Goal: Task Accomplishment & Management: Manage account settings

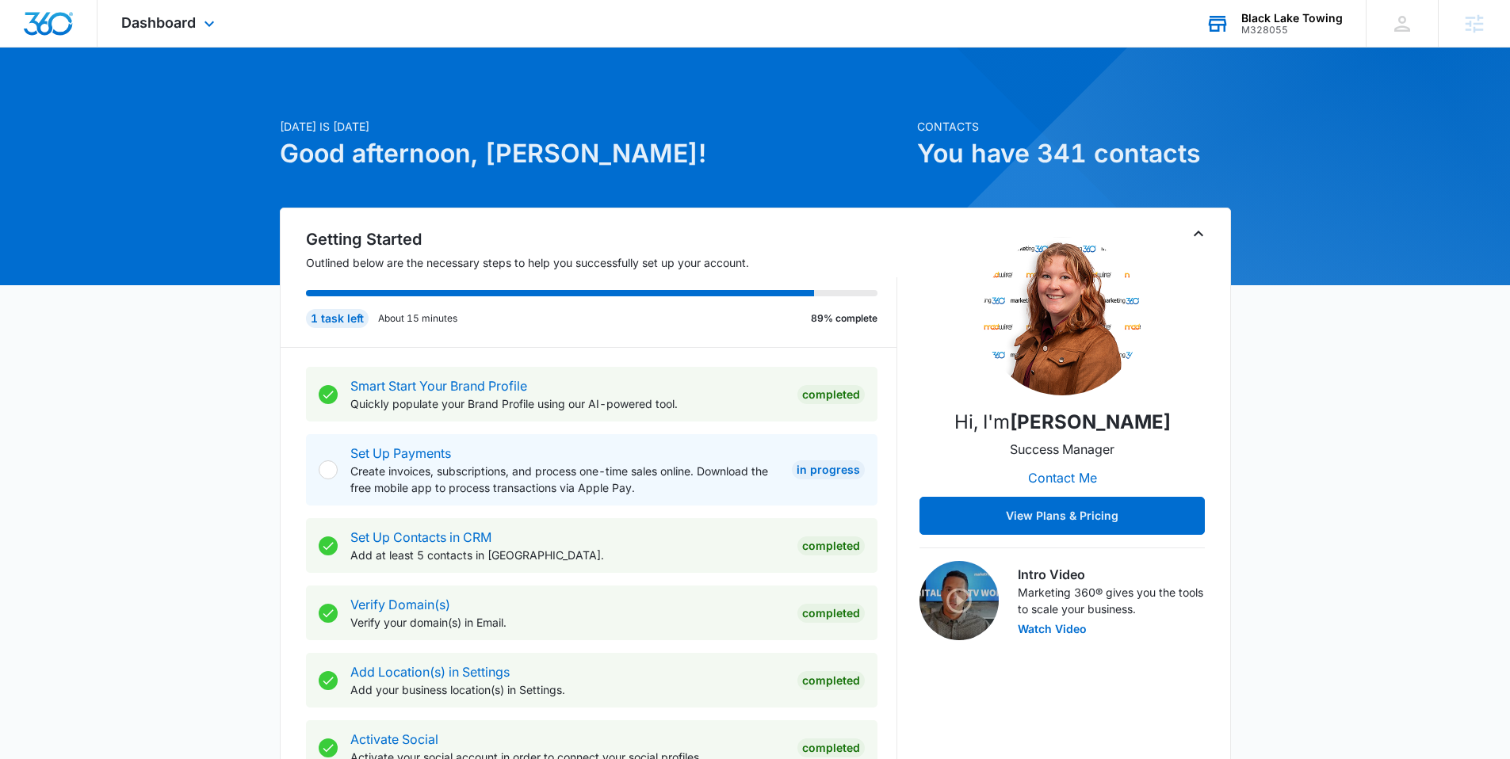
click at [1275, 36] on div "Black Lake Towing M328055 Your Accounts View All" at bounding box center [1274, 23] width 184 height 47
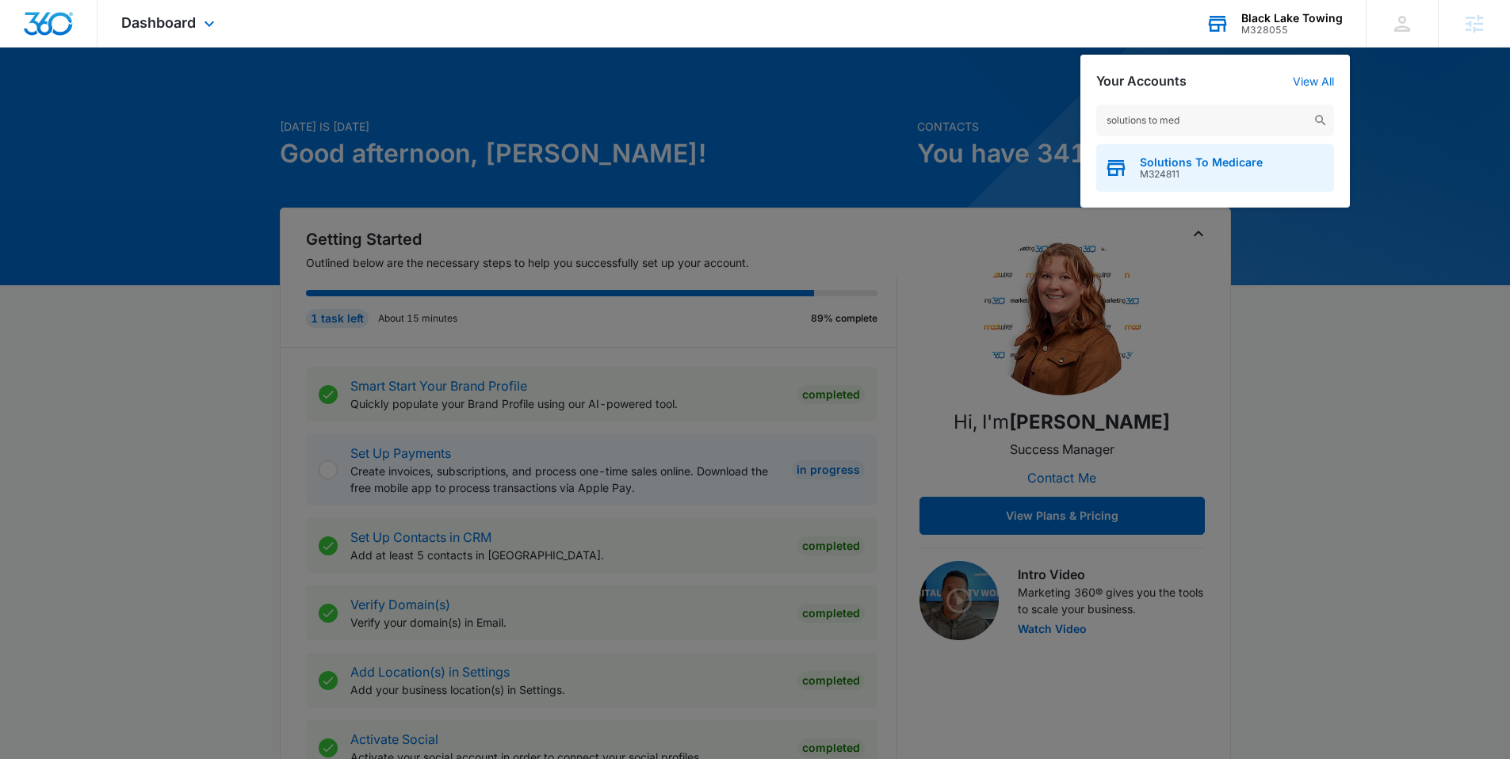
type input "solutions to med"
click at [1189, 169] on span "M324811" at bounding box center [1201, 174] width 123 height 11
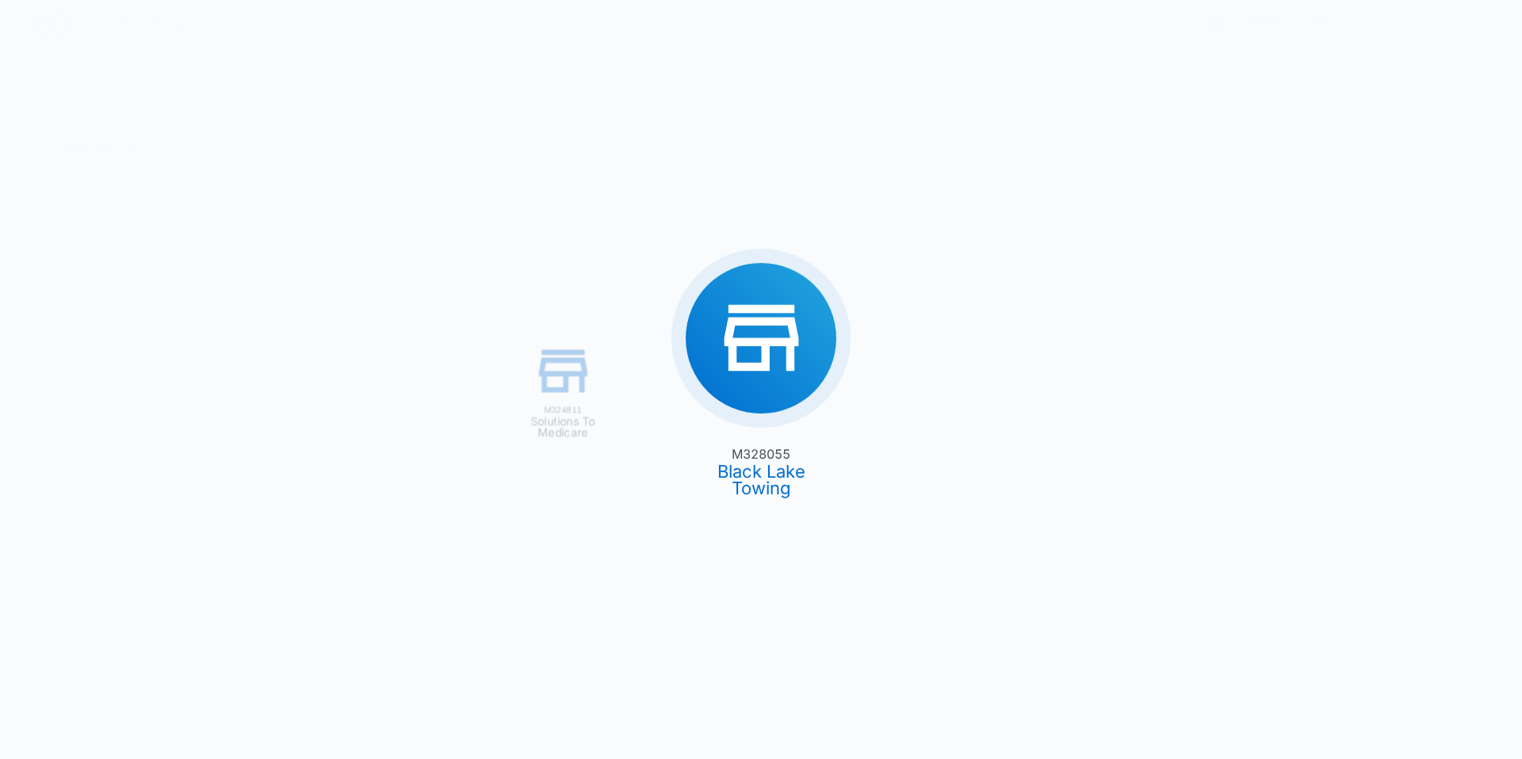
click at [1217, 159] on div "M328055 Black Lake Towing M324811 Solutions To Medicare" at bounding box center [761, 379] width 1522 height 759
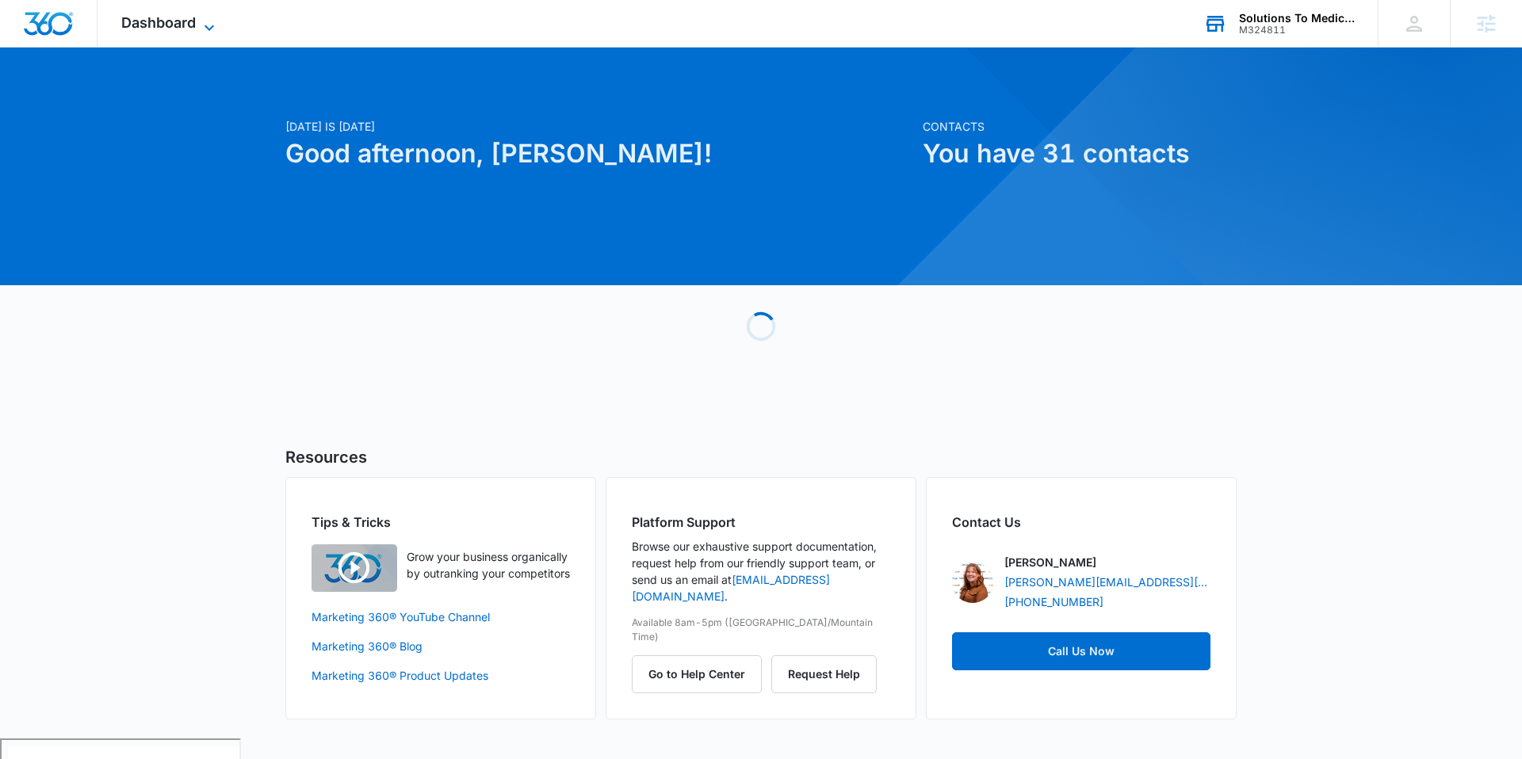
click at [182, 29] on span "Dashboard" at bounding box center [158, 22] width 74 height 17
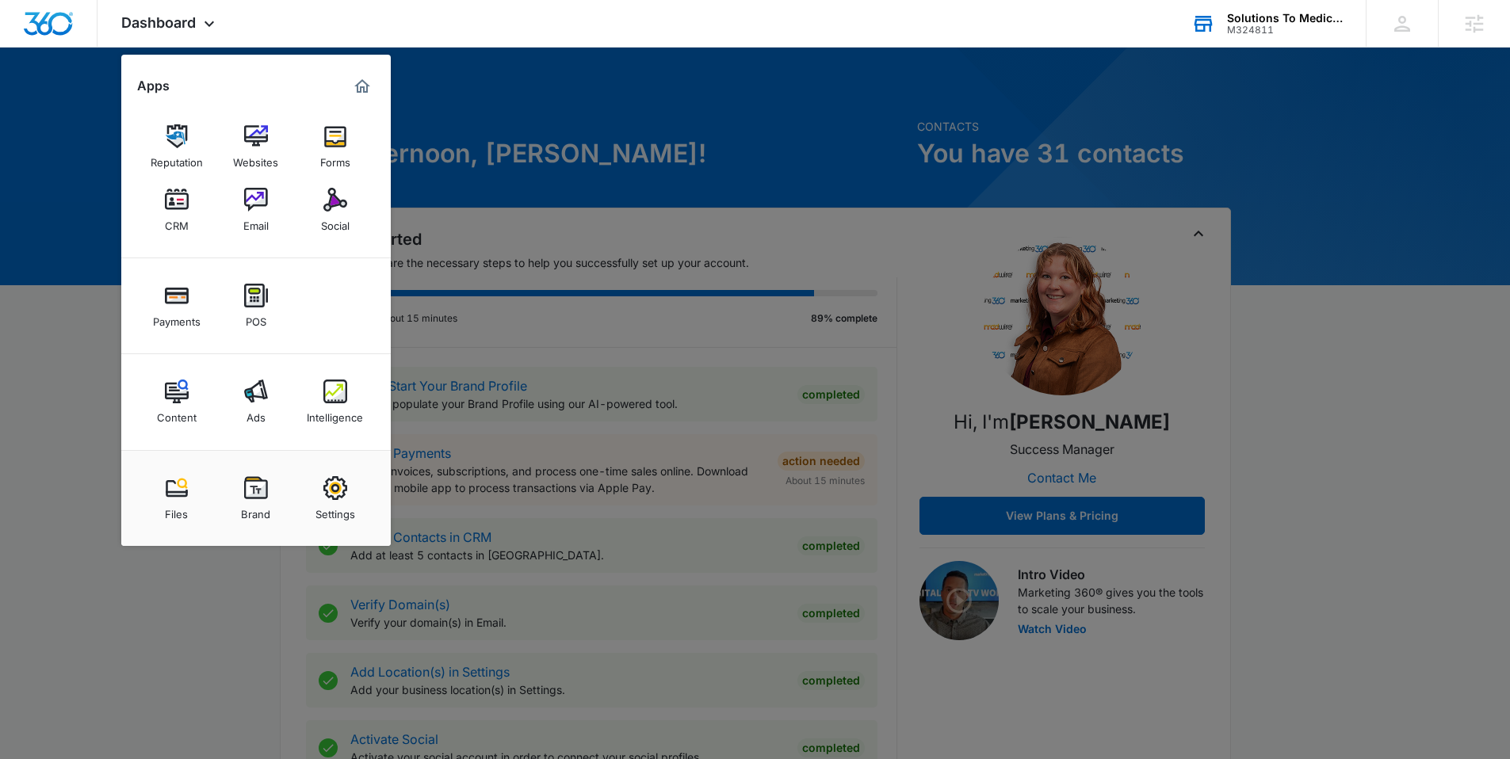
click at [180, 399] on img at bounding box center [177, 392] width 24 height 24
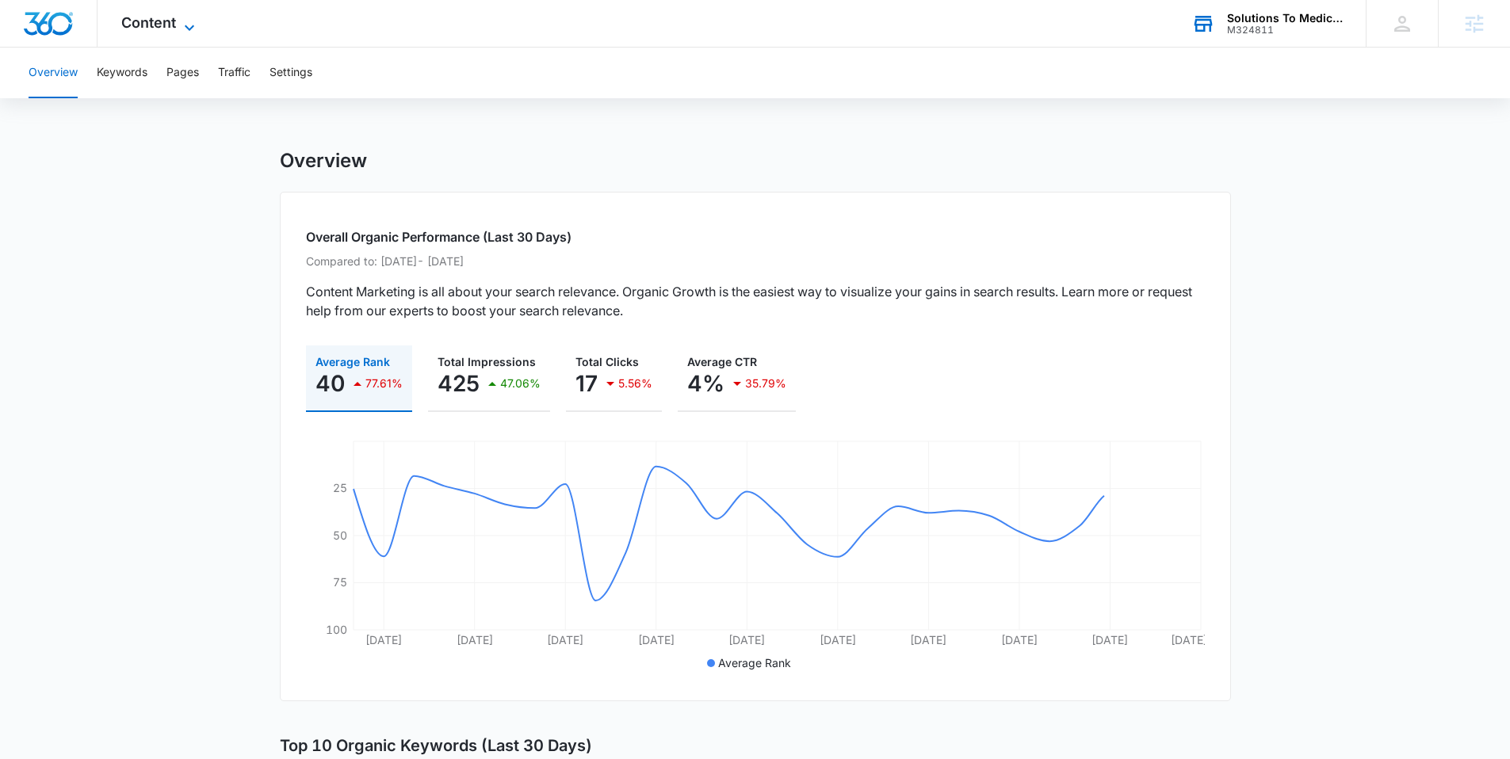
click at [168, 21] on span "Content" at bounding box center [148, 22] width 55 height 17
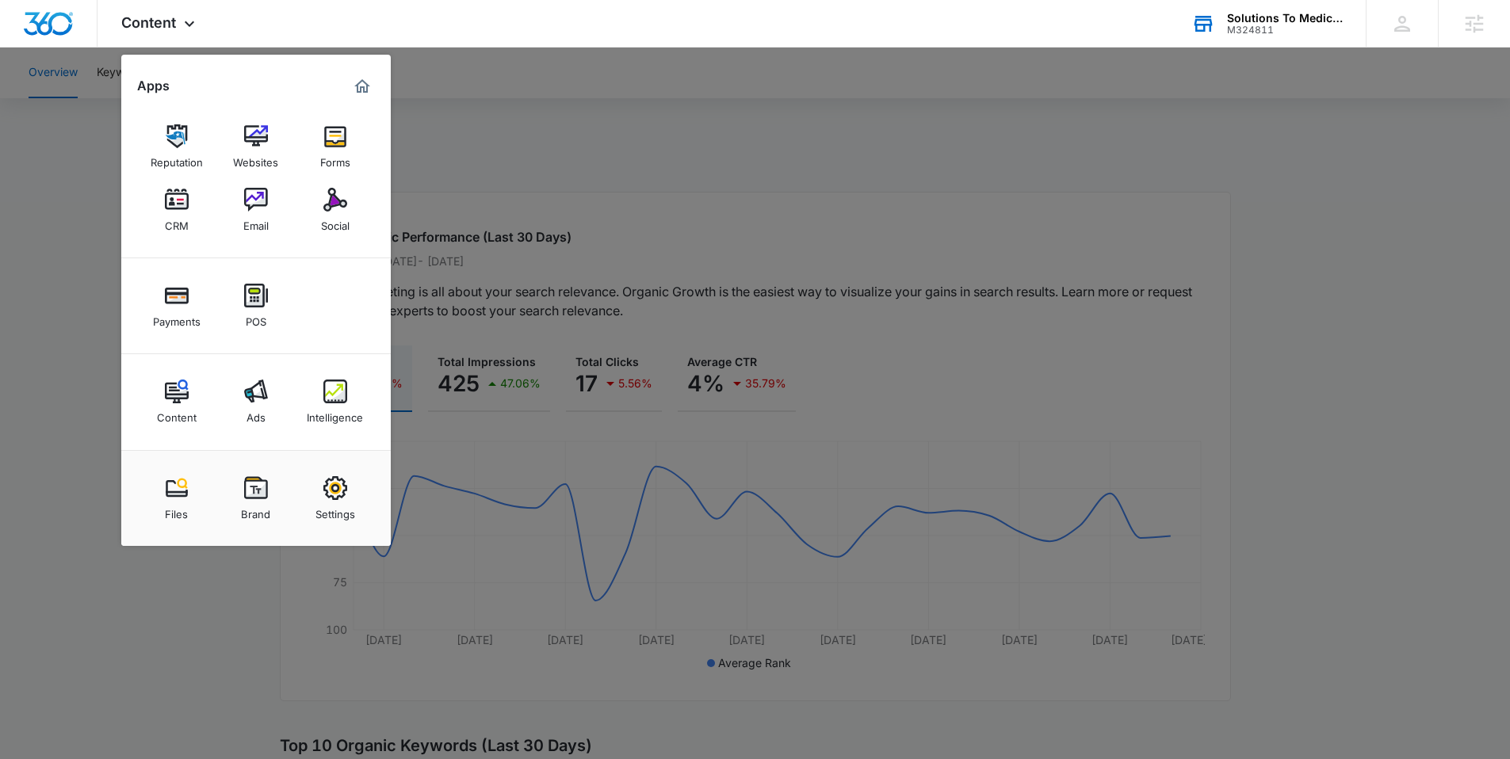
click at [341, 402] on img at bounding box center [335, 392] width 24 height 24
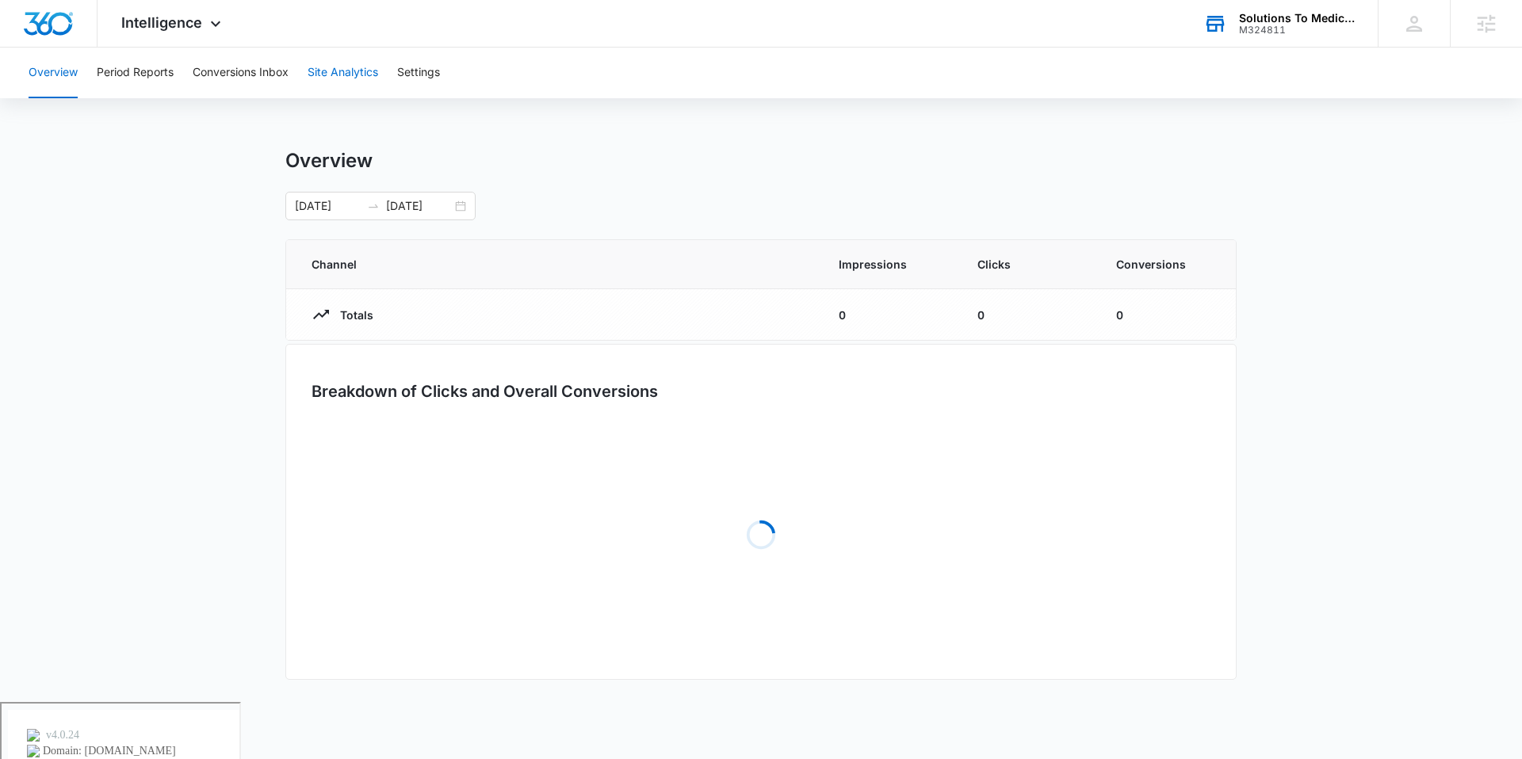
click at [329, 78] on button "Site Analytics" at bounding box center [342, 73] width 71 height 51
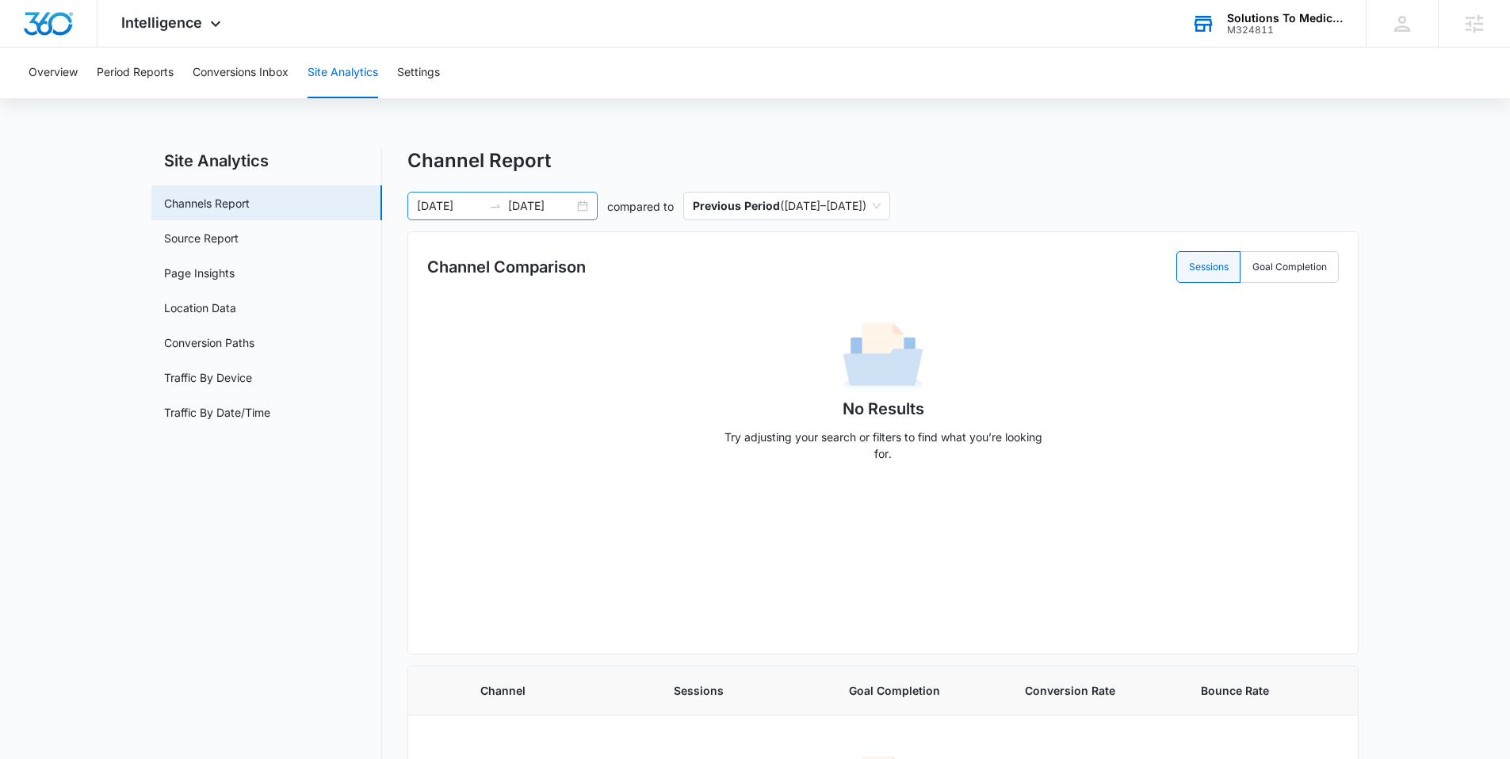
click at [596, 207] on div "03/01/2025 03/31/2025" at bounding box center [502, 206] width 190 height 29
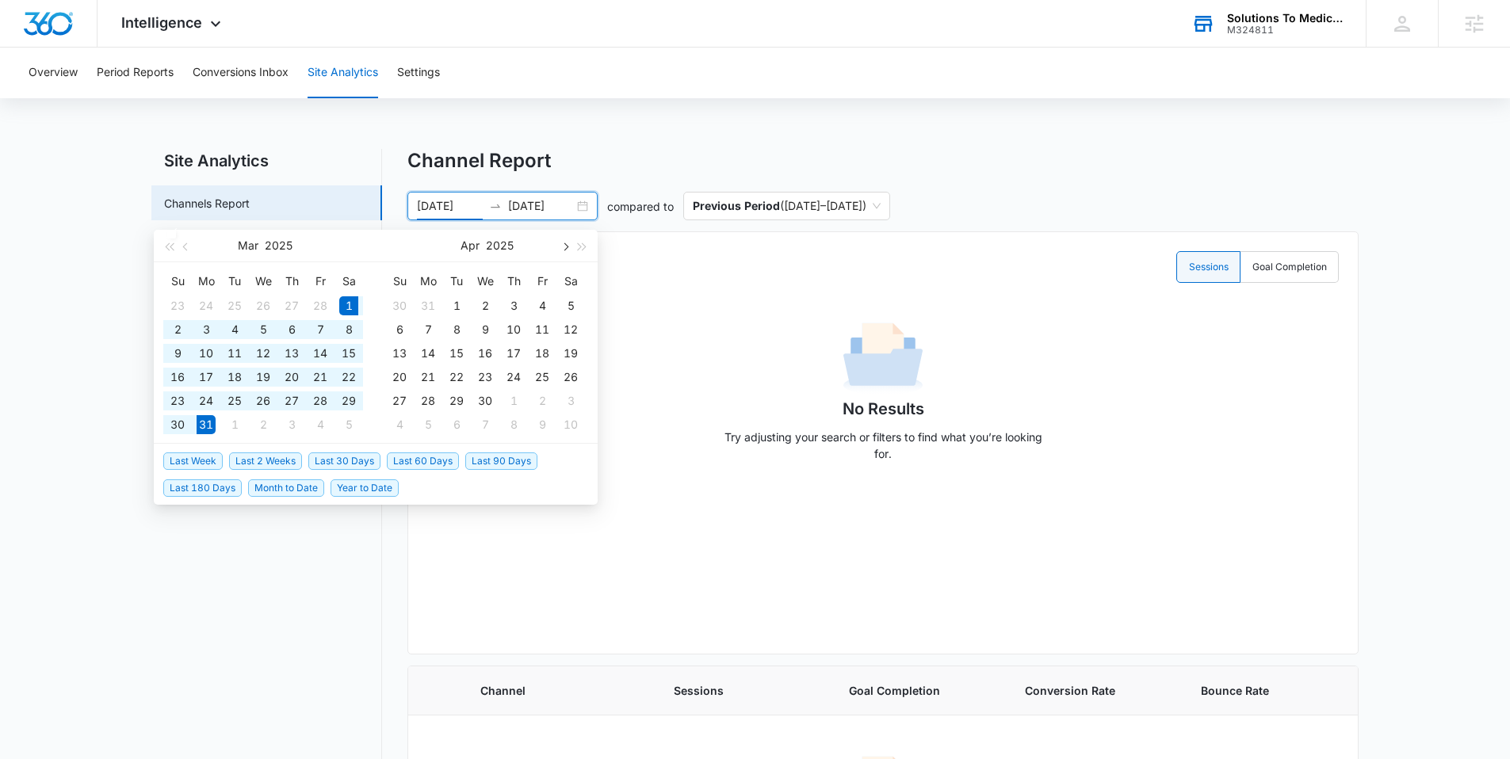
click at [565, 251] on button "button" at bounding box center [564, 246] width 17 height 32
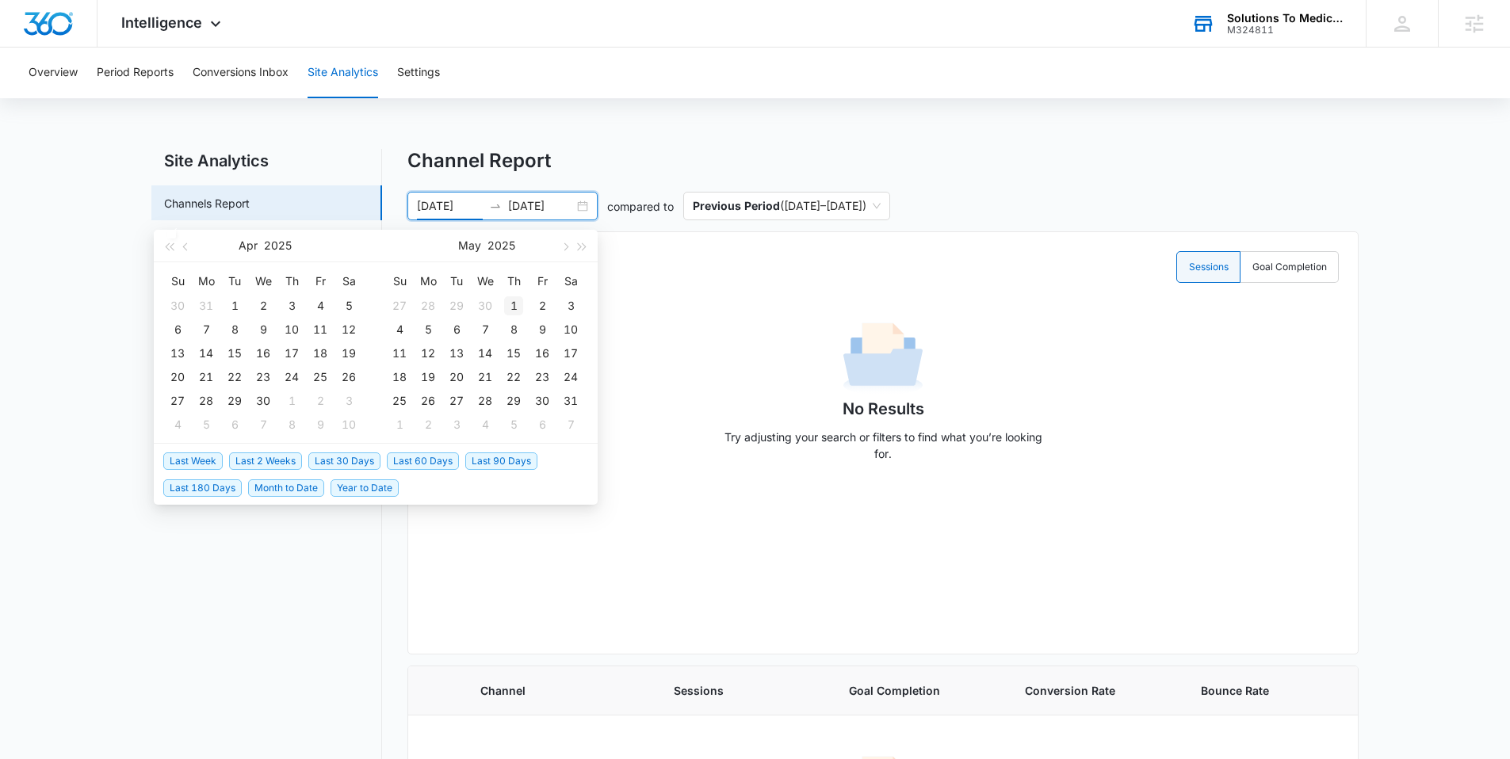
type input "[DATE]"
click at [511, 308] on div "1" at bounding box center [513, 305] width 19 height 19
type input "05/03/2025"
click at [186, 249] on span "button" at bounding box center [187, 247] width 8 height 8
click at [187, 248] on span "button" at bounding box center [187, 247] width 8 height 8
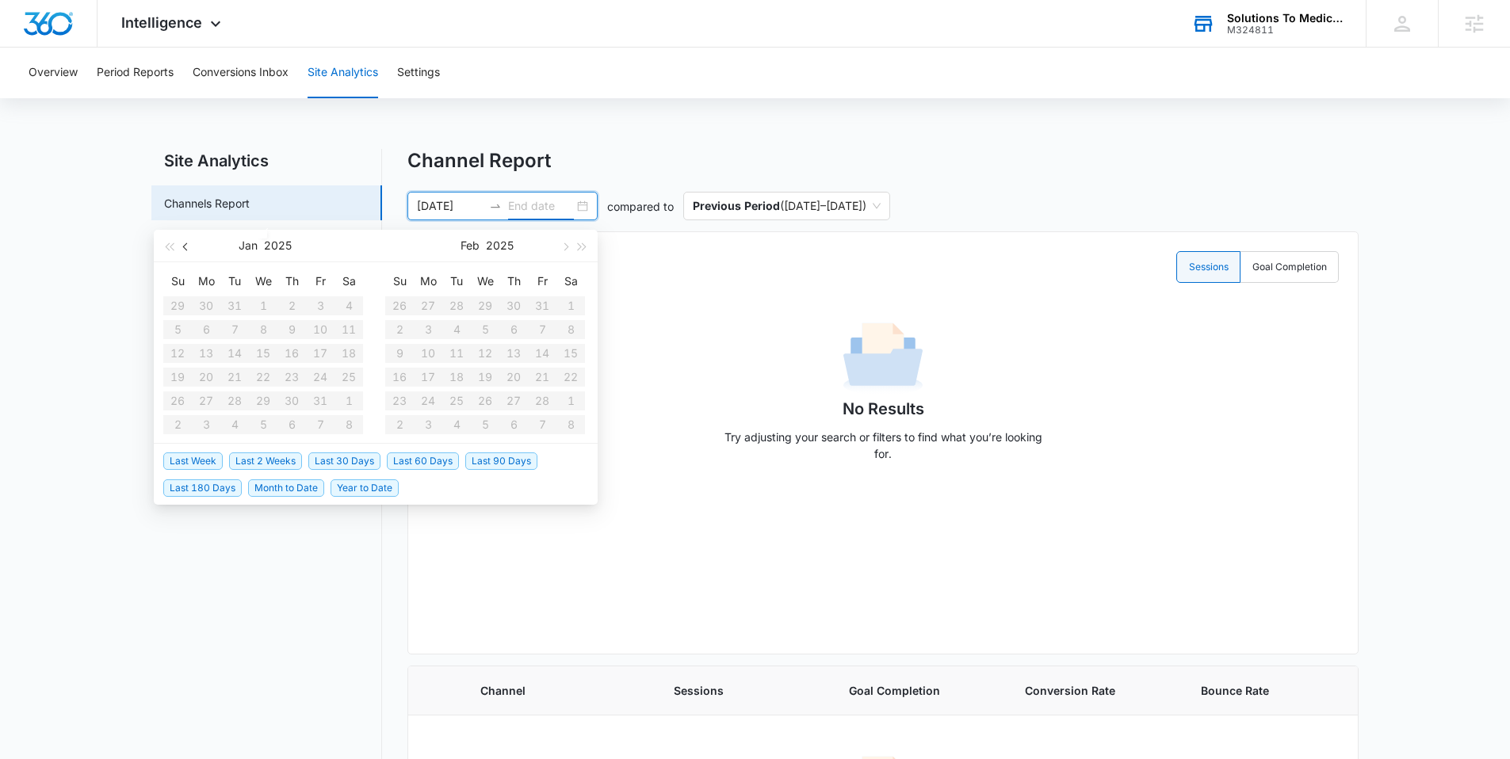
click at [187, 248] on span "button" at bounding box center [187, 247] width 8 height 8
click at [188, 247] on span "button" at bounding box center [187, 247] width 8 height 8
click at [566, 243] on button "button" at bounding box center [564, 246] width 17 height 32
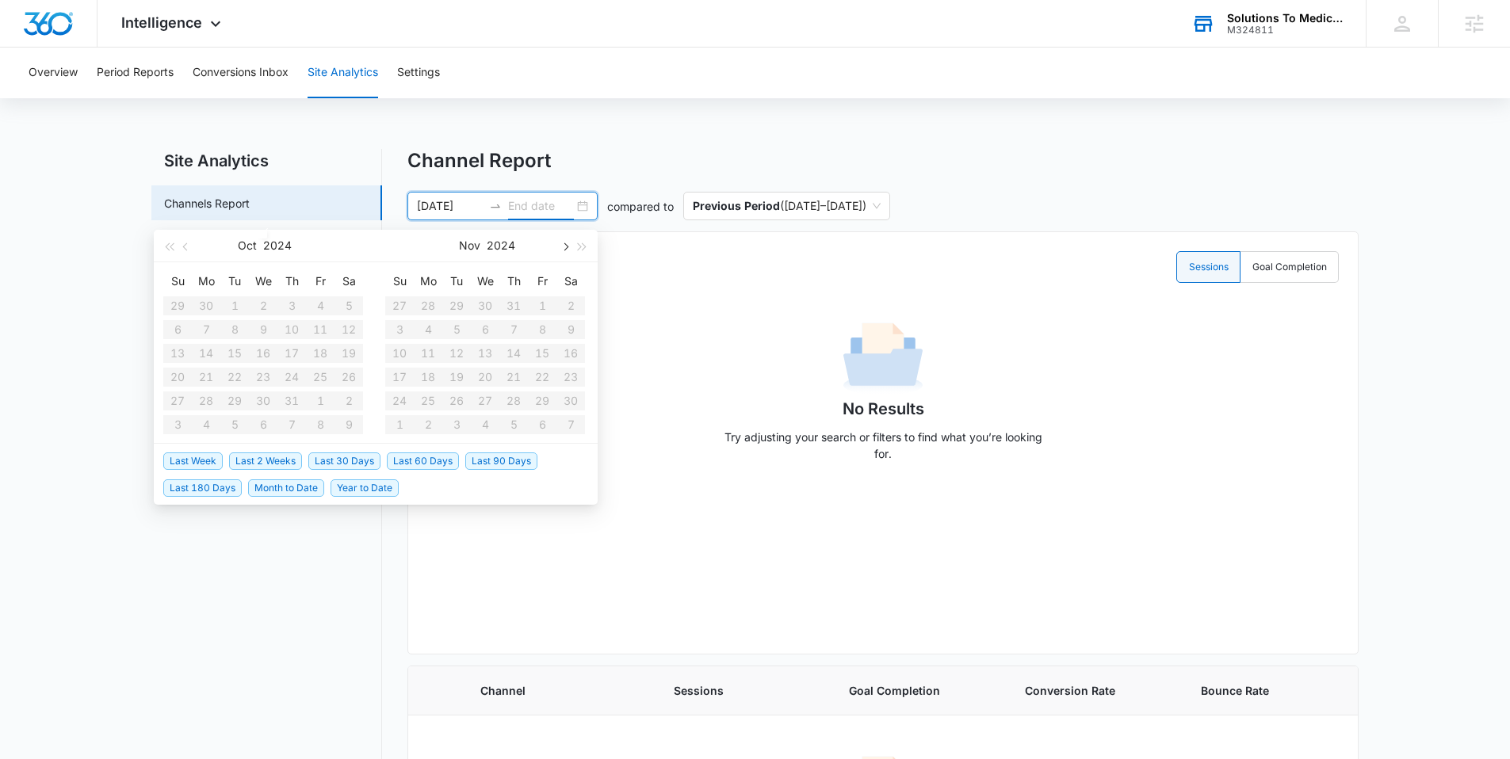
click at [566, 243] on button "button" at bounding box center [564, 246] width 17 height 32
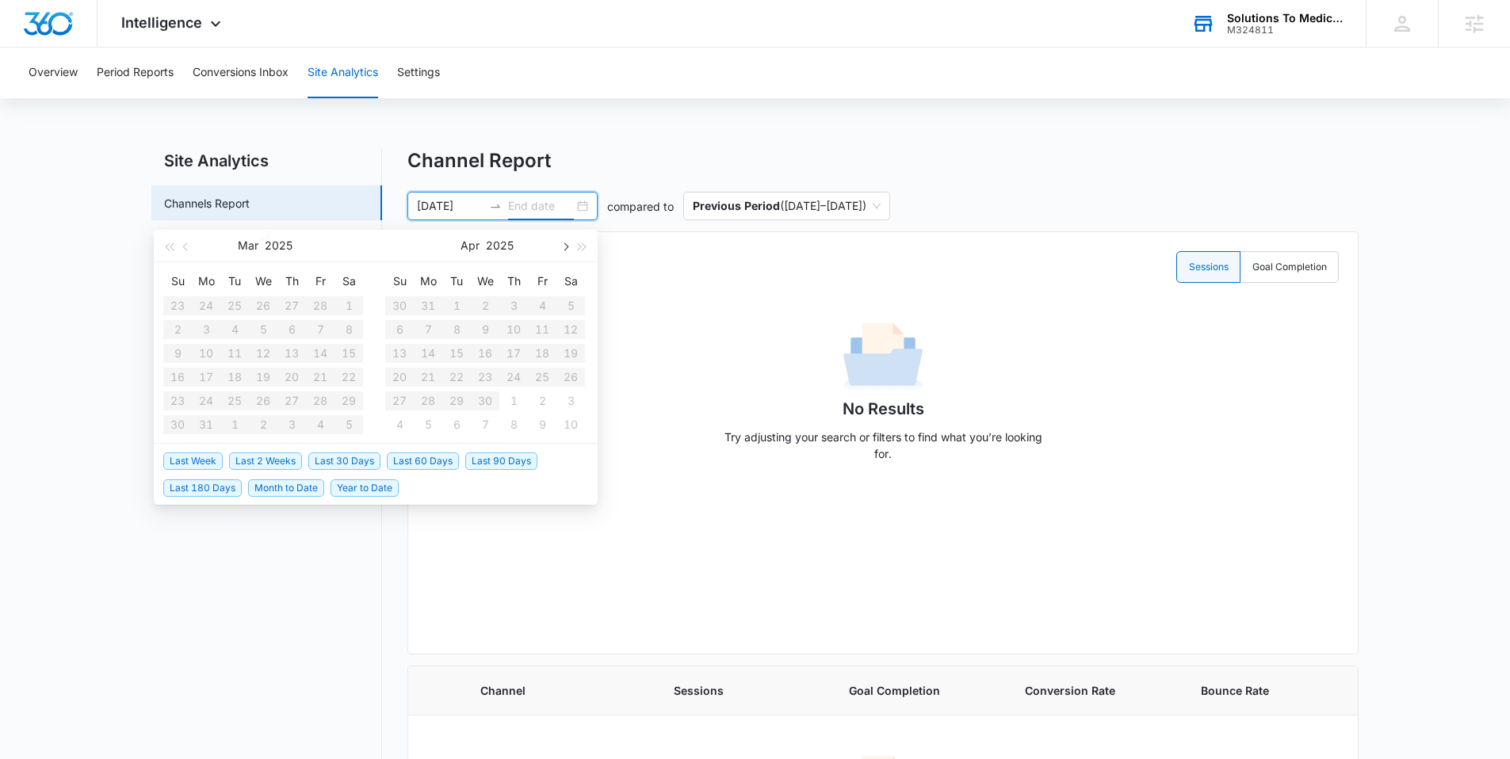
click at [566, 243] on button "button" at bounding box center [564, 246] width 17 height 32
type input "05/31/2025"
type input "06/29/2025"
type input "05/31/2025"
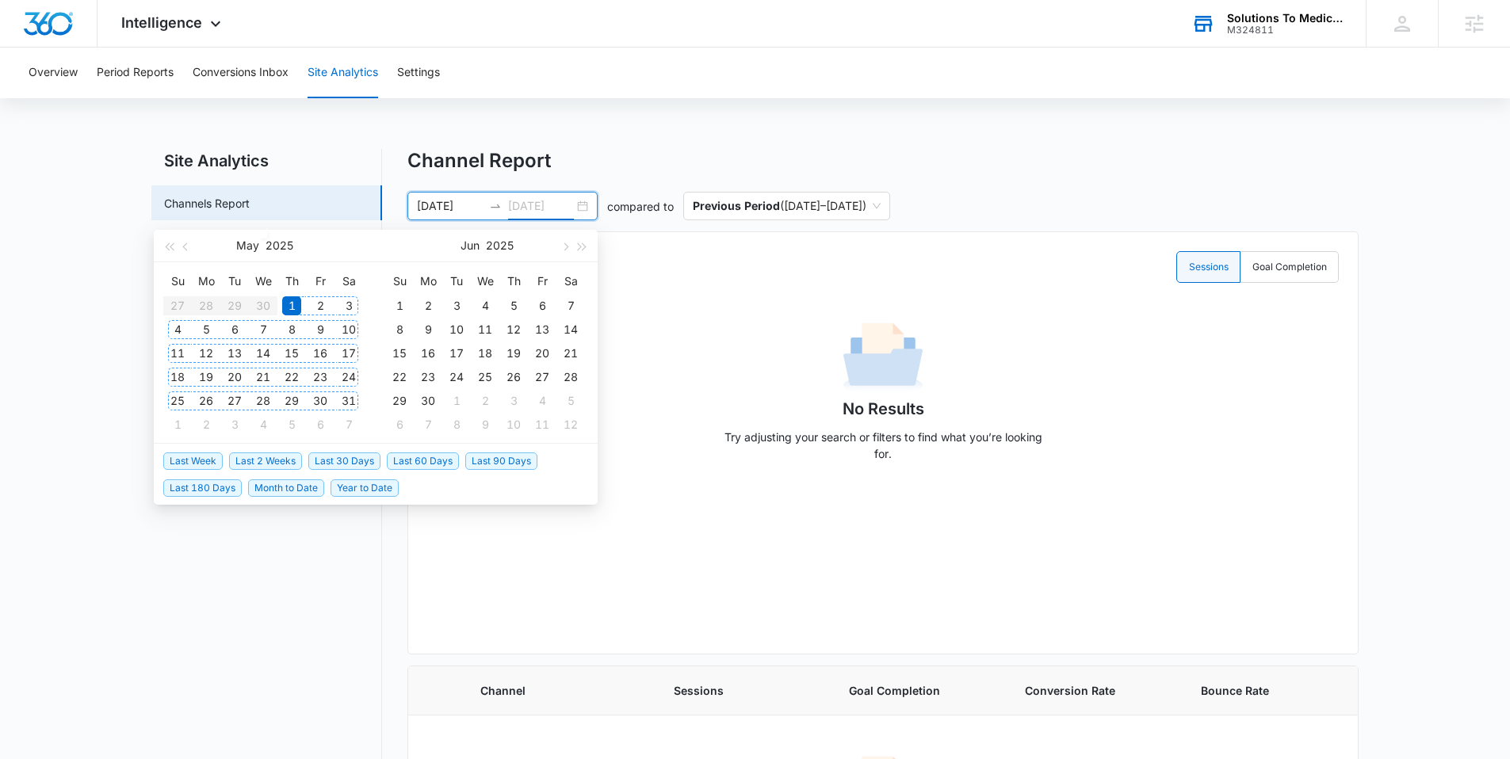
click at [346, 406] on div "31" at bounding box center [348, 401] width 19 height 19
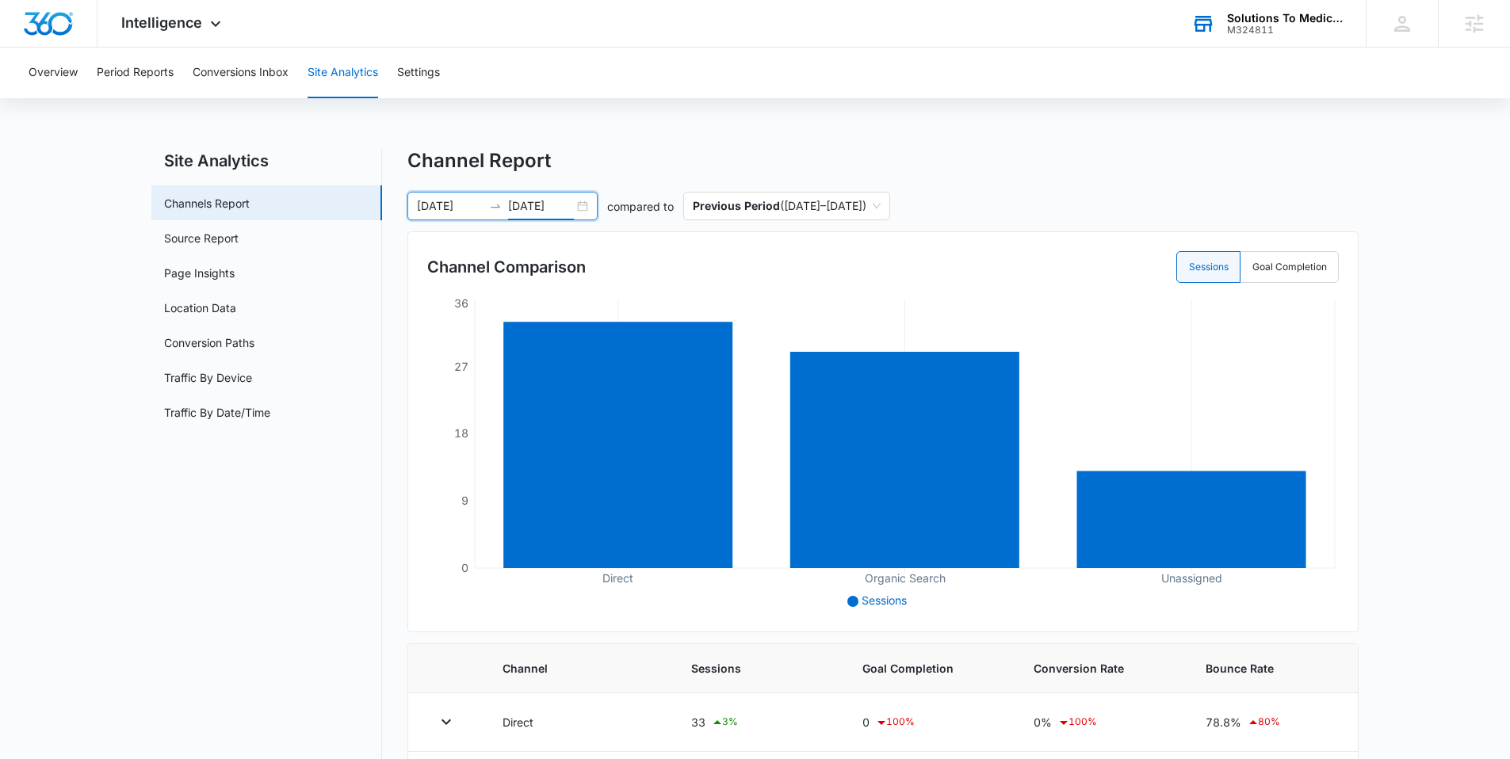
click at [581, 203] on div "05/01/2025 05/31/2025" at bounding box center [502, 206] width 190 height 29
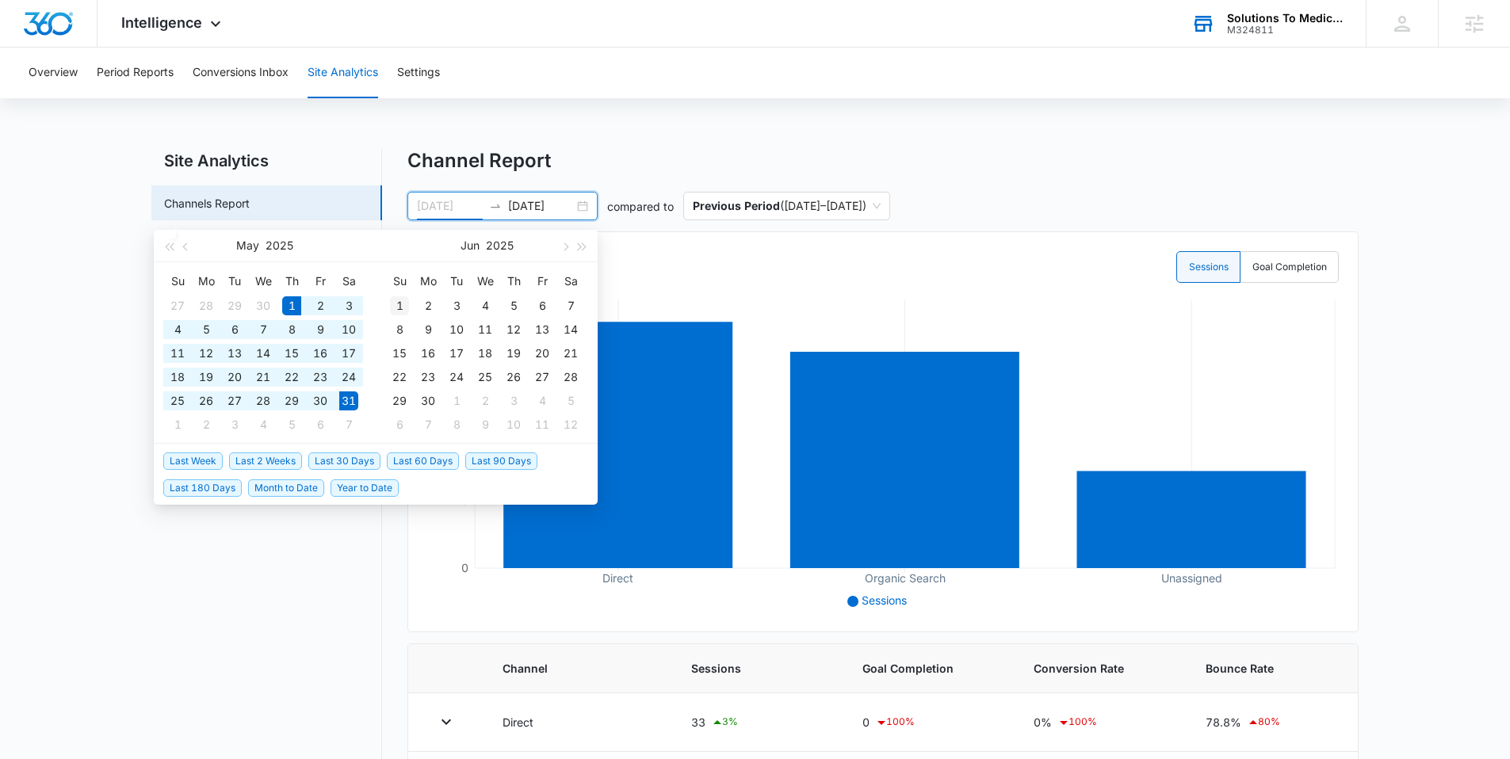
type input "06/01/2025"
click at [399, 306] on div "1" at bounding box center [399, 305] width 19 height 19
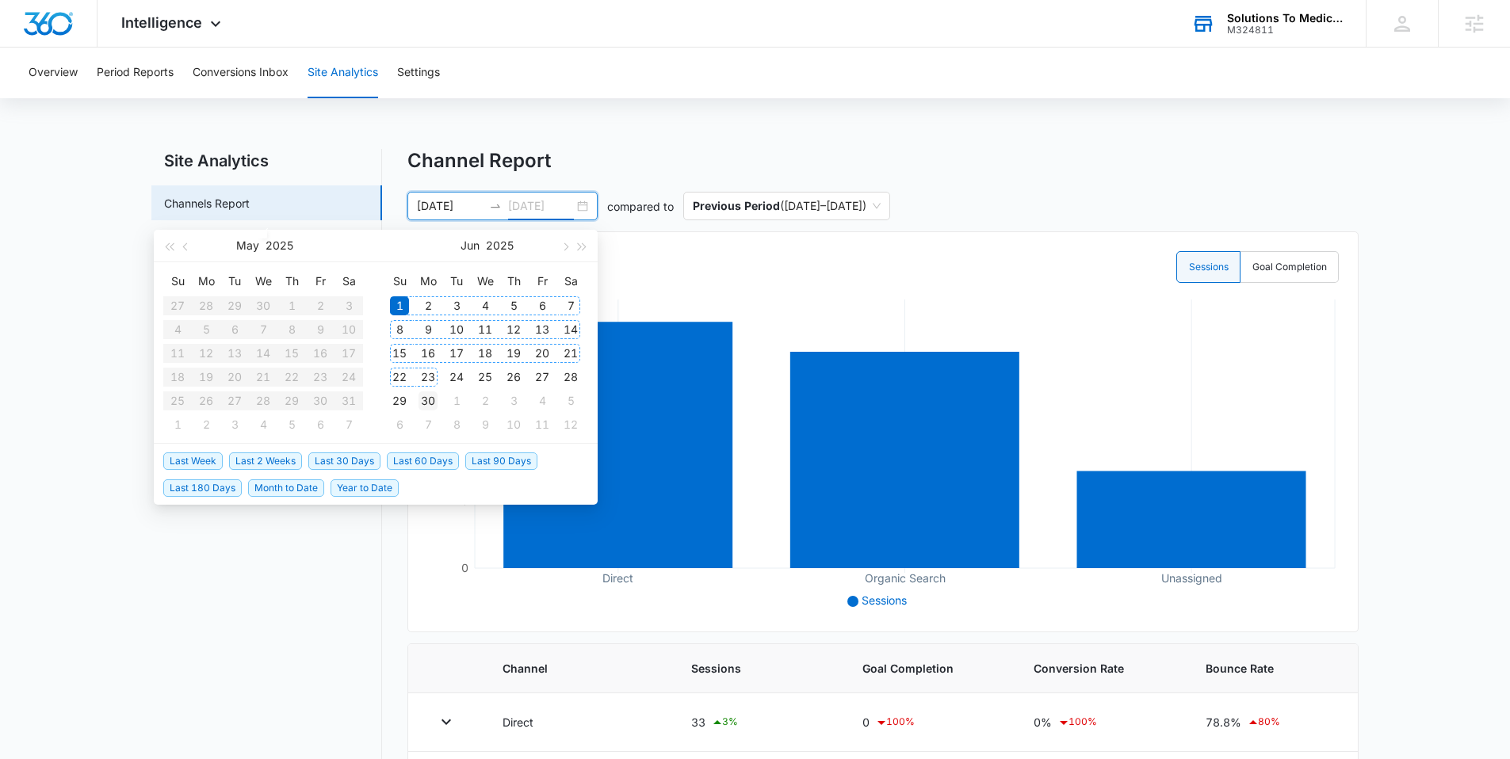
type input "06/30/2025"
click at [429, 390] on td "30" at bounding box center [428, 401] width 29 height 24
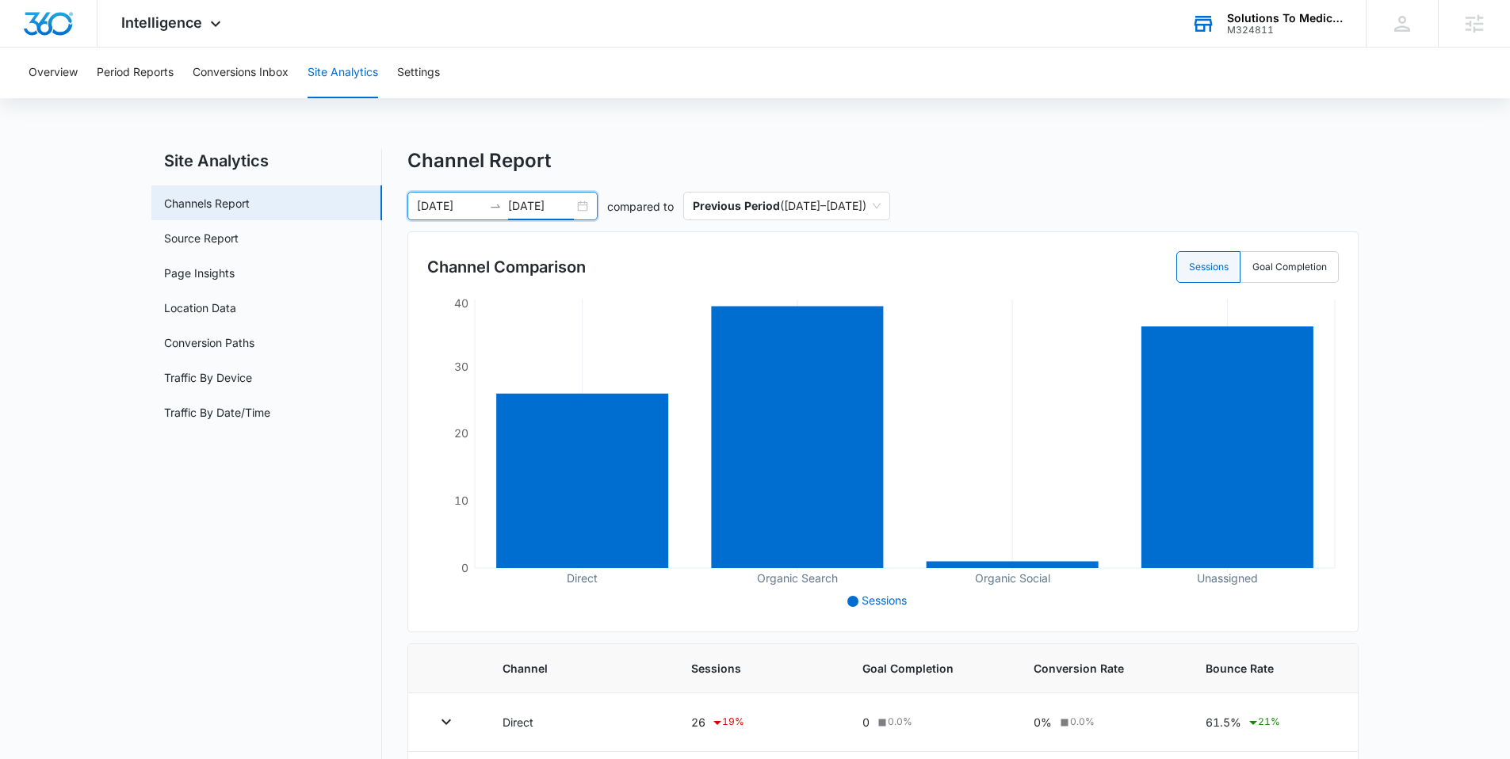
click at [585, 211] on div "06/01/2025 06/30/2025" at bounding box center [502, 206] width 190 height 29
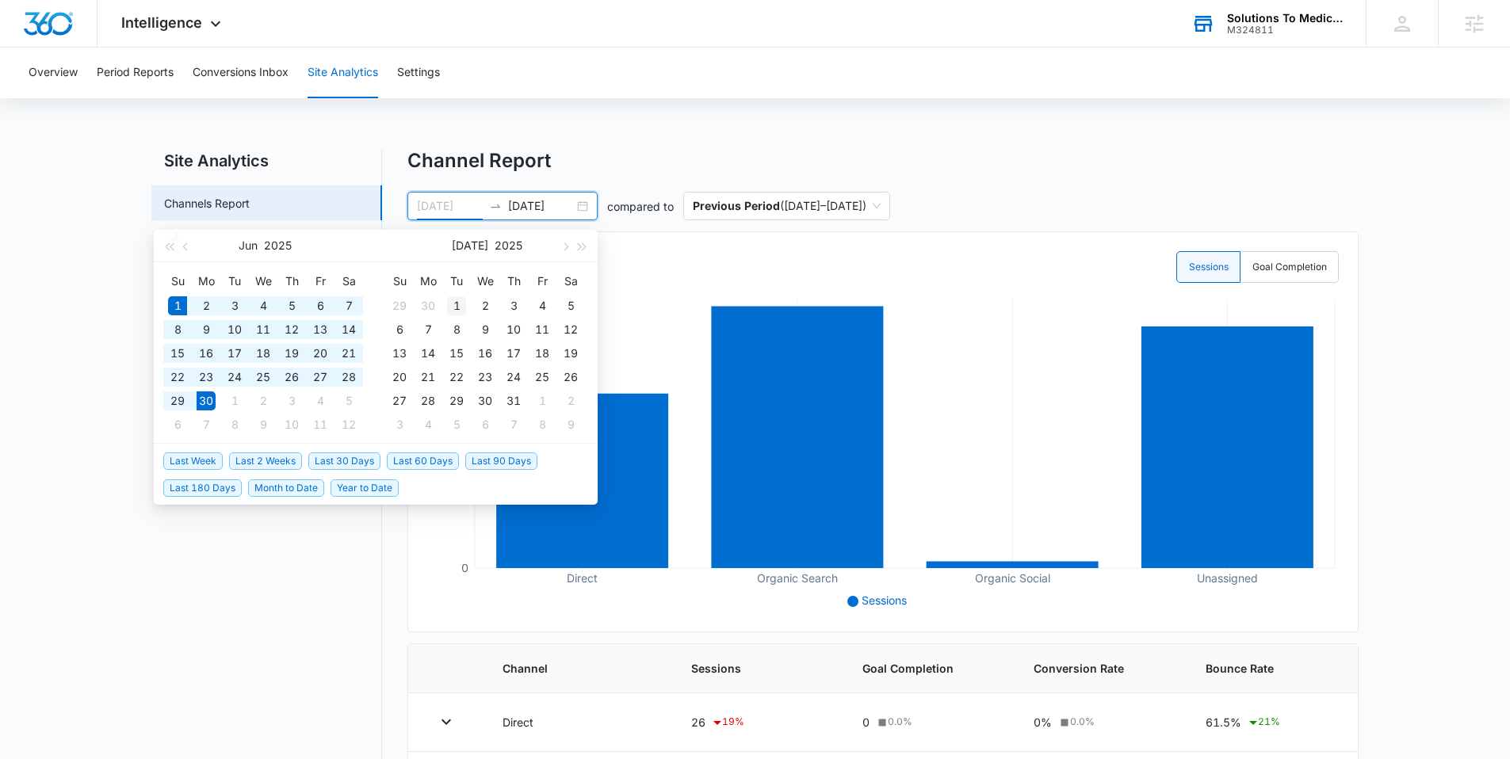
type input "07/01/2025"
click at [449, 307] on div "1" at bounding box center [456, 305] width 19 height 19
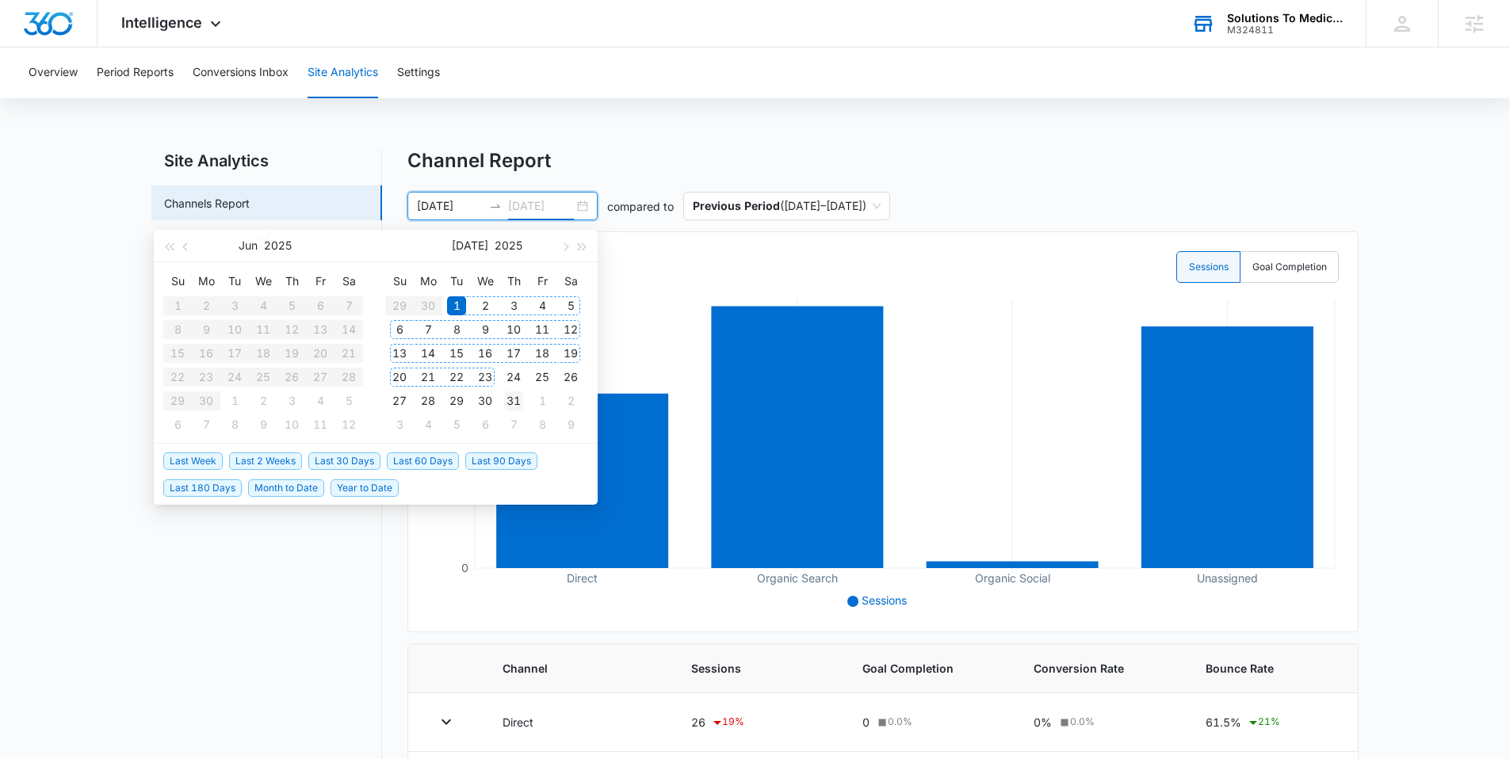
type input "07/31/2025"
click at [517, 408] on div "31" at bounding box center [513, 401] width 19 height 19
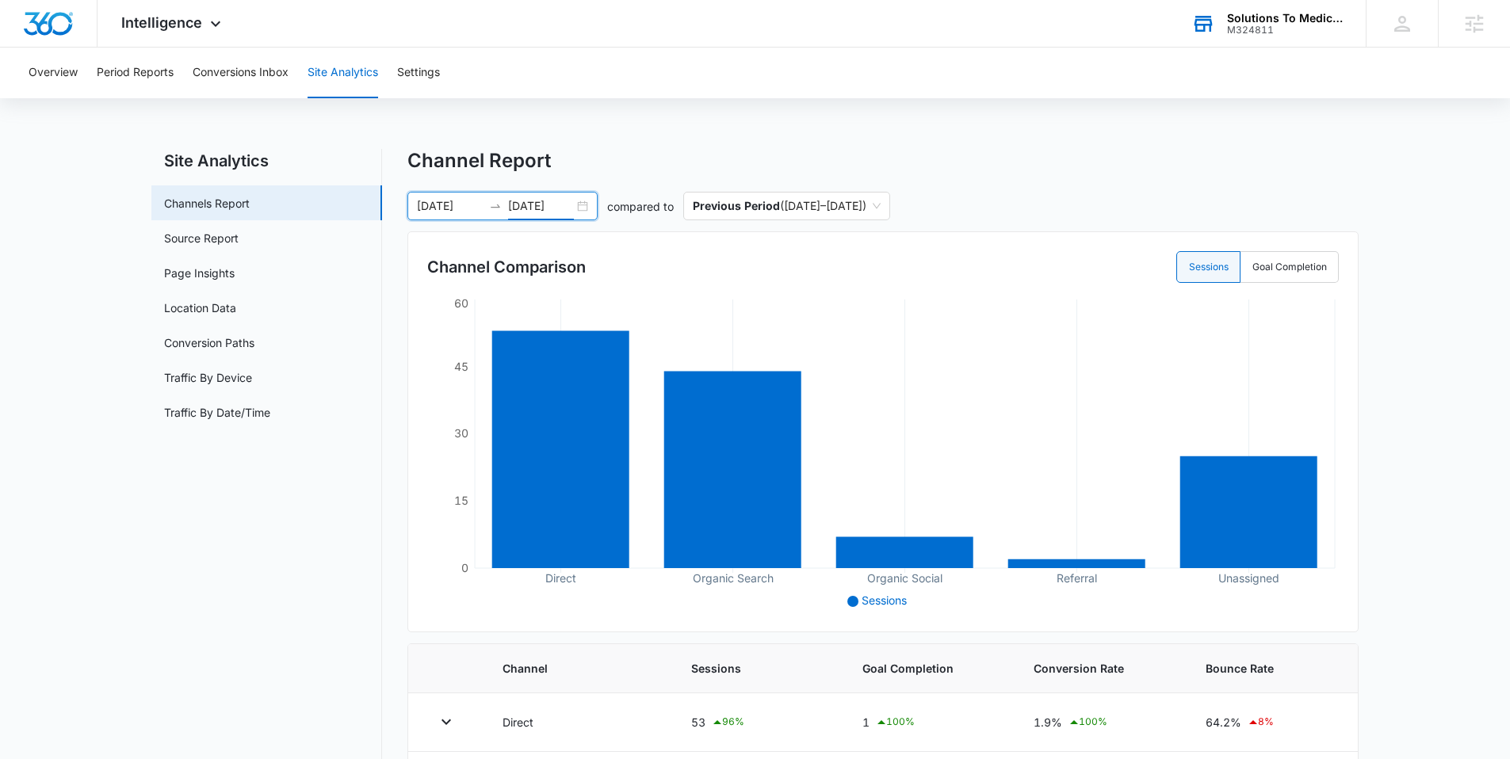
click at [587, 207] on div "07/01/2025 07/31/2025" at bounding box center [502, 206] width 190 height 29
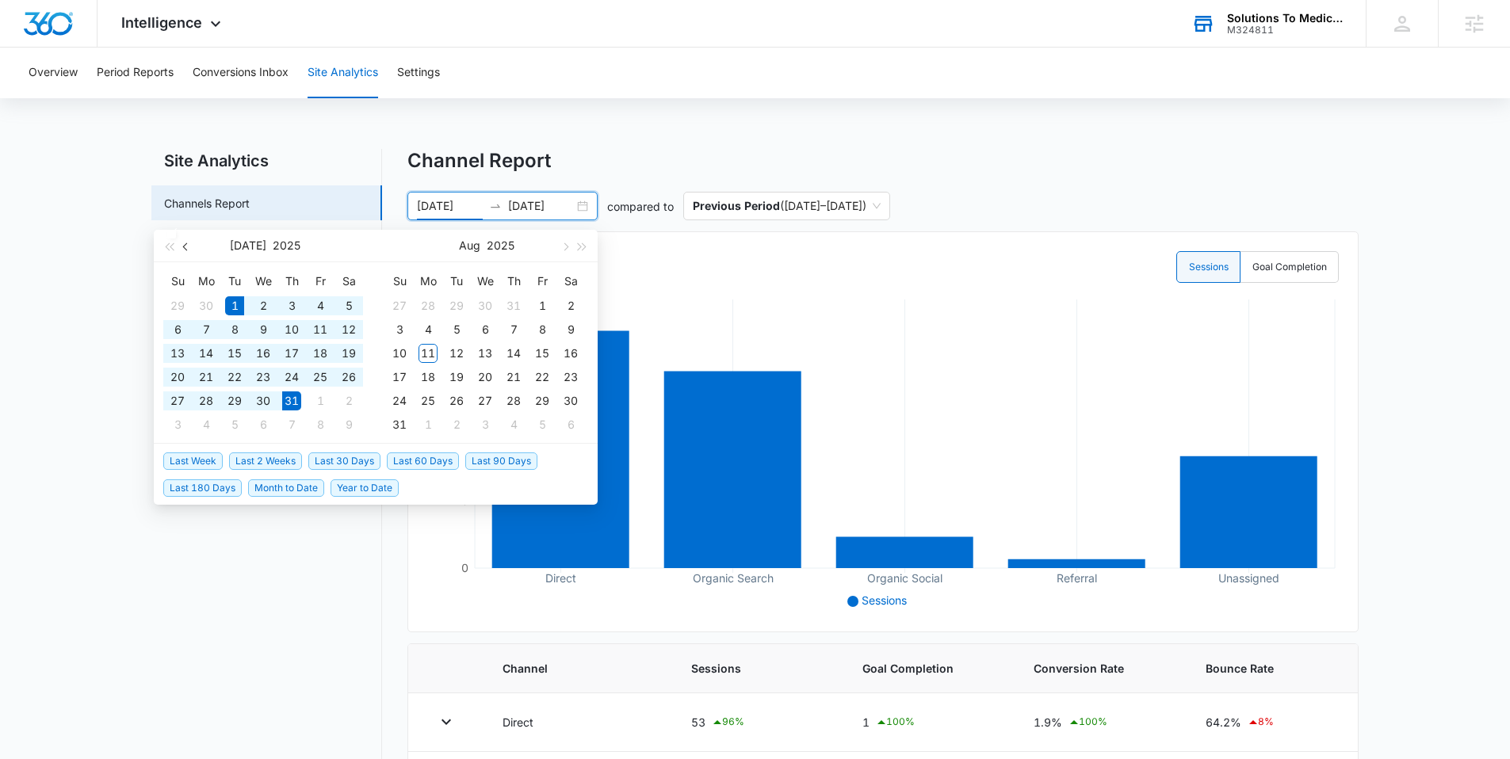
click at [183, 245] on span "button" at bounding box center [187, 247] width 8 height 8
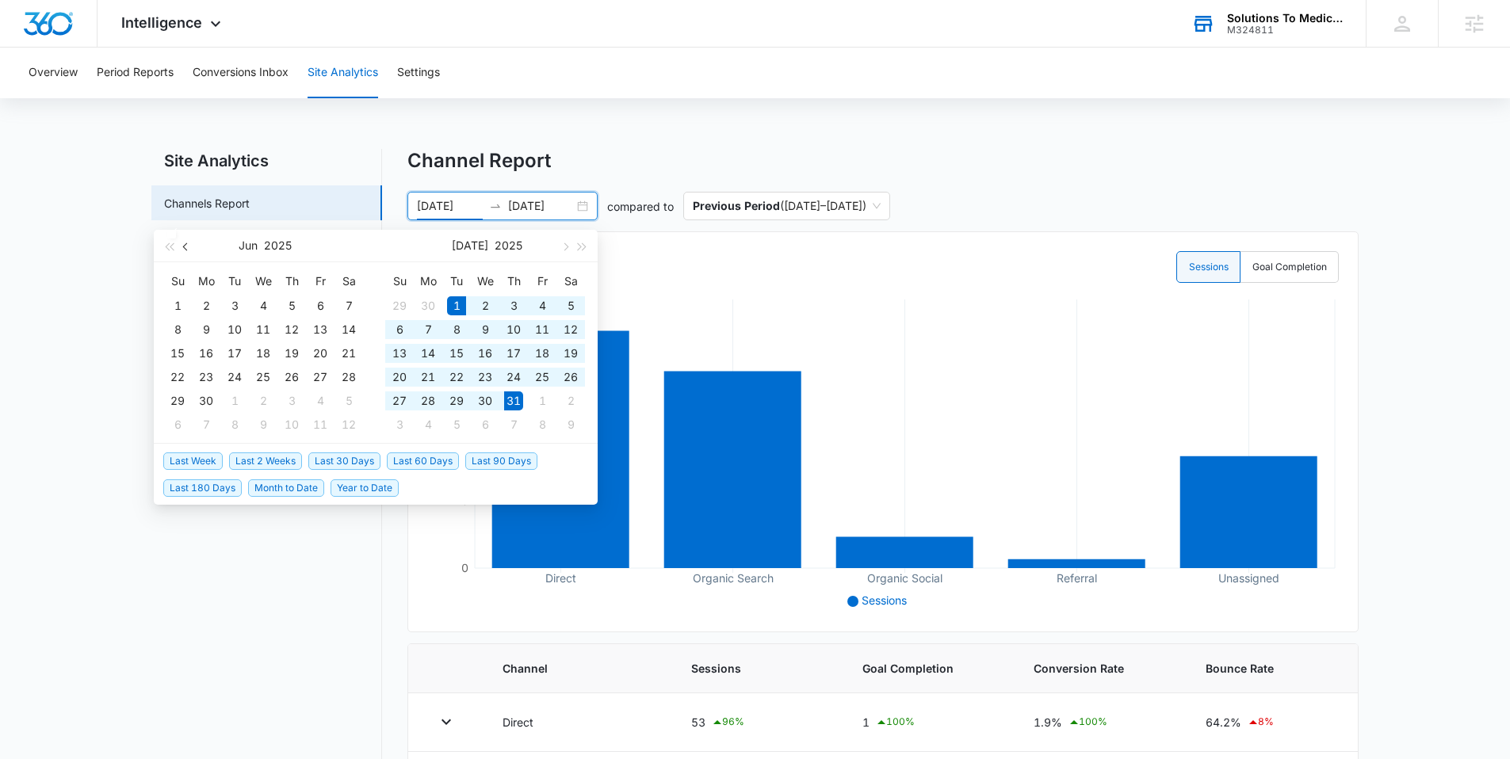
click at [184, 245] on span "button" at bounding box center [187, 247] width 8 height 8
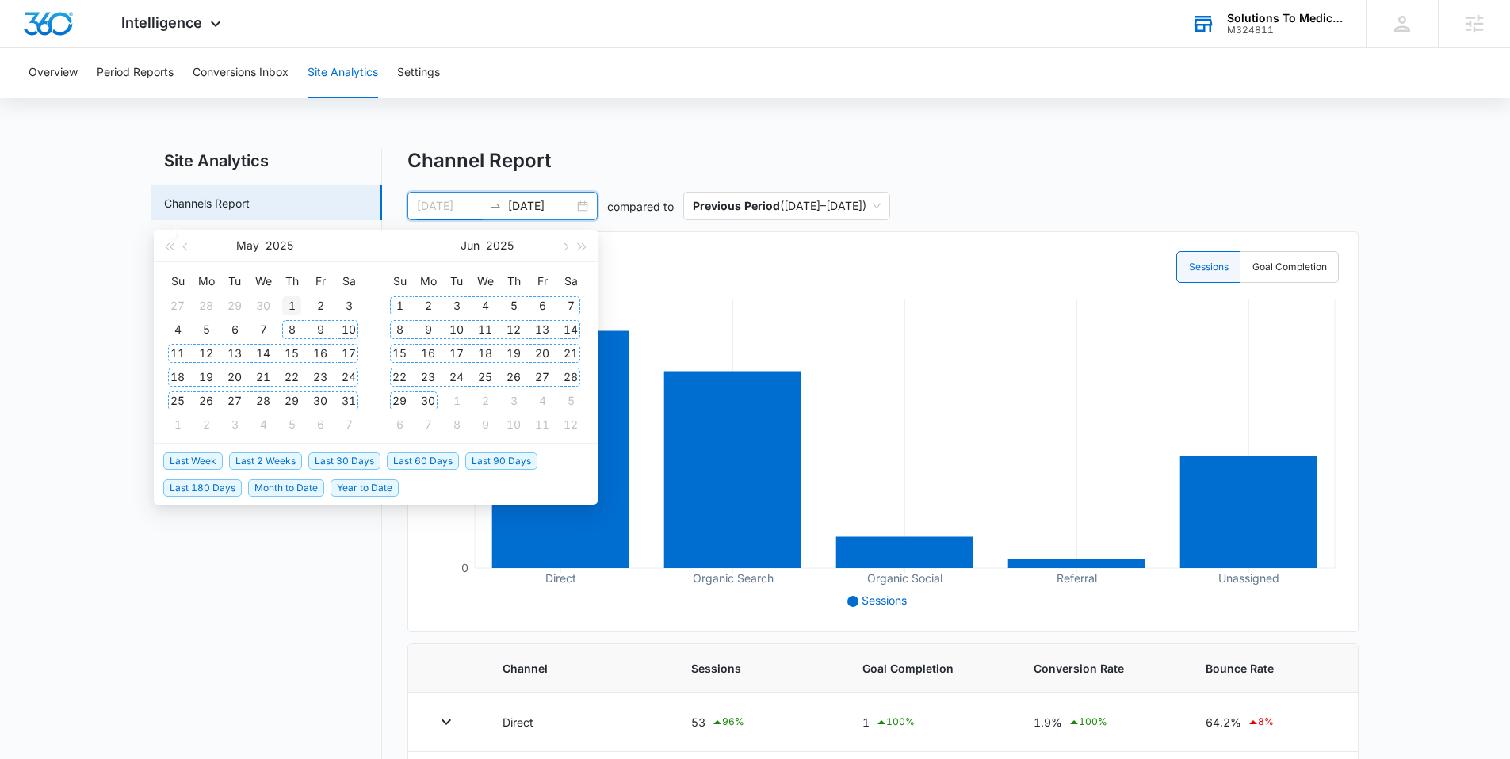
type input "05/01/2025"
click at [295, 308] on div "1" at bounding box center [291, 305] width 19 height 19
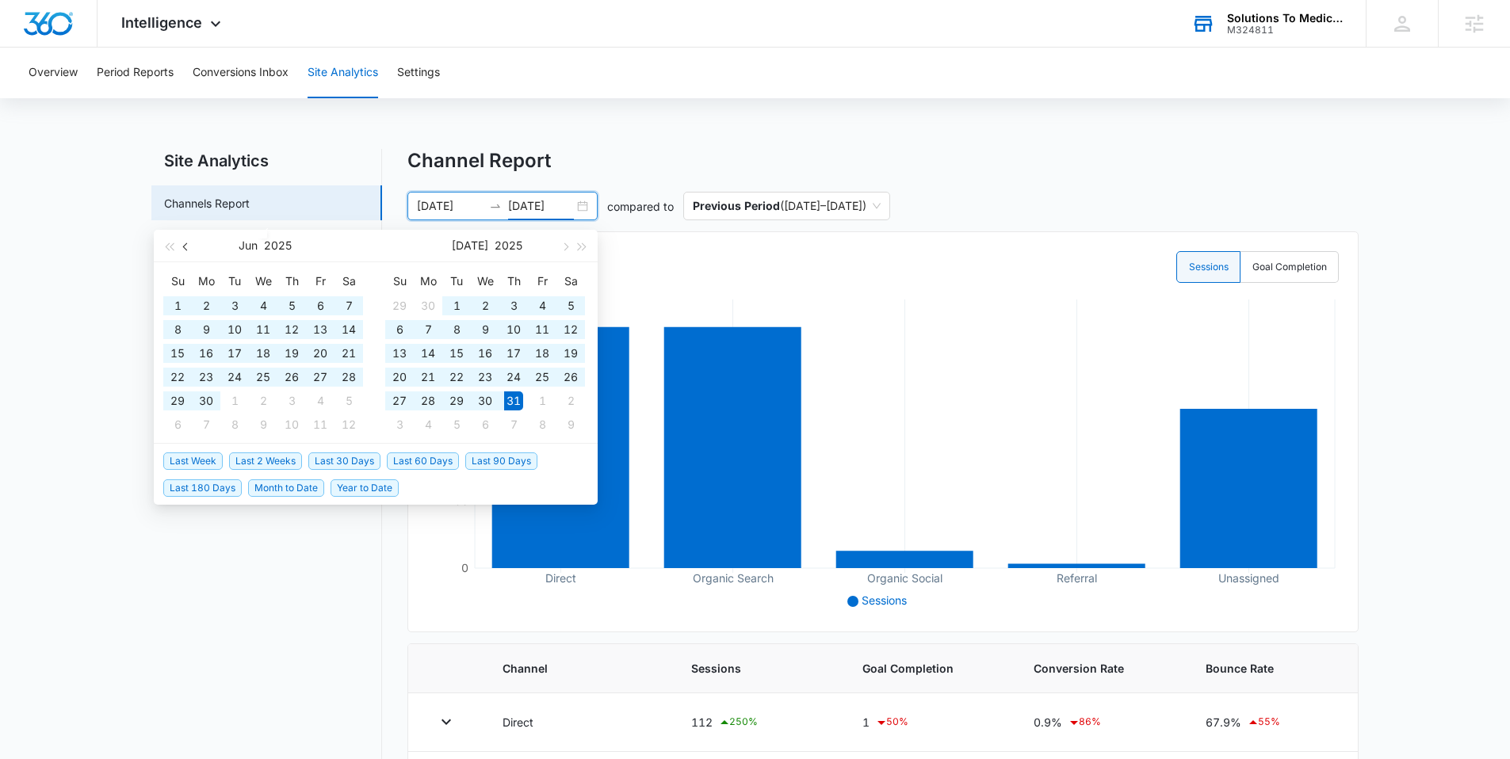
click at [178, 245] on button "button" at bounding box center [186, 246] width 17 height 32
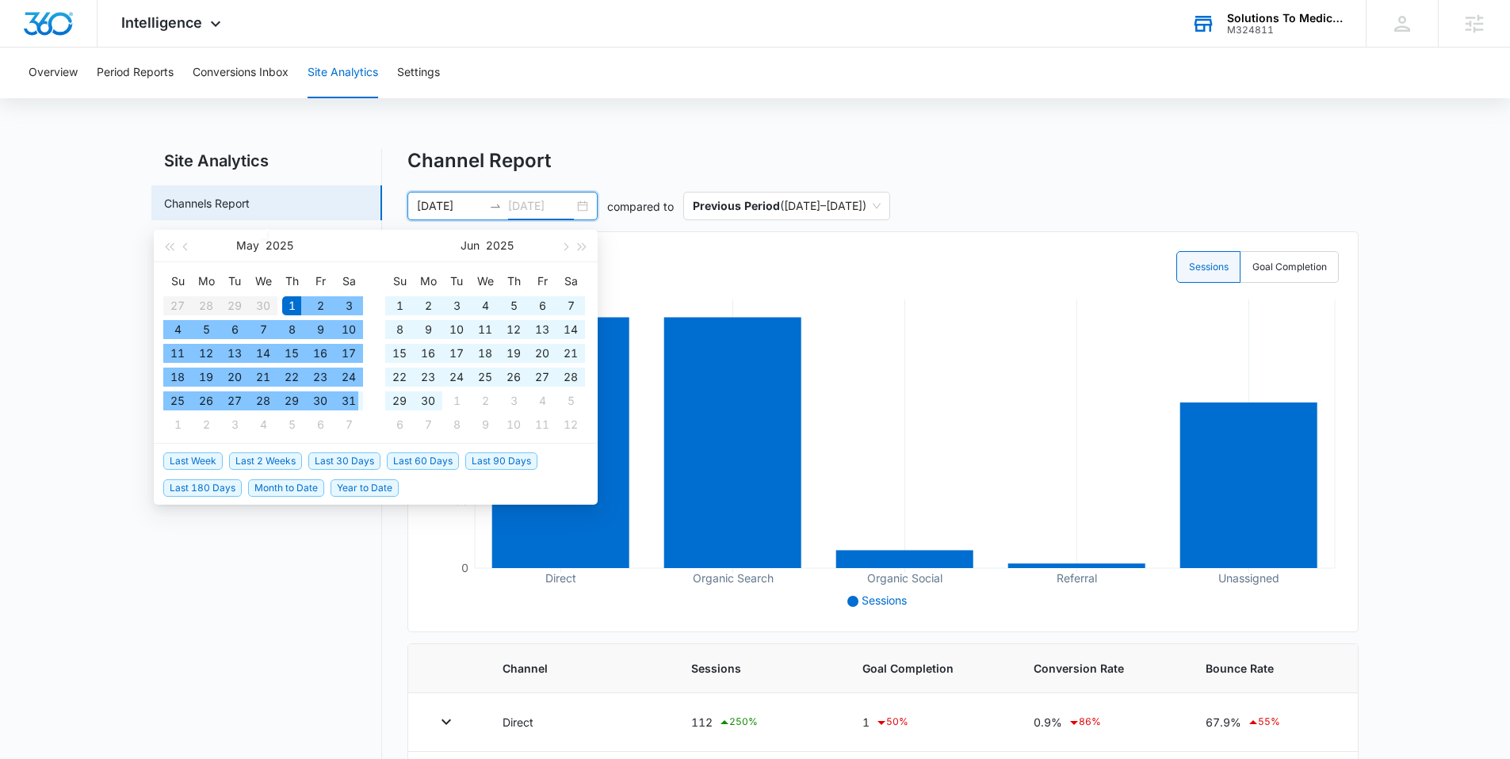
click at [343, 399] on div "31" at bounding box center [348, 401] width 19 height 19
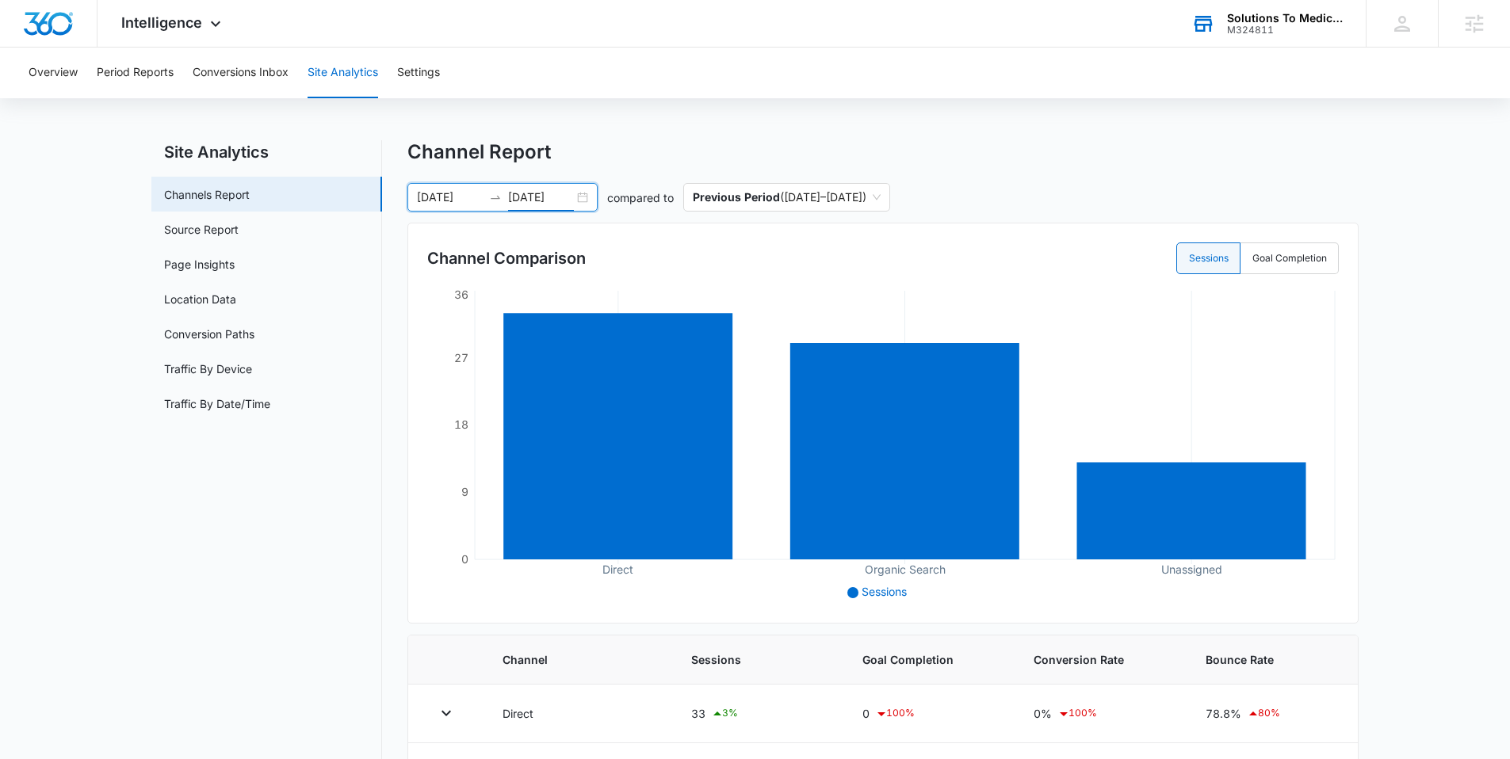
scroll to position [21, 0]
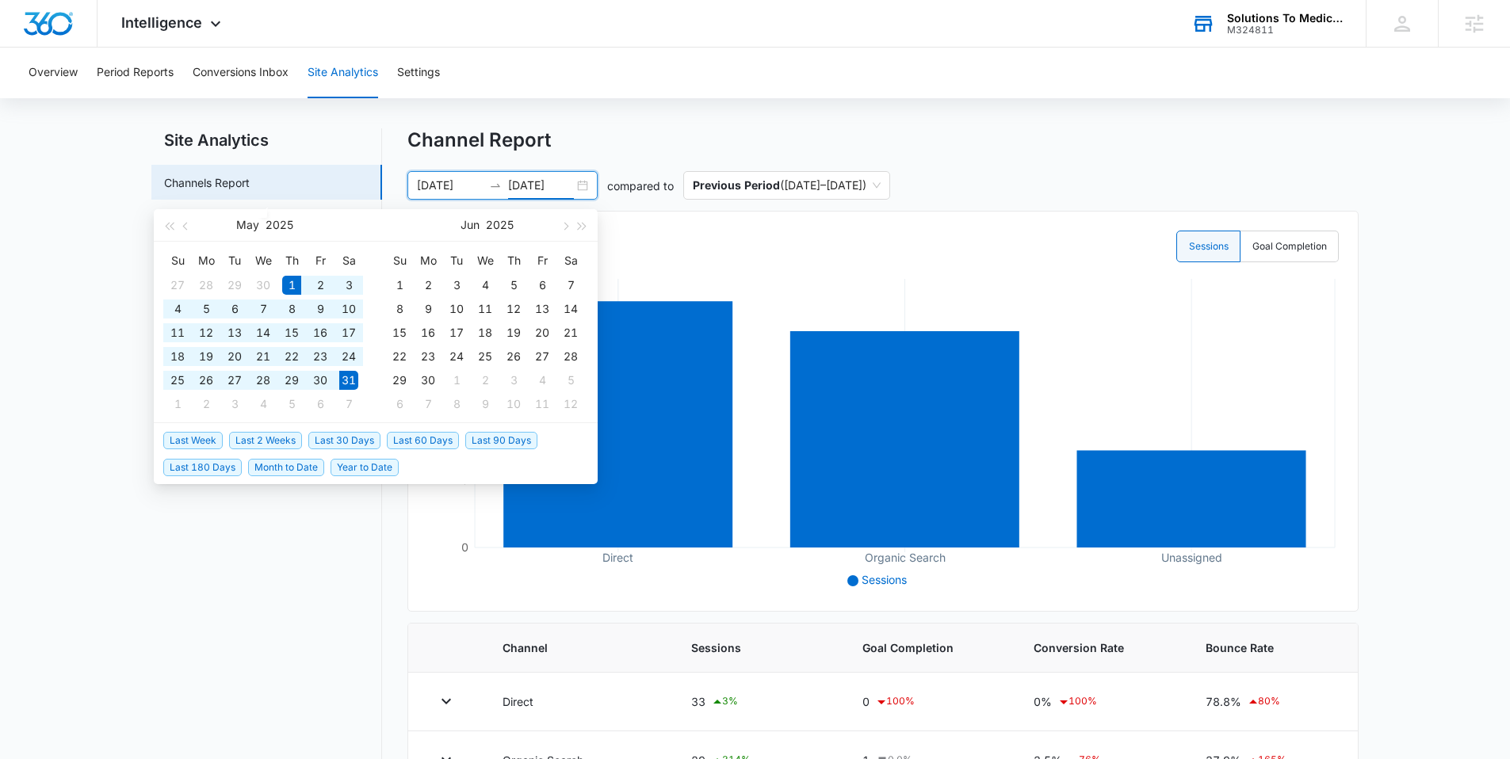
type input "05/31/2025"
click at [231, 605] on nav "Site Analytics Channels Report Source Report Page Insights Location Data Conver…" at bounding box center [266, 488] width 231 height 720
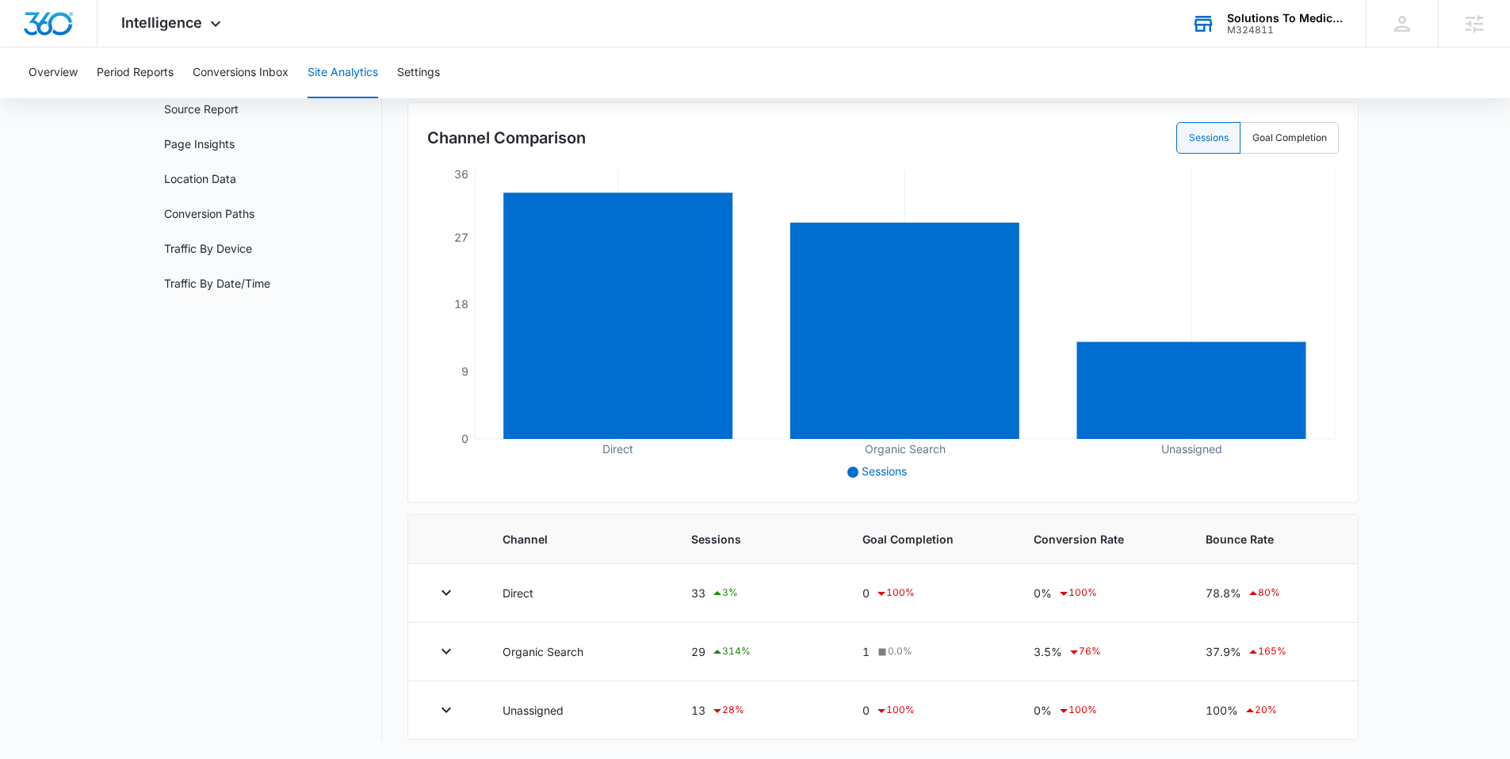
scroll to position [0, 0]
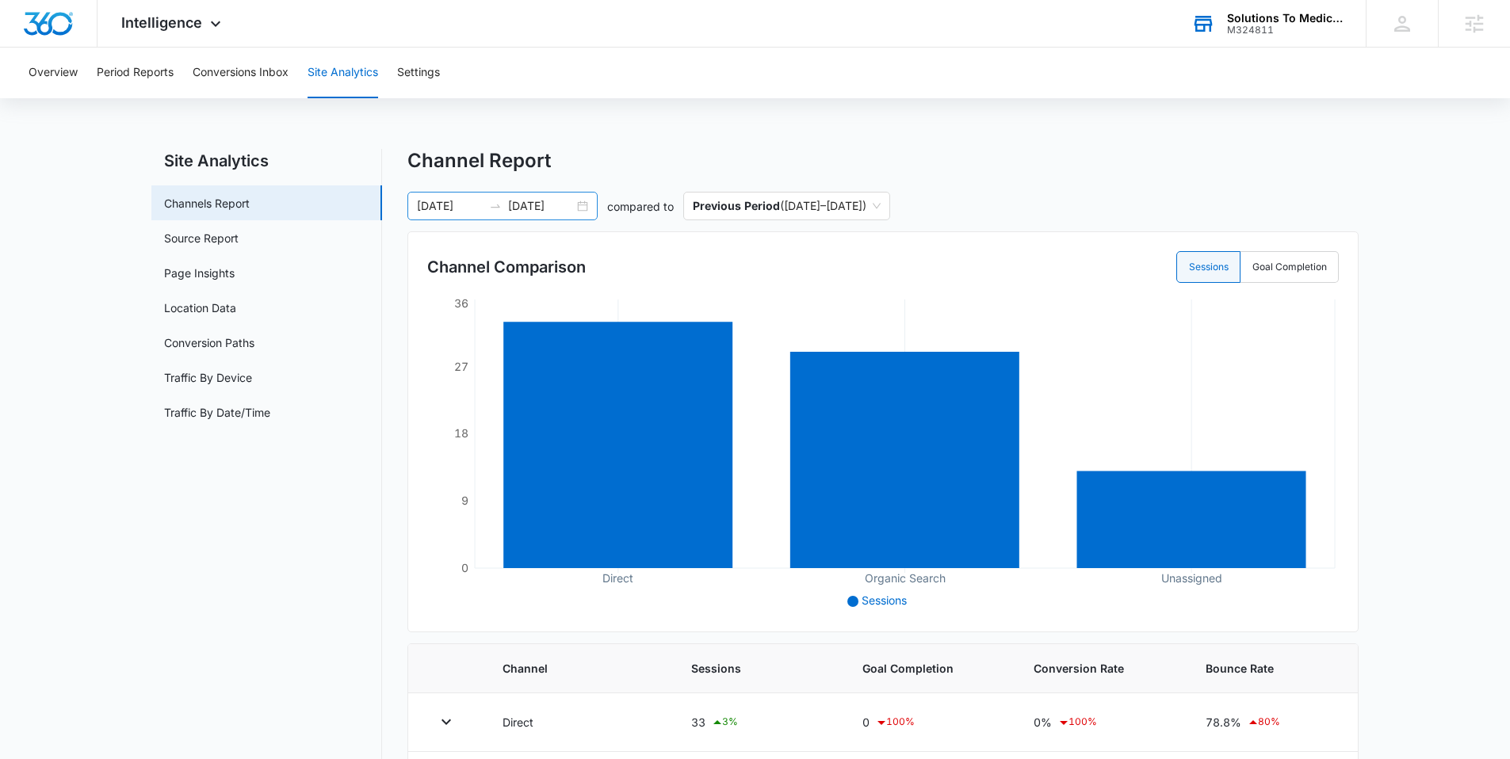
click at [577, 206] on div "05/01/2025 05/31/2025" at bounding box center [502, 206] width 190 height 29
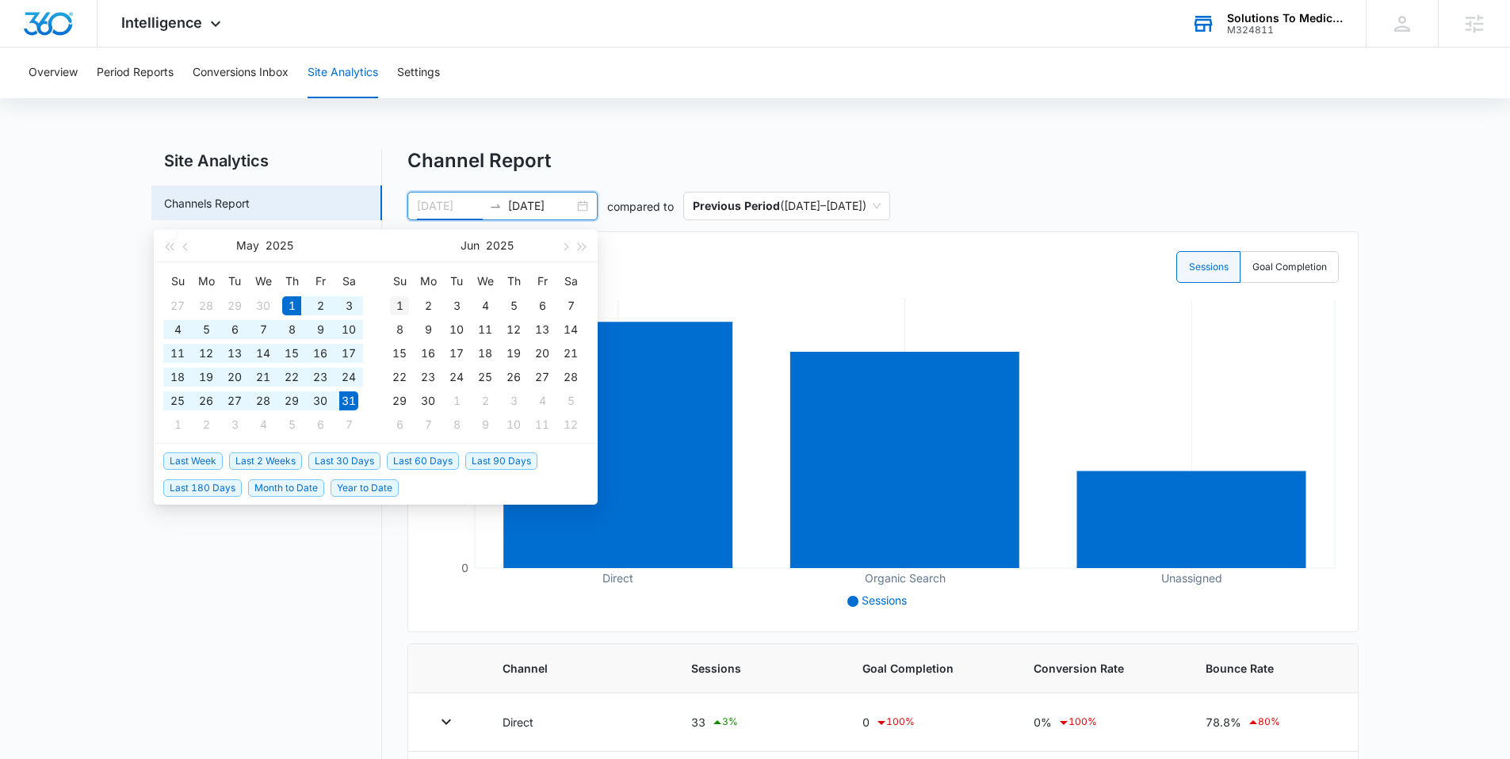
type input "06/01/2025"
click at [397, 302] on div "1" at bounding box center [399, 305] width 19 height 19
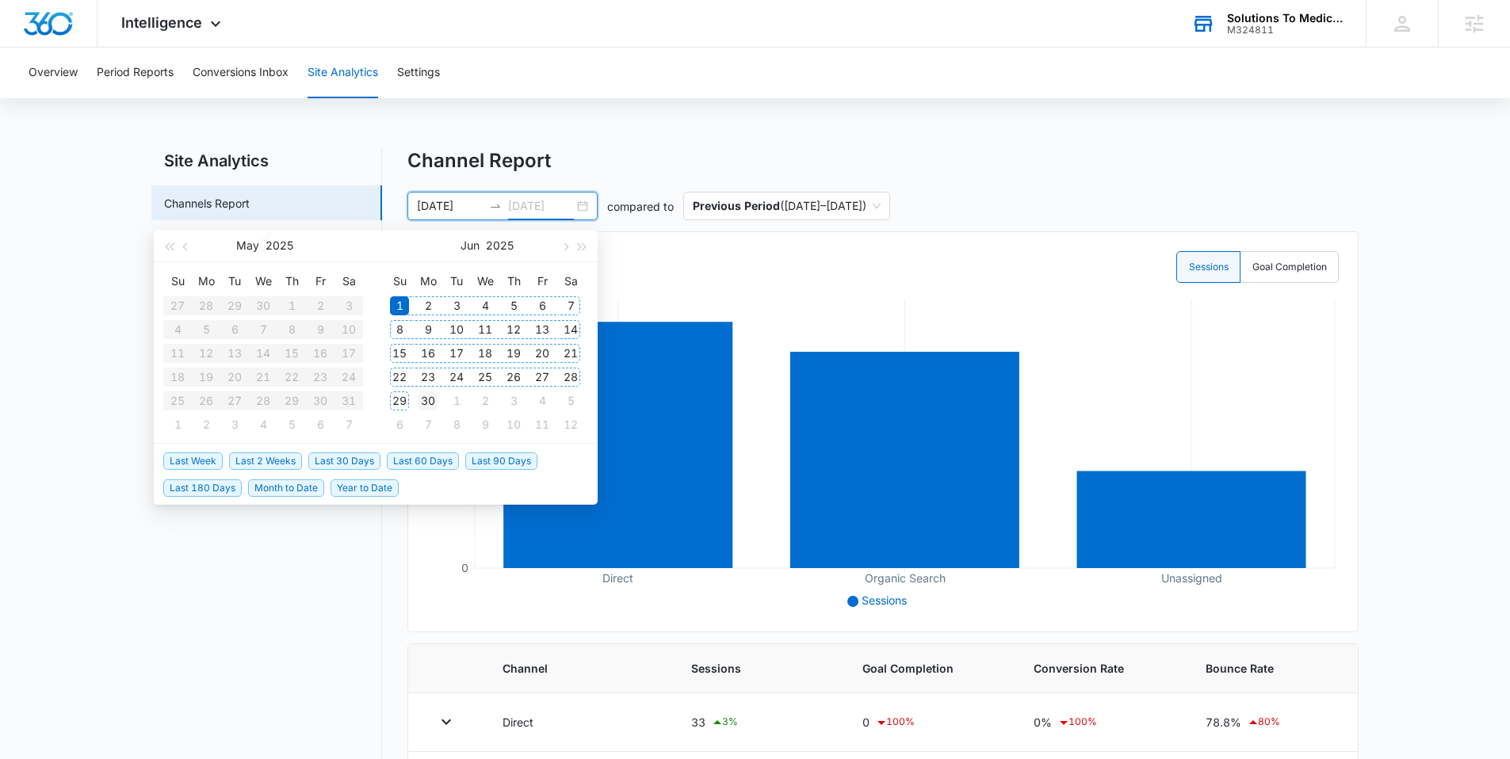
type input "06/30/2025"
click at [423, 400] on div "30" at bounding box center [427, 401] width 19 height 19
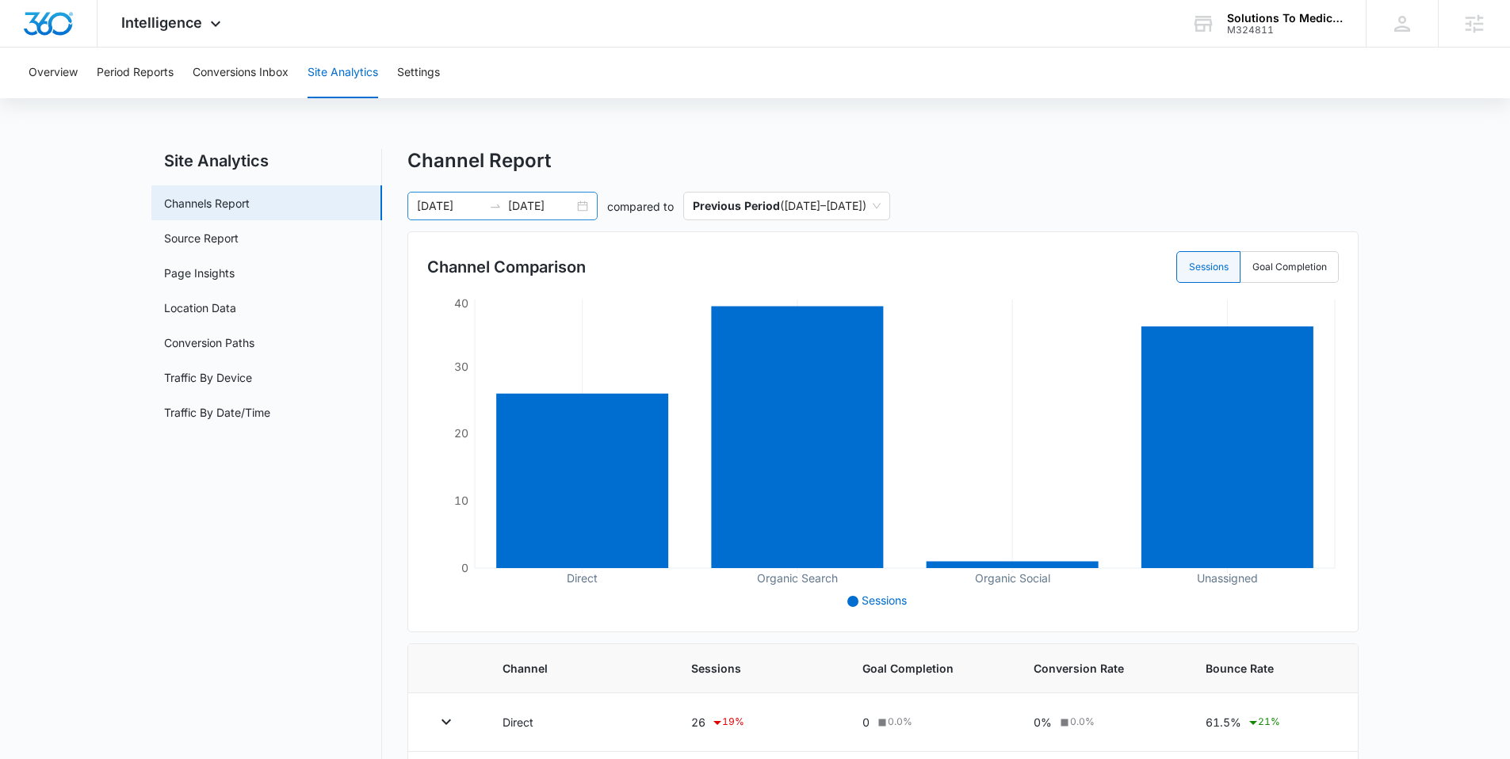
click at [581, 202] on div "06/01/2025 06/30/2025" at bounding box center [502, 206] width 190 height 29
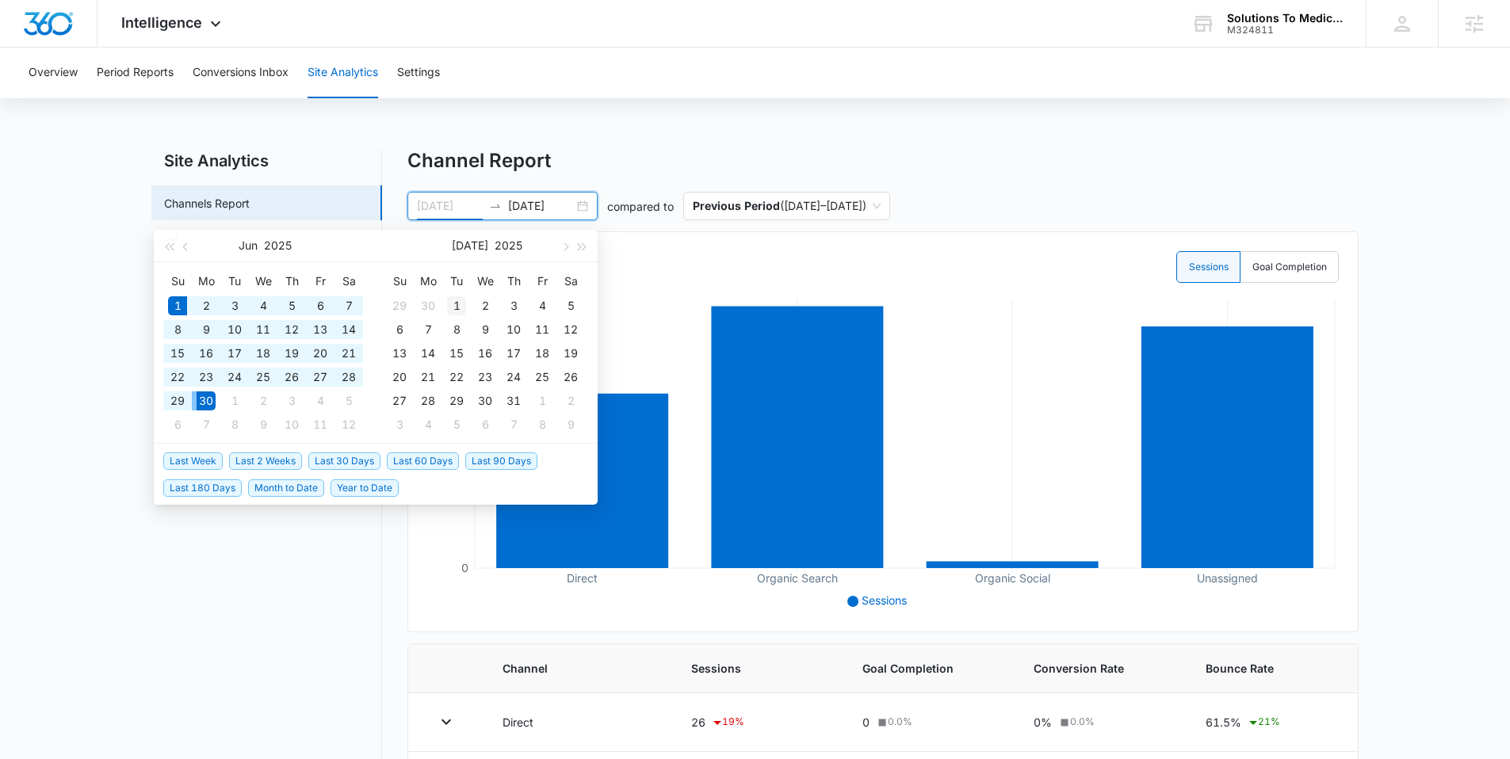
type input "07/01/2025"
click at [454, 307] on div "1" at bounding box center [456, 305] width 19 height 19
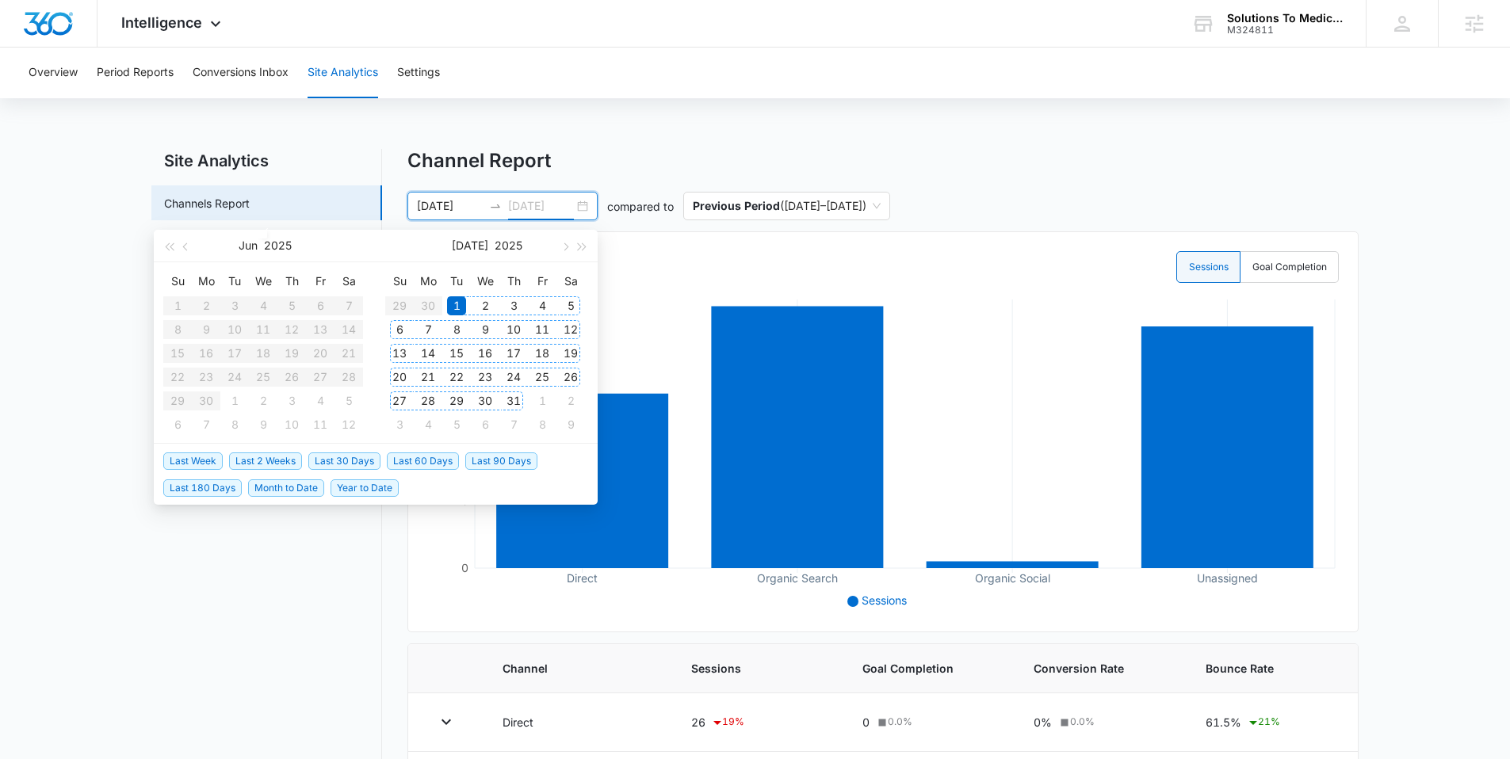
click at [504, 403] on div "31" at bounding box center [513, 401] width 19 height 19
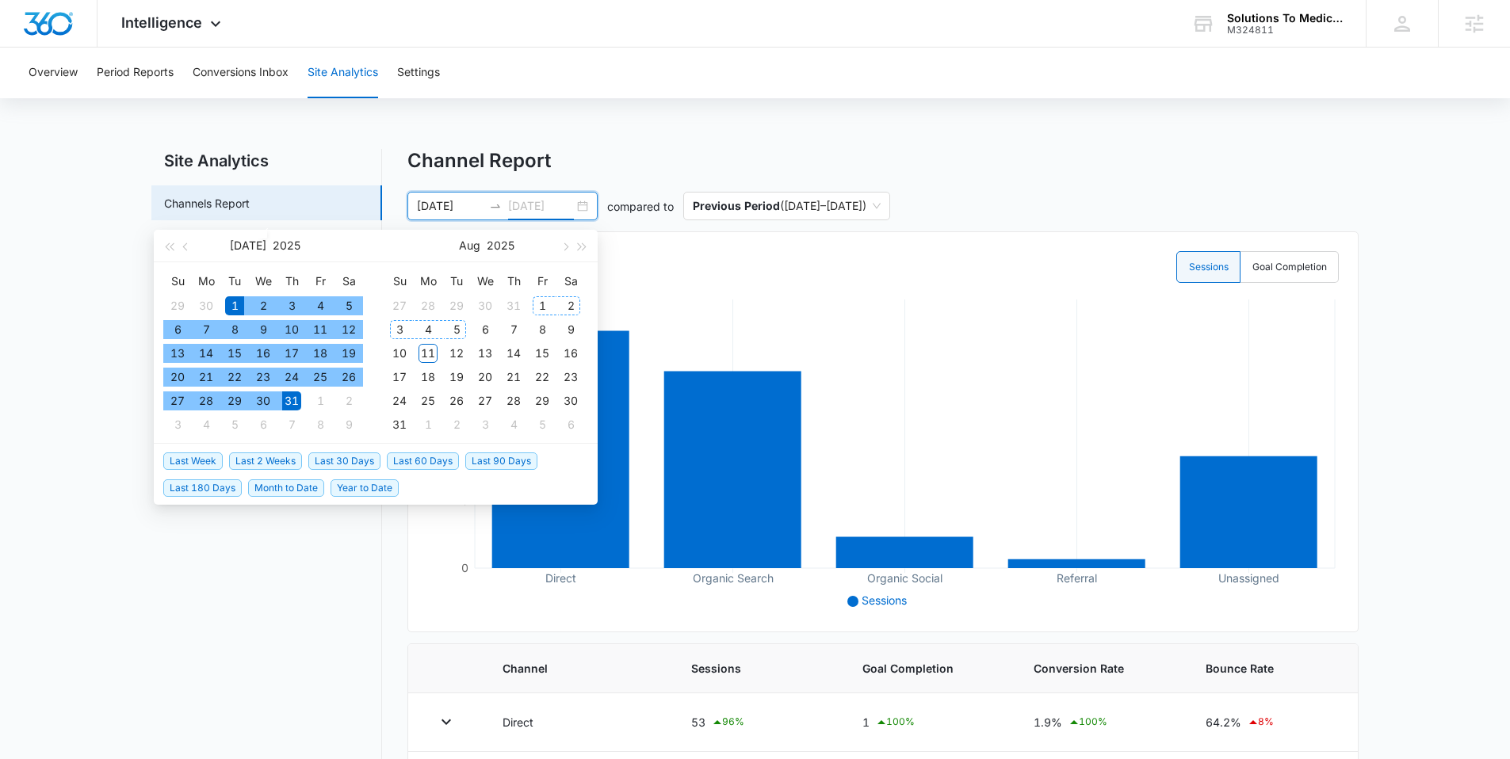
type input "07/31/2025"
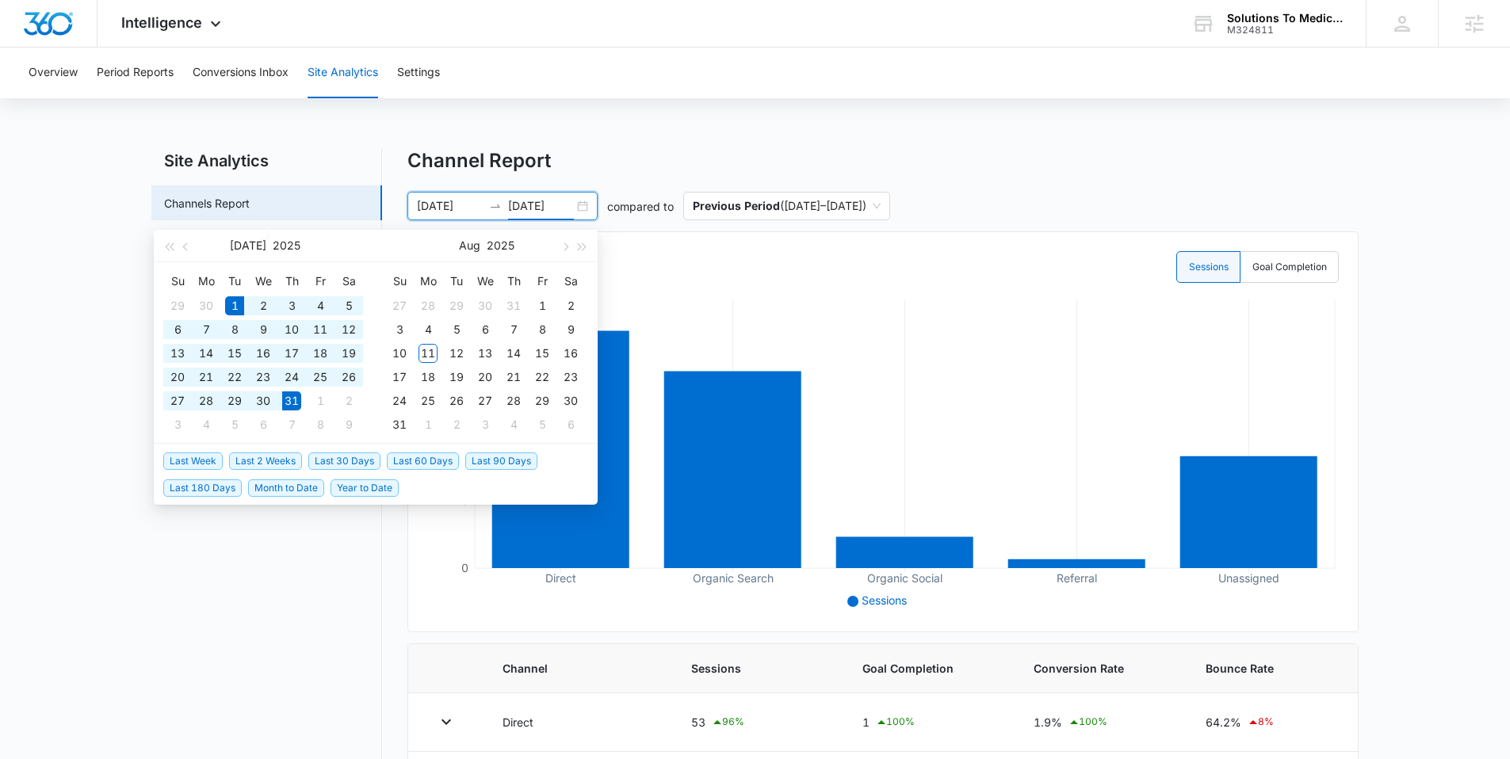
click at [543, 130] on div "Overview Period Reports Conversions Inbox Site Analytics Settings Site Analytic…" at bounding box center [755, 527] width 1510 height 958
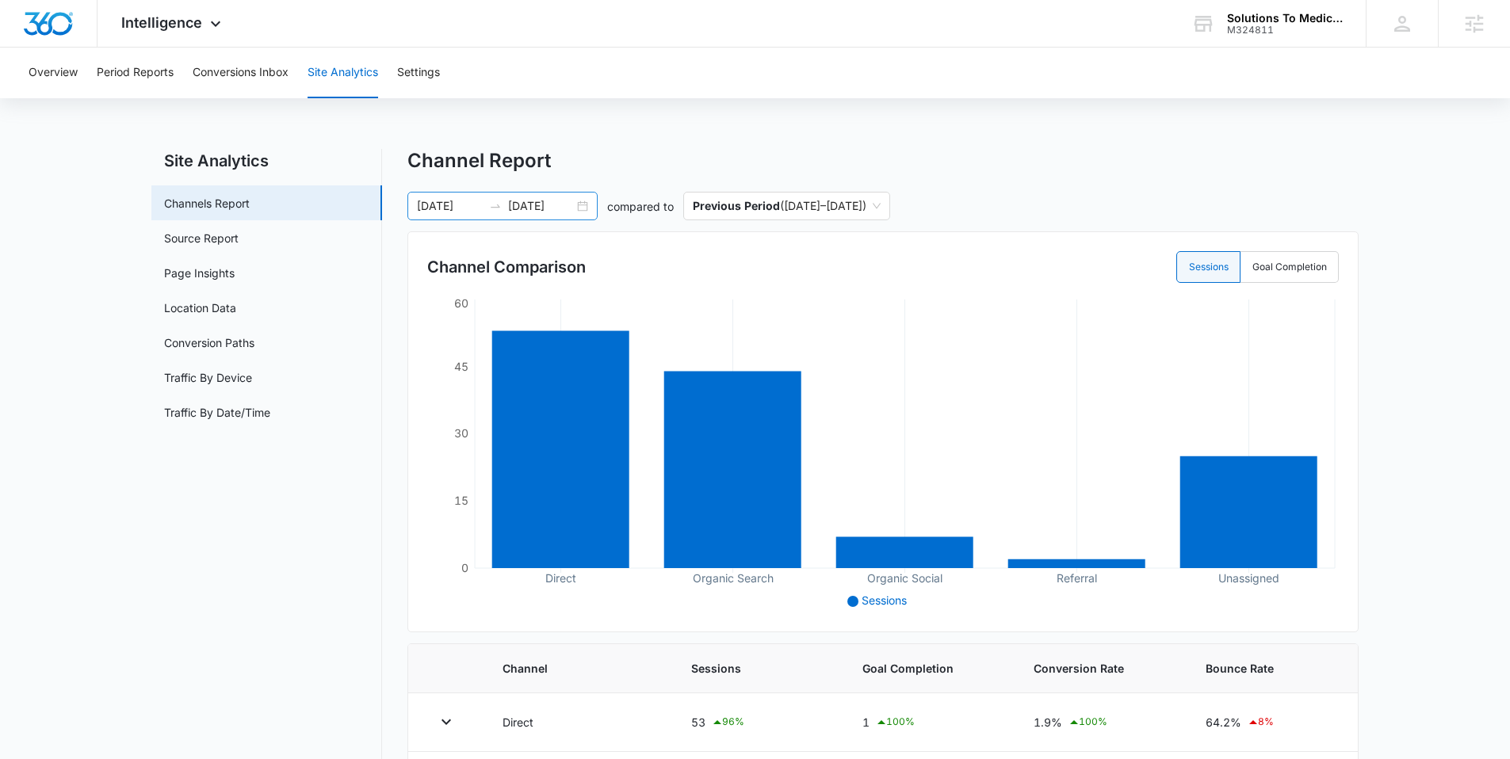
click at [583, 204] on div "07/01/2025 07/31/2025" at bounding box center [502, 206] width 190 height 29
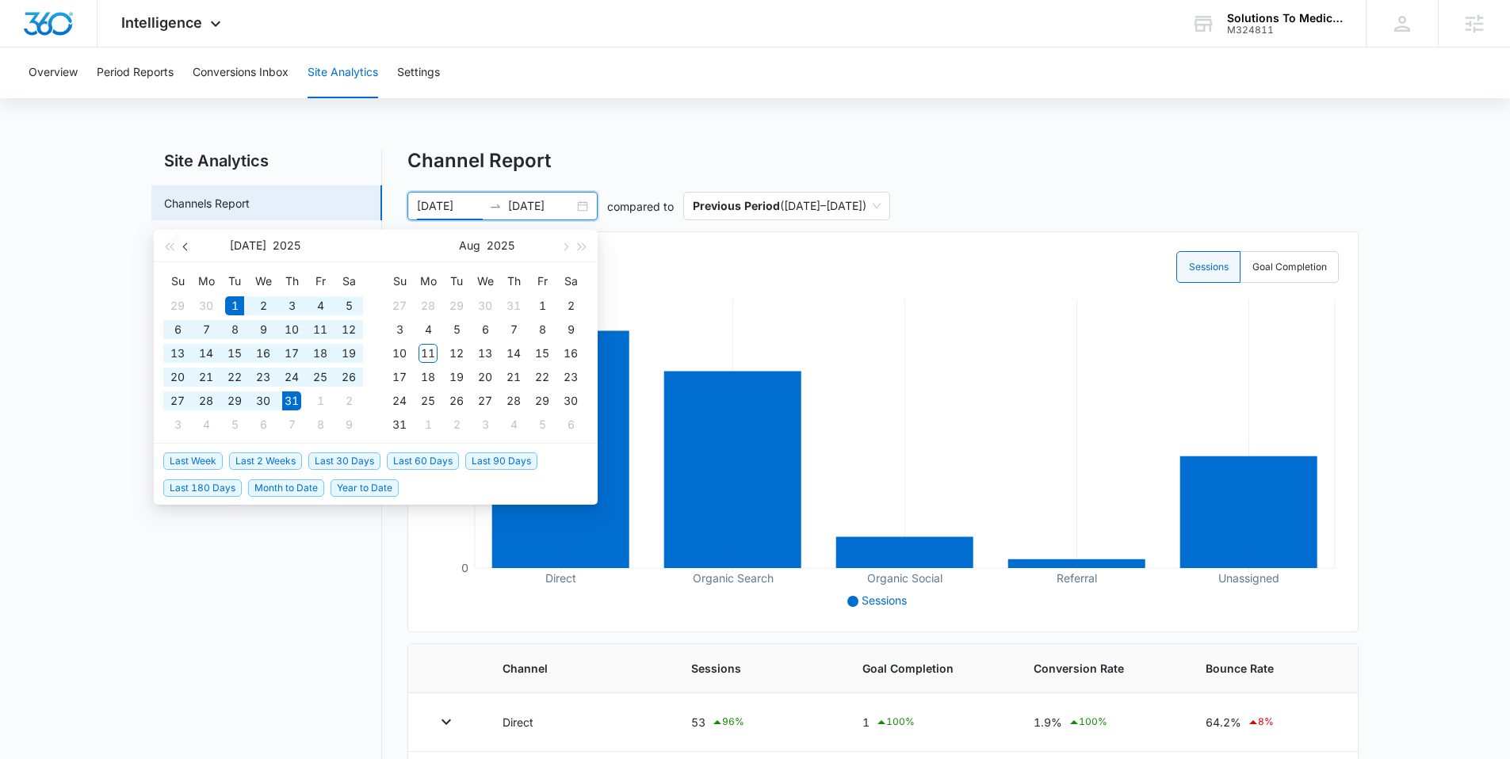
click at [189, 248] on button "button" at bounding box center [186, 246] width 17 height 32
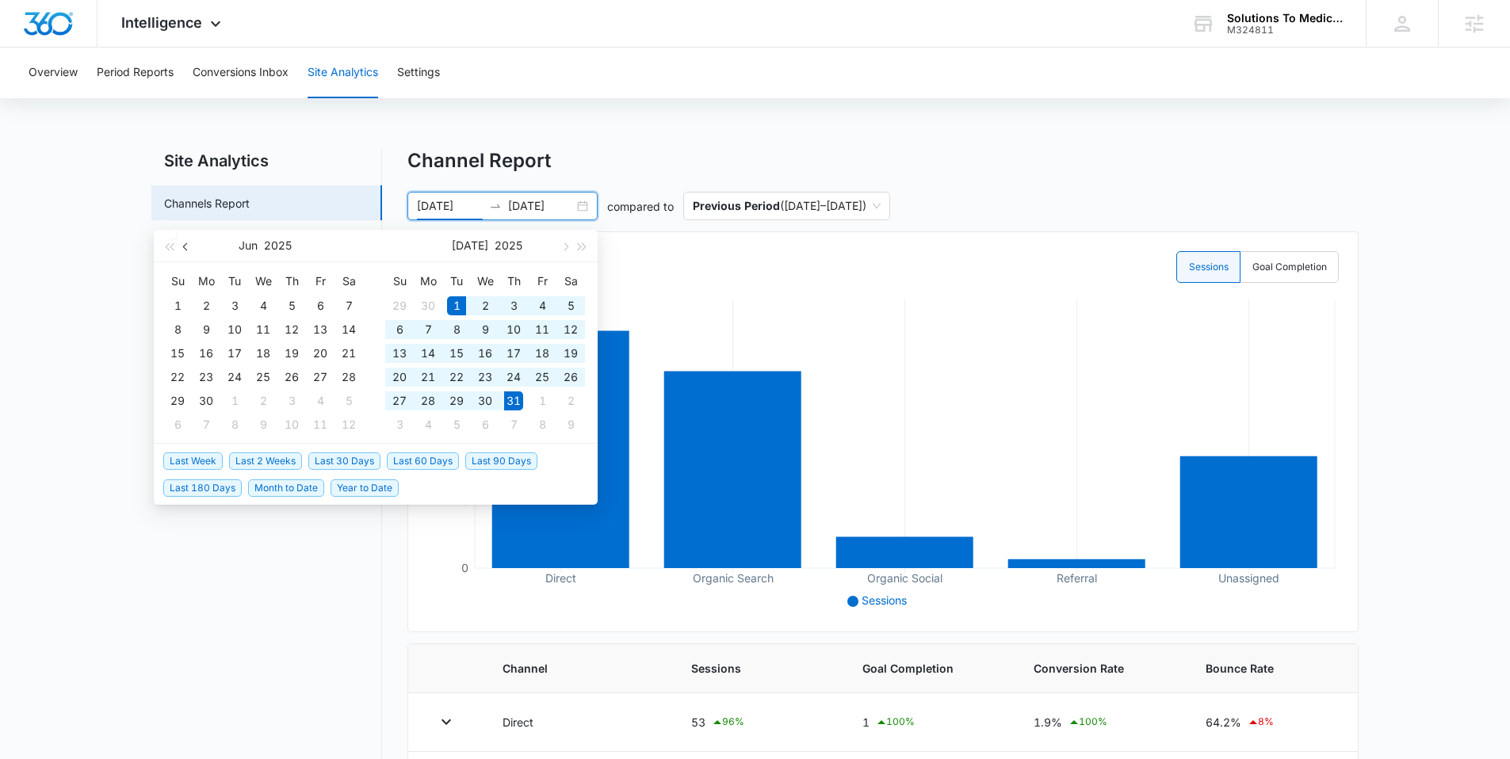
click at [190, 253] on button "button" at bounding box center [186, 246] width 17 height 32
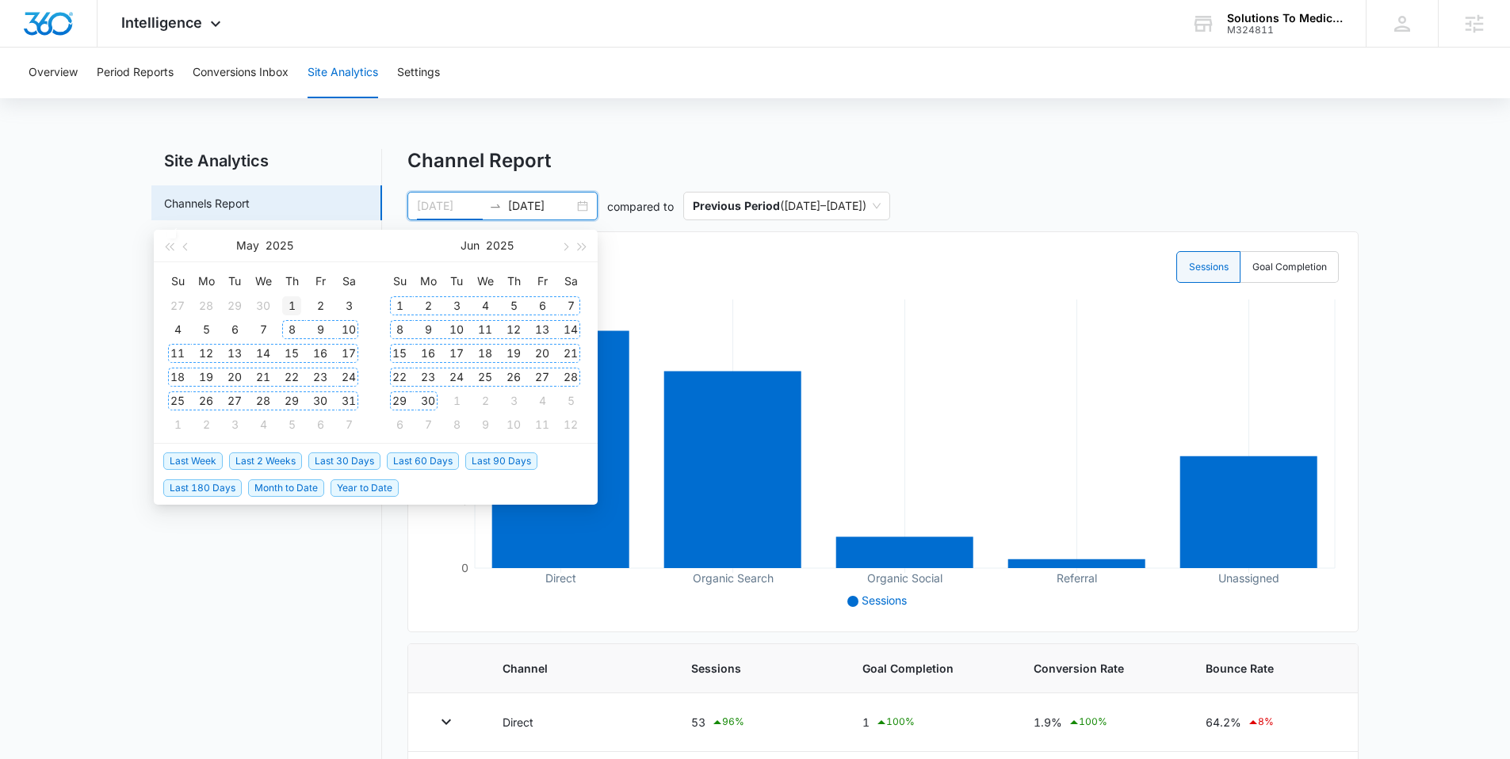
type input "05/01/2025"
click at [288, 311] on div "1" at bounding box center [291, 305] width 19 height 19
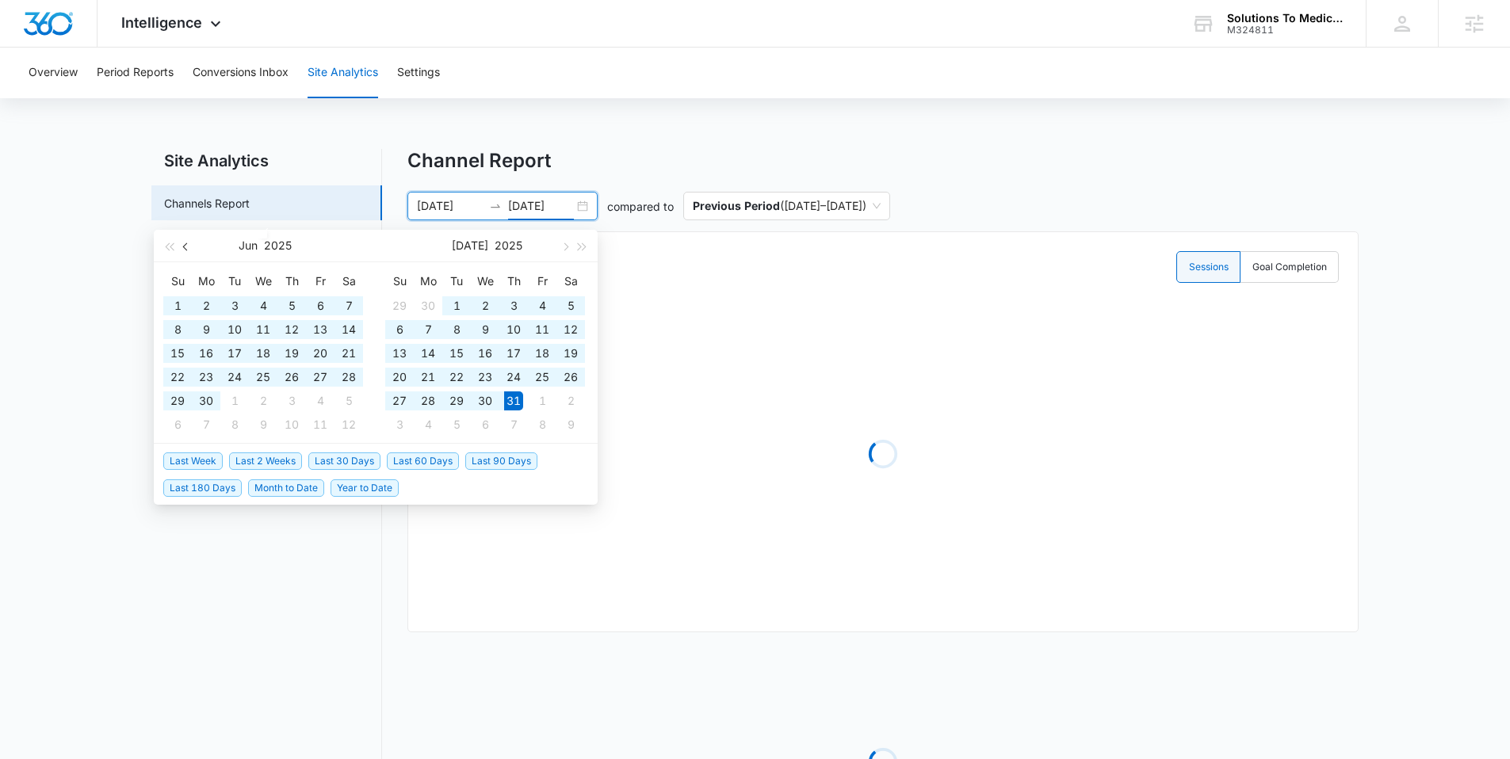
click at [181, 248] on button "button" at bounding box center [186, 246] width 17 height 32
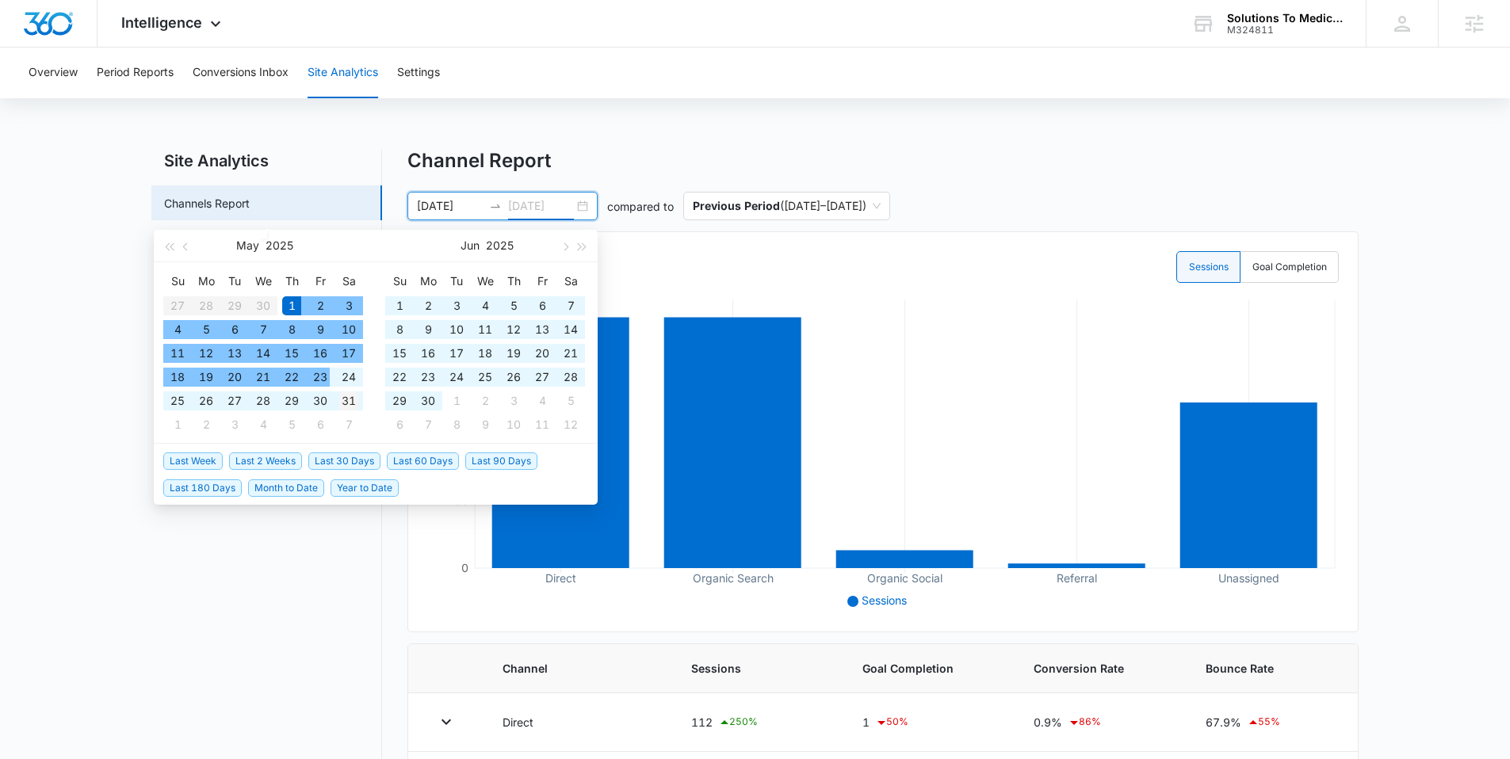
type input "05/31/2025"
click at [352, 399] on div "31" at bounding box center [348, 401] width 19 height 19
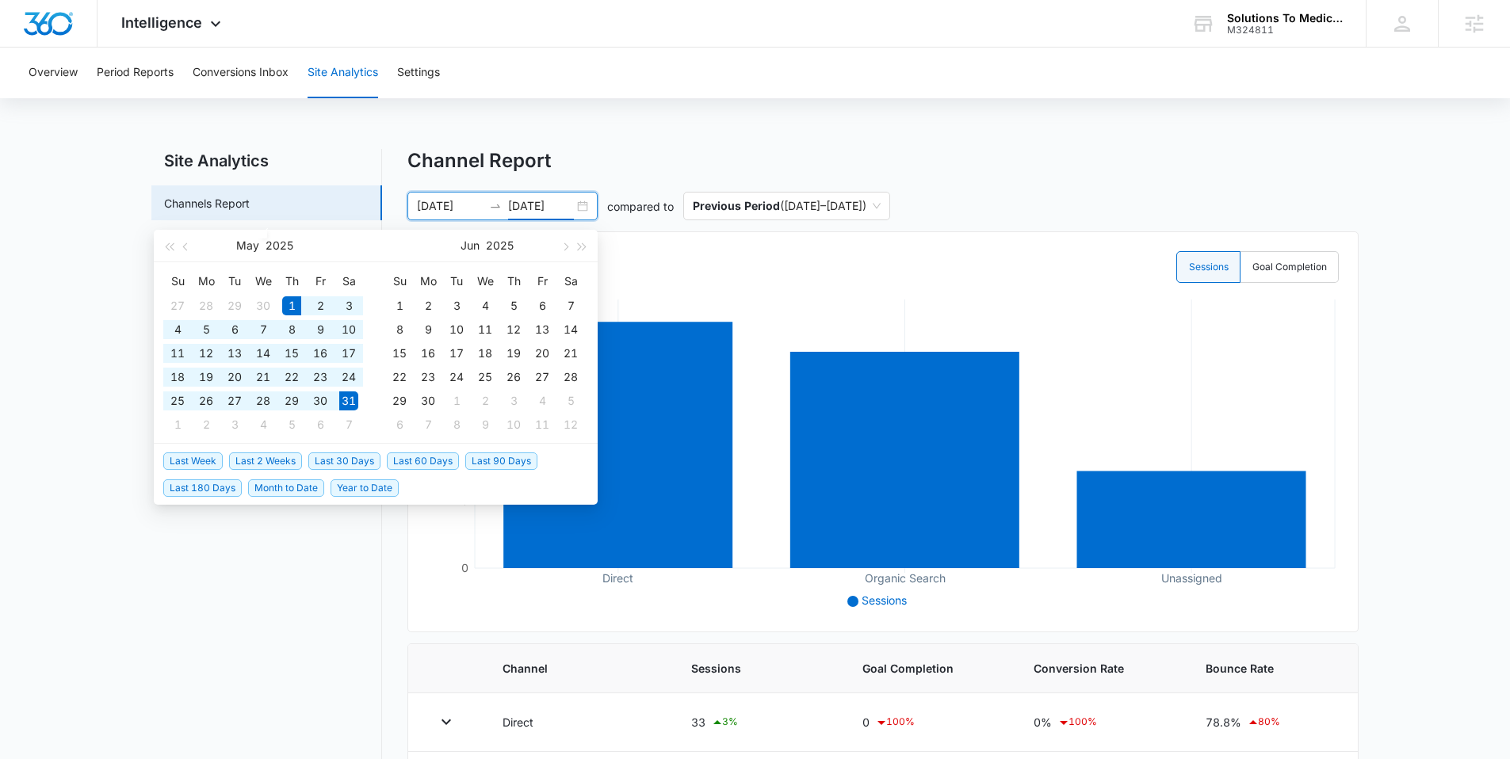
click at [604, 177] on div "Channel Report 05/01/2025 05/31/2025 compared to Previous Period ( 03/31/2025 –…" at bounding box center [882, 509] width 951 height 720
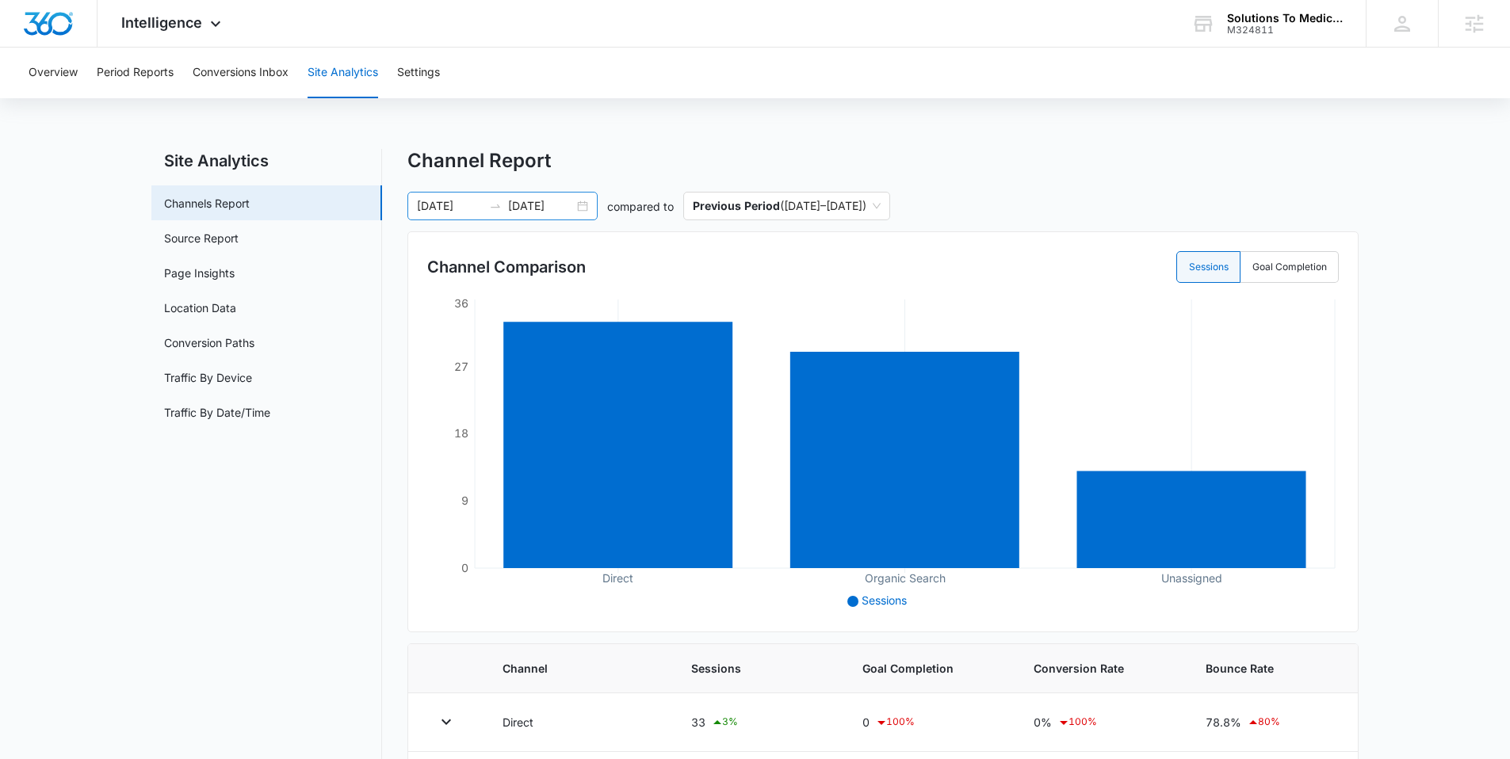
click at [586, 206] on div "05/01/2025 05/31/2025" at bounding box center [502, 206] width 190 height 29
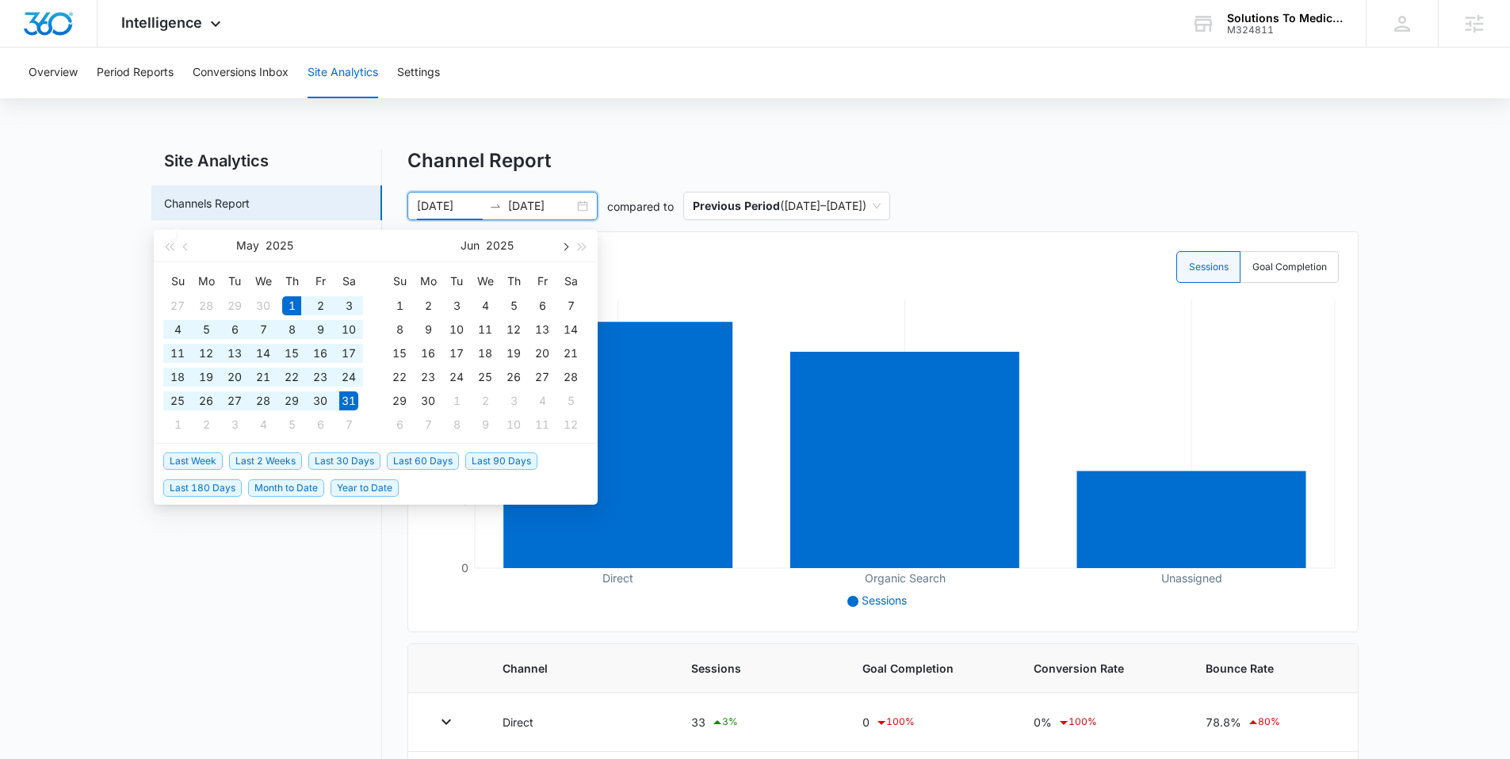
click at [563, 249] on span "button" at bounding box center [564, 247] width 8 height 8
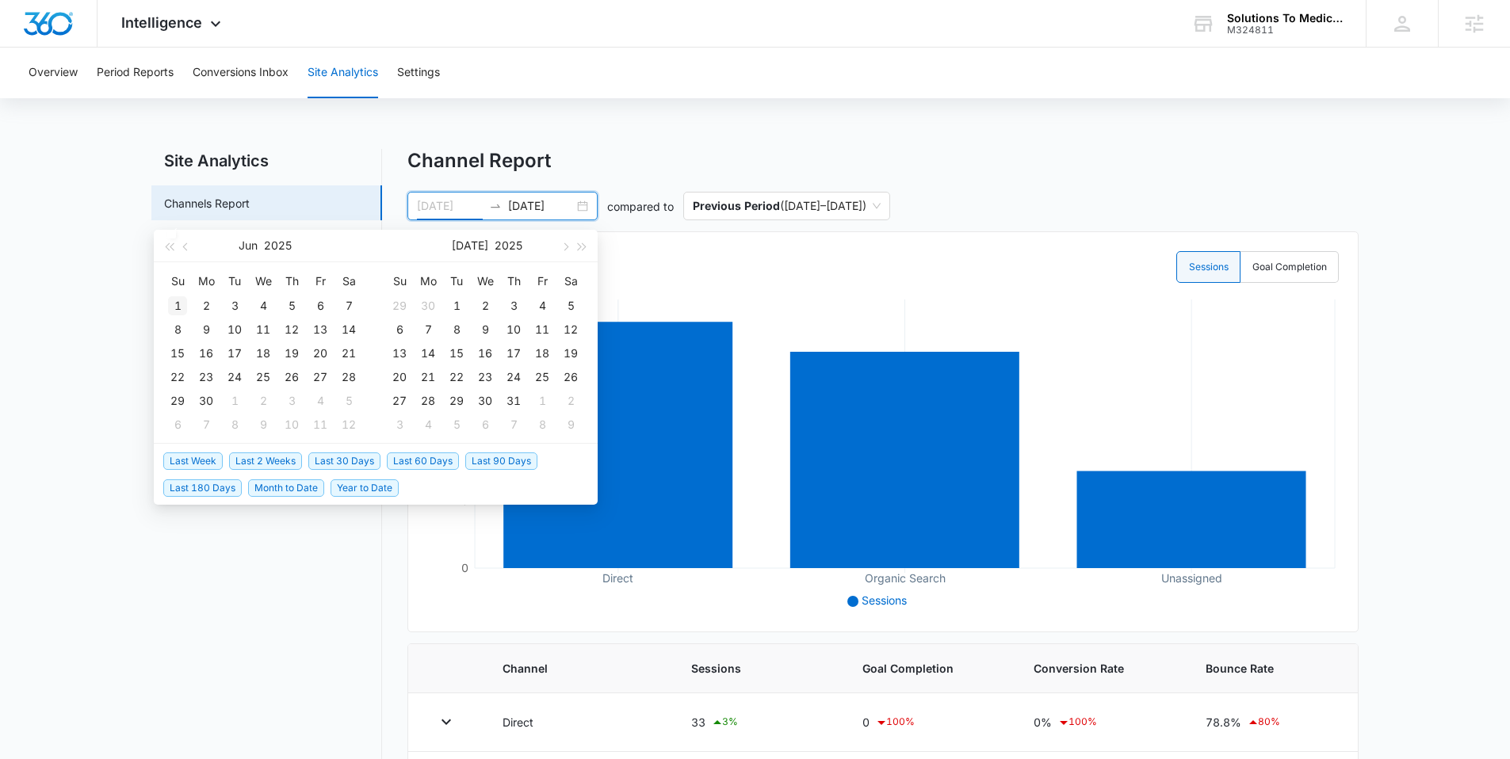
type input "06/01/2025"
click at [179, 307] on div "1" at bounding box center [177, 305] width 19 height 19
type input "06/30/2025"
click at [433, 404] on div "30" at bounding box center [427, 401] width 19 height 19
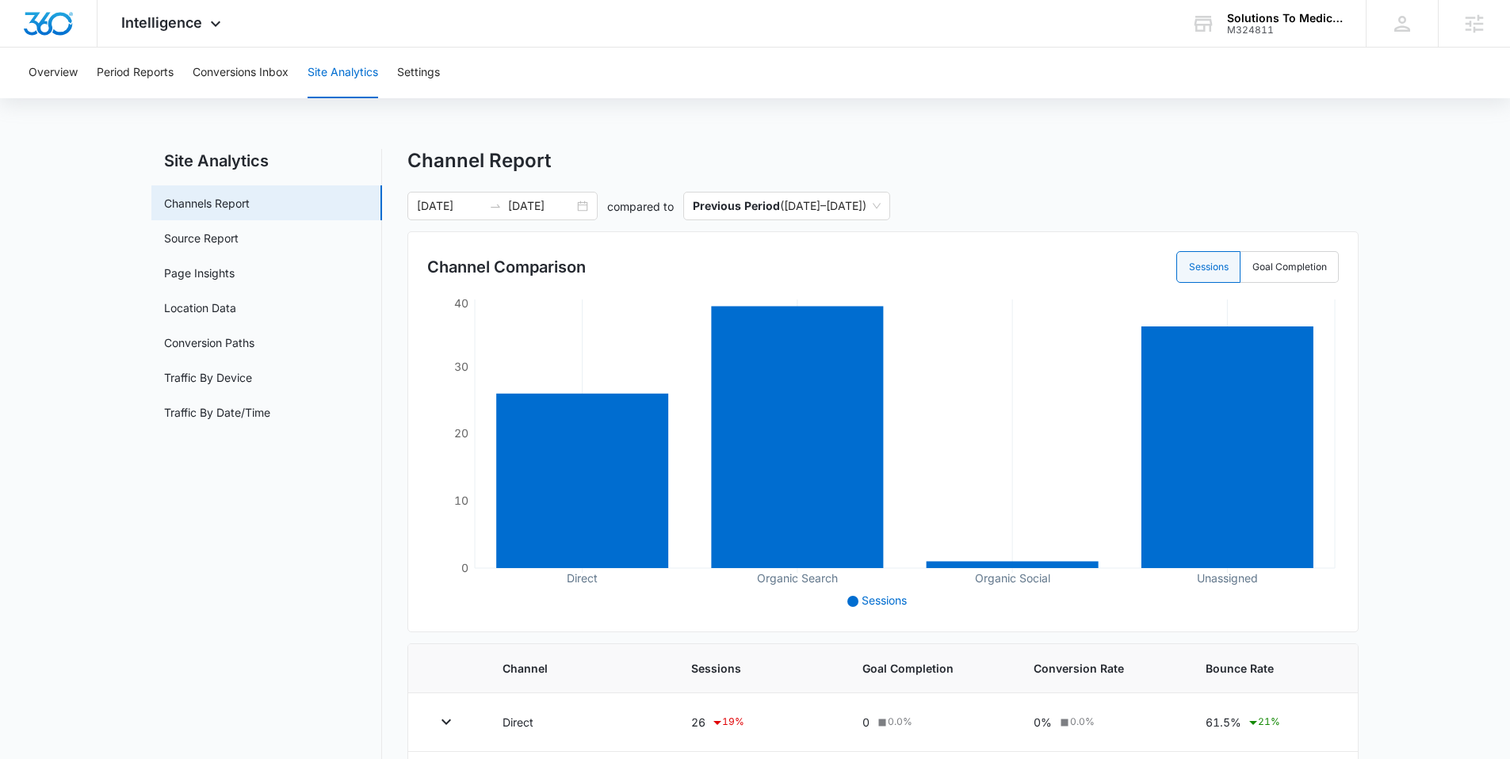
drag, startPoint x: 353, startPoint y: 584, endPoint x: 347, endPoint y: 612, distance: 28.3
click at [346, 537] on nav "Site Analytics Channels Report Source Report Page Insights Location Data Conver…" at bounding box center [266, 538] width 231 height 779
click at [588, 208] on div "06/01/2025 06/30/2025" at bounding box center [502, 206] width 190 height 29
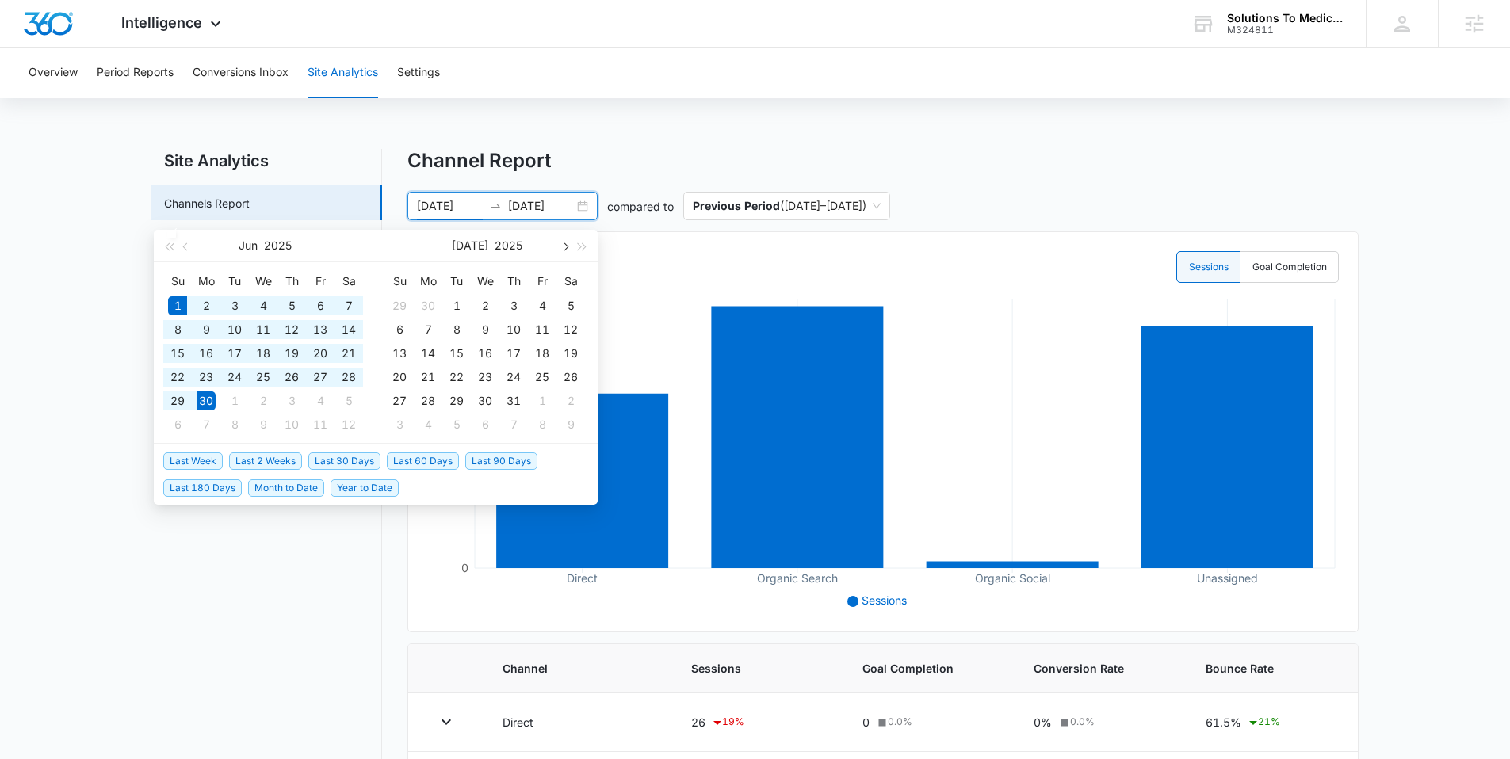
click at [571, 242] on button "button" at bounding box center [564, 246] width 17 height 32
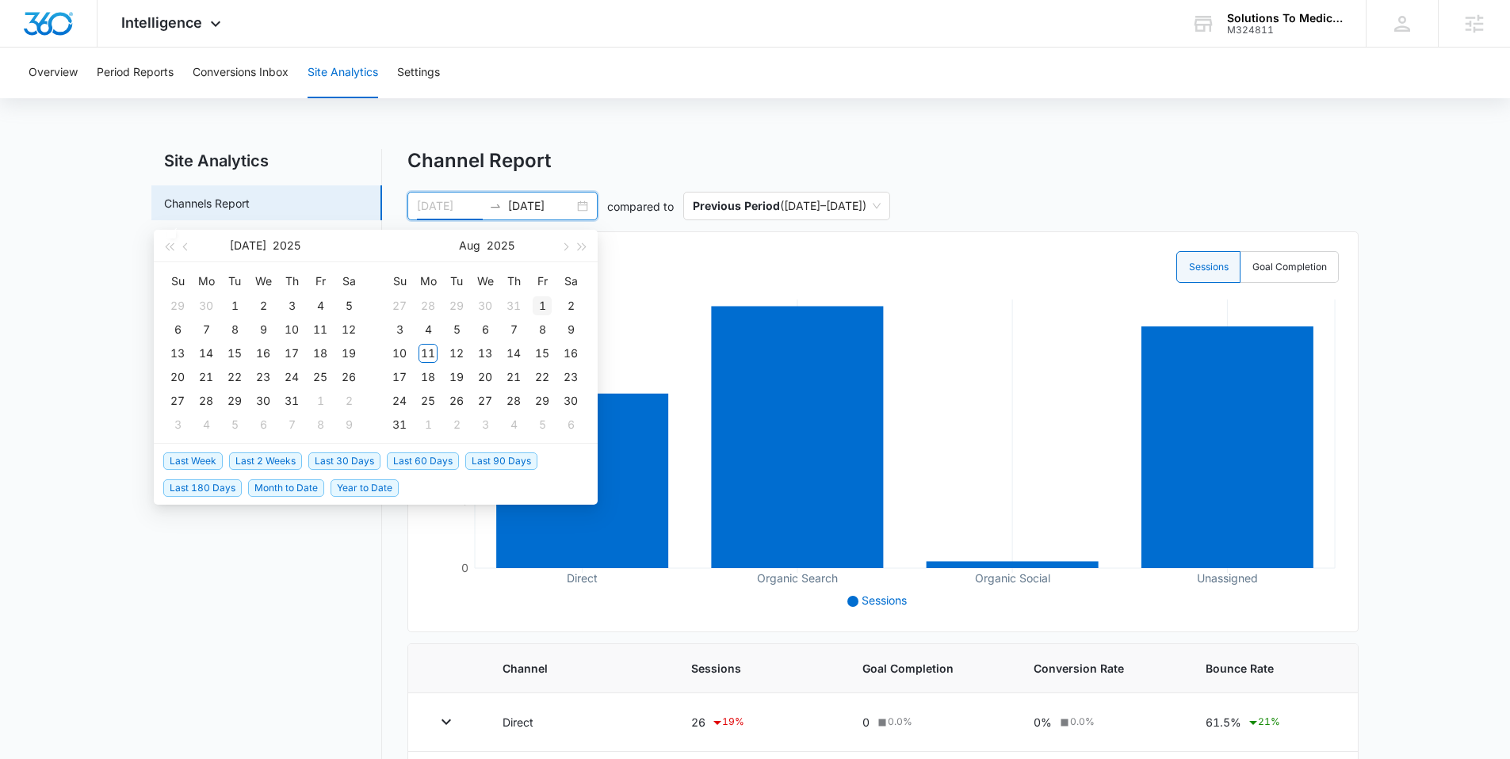
type input "08/01/2025"
click at [536, 299] on div "1" at bounding box center [542, 305] width 19 height 19
click at [567, 249] on button "button" at bounding box center [564, 246] width 17 height 32
type input "[DATE]"
click at [430, 348] on div "11" at bounding box center [427, 353] width 19 height 19
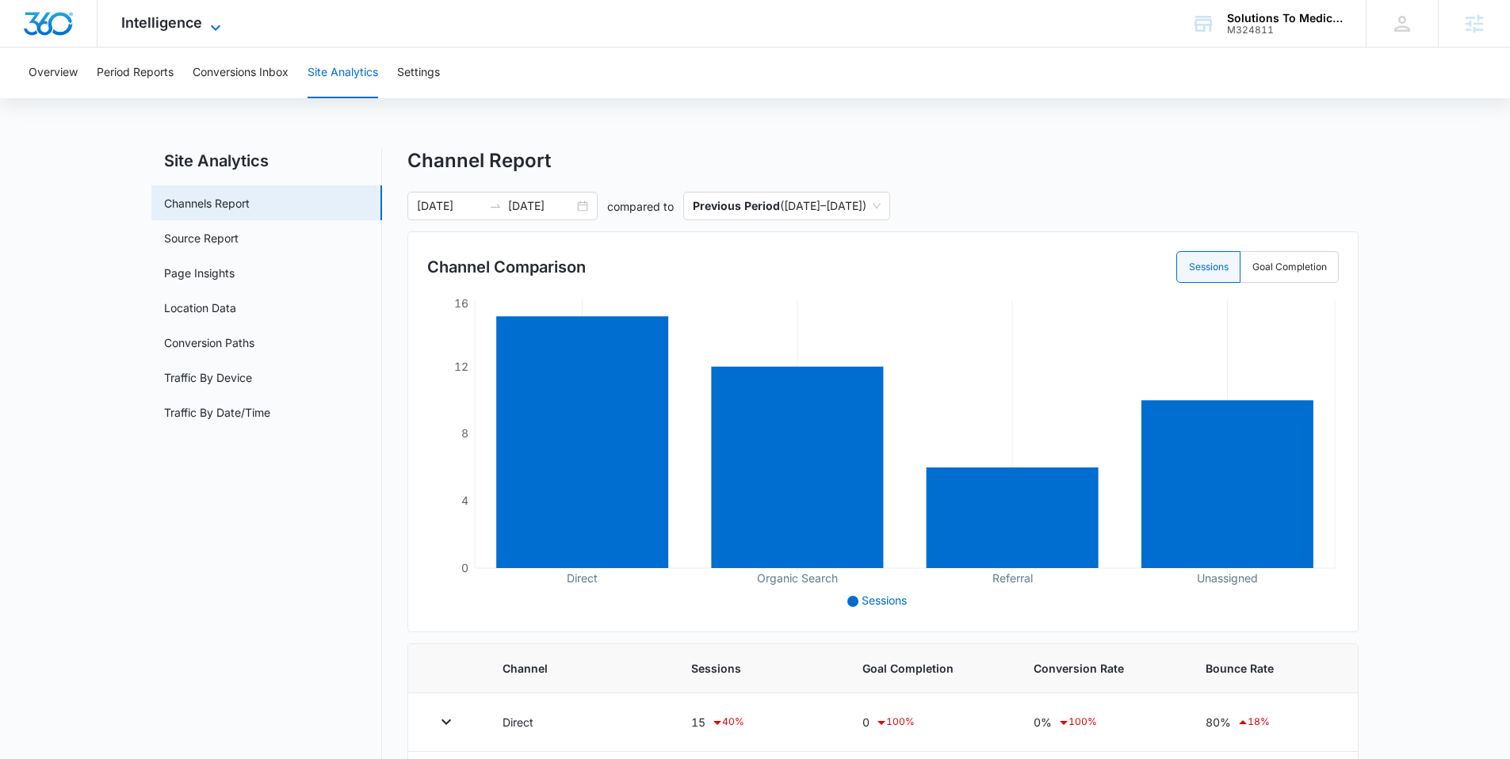
click at [136, 14] on span "Intelligence" at bounding box center [161, 22] width 81 height 17
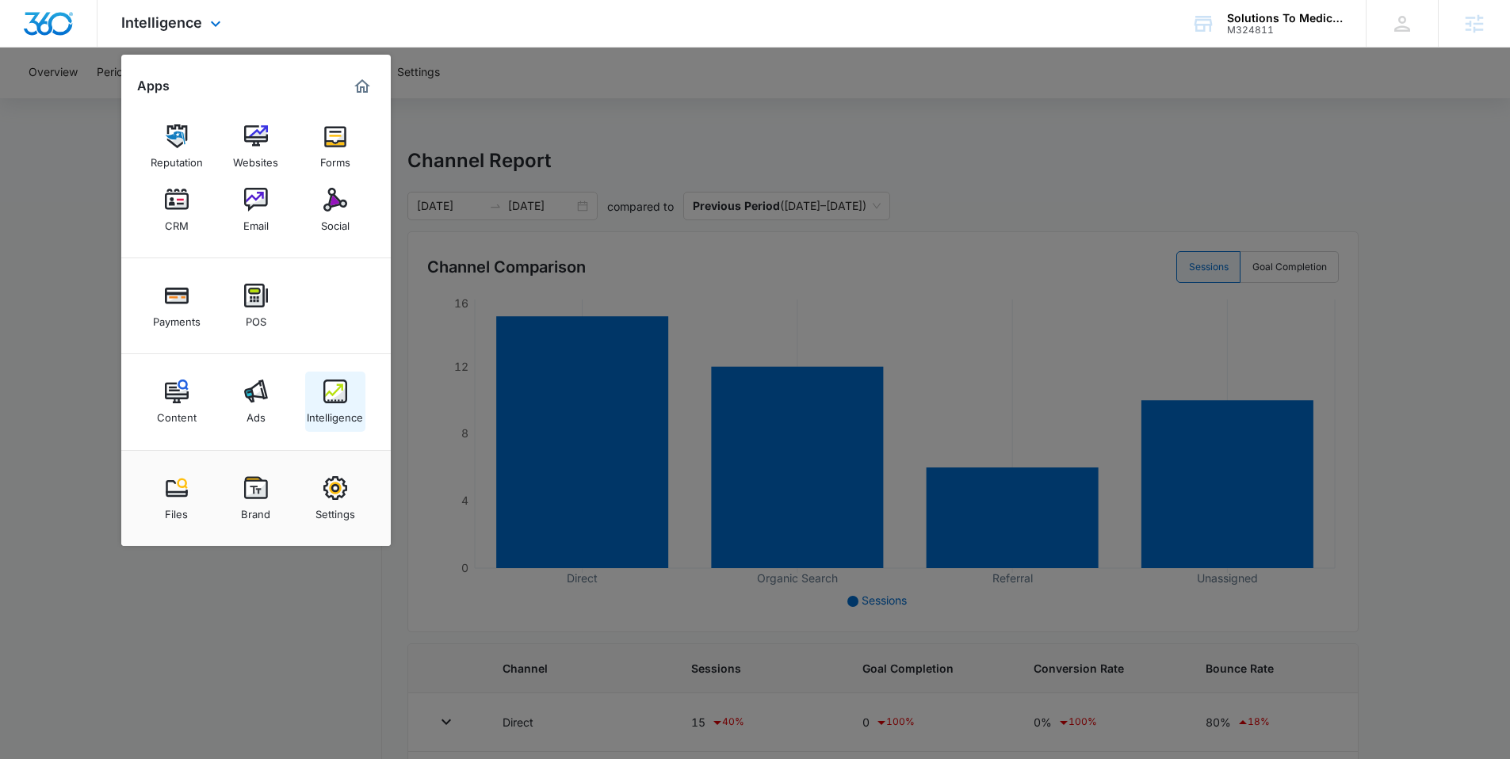
click at [328, 400] on img at bounding box center [335, 392] width 24 height 24
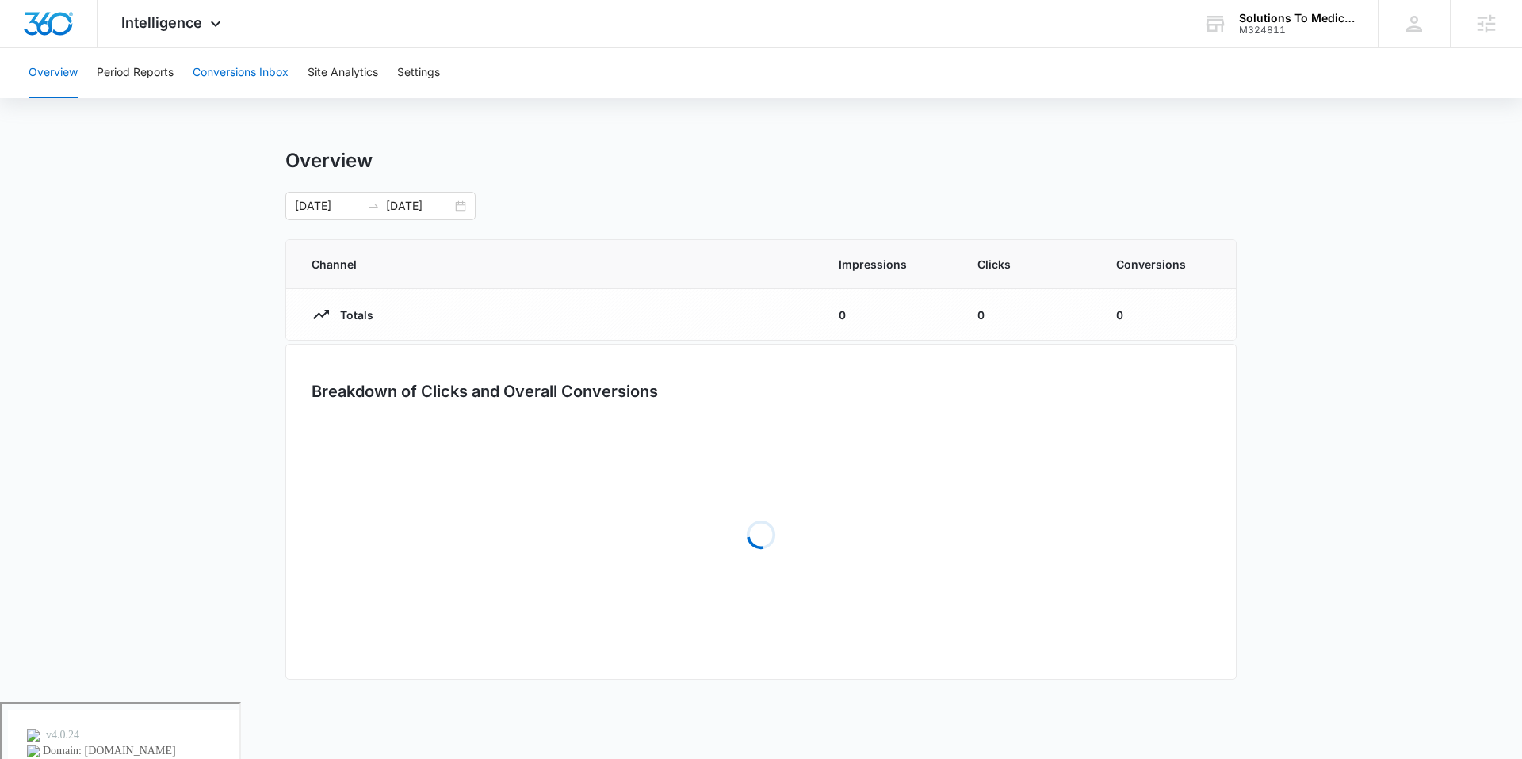
click at [231, 64] on button "Conversions Inbox" at bounding box center [241, 73] width 96 height 51
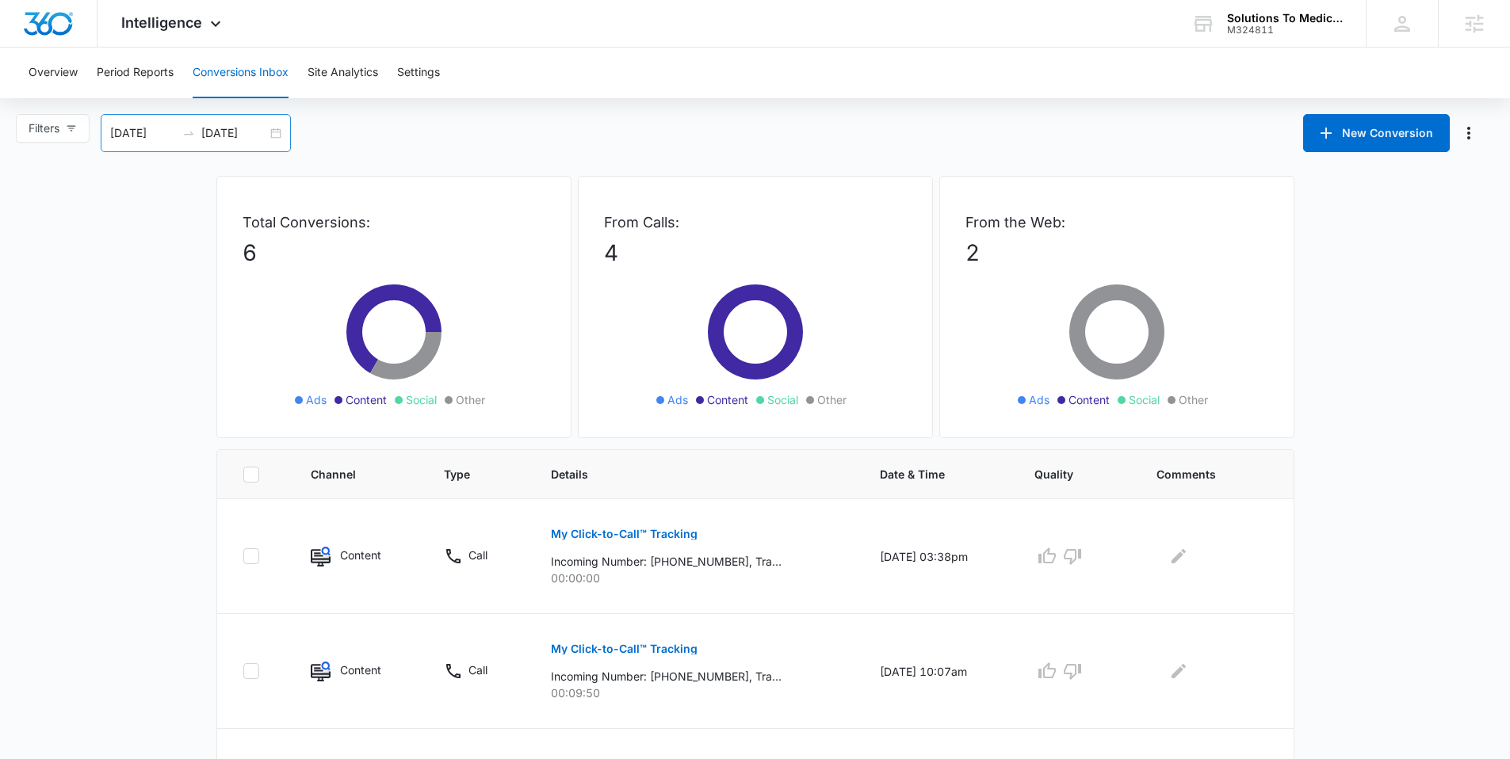
click at [285, 136] on div "07/12/2025 08/11/2025" at bounding box center [196, 133] width 190 height 38
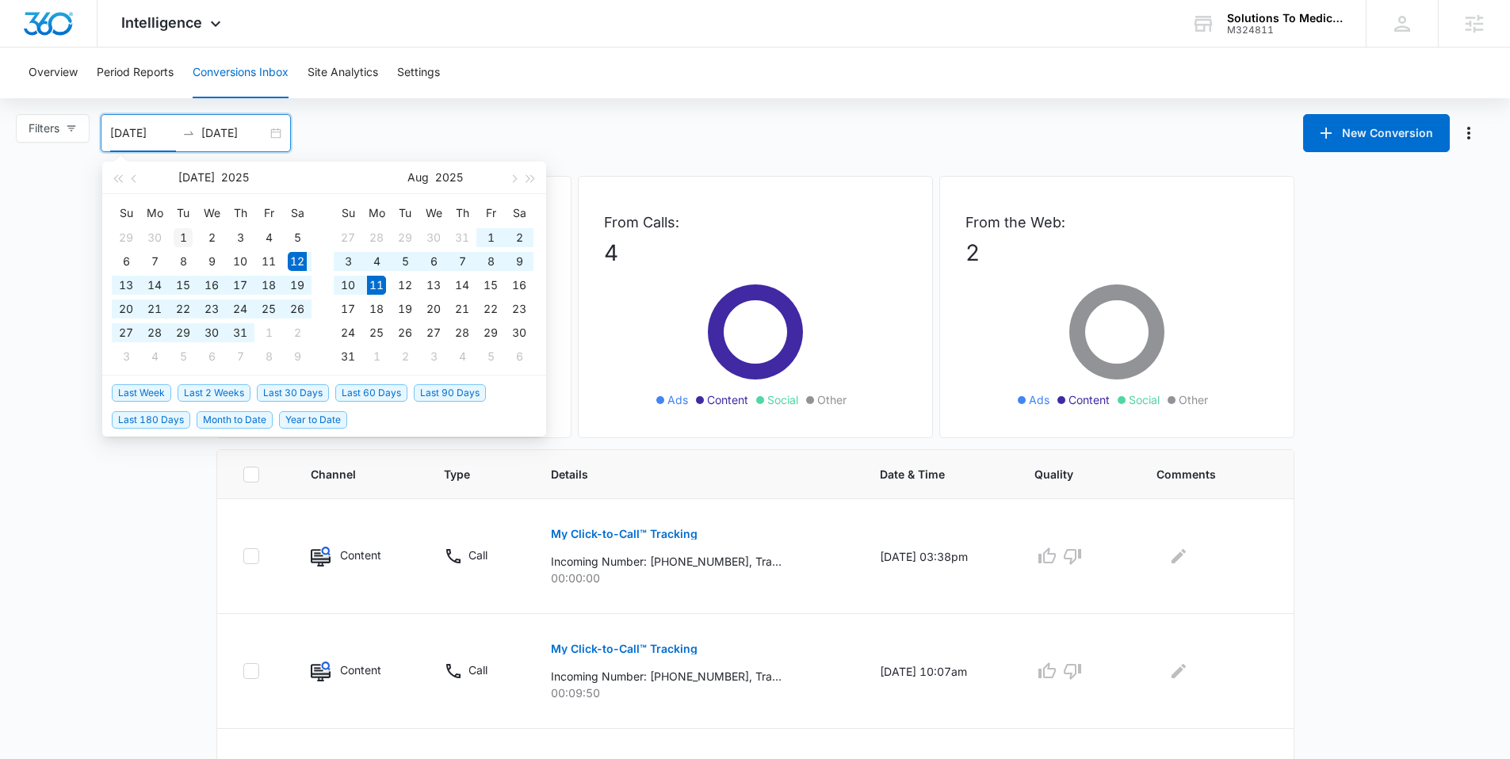
type input "07/01/2025"
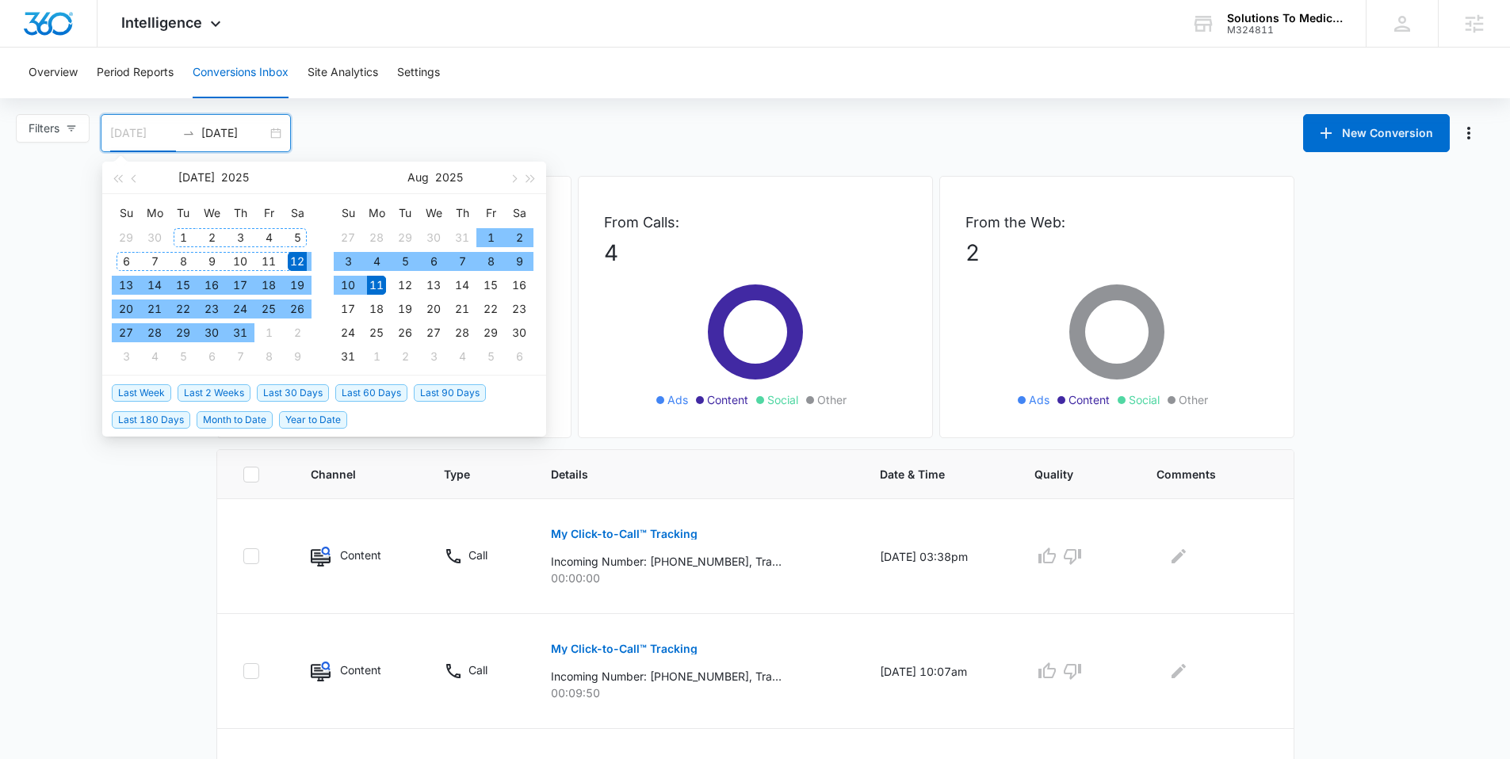
click at [180, 238] on div "1" at bounding box center [183, 237] width 19 height 19
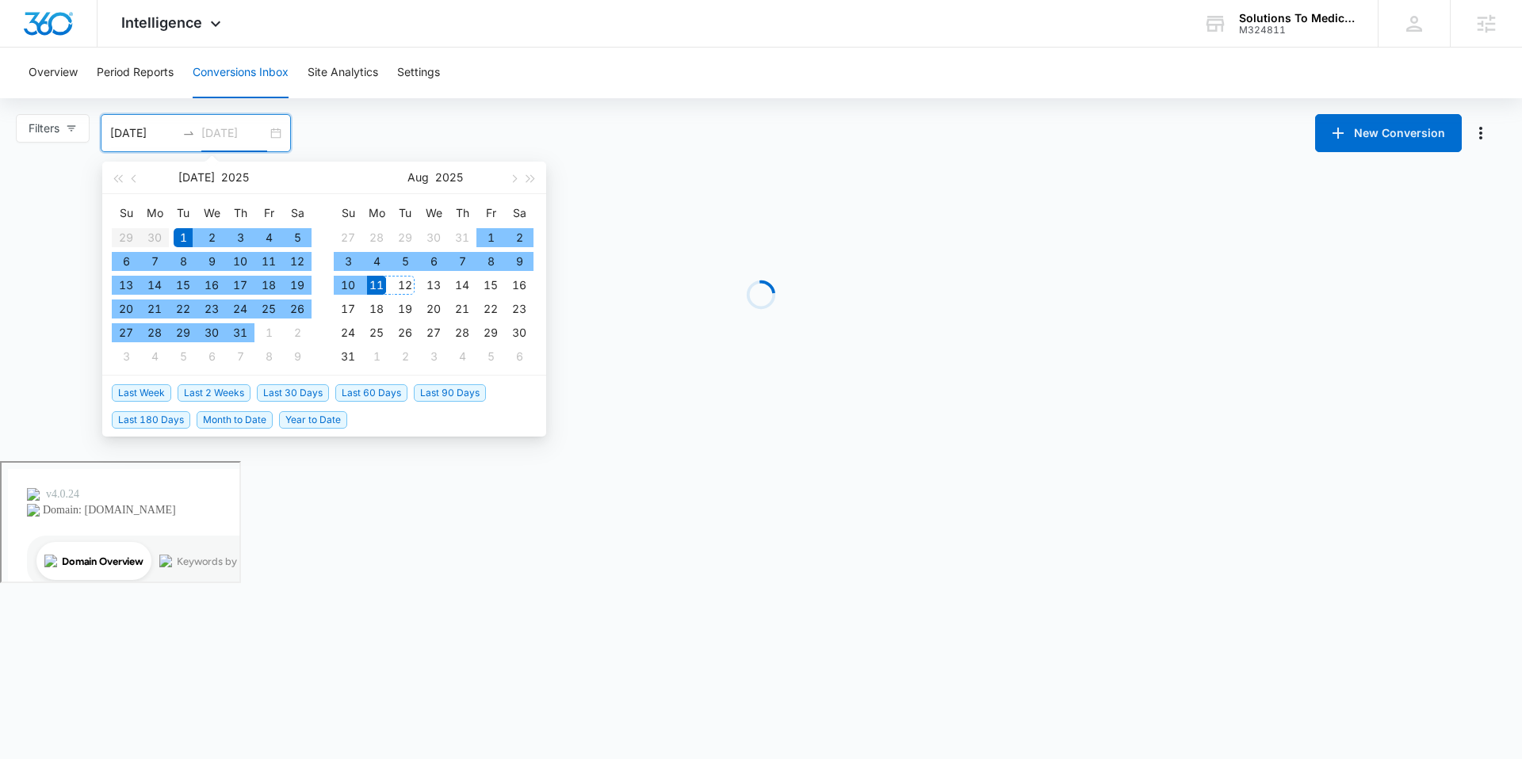
type input "[DATE]"
click at [377, 284] on div "11" at bounding box center [376, 285] width 19 height 19
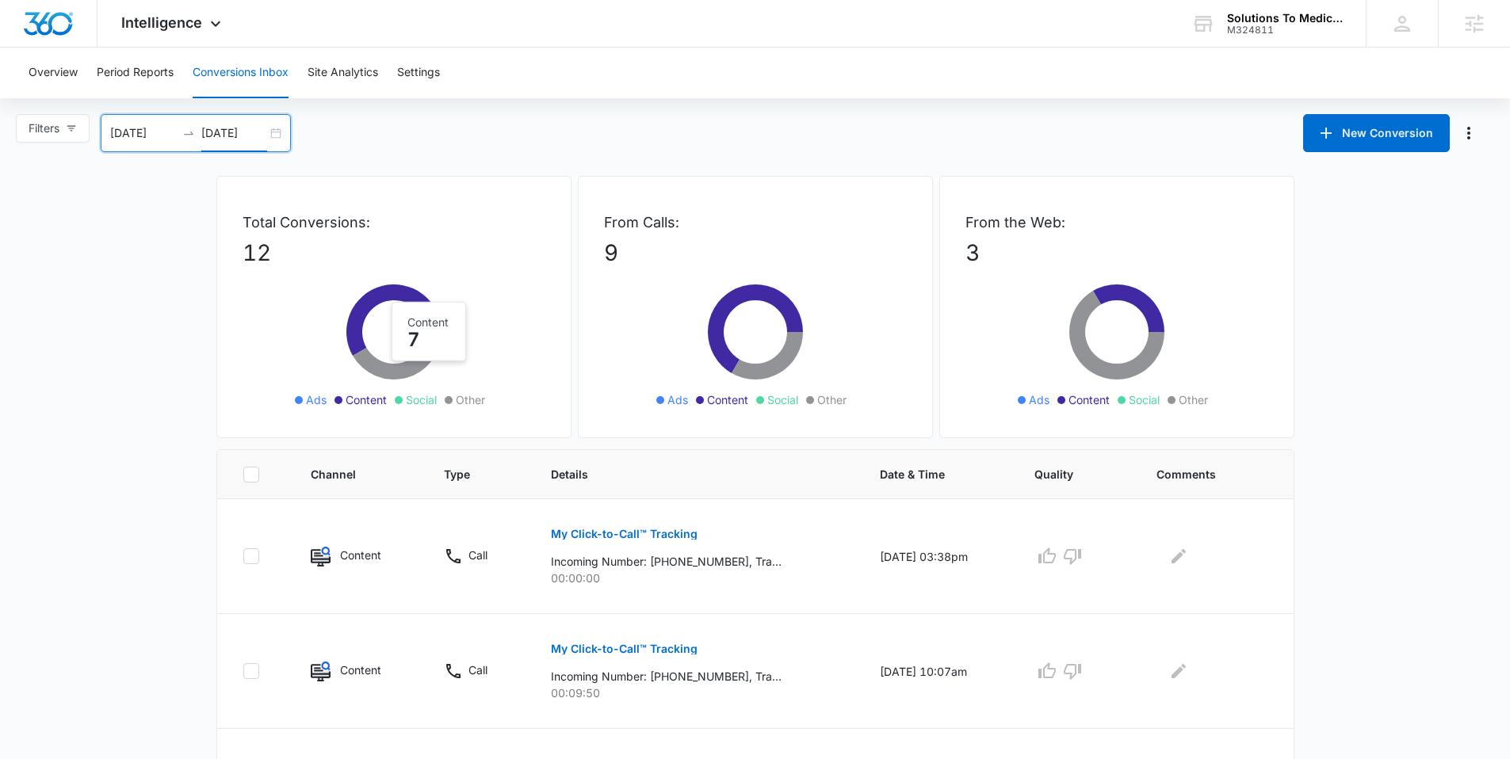
click at [285, 132] on div "07/01/2025 08/11/2025" at bounding box center [196, 133] width 190 height 38
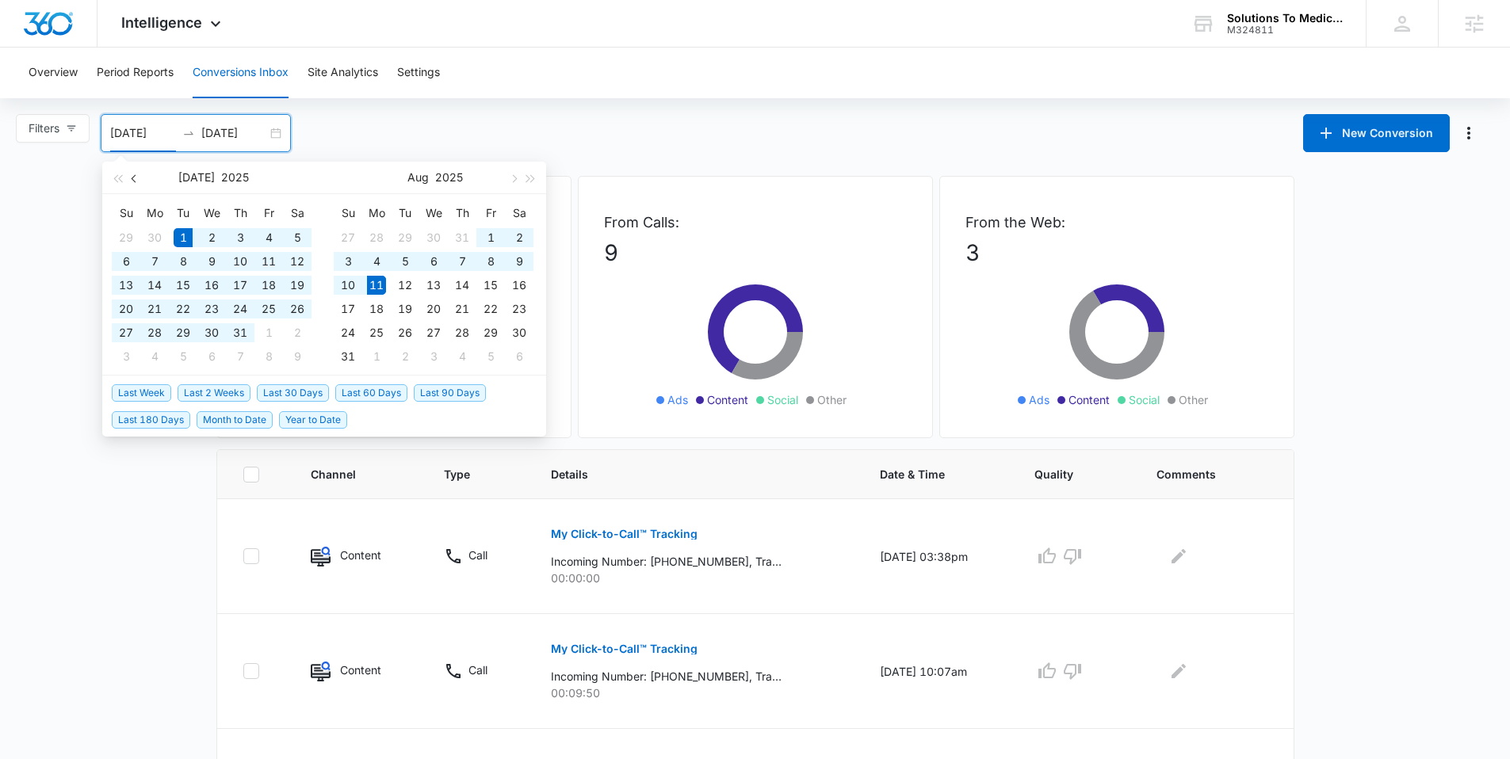
click at [135, 176] on span "button" at bounding box center [136, 178] width 8 height 8
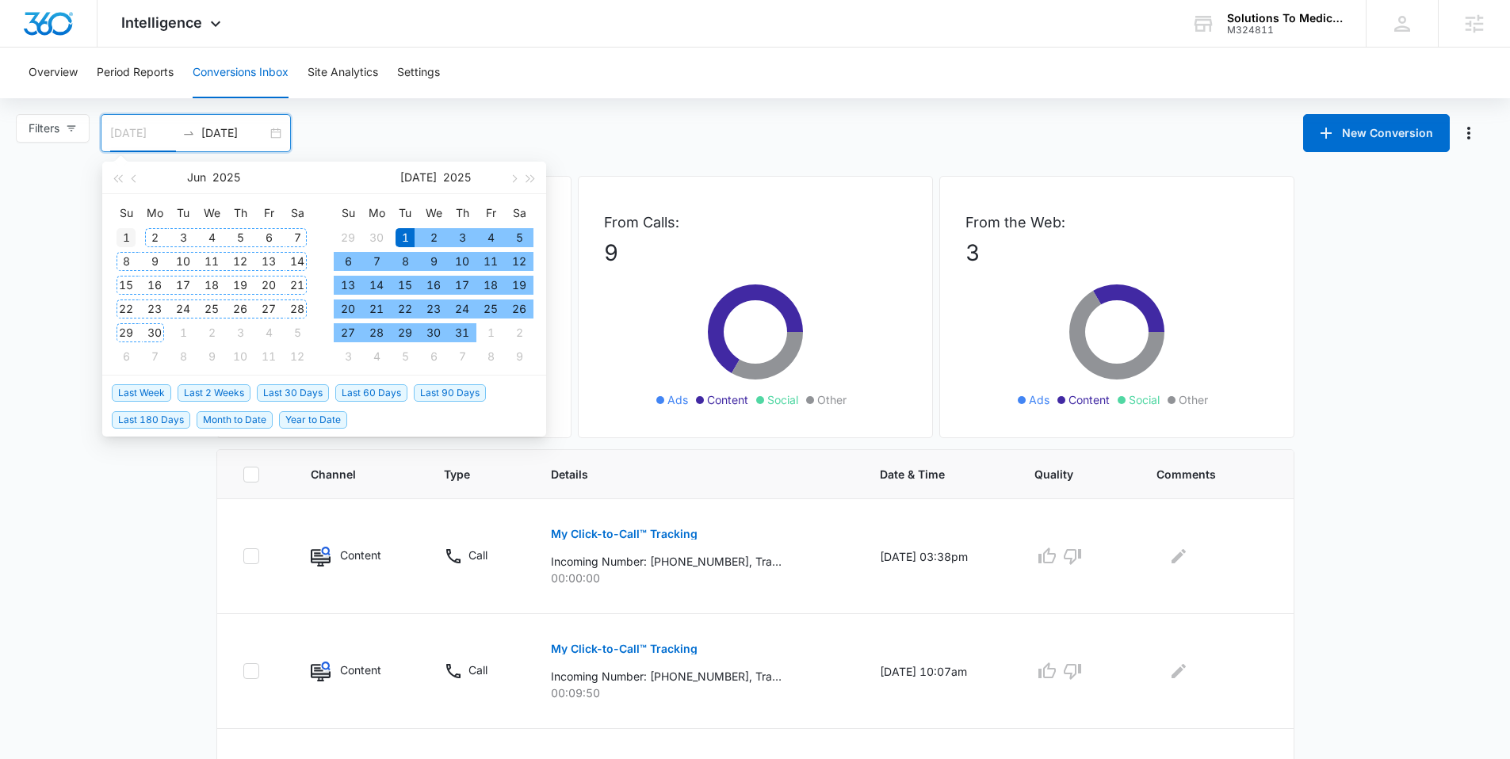
type input "06/01/2025"
click at [132, 237] on div "1" at bounding box center [126, 237] width 19 height 19
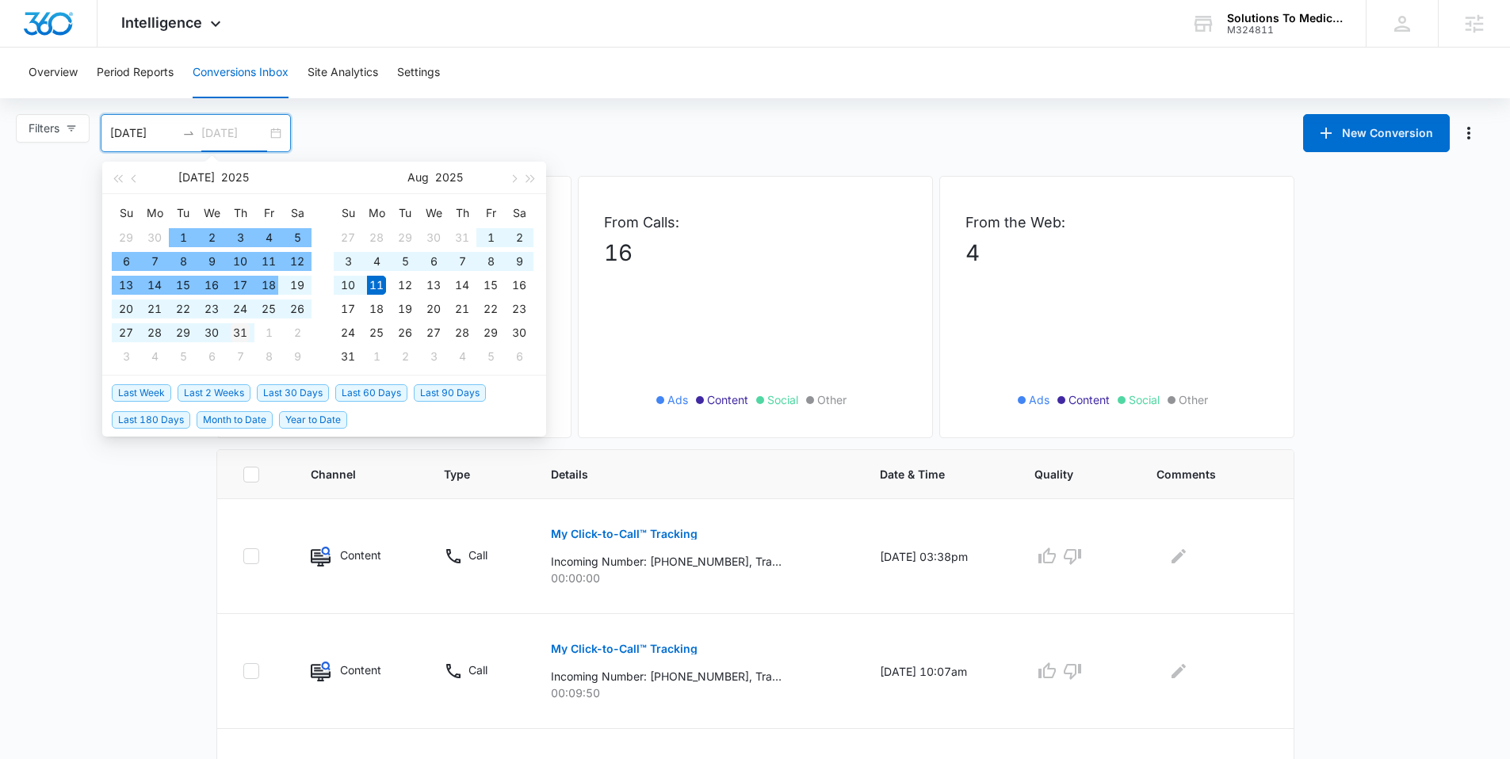
type input "07/31/2025"
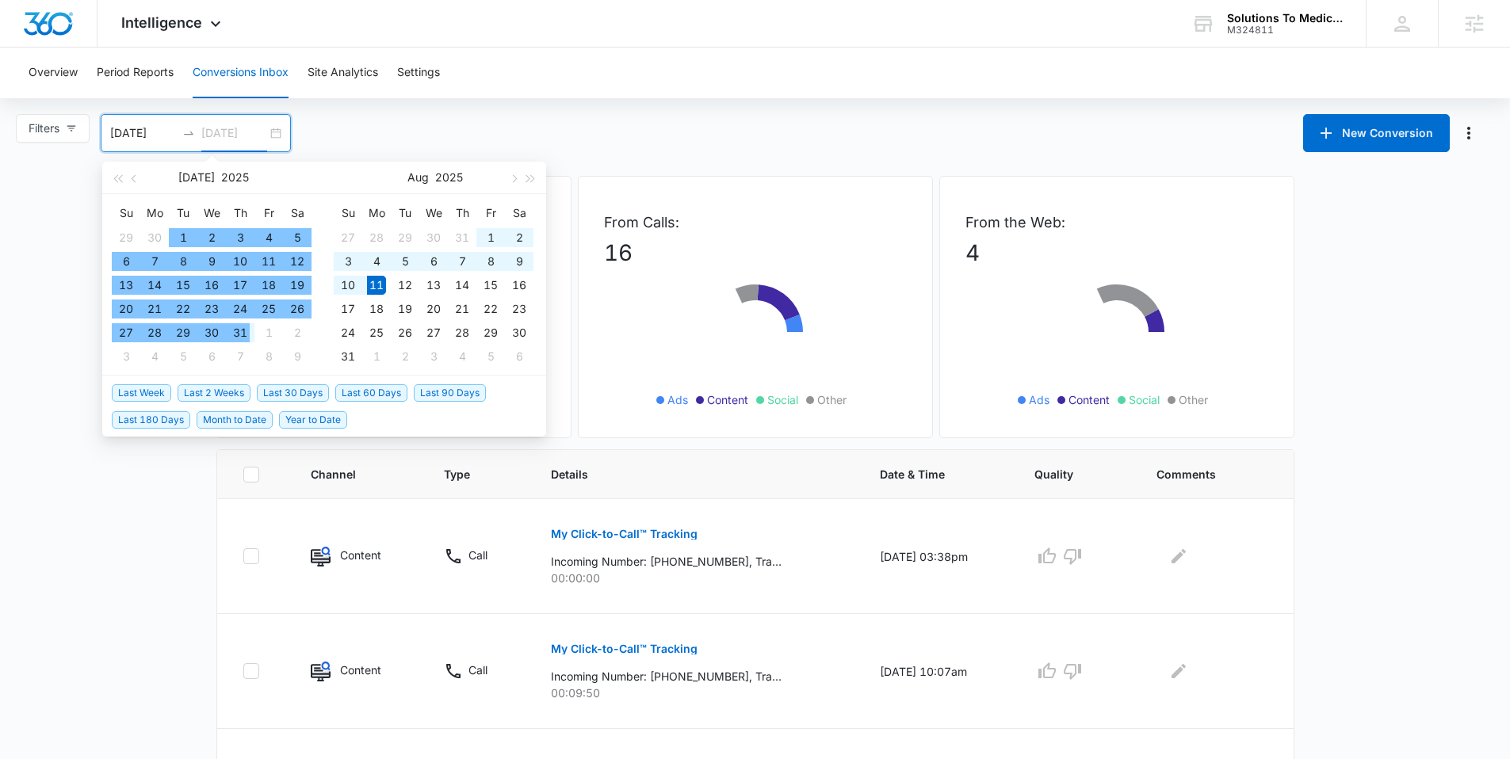
click at [237, 335] on div "31" at bounding box center [240, 332] width 19 height 19
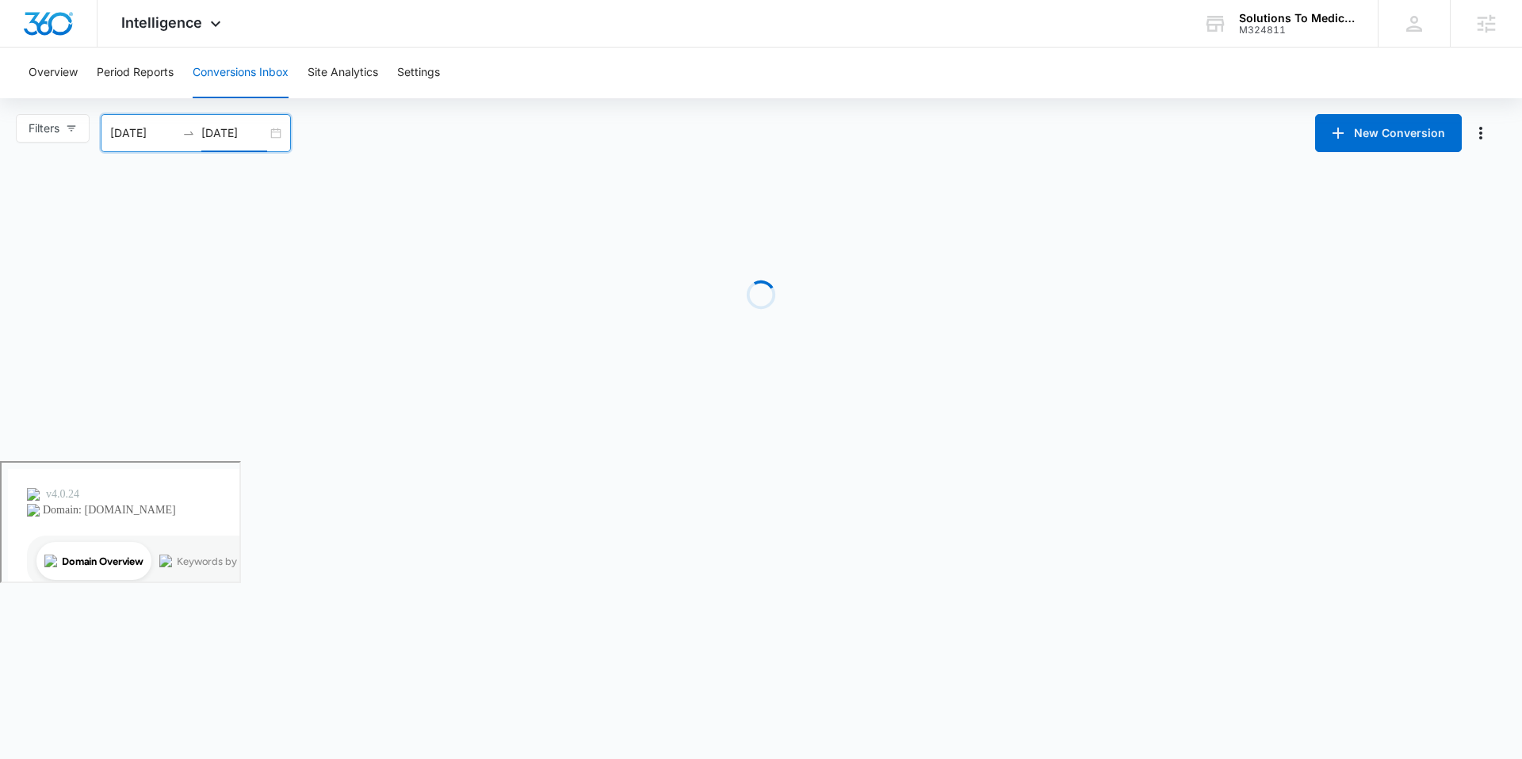
click at [281, 135] on div "06/01/2025 07/31/2025" at bounding box center [196, 133] width 190 height 38
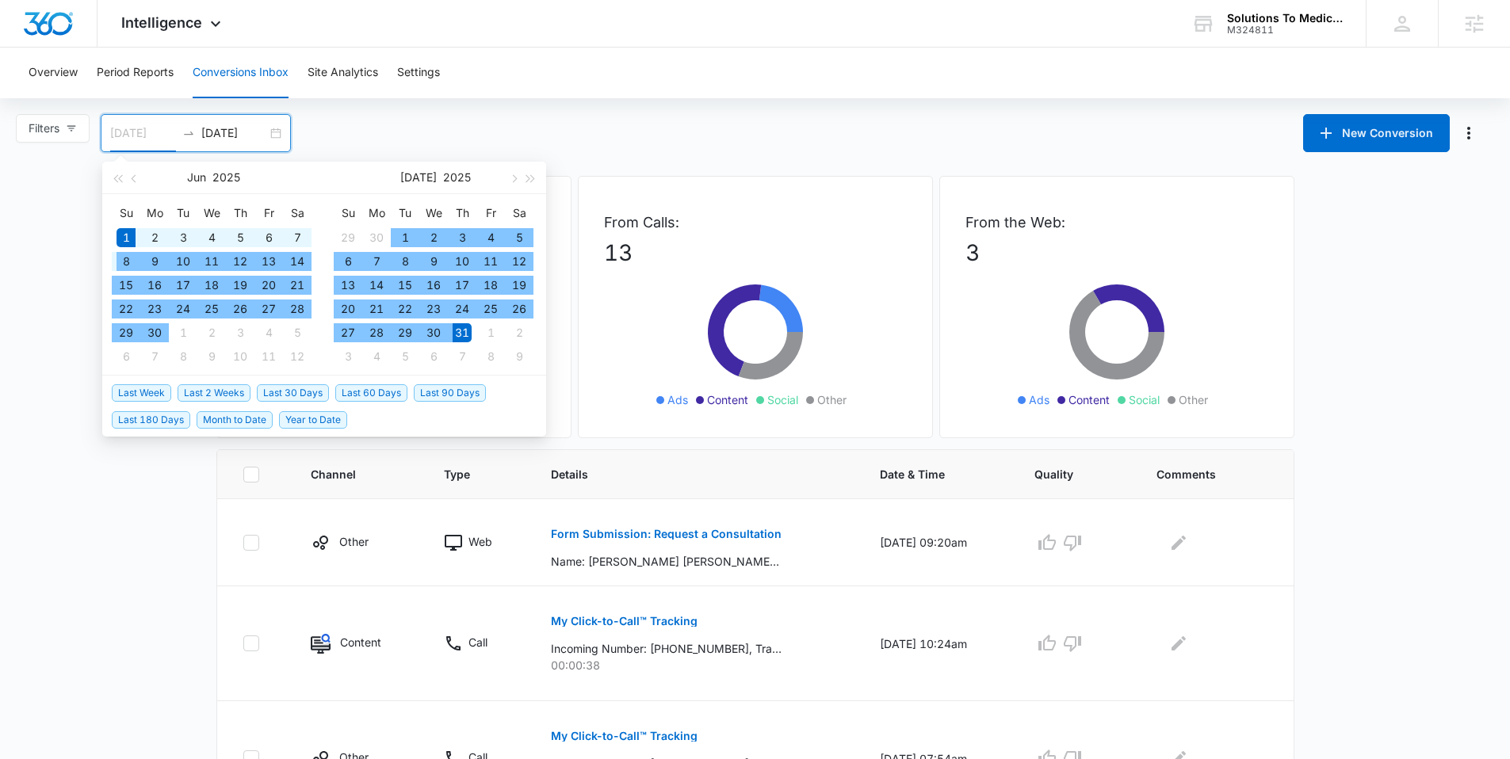
click at [130, 247] on tbody "1 2 3 4 5 6 7 8 9 10 11 12 13 14 15 16 17 18 19 20 21 22 23 24 25 26 27 28 29 3…" at bounding box center [212, 297] width 200 height 143
type input "06/01/2025"
click at [130, 233] on div "1" at bounding box center [126, 237] width 19 height 19
type input "06/30/2025"
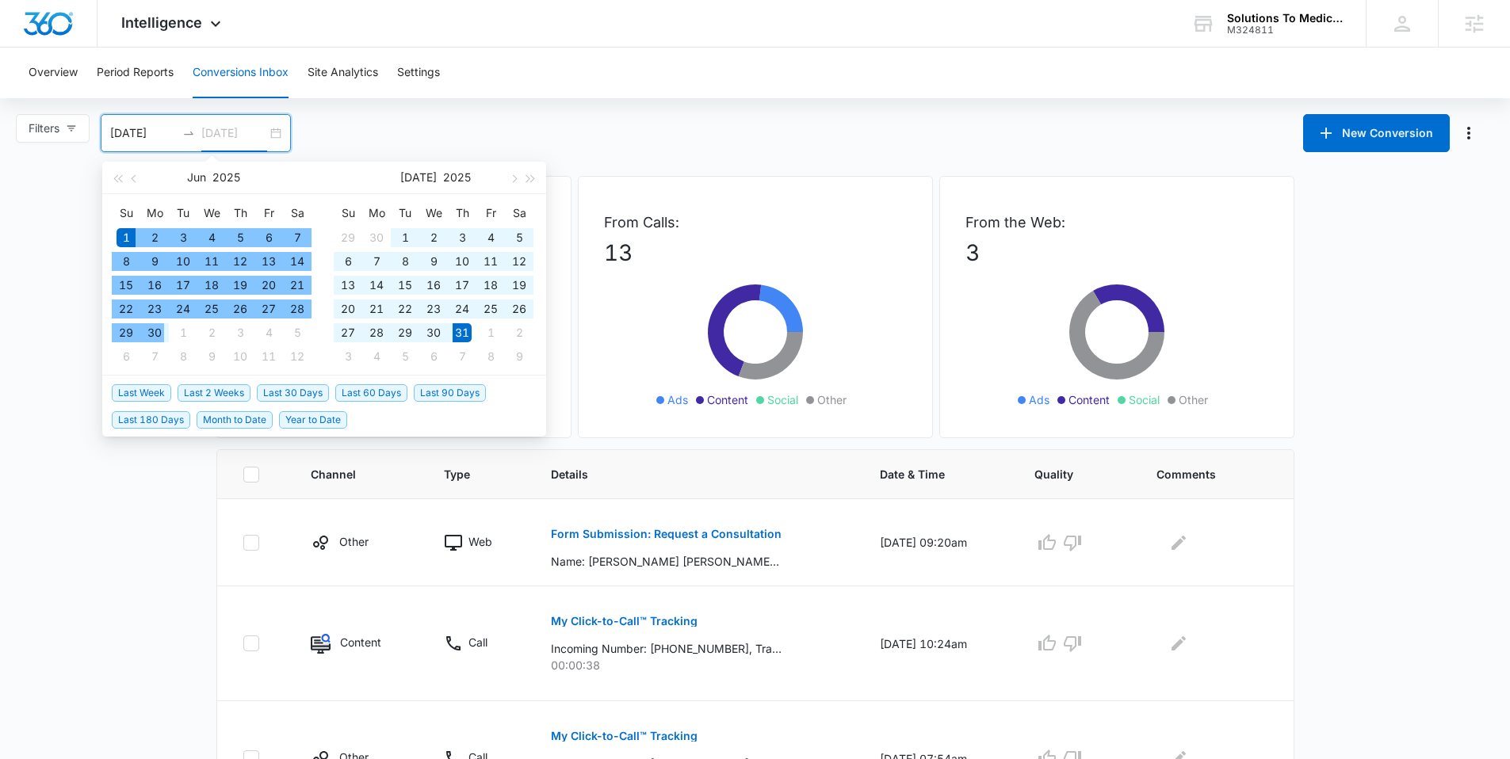
click at [147, 337] on div "30" at bounding box center [154, 332] width 19 height 19
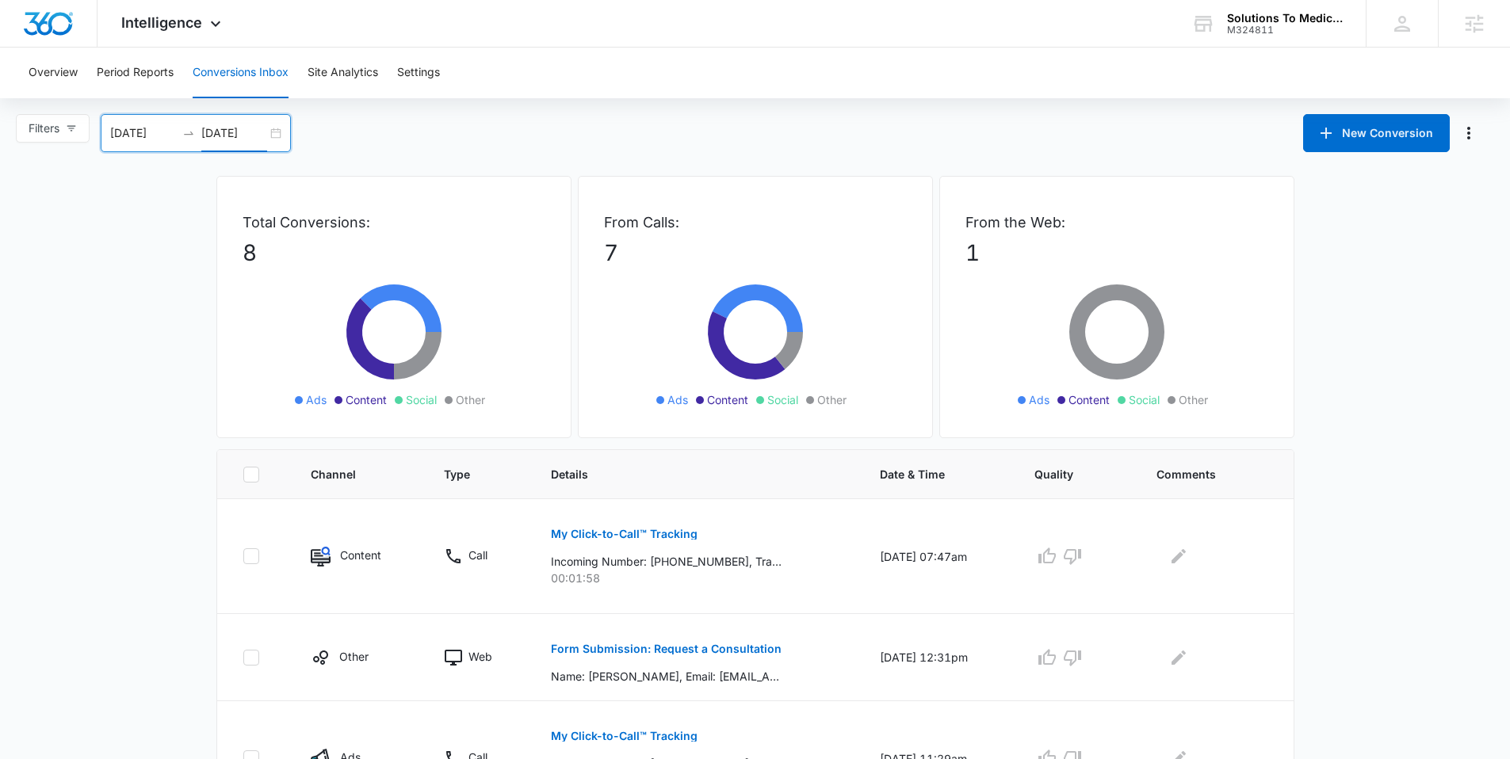
click at [273, 130] on div "06/01/2025 06/30/2025" at bounding box center [196, 133] width 190 height 38
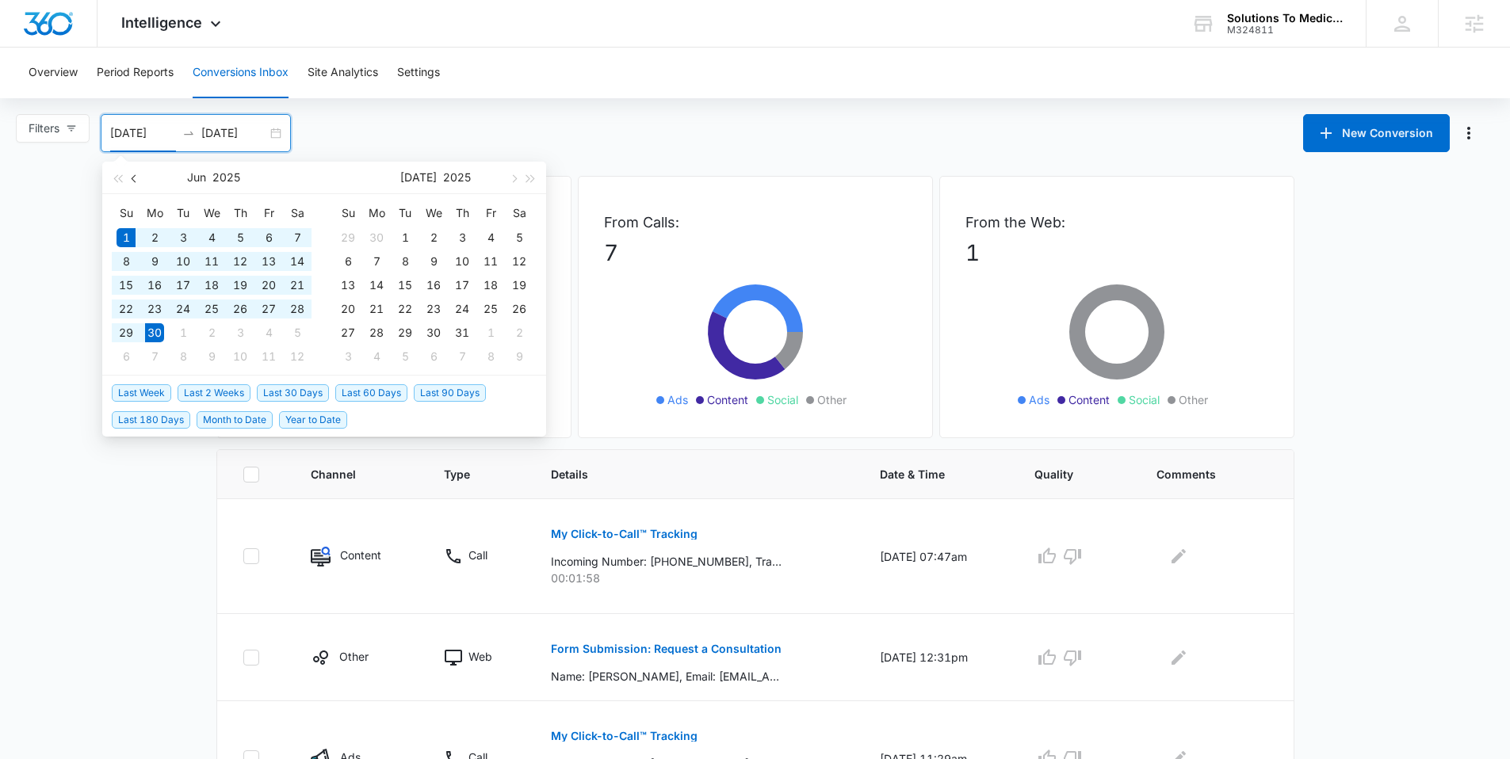
click at [131, 184] on button "button" at bounding box center [134, 178] width 17 height 32
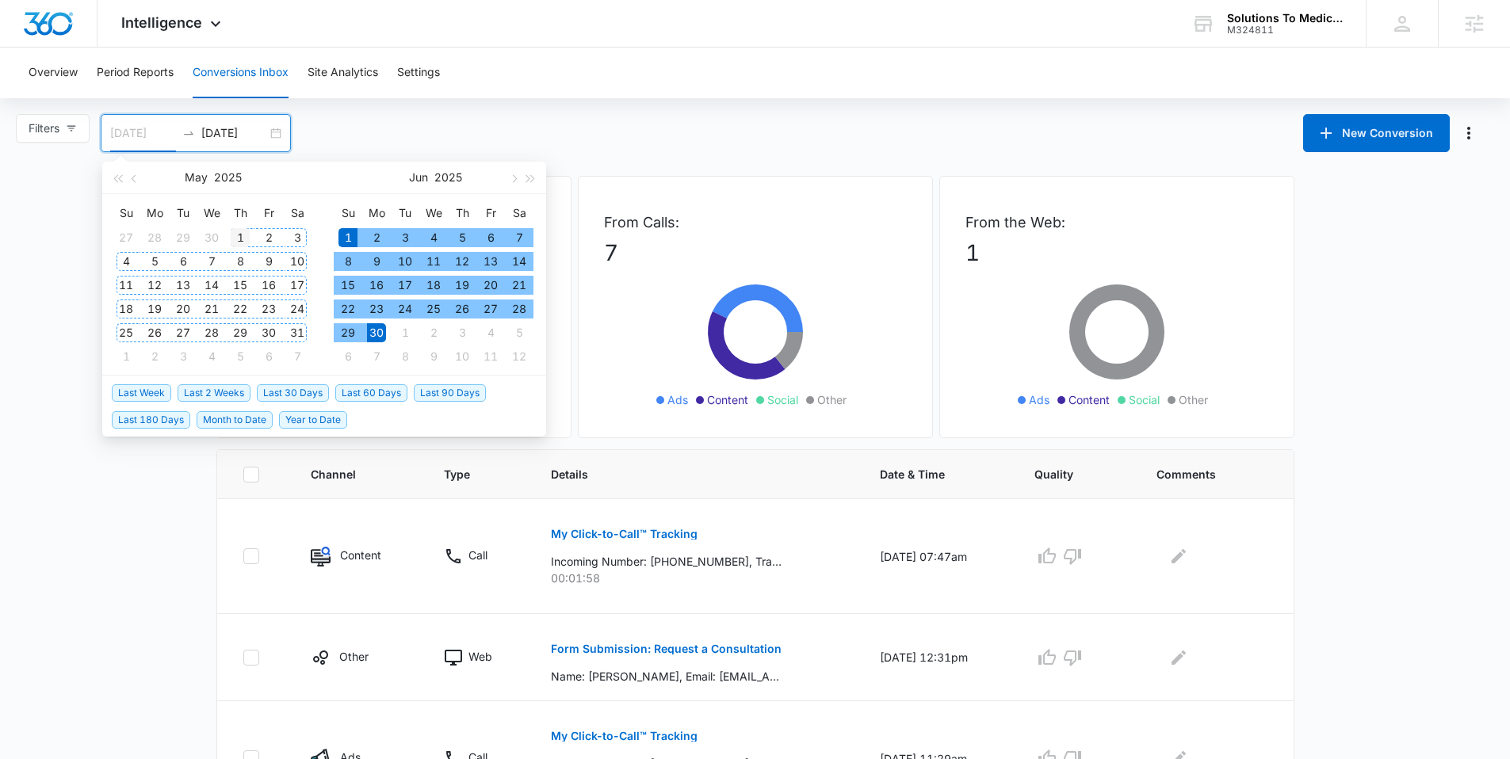
type input "05/01/2025"
click at [231, 240] on div "1" at bounding box center [240, 237] width 19 height 19
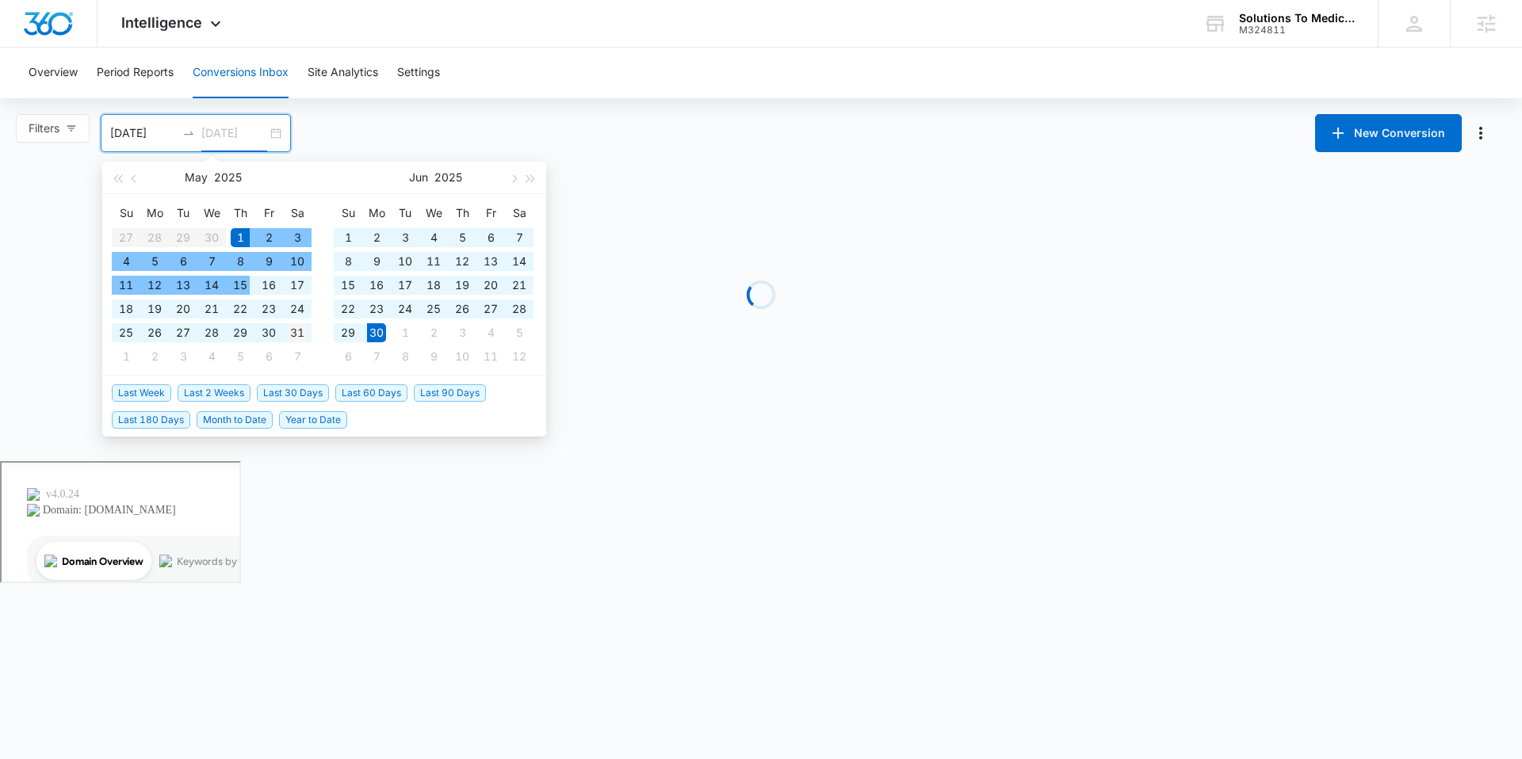
type input "05/31/2025"
click at [295, 334] on div "31" at bounding box center [297, 332] width 19 height 19
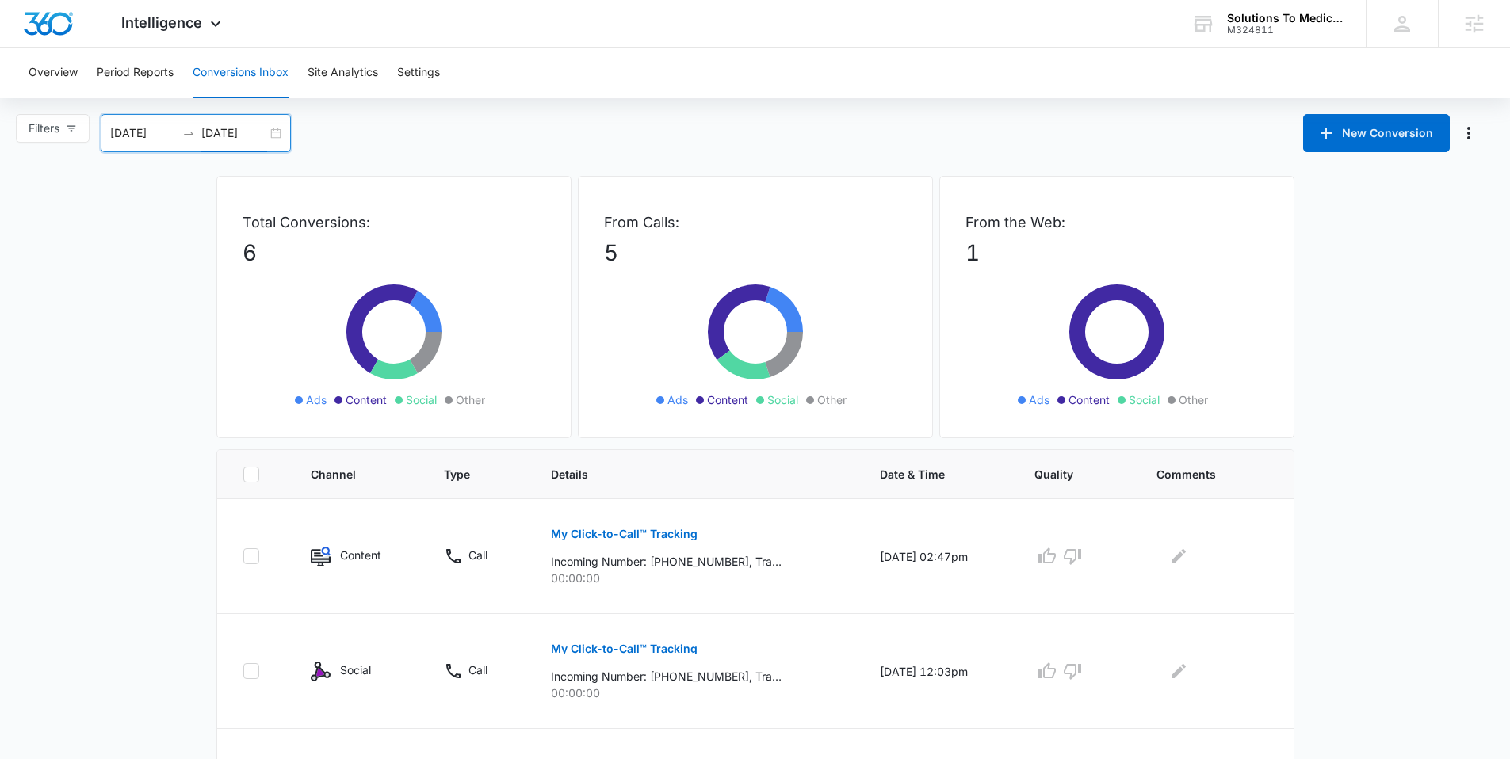
click at [280, 136] on div "05/01/2025 05/31/2025" at bounding box center [196, 133] width 190 height 38
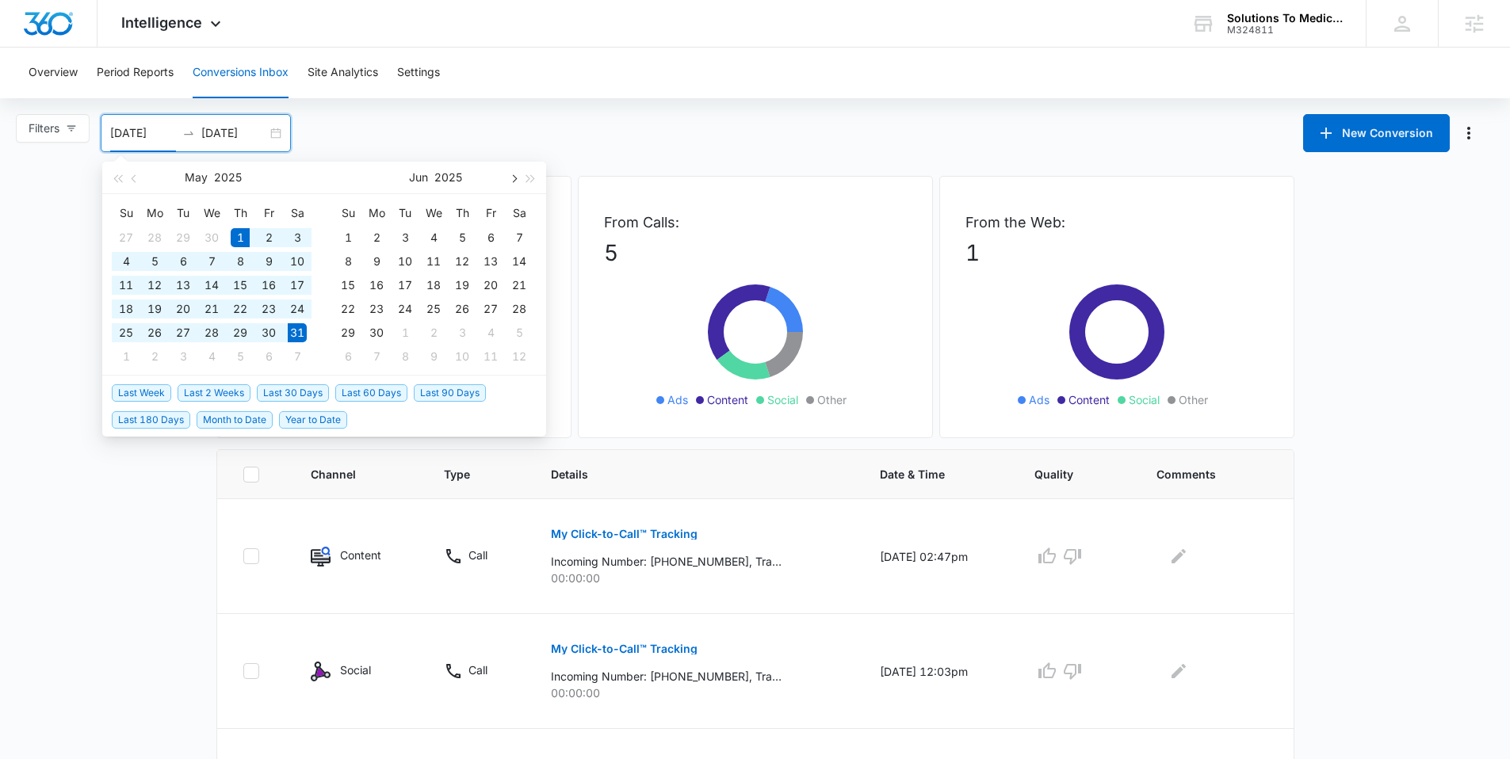
click at [512, 180] on span "button" at bounding box center [513, 178] width 8 height 8
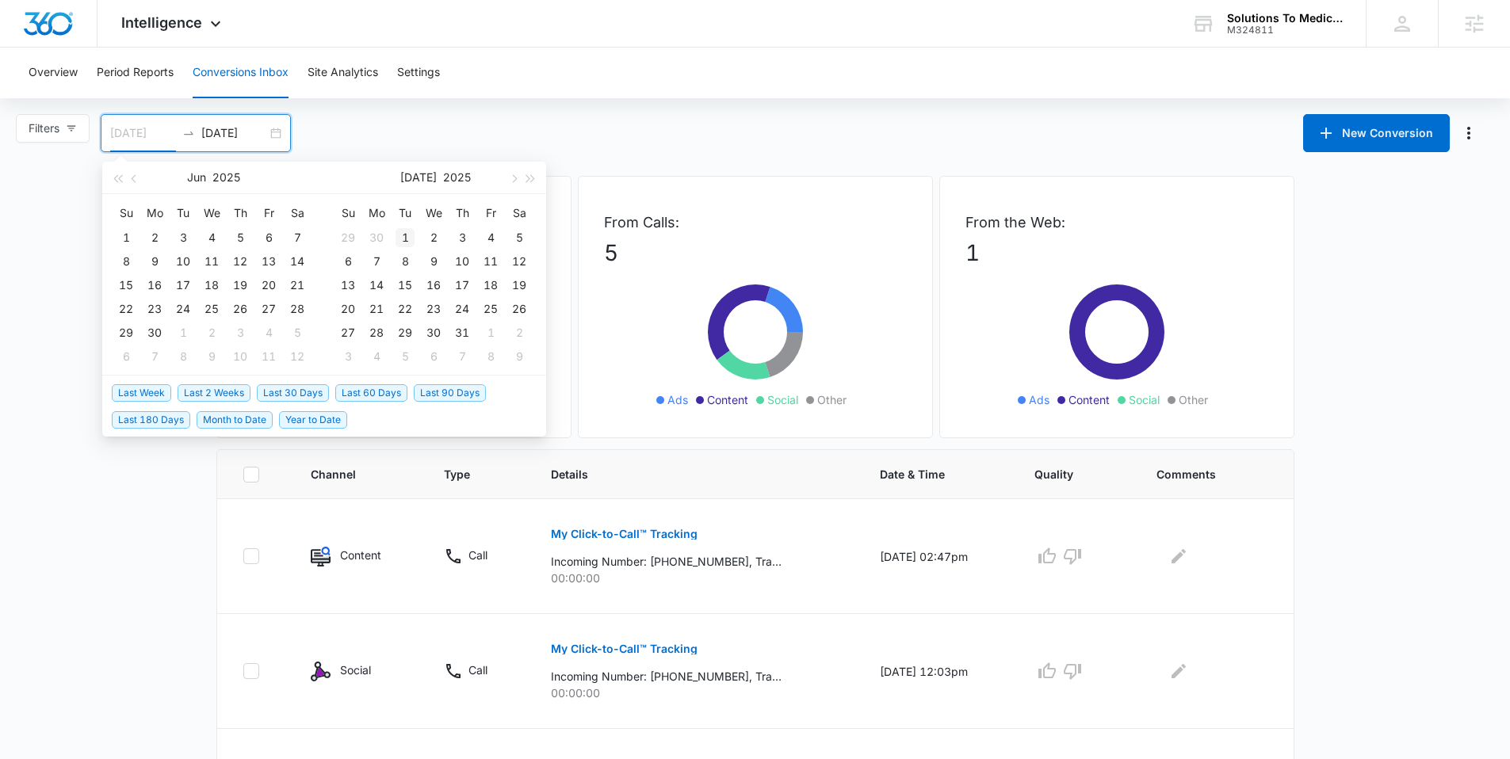
type input "07/01/2025"
click at [414, 235] on div "1" at bounding box center [404, 237] width 19 height 19
click at [506, 183] on button "button" at bounding box center [512, 178] width 17 height 32
type input "07/31/2025"
click at [460, 336] on div "31" at bounding box center [462, 332] width 19 height 19
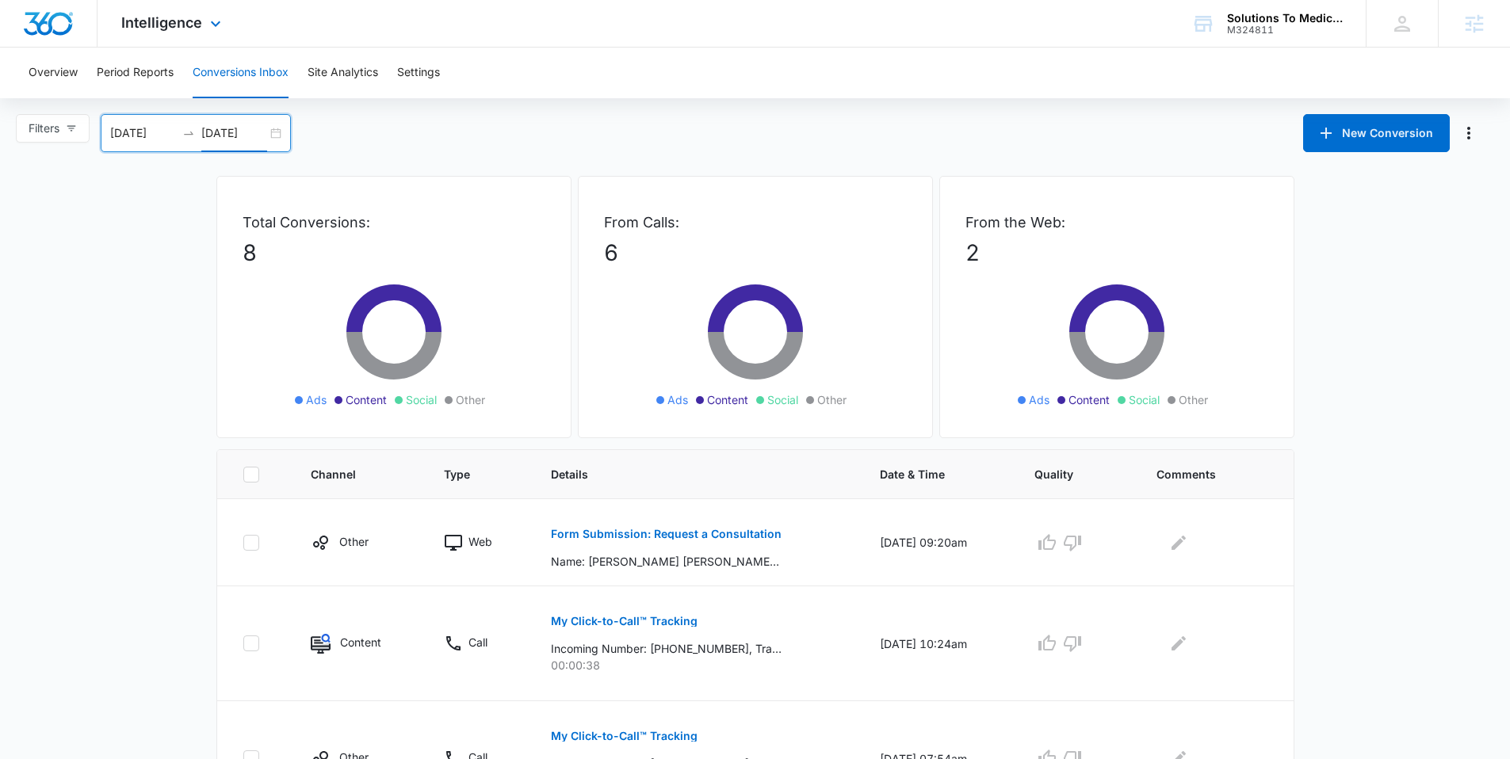
click at [193, 32] on div "Intelligence Apps Reputation Websites Forms CRM Email Social Payments POS Conte…" at bounding box center [172, 23] width 151 height 47
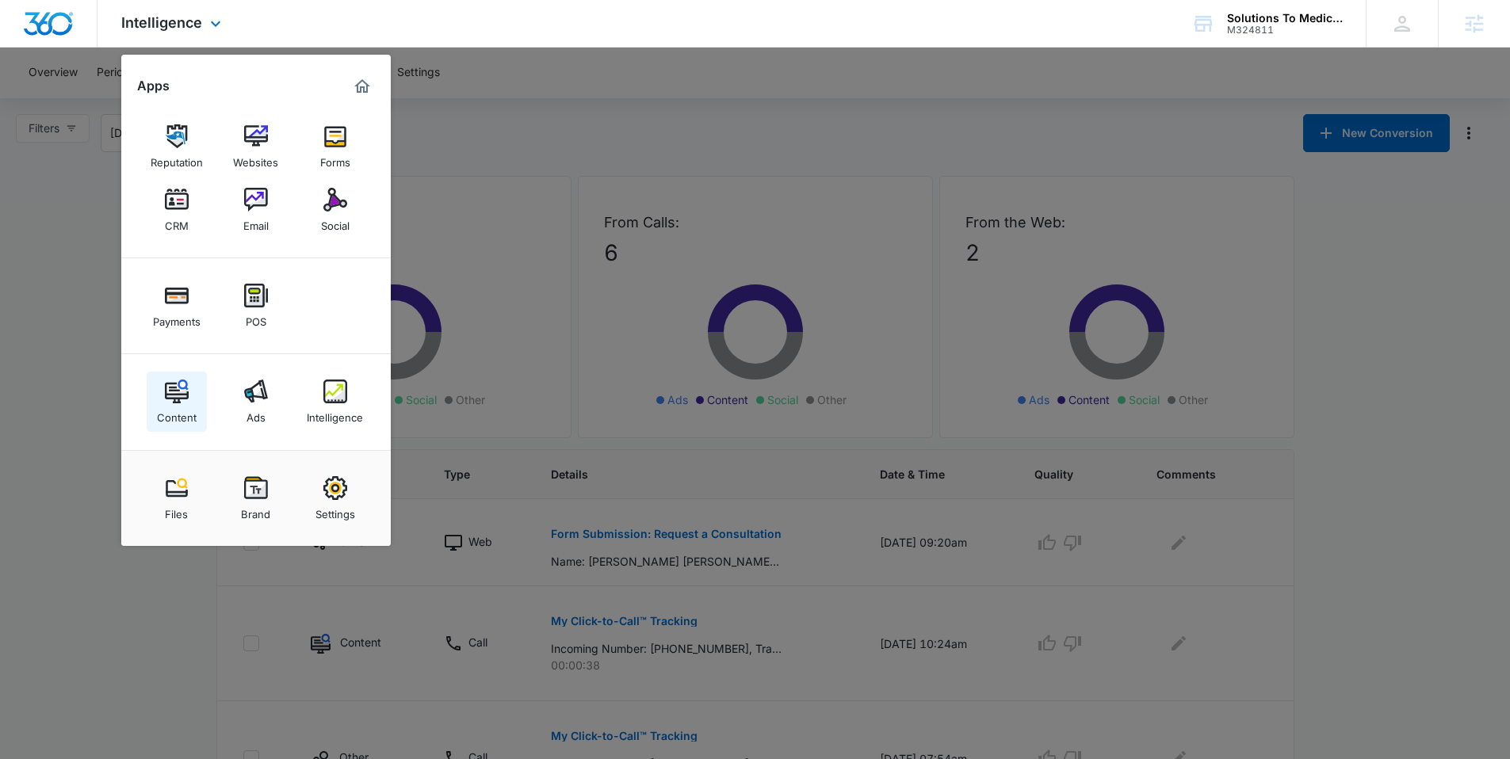
click at [178, 387] on img at bounding box center [177, 392] width 24 height 24
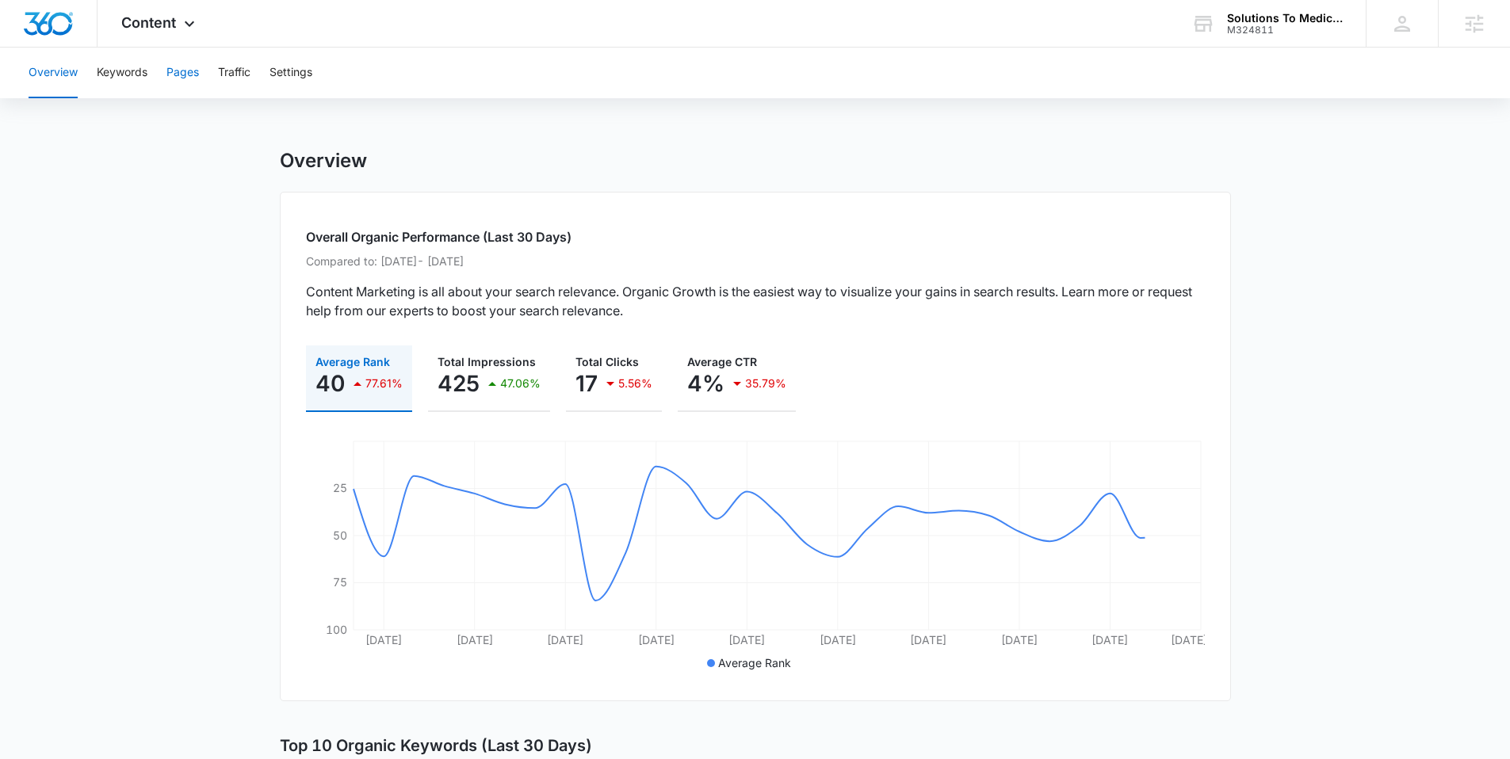
click at [189, 77] on button "Pages" at bounding box center [182, 73] width 32 height 51
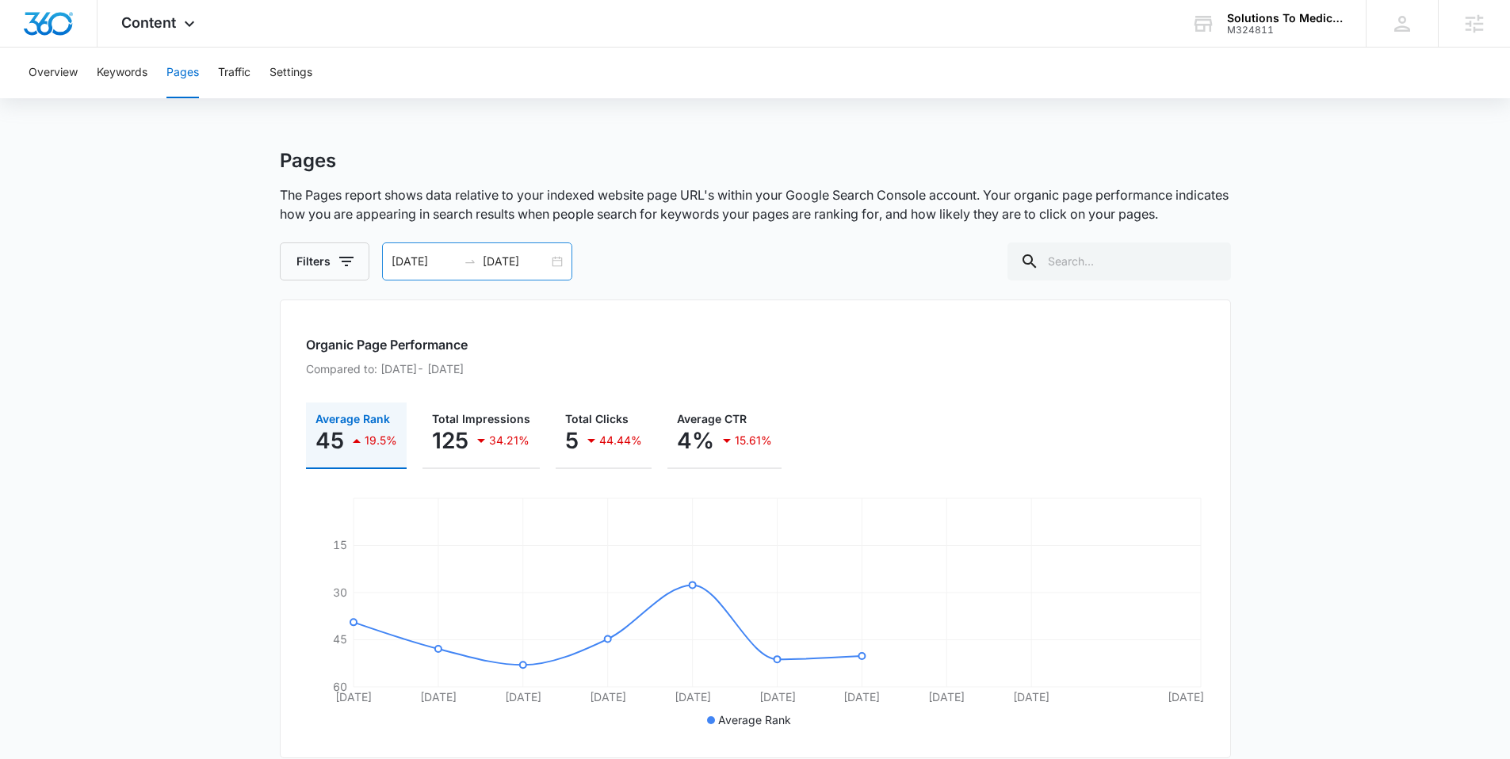
click at [559, 263] on div "08/01/2025 08/11/2025" at bounding box center [477, 262] width 190 height 38
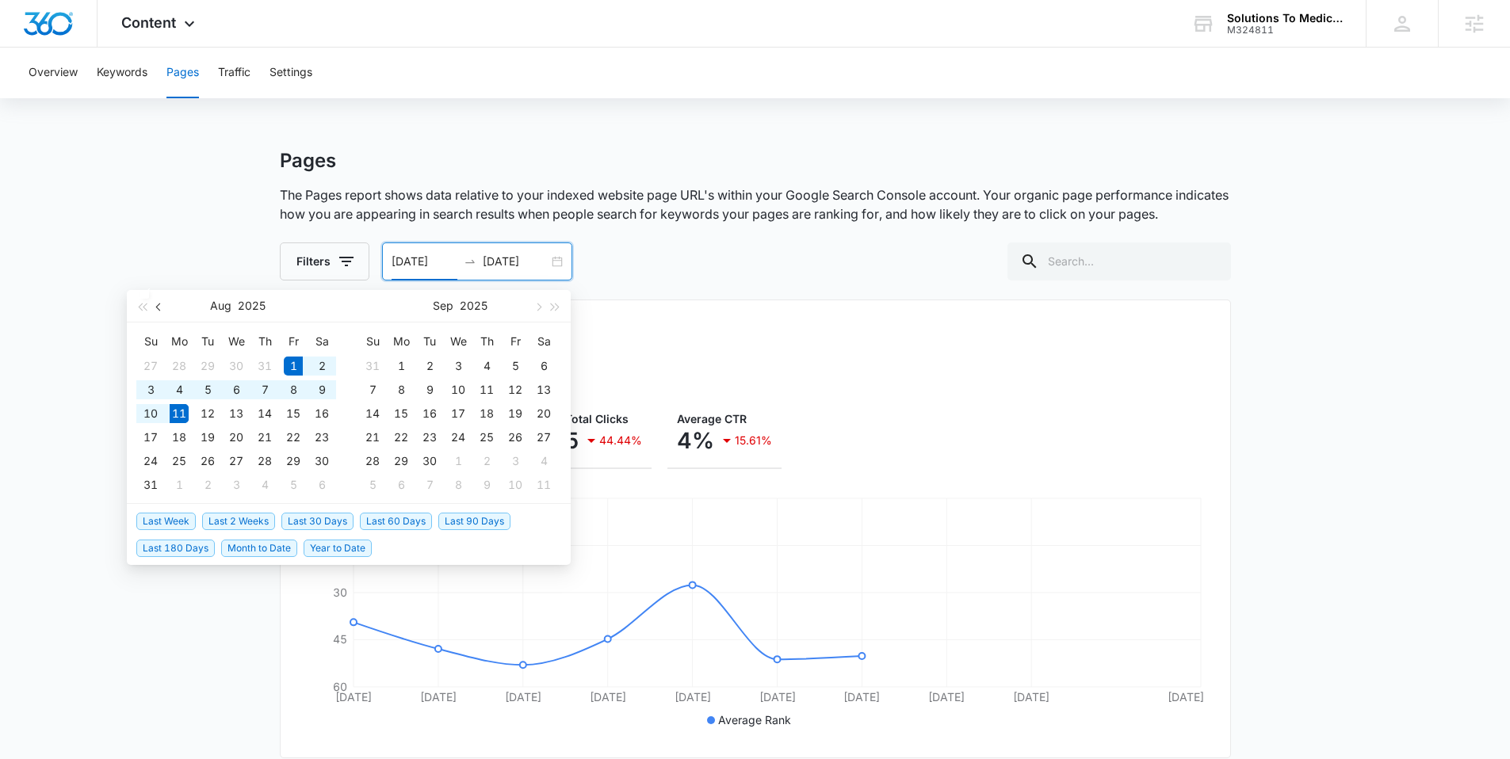
click at [152, 307] on button "button" at bounding box center [159, 306] width 17 height 32
type input "07/01/2025"
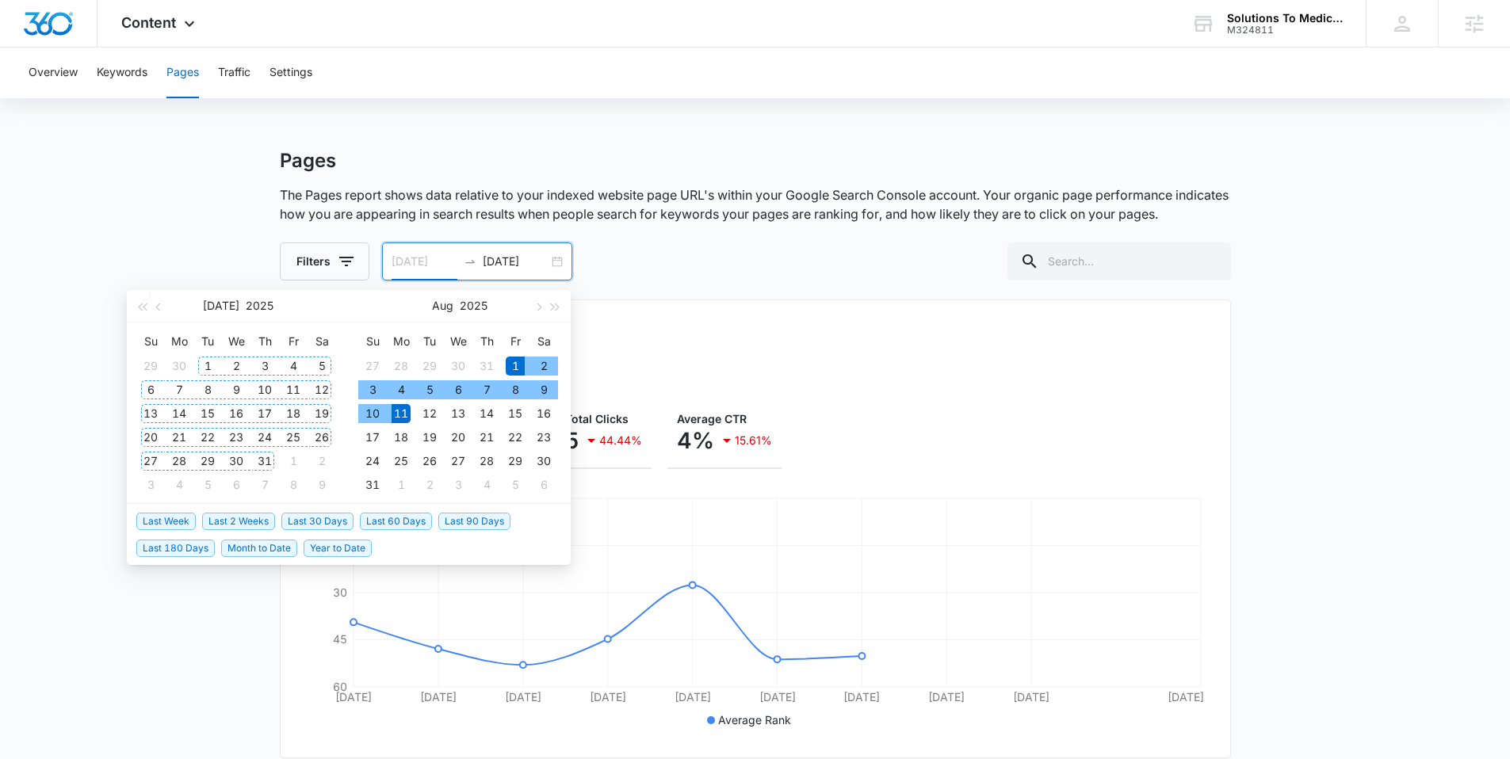
click at [209, 367] on div "1" at bounding box center [207, 366] width 19 height 19
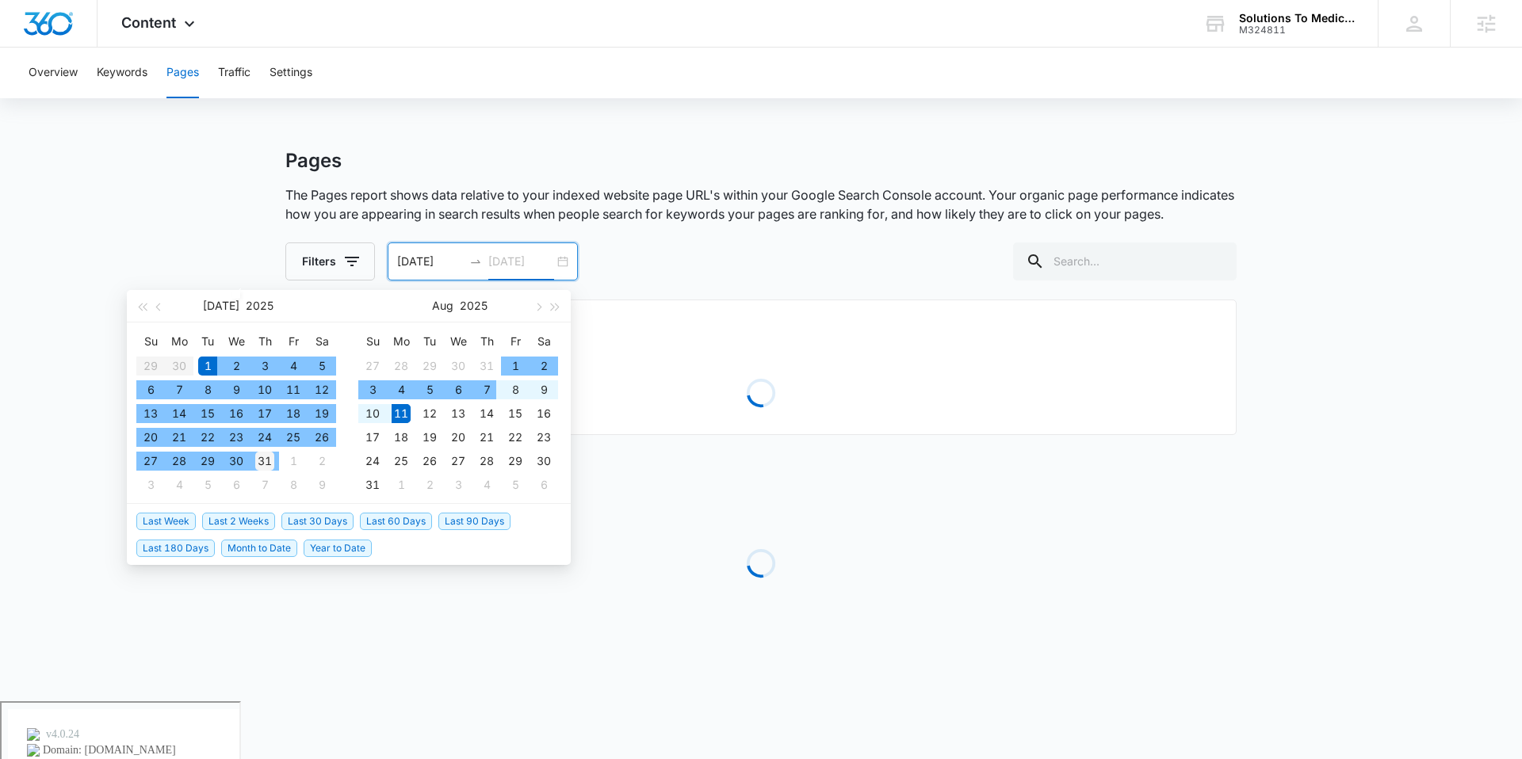
type input "07/31/2025"
drag, startPoint x: 268, startPoint y: 469, endPoint x: 266, endPoint y: 459, distance: 10.4
click at [268, 468] on div "31" at bounding box center [264, 461] width 19 height 19
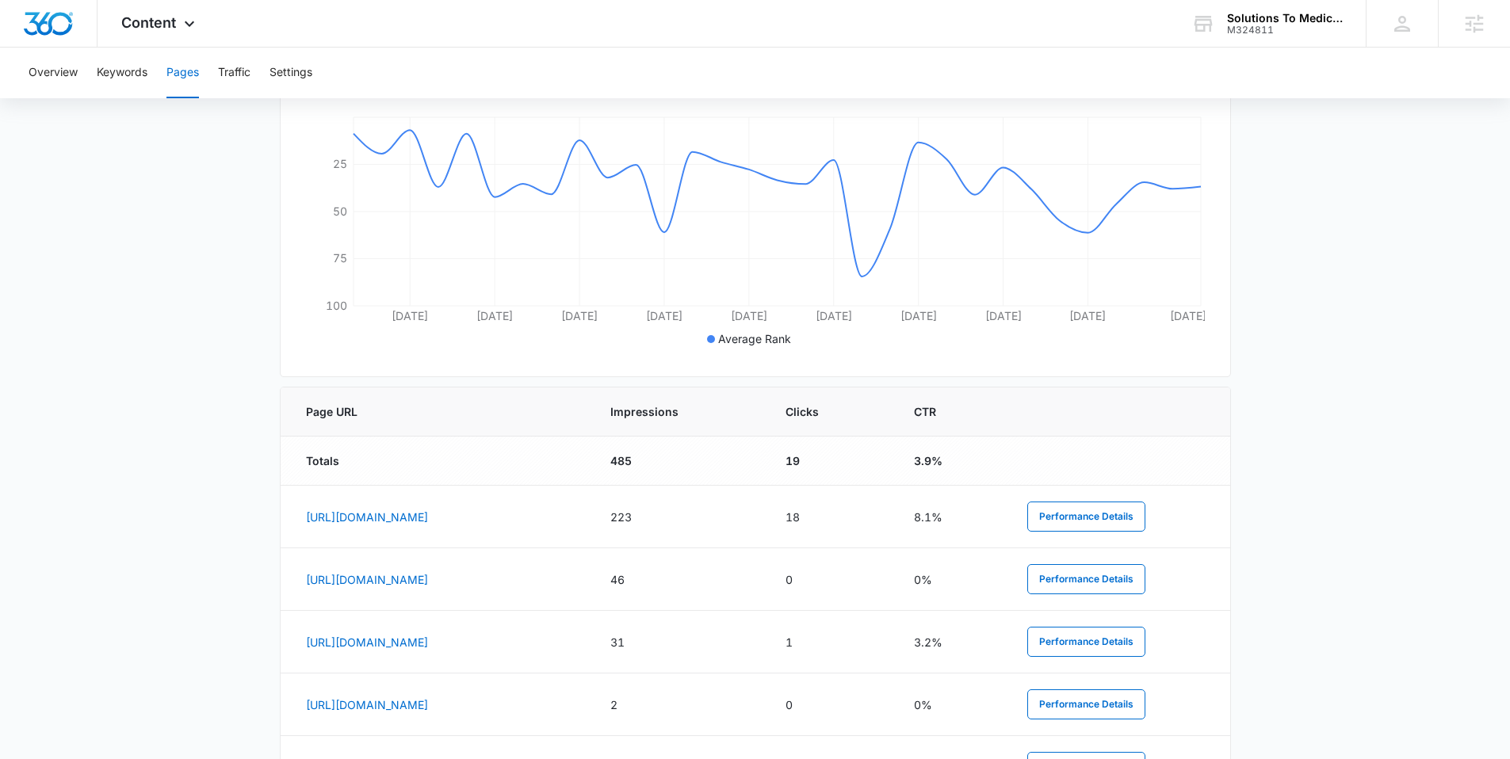
scroll to position [74, 0]
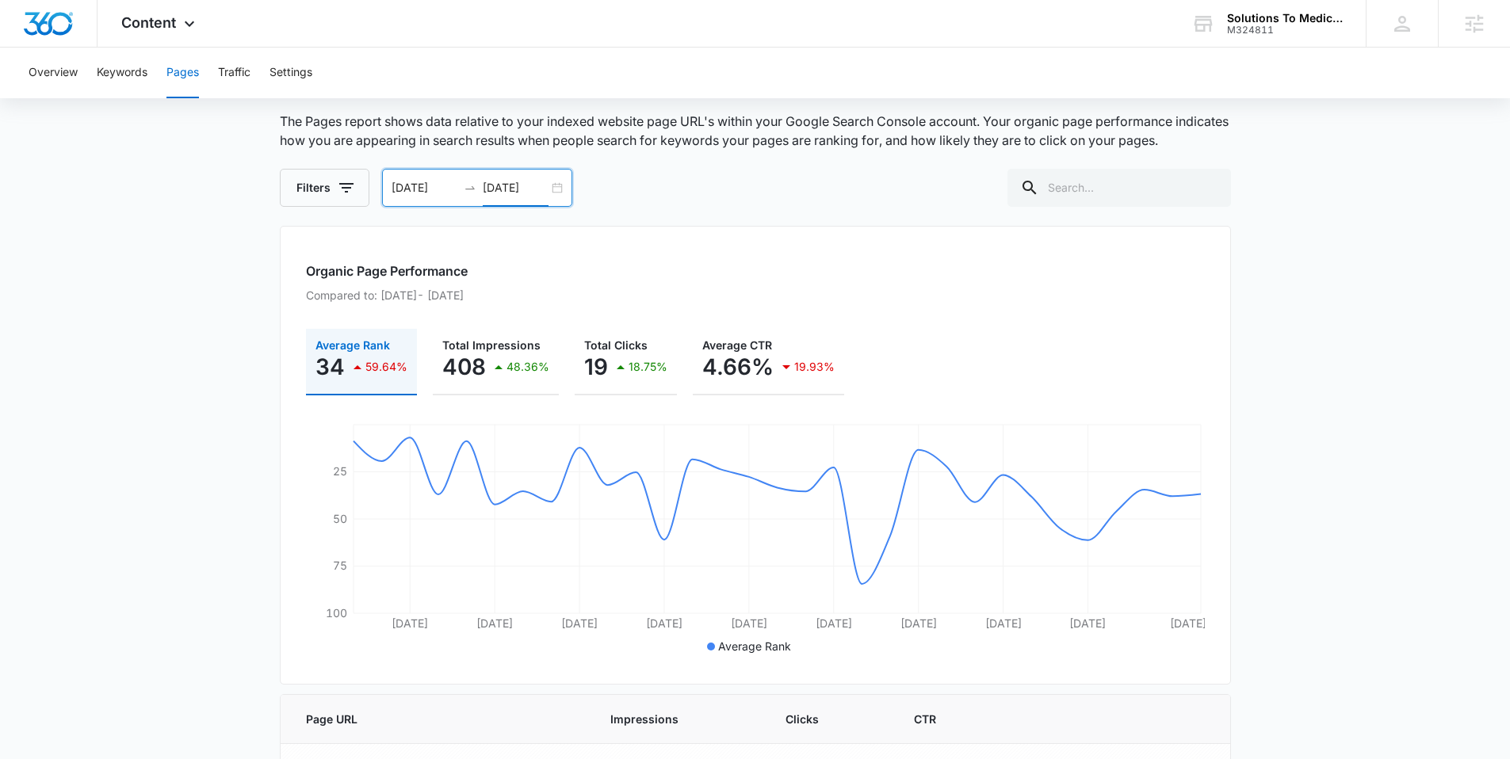
click at [559, 190] on div "07/01/2025 07/31/2025" at bounding box center [477, 188] width 190 height 38
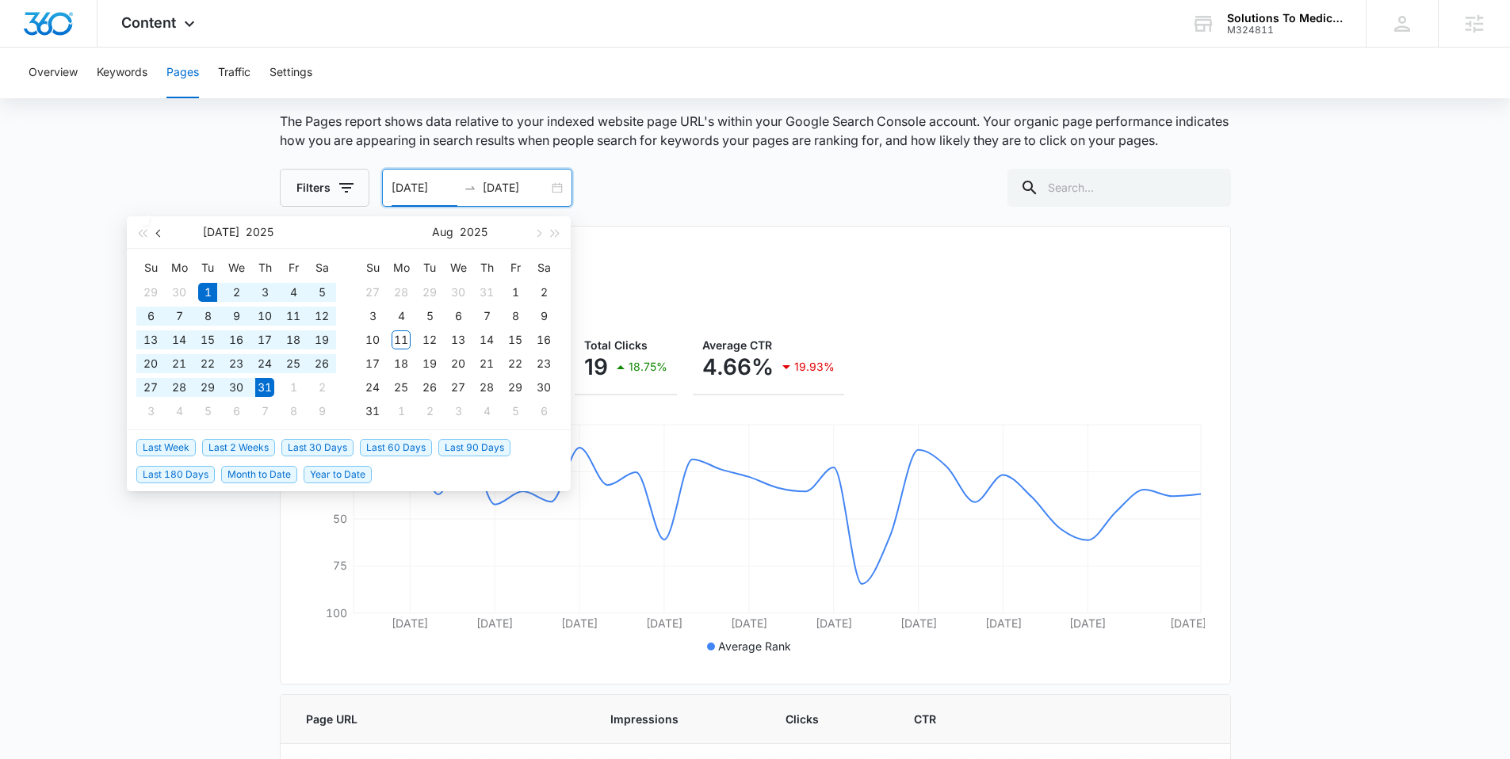
click at [162, 235] on button "button" at bounding box center [159, 232] width 17 height 32
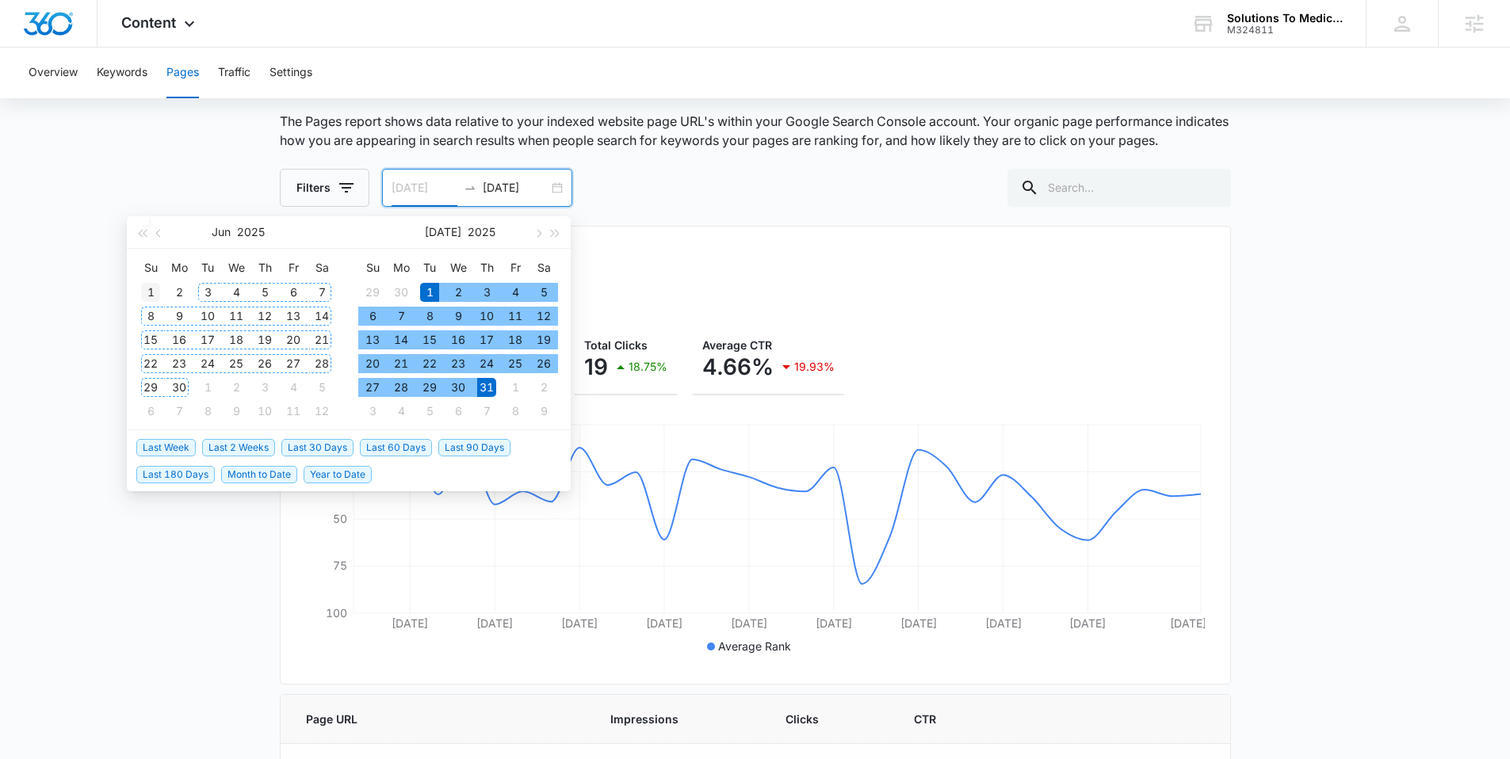
type input "06/01/2025"
click at [158, 294] on div "1" at bounding box center [150, 292] width 19 height 19
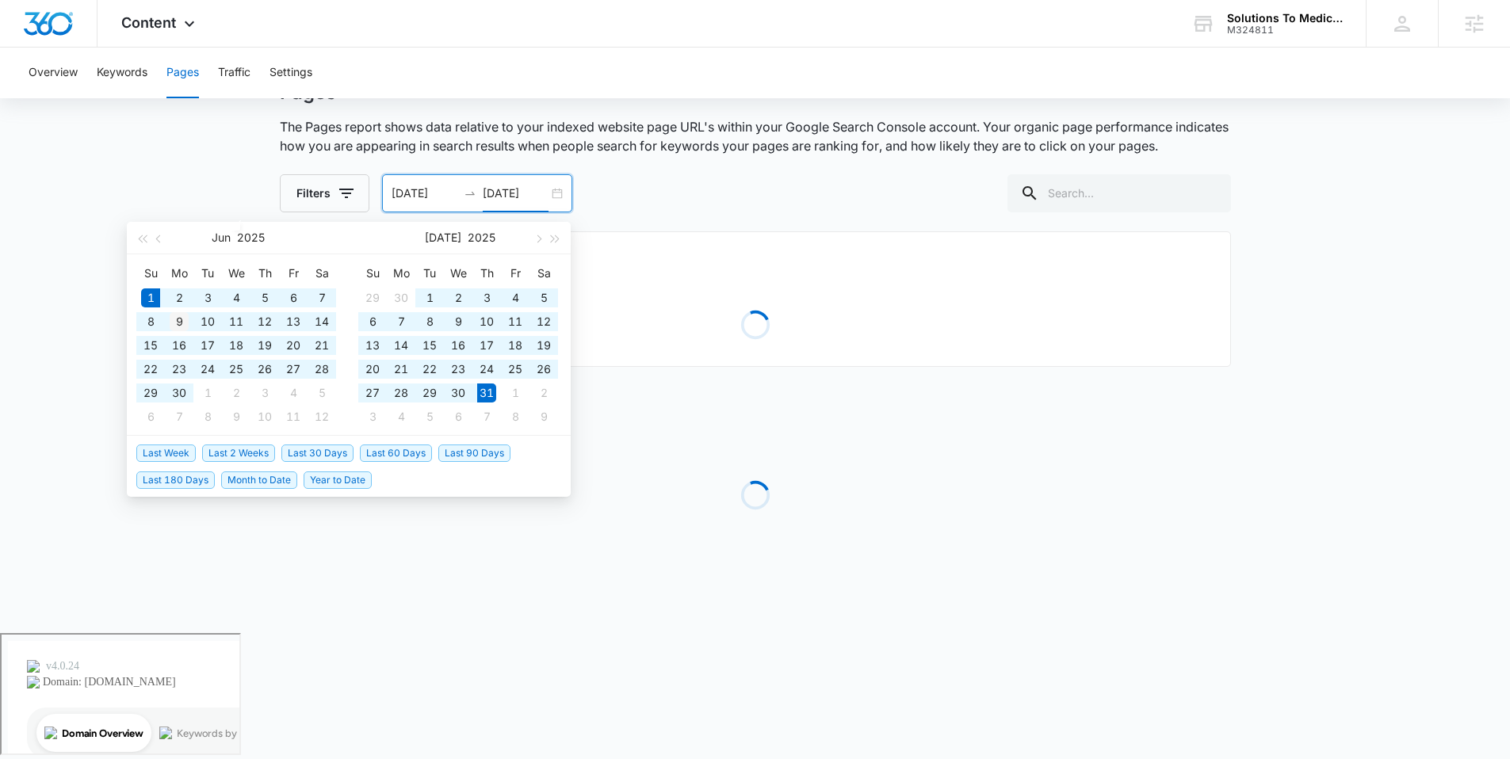
scroll to position [0, 0]
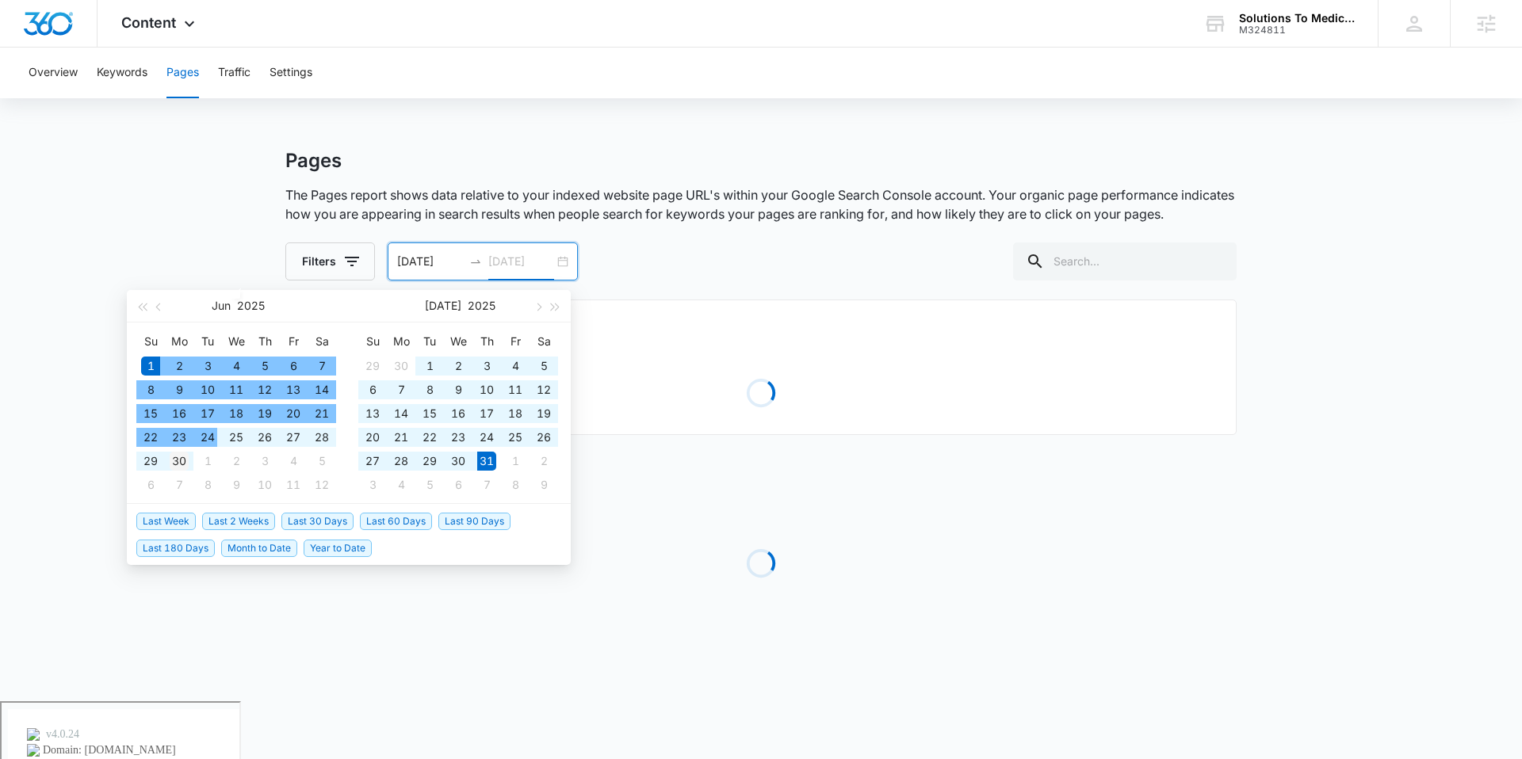
type input "06/30/2025"
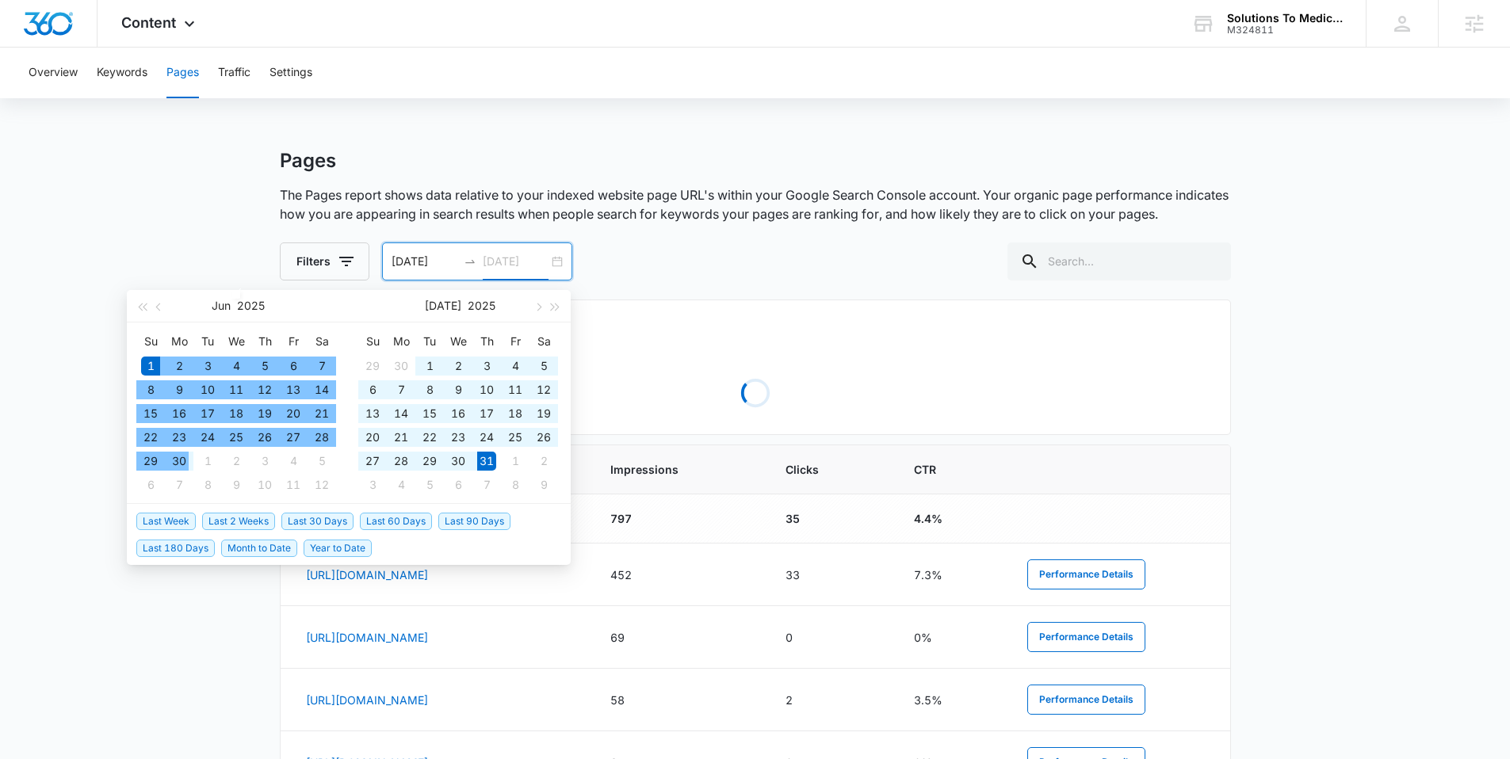
click at [186, 459] on div "30" at bounding box center [179, 461] width 19 height 19
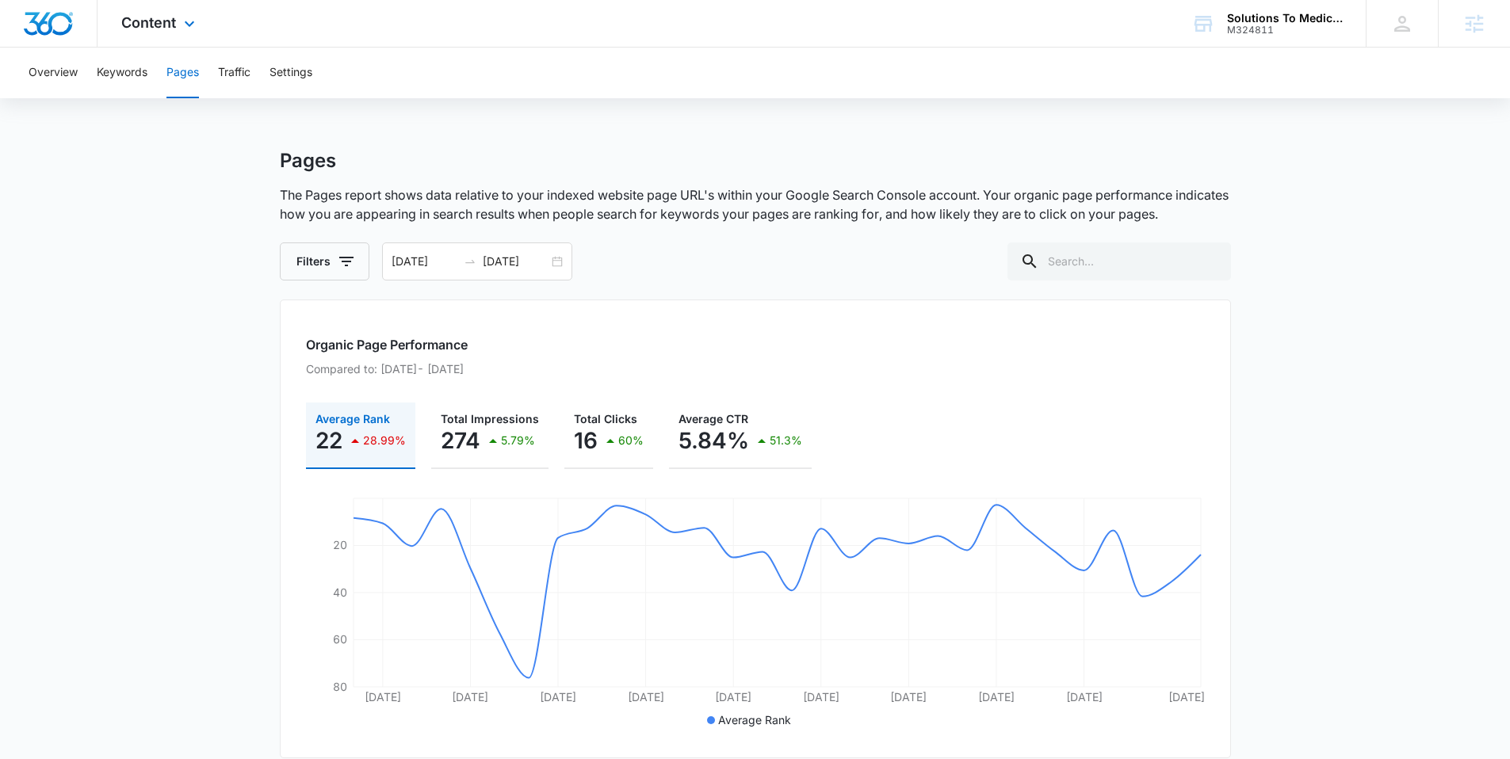
click at [179, 32] on div "Content Apps Reputation Websites Forms CRM Email Social Payments POS Content Ad…" at bounding box center [159, 23] width 125 height 47
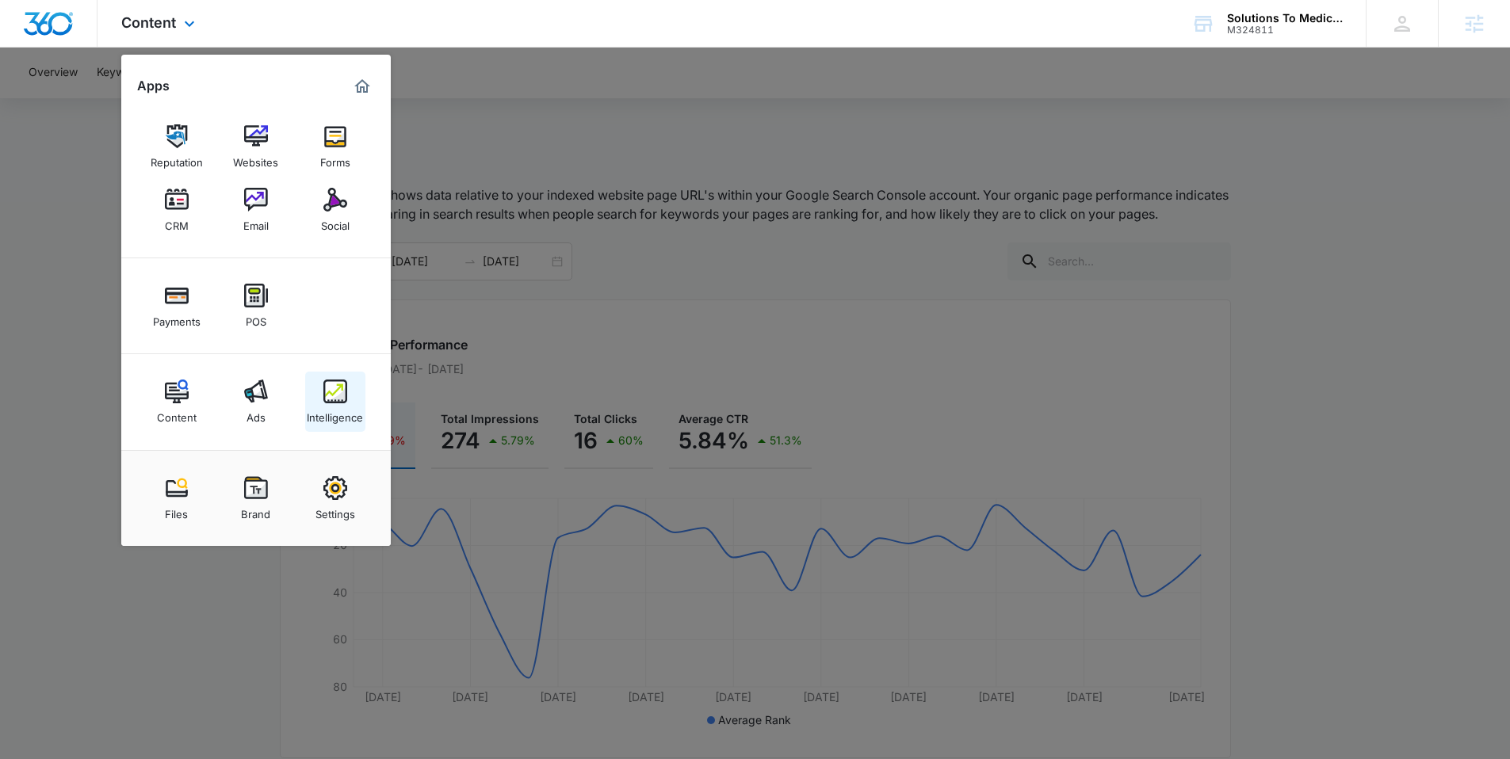
click at [317, 399] on link "Intelligence" at bounding box center [335, 402] width 60 height 60
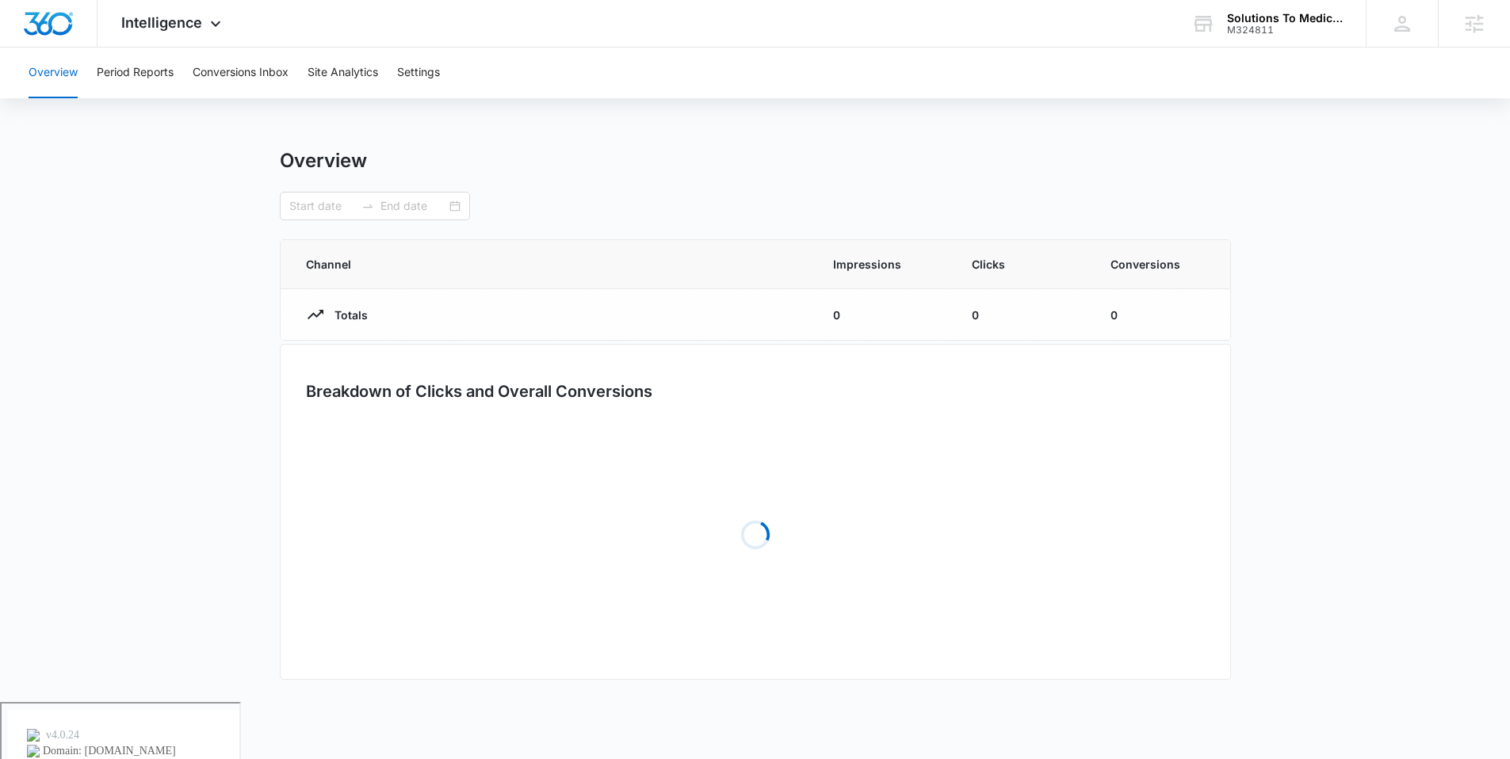
type input "06/01/2025"
type input "06/30/2025"
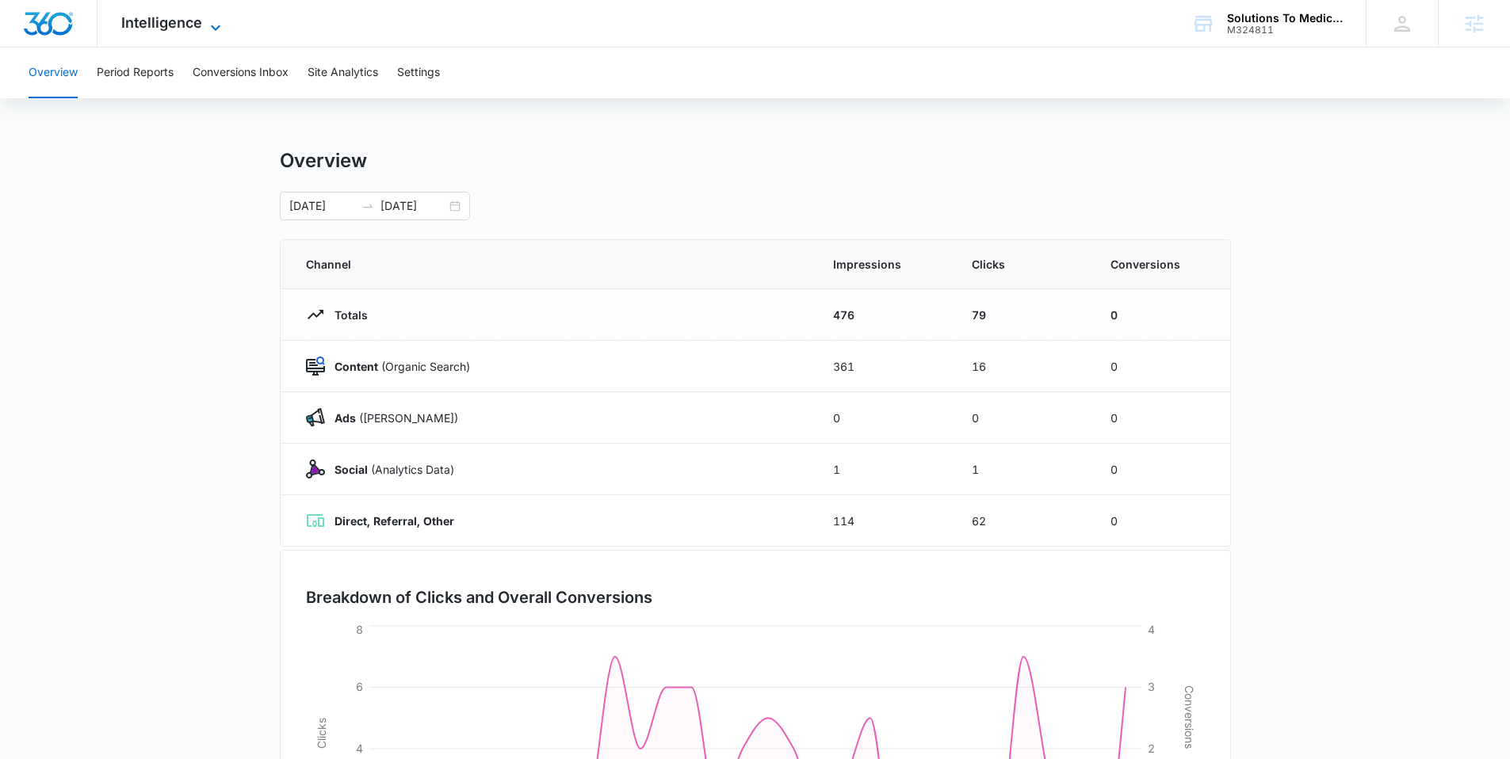
click at [208, 27] on icon at bounding box center [215, 27] width 19 height 19
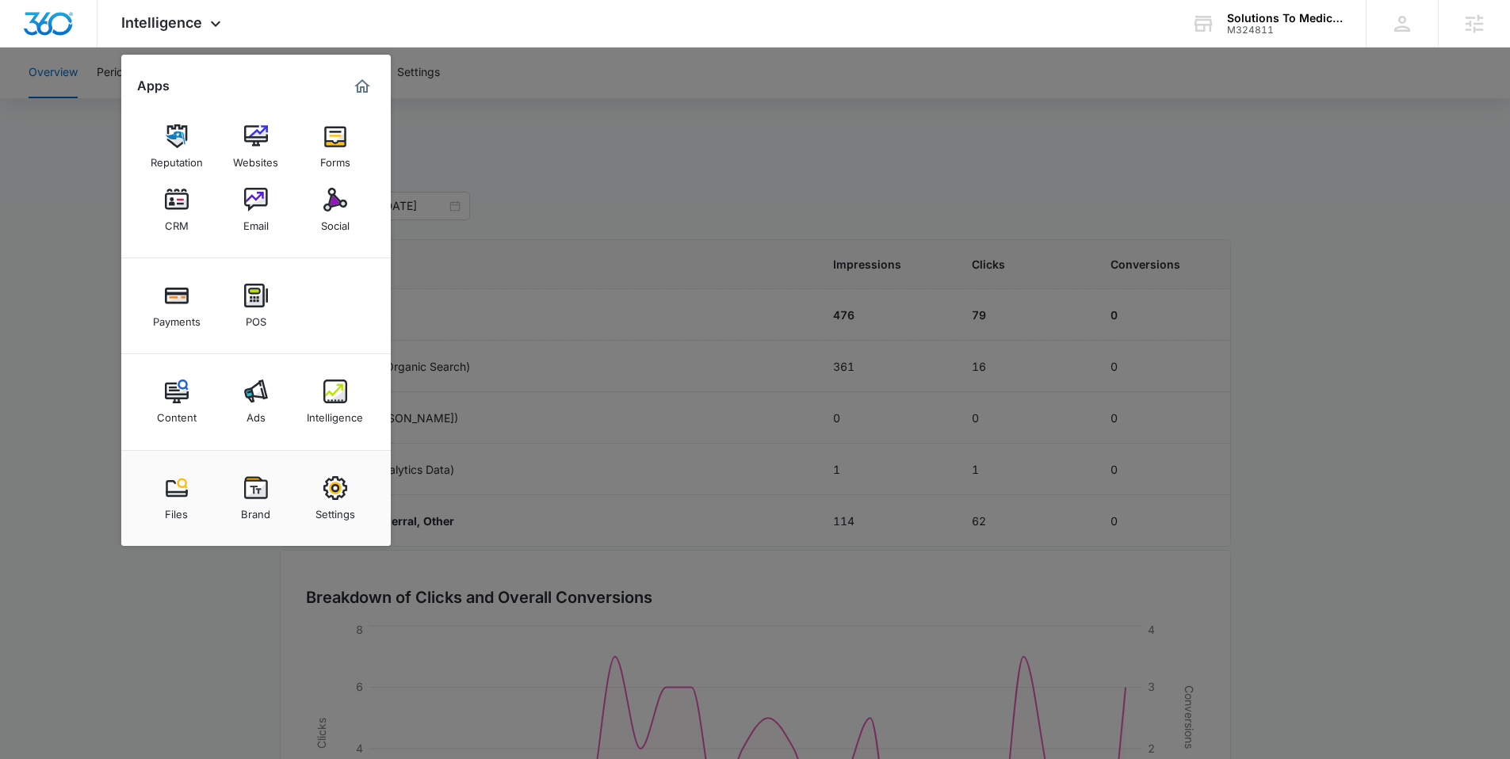
click at [596, 203] on div at bounding box center [755, 379] width 1510 height 759
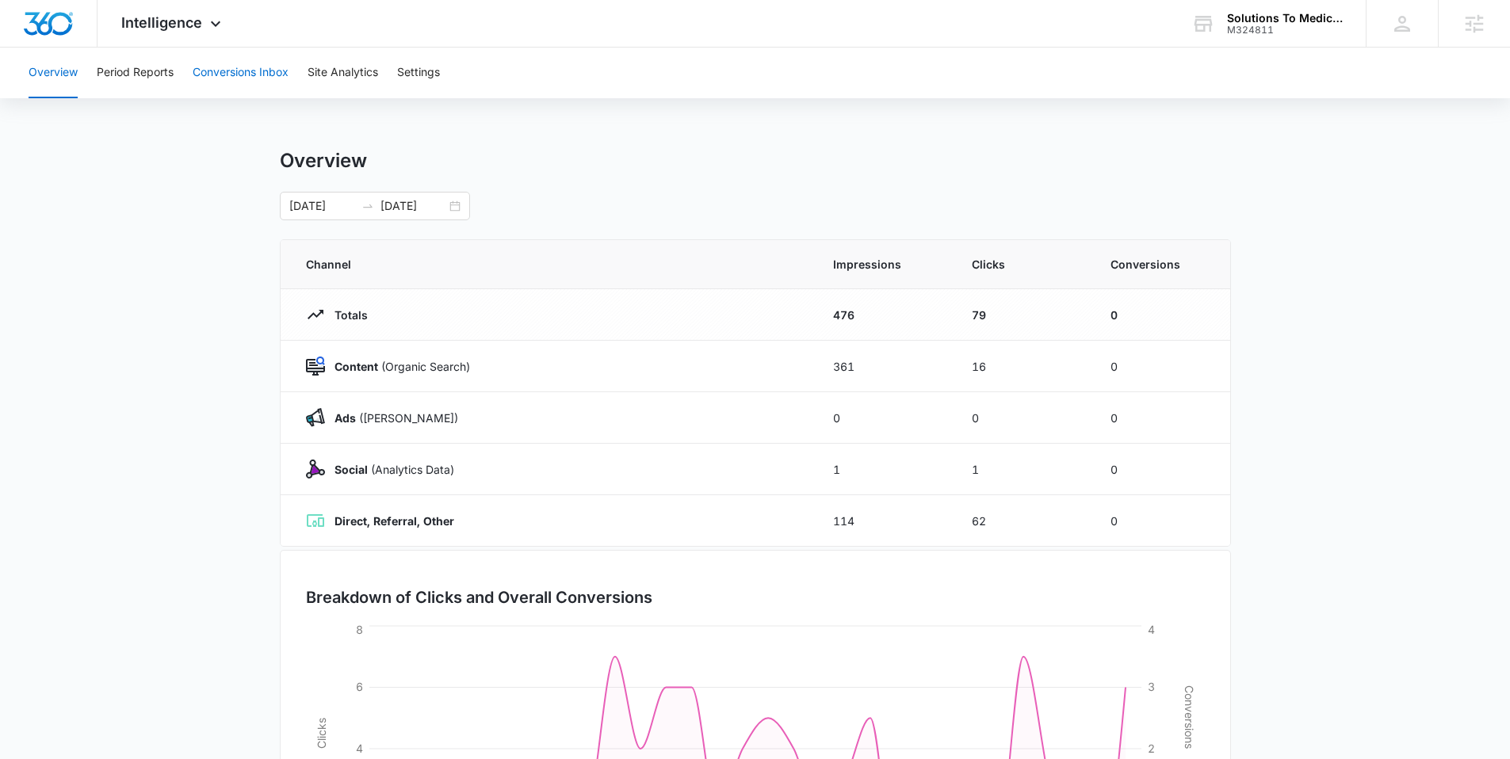
click at [204, 68] on button "Conversions Inbox" at bounding box center [241, 73] width 96 height 51
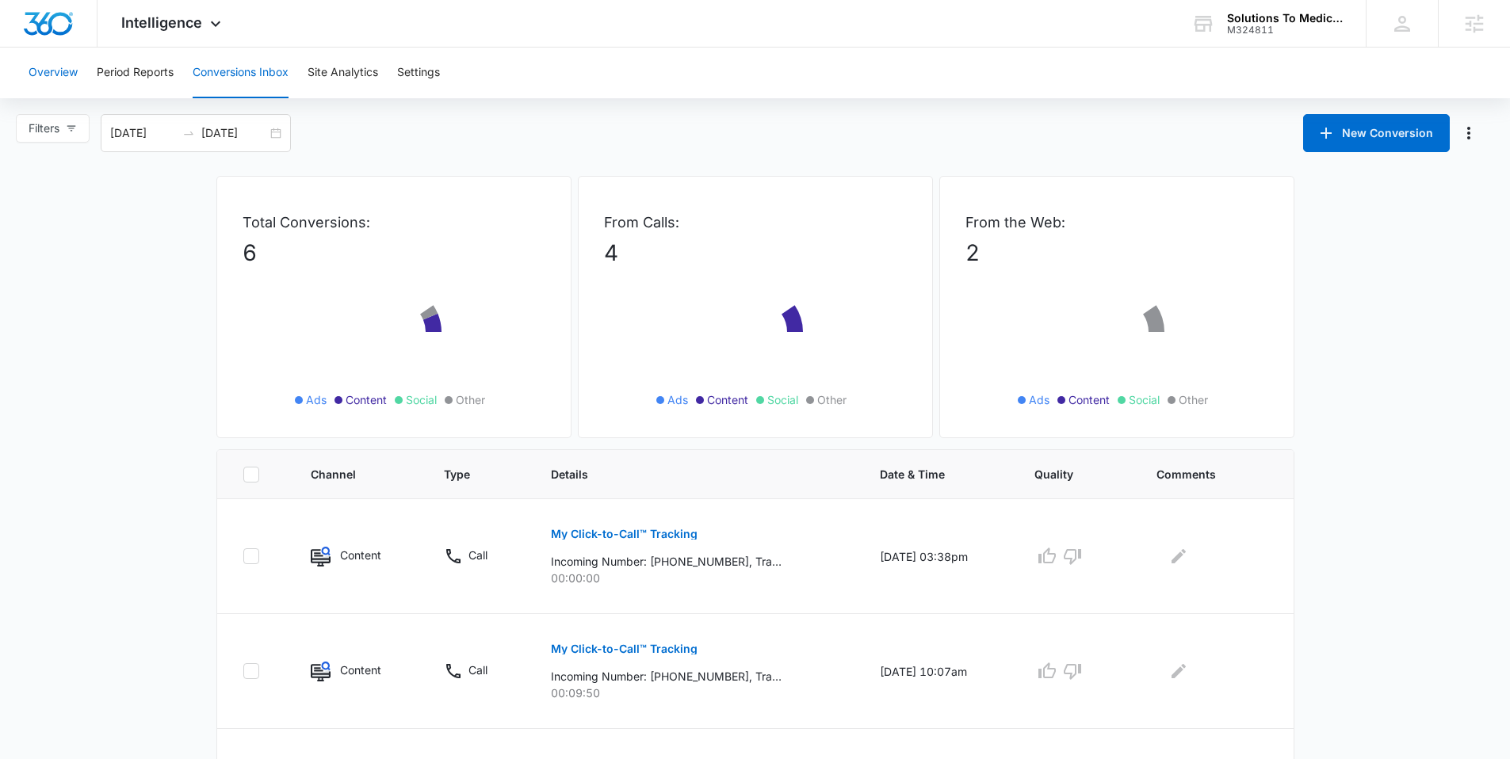
click at [68, 82] on button "Overview" at bounding box center [53, 73] width 49 height 51
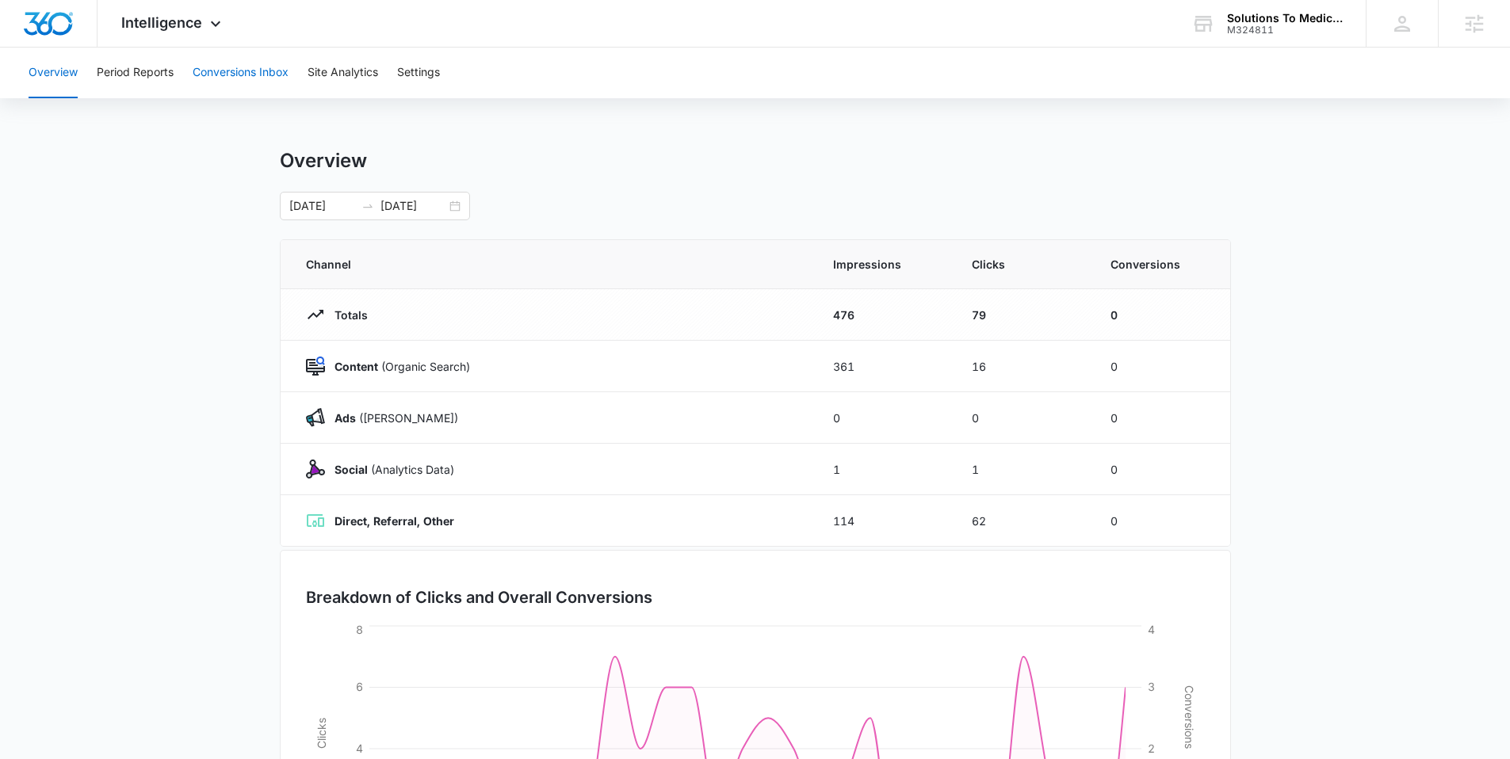
click at [258, 79] on button "Conversions Inbox" at bounding box center [241, 73] width 96 height 51
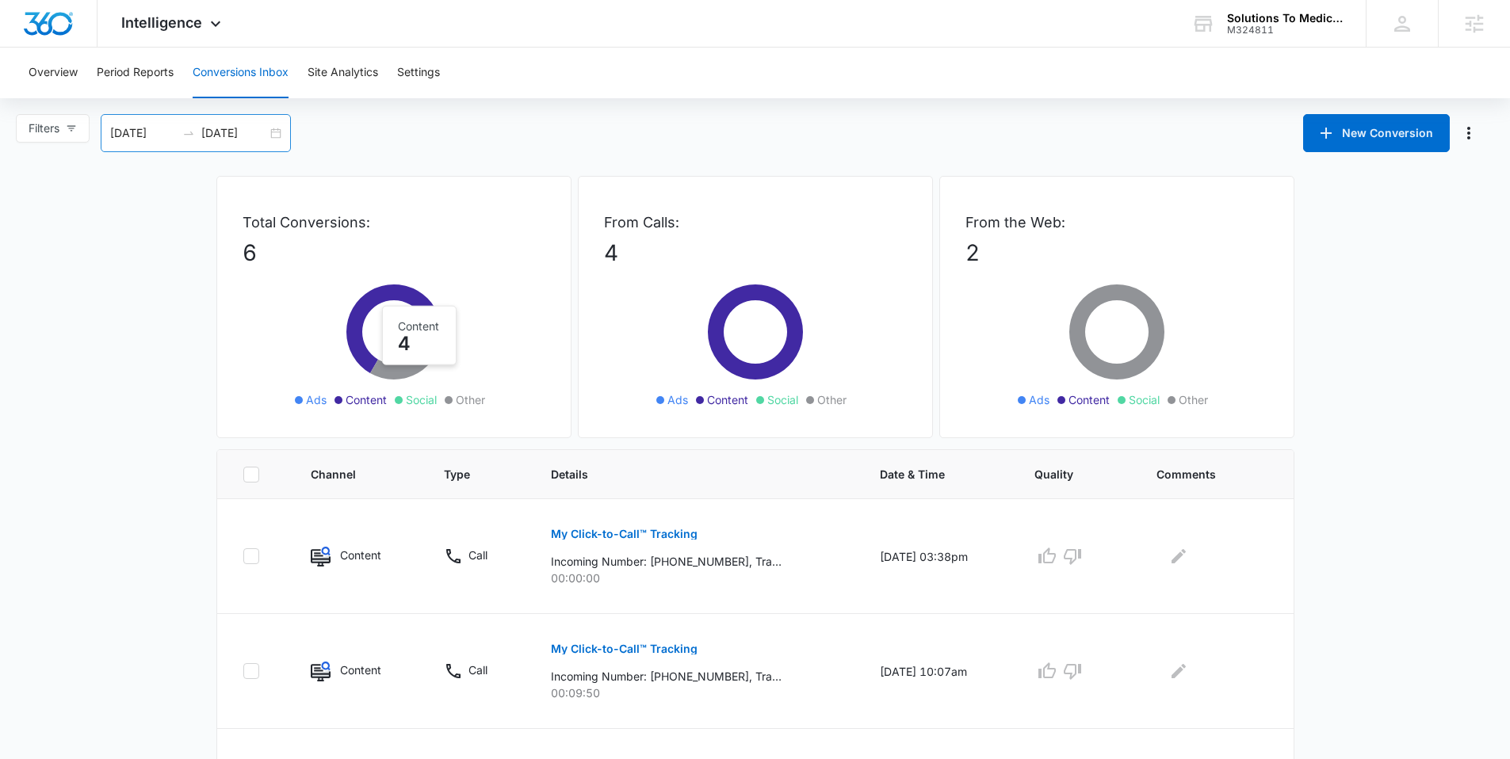
click at [274, 132] on div "07/12/2025 08/11/2025" at bounding box center [196, 133] width 190 height 38
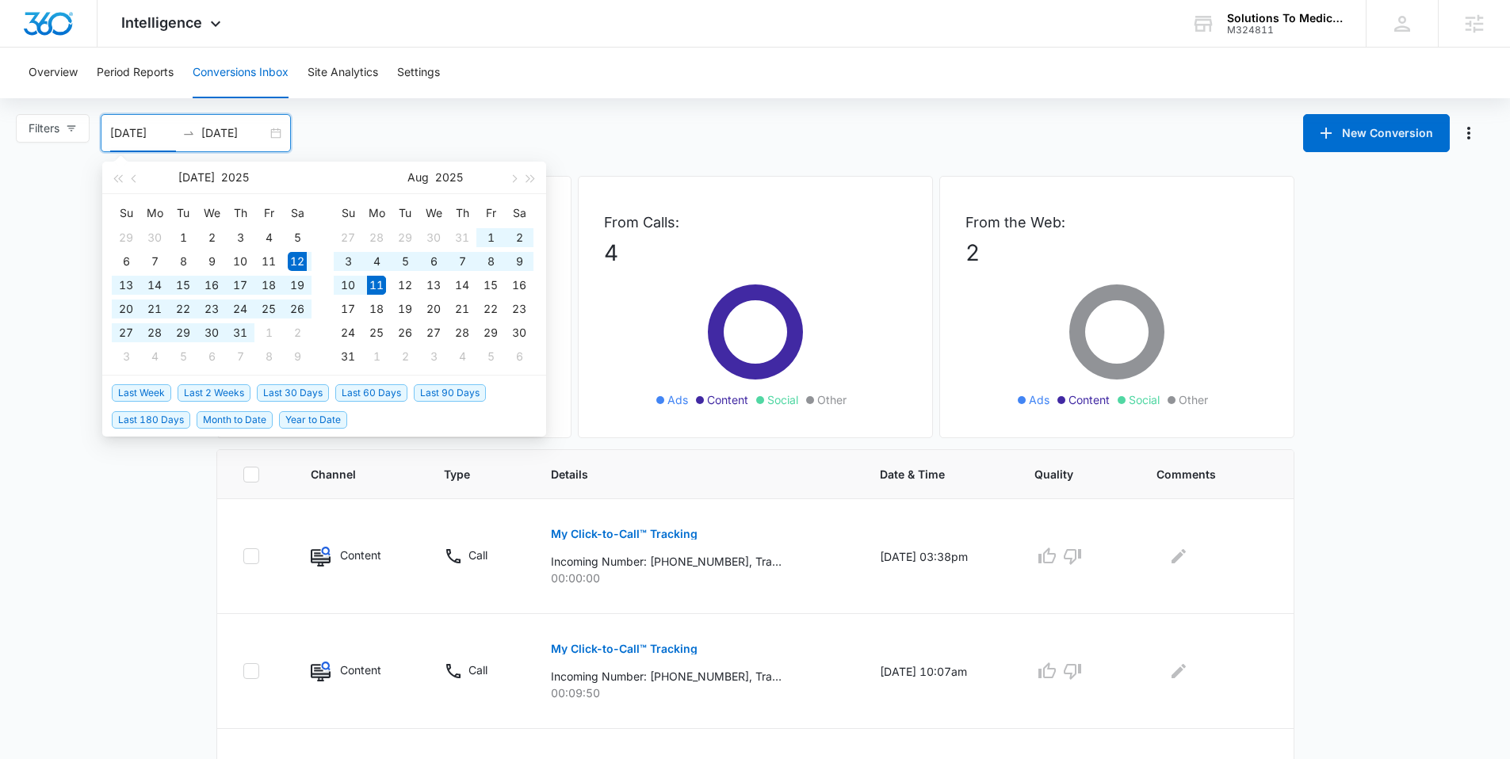
click at [646, 148] on div "Filters 07/12/2025 08/11/2025 New Conversion Jul 2025 Su Mo Tu We Th Fr Sa 29 3…" at bounding box center [755, 133] width 1510 height 38
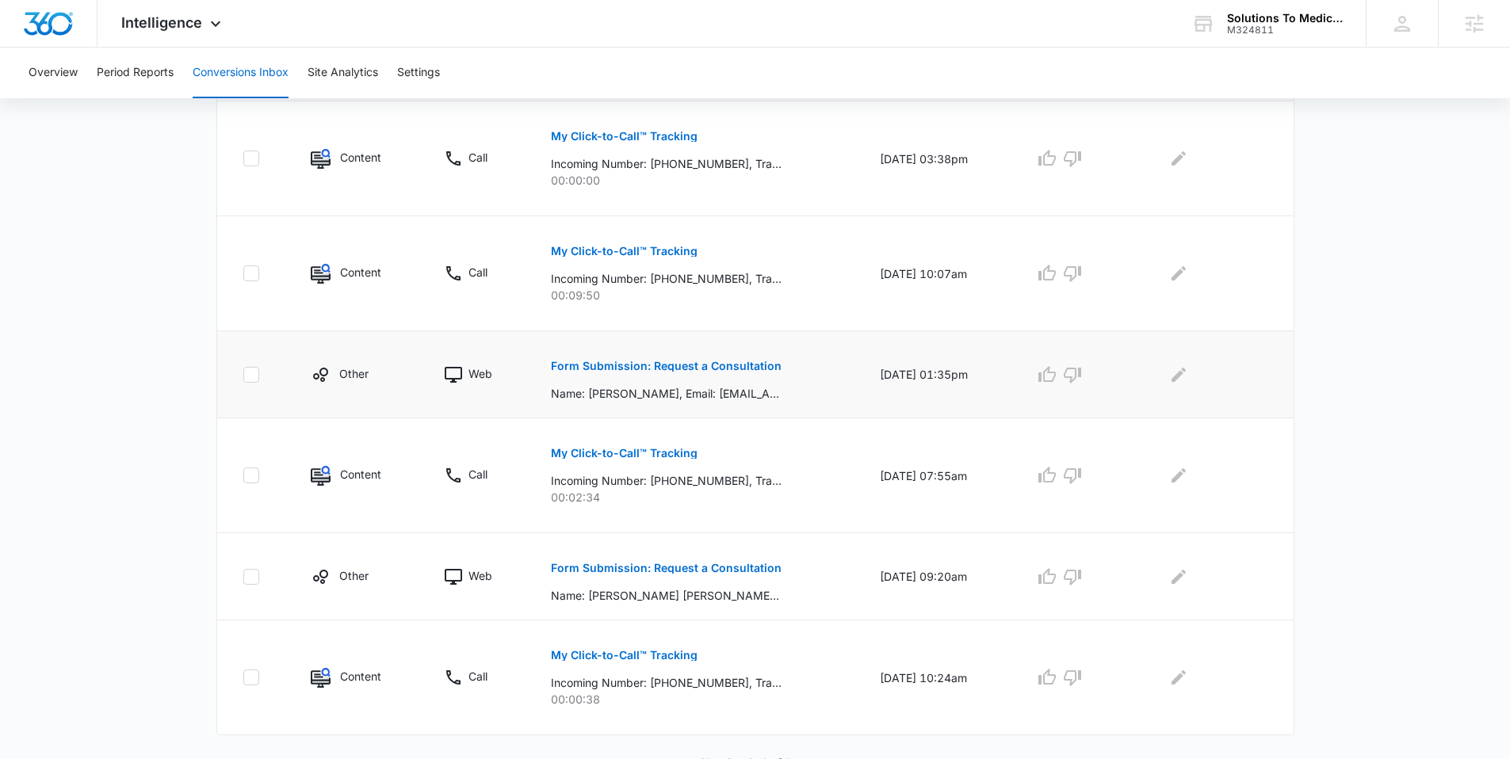
scroll to position [401, 0]
click at [636, 361] on p "Form Submission: Request a Consultation" at bounding box center [666, 362] width 231 height 11
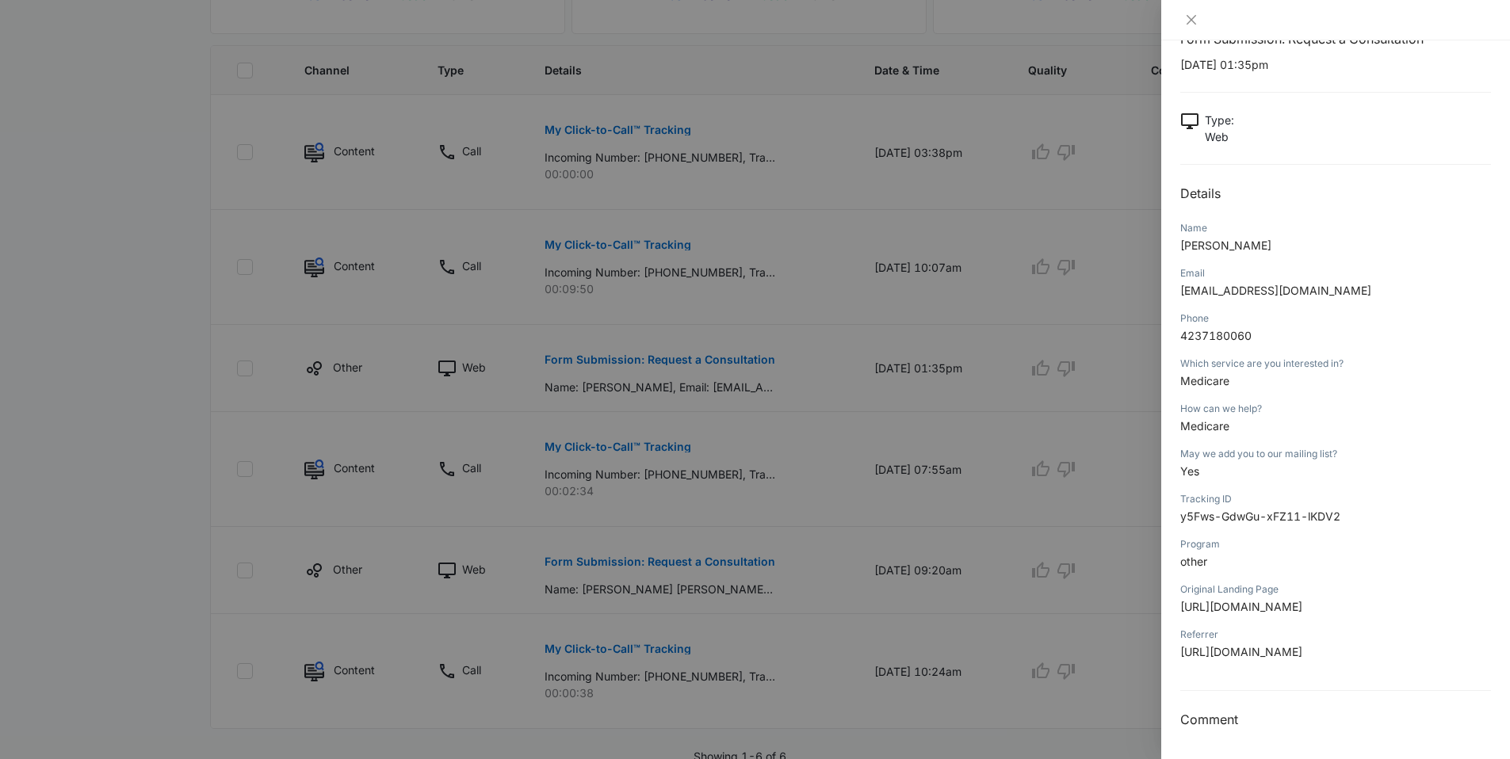
scroll to position [72, 0]
drag, startPoint x: 1236, startPoint y: 361, endPoint x: 1183, endPoint y: 360, distance: 53.1
click at [950, 360] on div "Which service are you interested in? Medicare" at bounding box center [1335, 377] width 311 height 45
click at [155, 396] on div at bounding box center [755, 379] width 1510 height 759
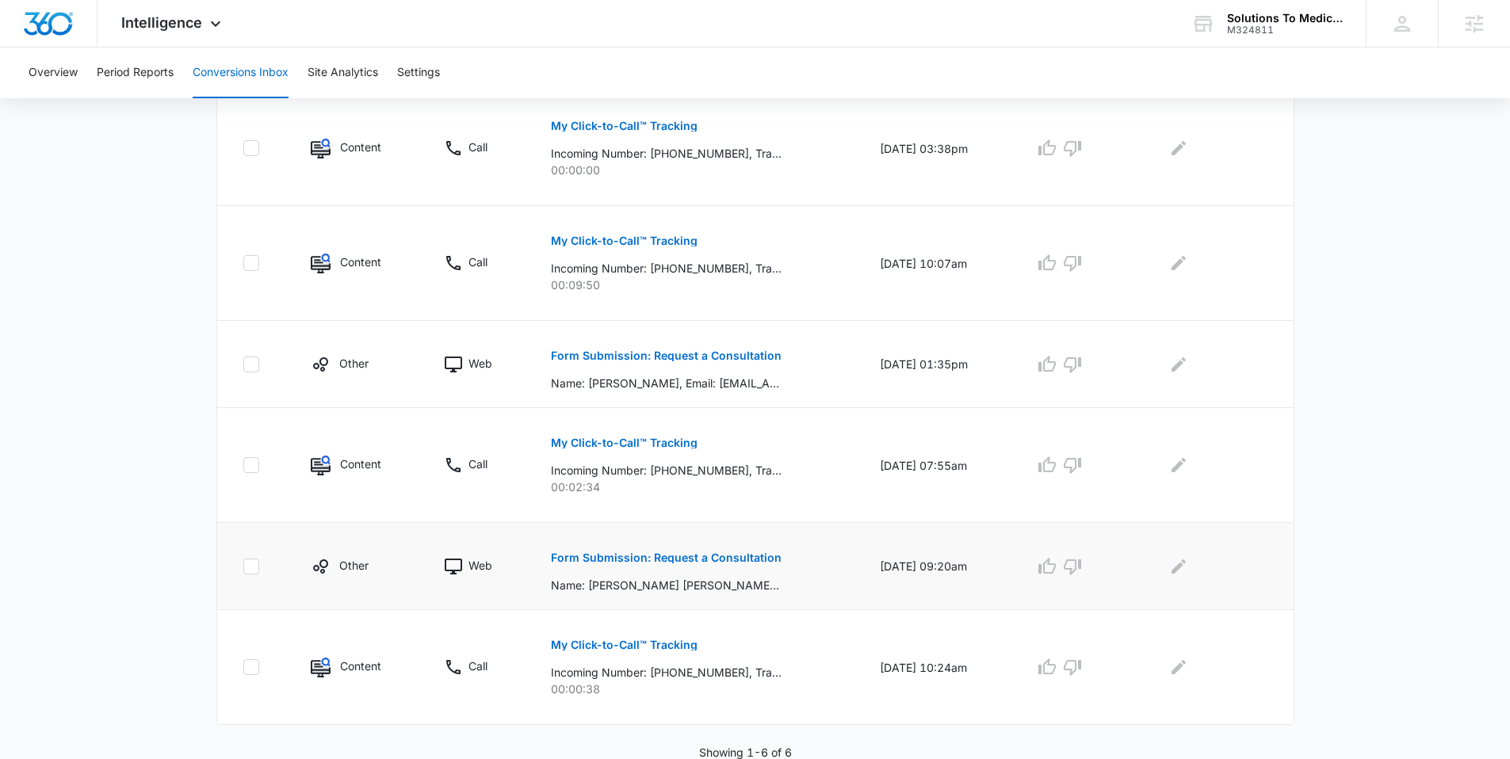
scroll to position [410, 0]
click at [673, 537] on p "Form Submission: Request a Consultation" at bounding box center [666, 556] width 231 height 11
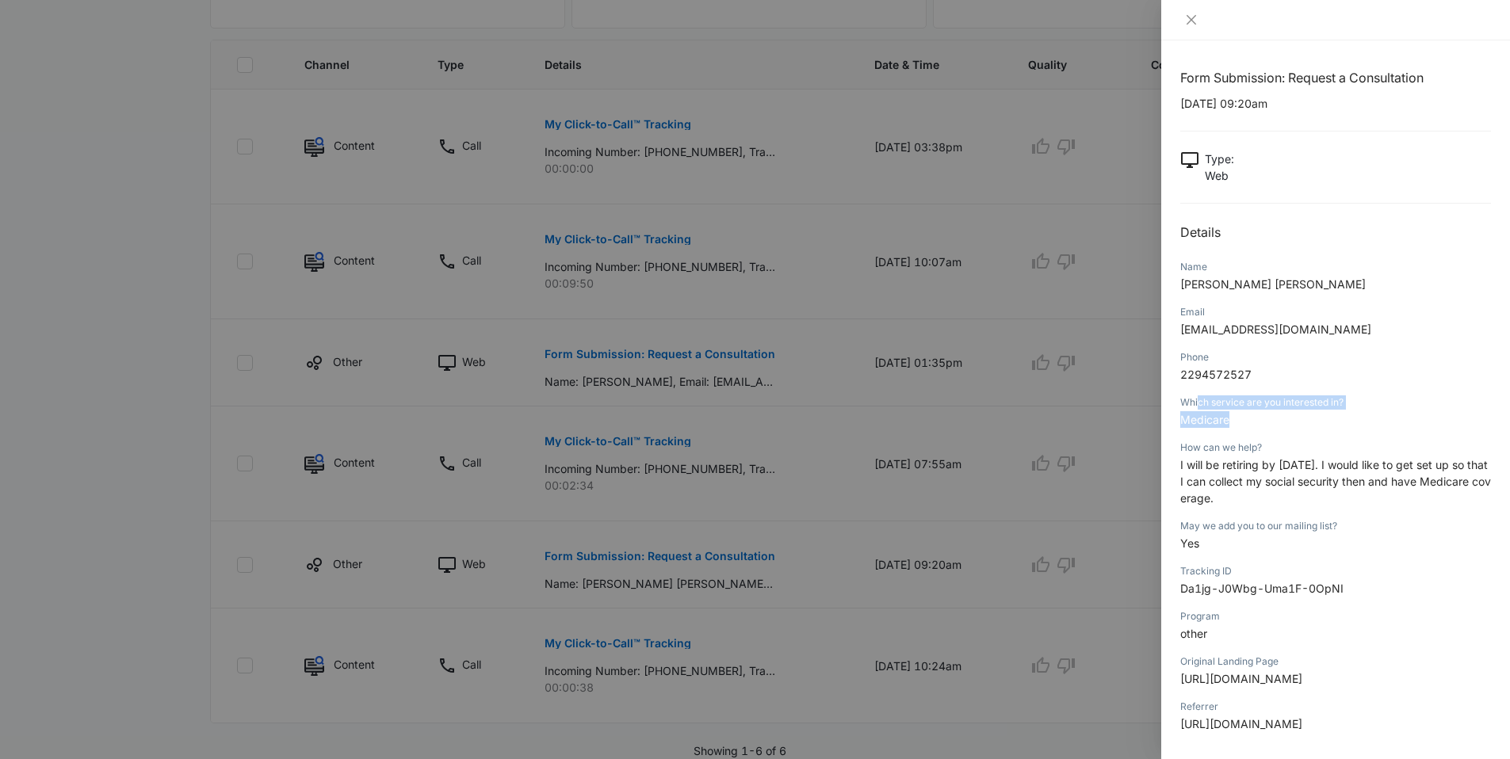
drag, startPoint x: 1266, startPoint y: 426, endPoint x: 1197, endPoint y: 407, distance: 71.5
click at [950, 407] on div "Which service are you interested in? Medicare" at bounding box center [1335, 416] width 311 height 45
click at [116, 397] on div at bounding box center [755, 379] width 1510 height 759
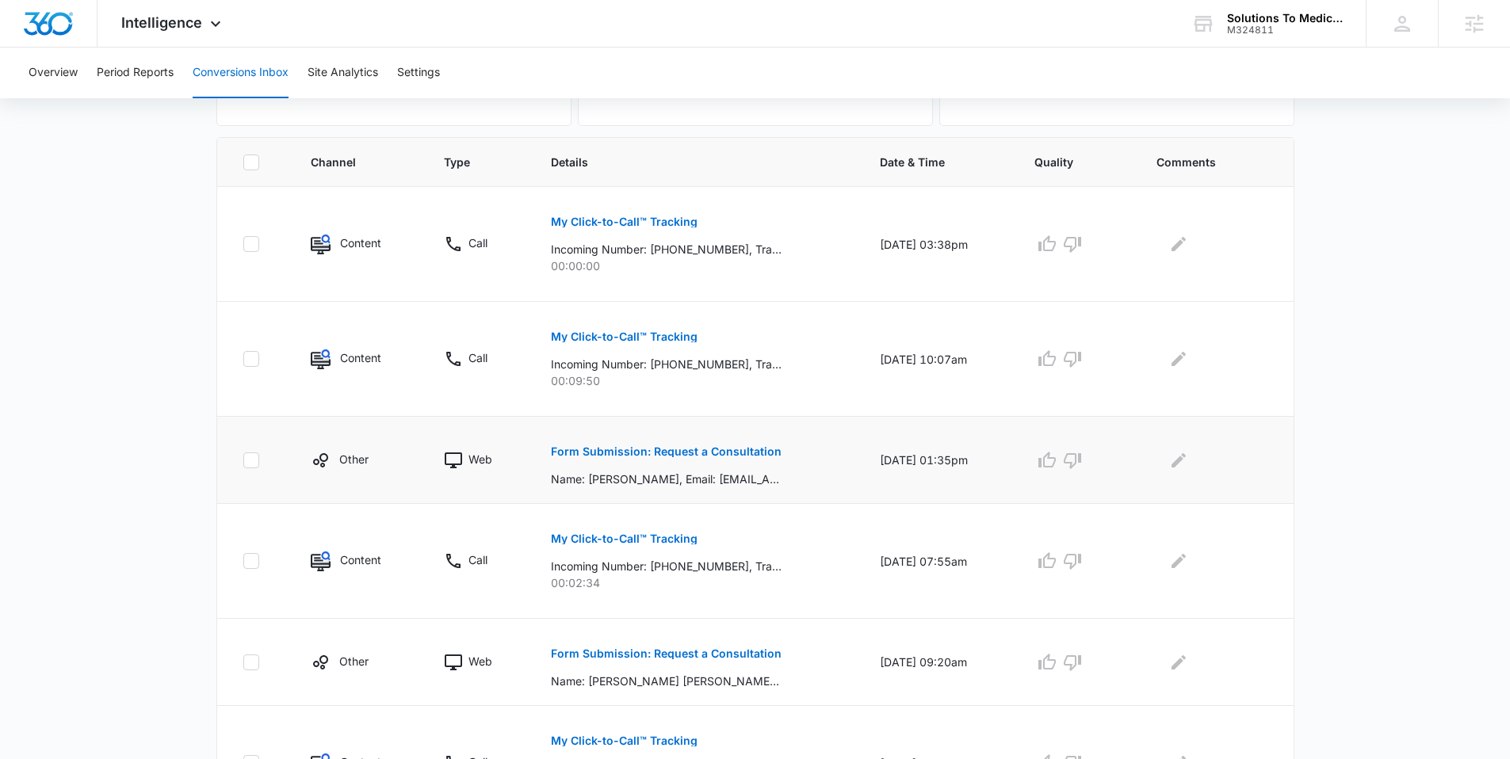
scroll to position [281, 0]
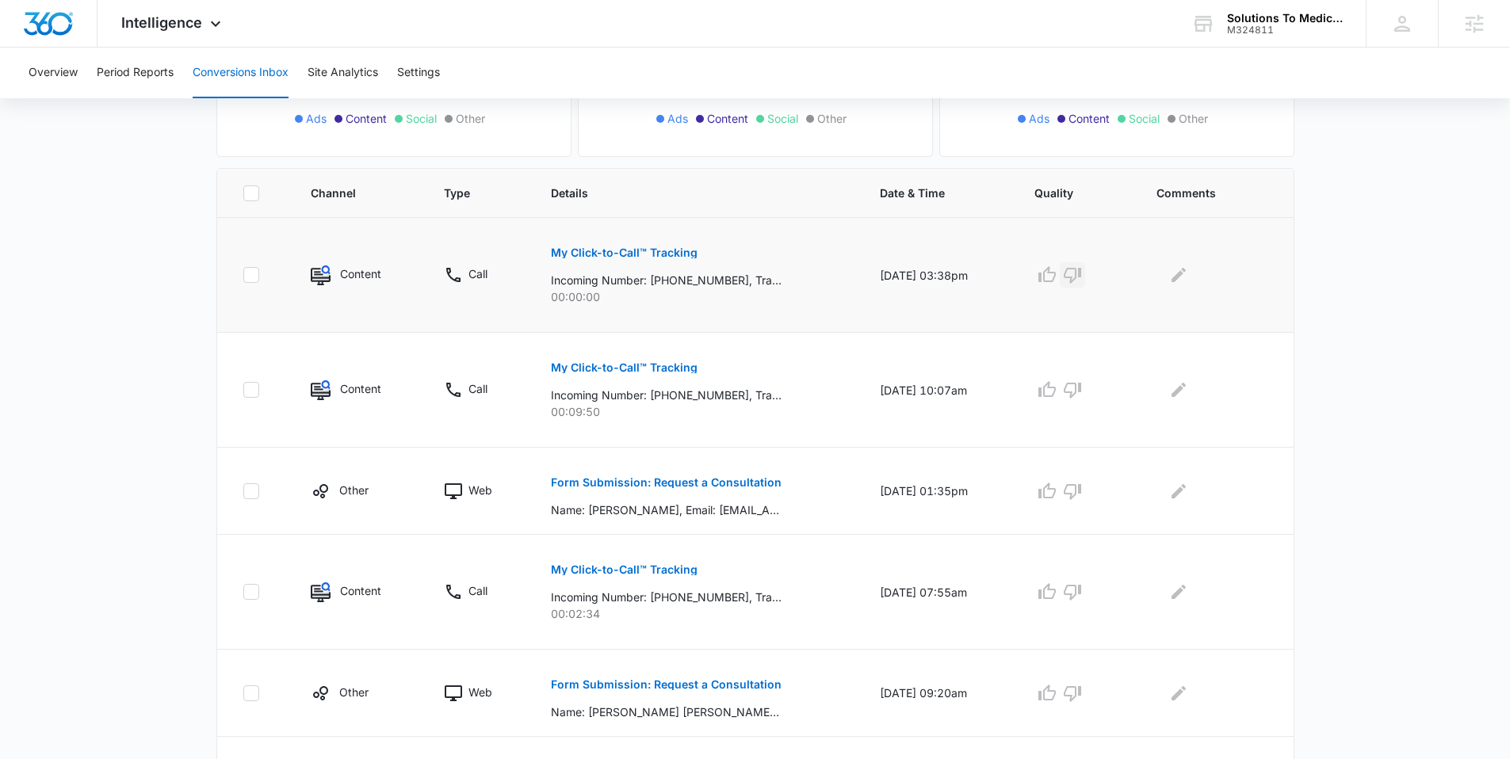
click at [950, 281] on icon "button" at bounding box center [1072, 276] width 17 height 16
drag, startPoint x: 600, startPoint y: 305, endPoint x: 546, endPoint y: 304, distance: 53.9
click at [546, 304] on td "My Click-to-Call™ Tracking Incoming Number: +13142378860, Tracking Number: +170…" at bounding box center [696, 275] width 329 height 115
click at [96, 359] on main "Filters 07/12/2025 08/11/2025 New Conversion Jul 2025 Su Mo Tu We Th Fr Sa 29 3…" at bounding box center [755, 360] width 1510 height 1055
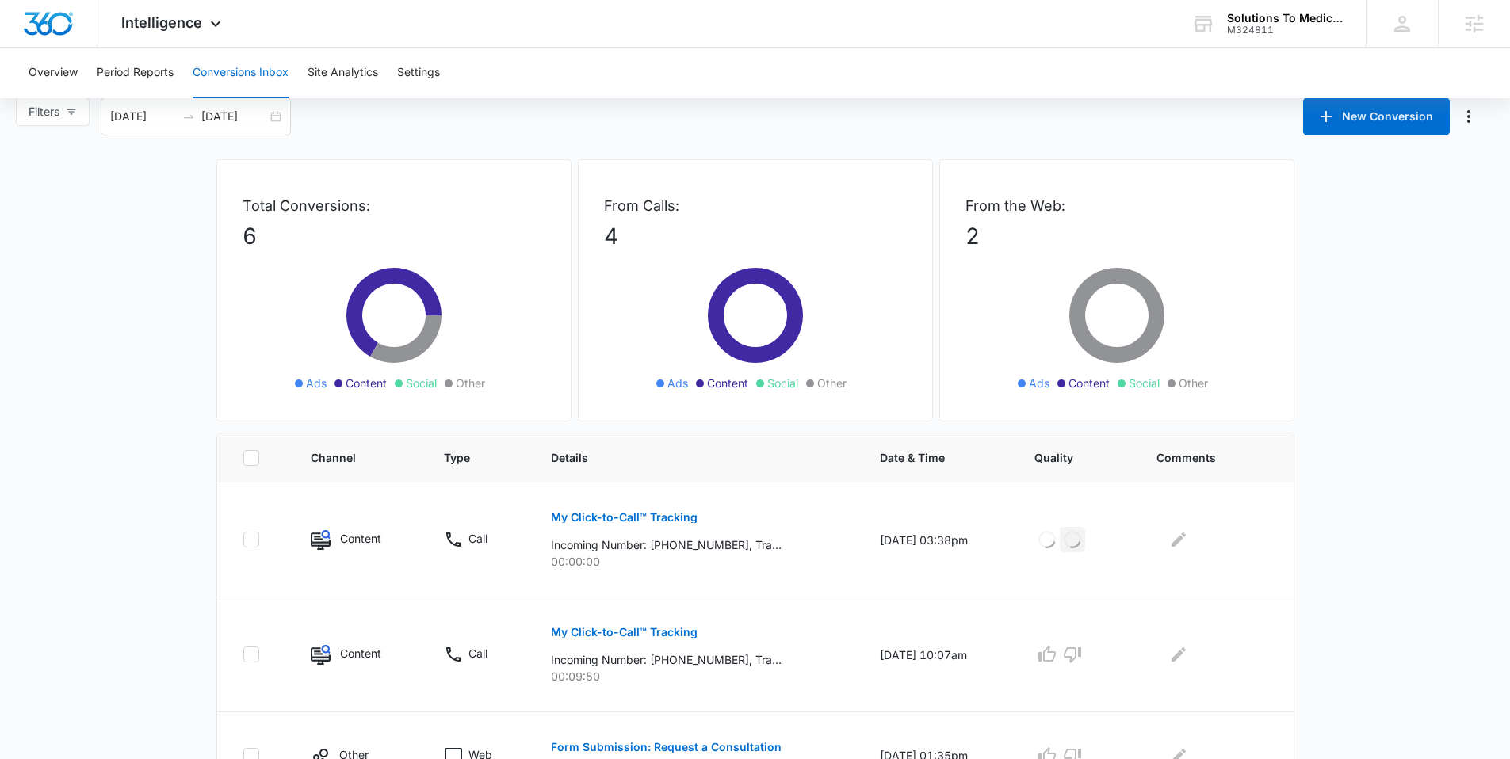
scroll to position [0, 0]
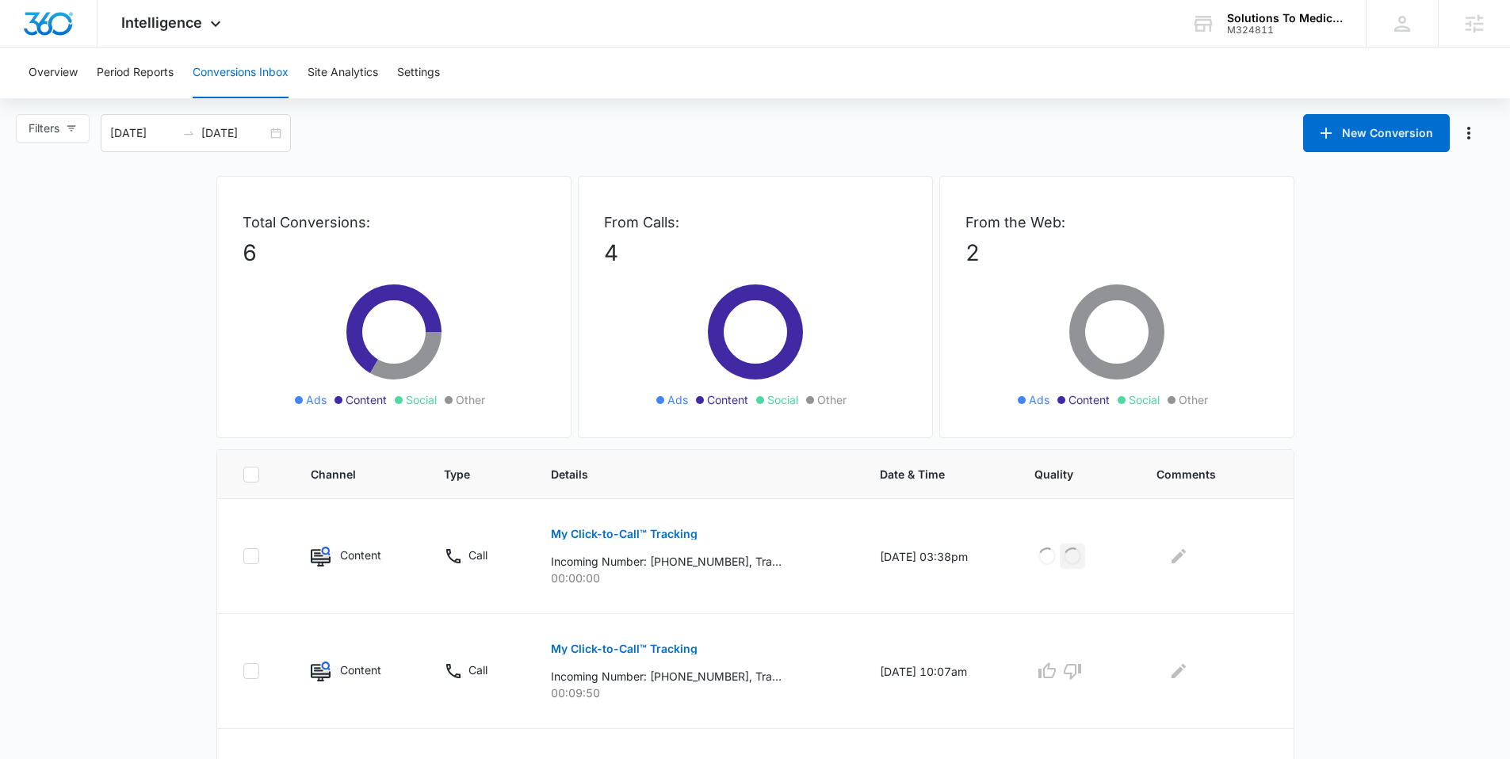
drag, startPoint x: 280, startPoint y: 136, endPoint x: 309, endPoint y: 132, distance: 29.6
click at [280, 136] on div "07/12/2025 08/11/2025" at bounding box center [196, 133] width 190 height 38
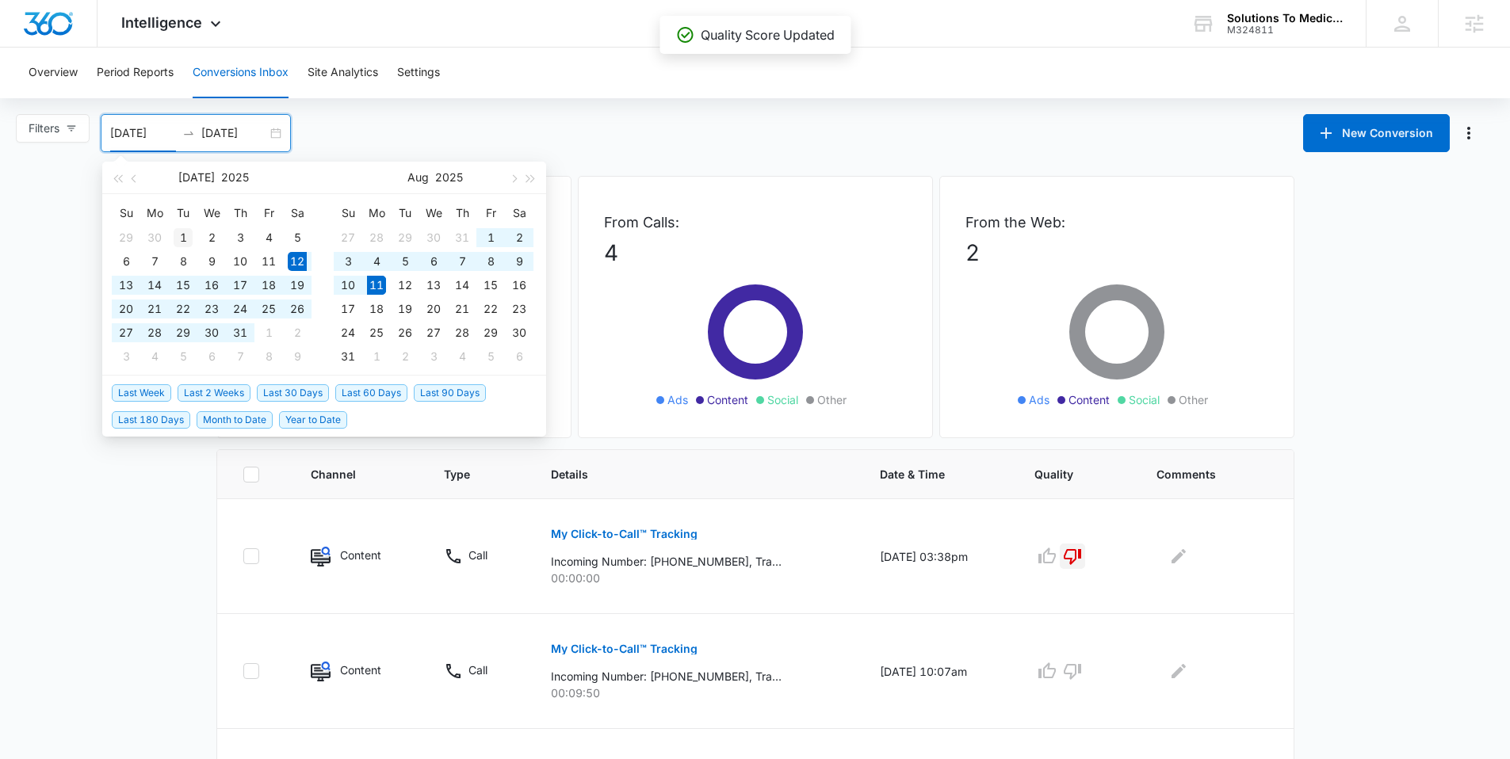
type input "07/01/2025"
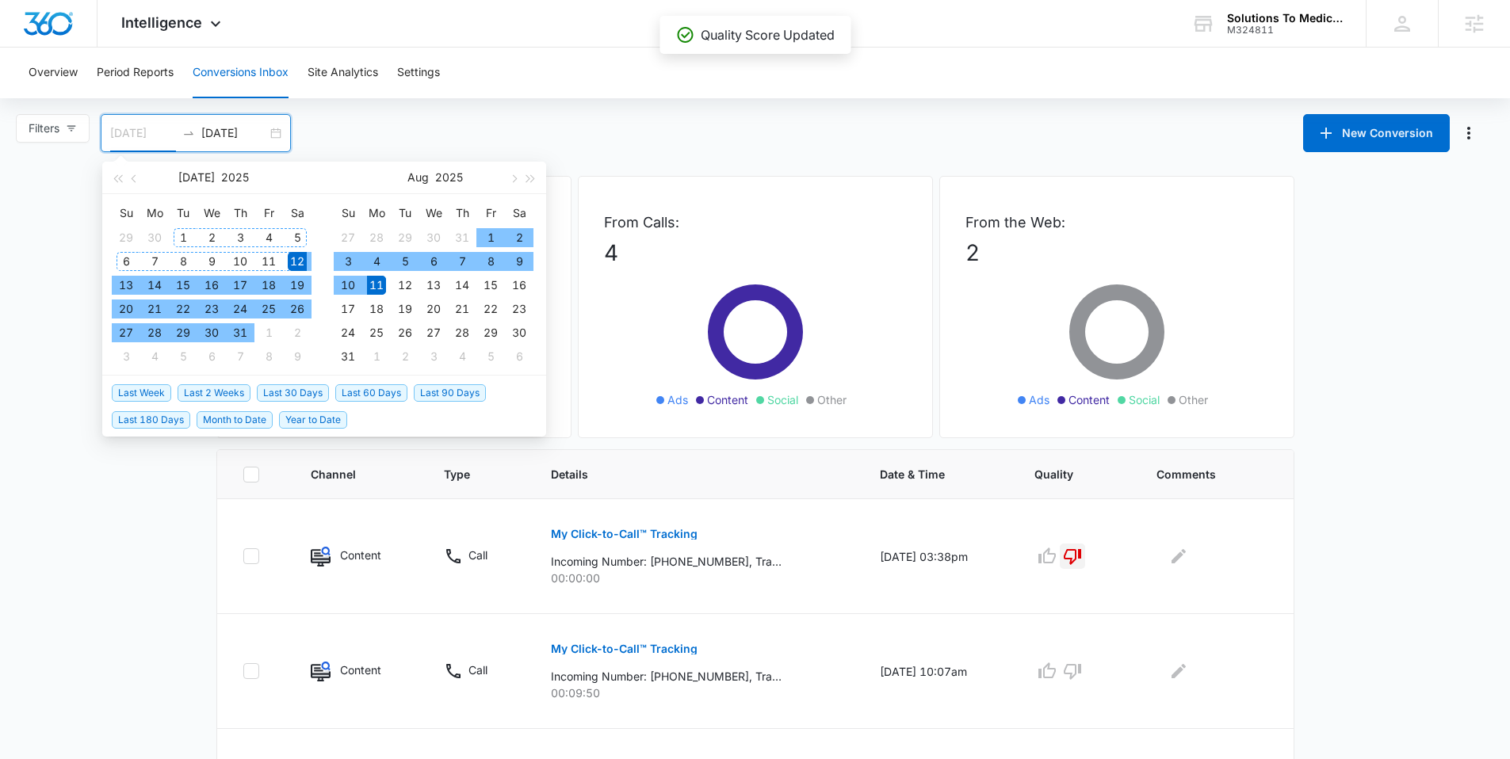
click at [172, 237] on td "1" at bounding box center [183, 238] width 29 height 24
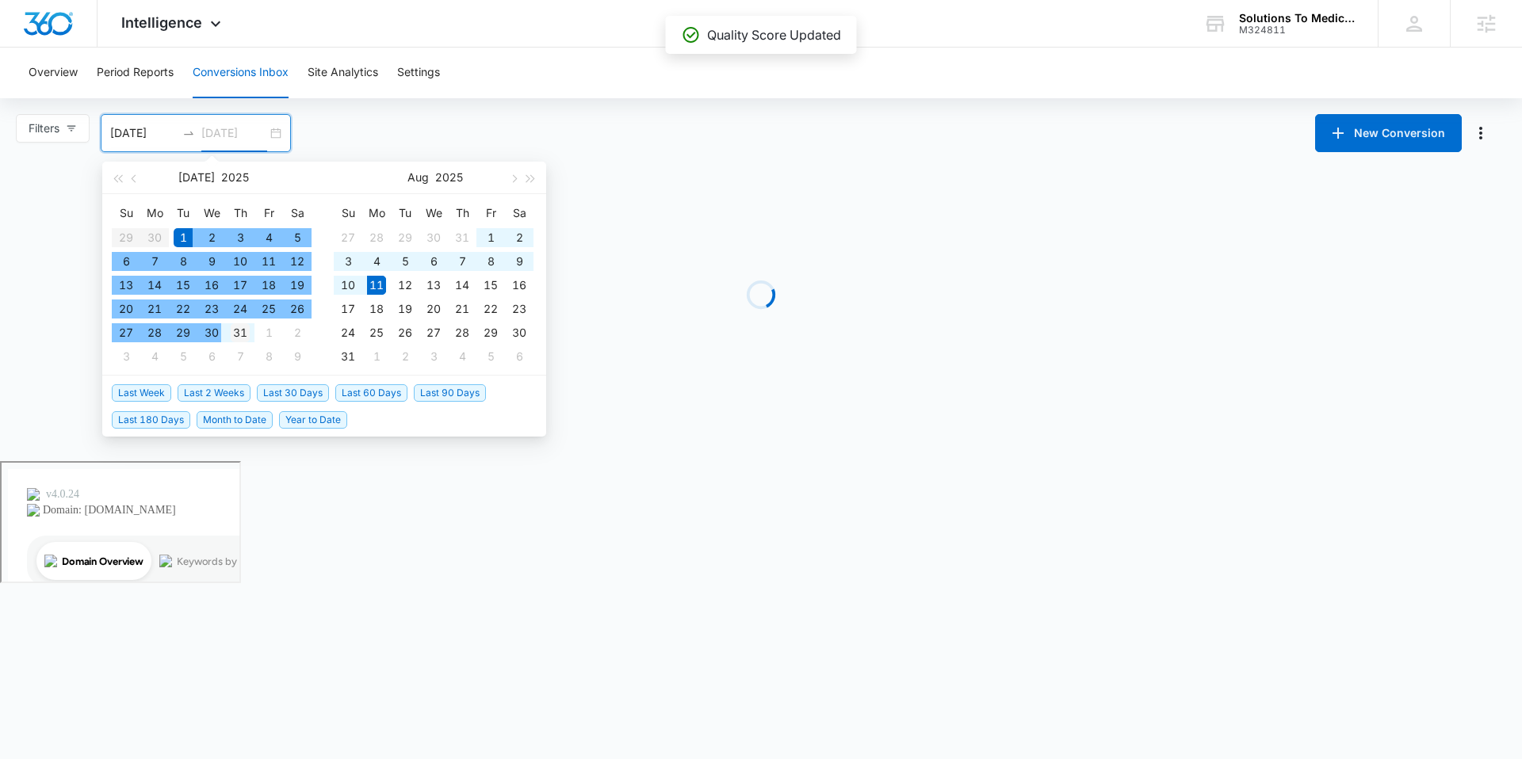
type input "07/31/2025"
click at [236, 331] on div "31" at bounding box center [240, 332] width 19 height 19
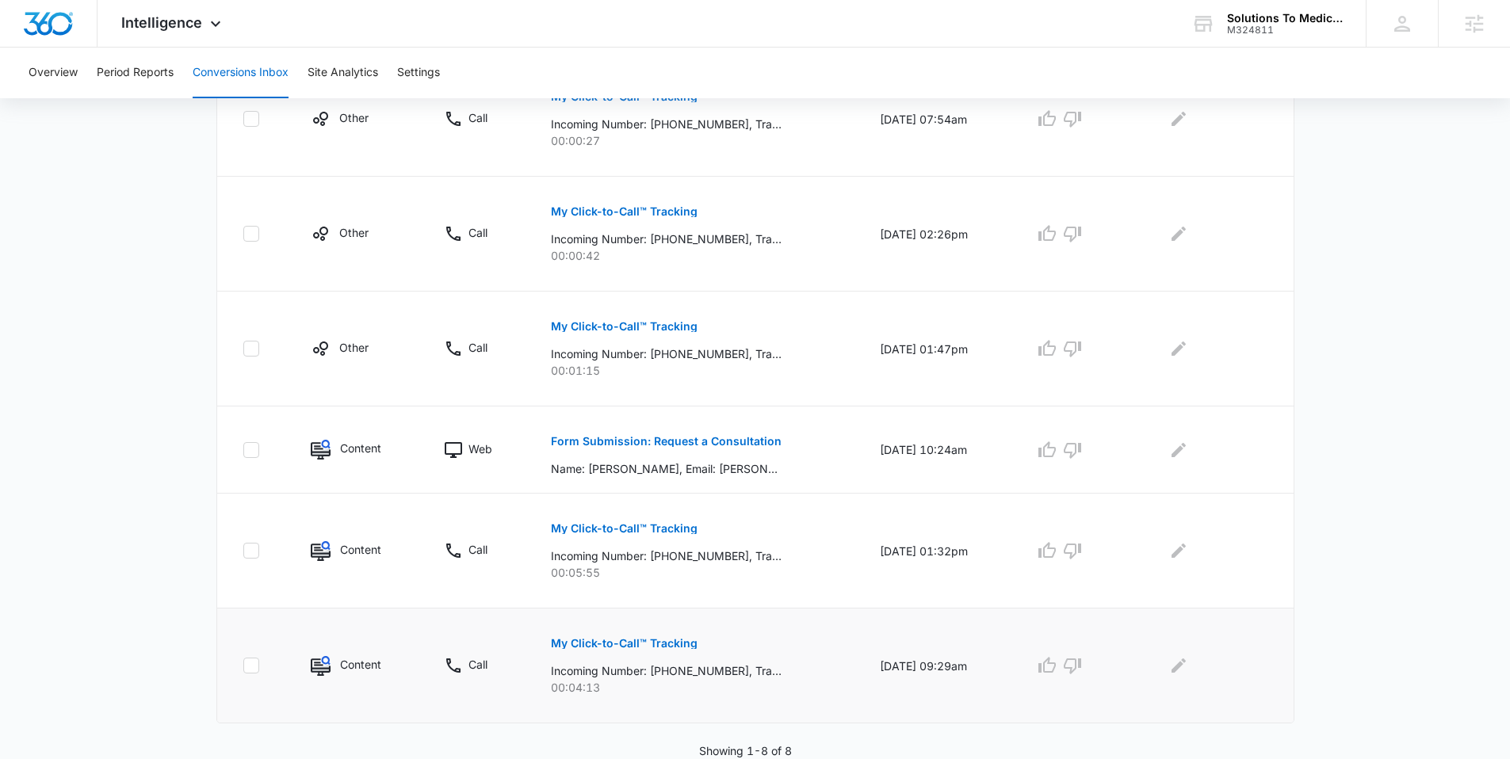
scroll to position [636, 0]
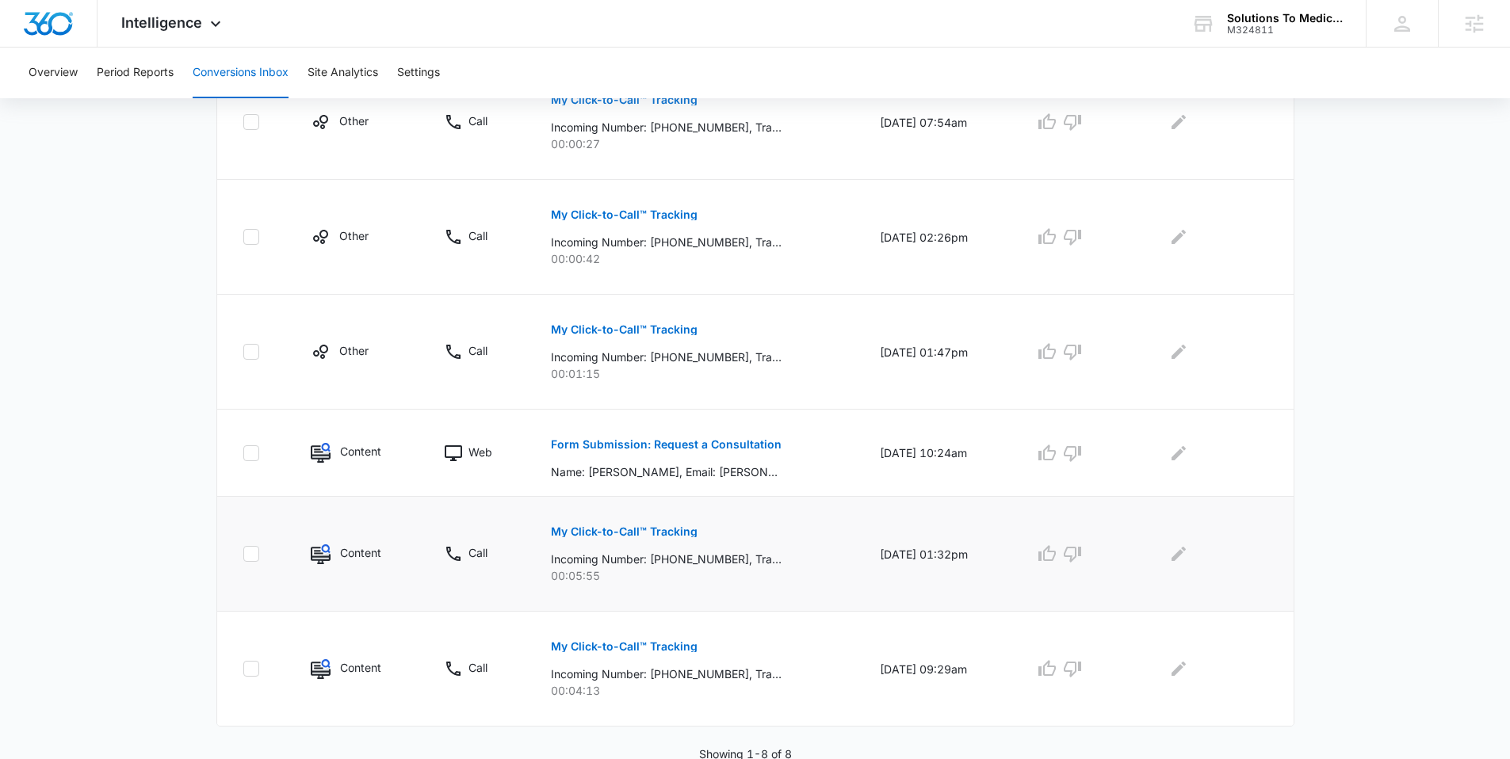
click at [639, 527] on p "My Click-to-Call™ Tracking" at bounding box center [624, 531] width 147 height 11
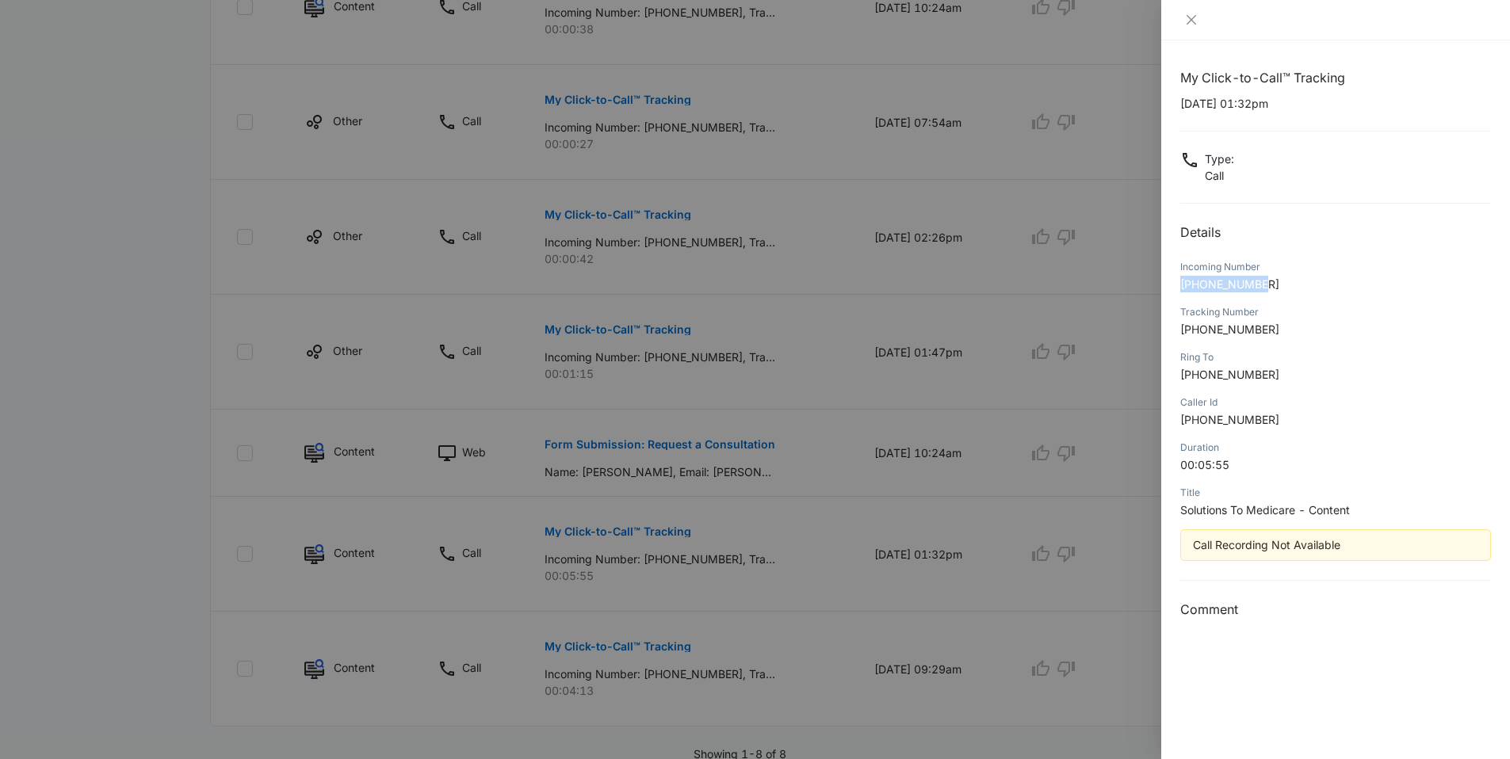
drag, startPoint x: 1283, startPoint y: 285, endPoint x: 1165, endPoint y: 288, distance: 118.1
click at [950, 288] on div "My Click-to-Call™ Tracking 07/08/2025 at 01:32pm Type : Call Details Incoming N…" at bounding box center [1335, 399] width 349 height 719
click at [28, 388] on div at bounding box center [755, 379] width 1510 height 759
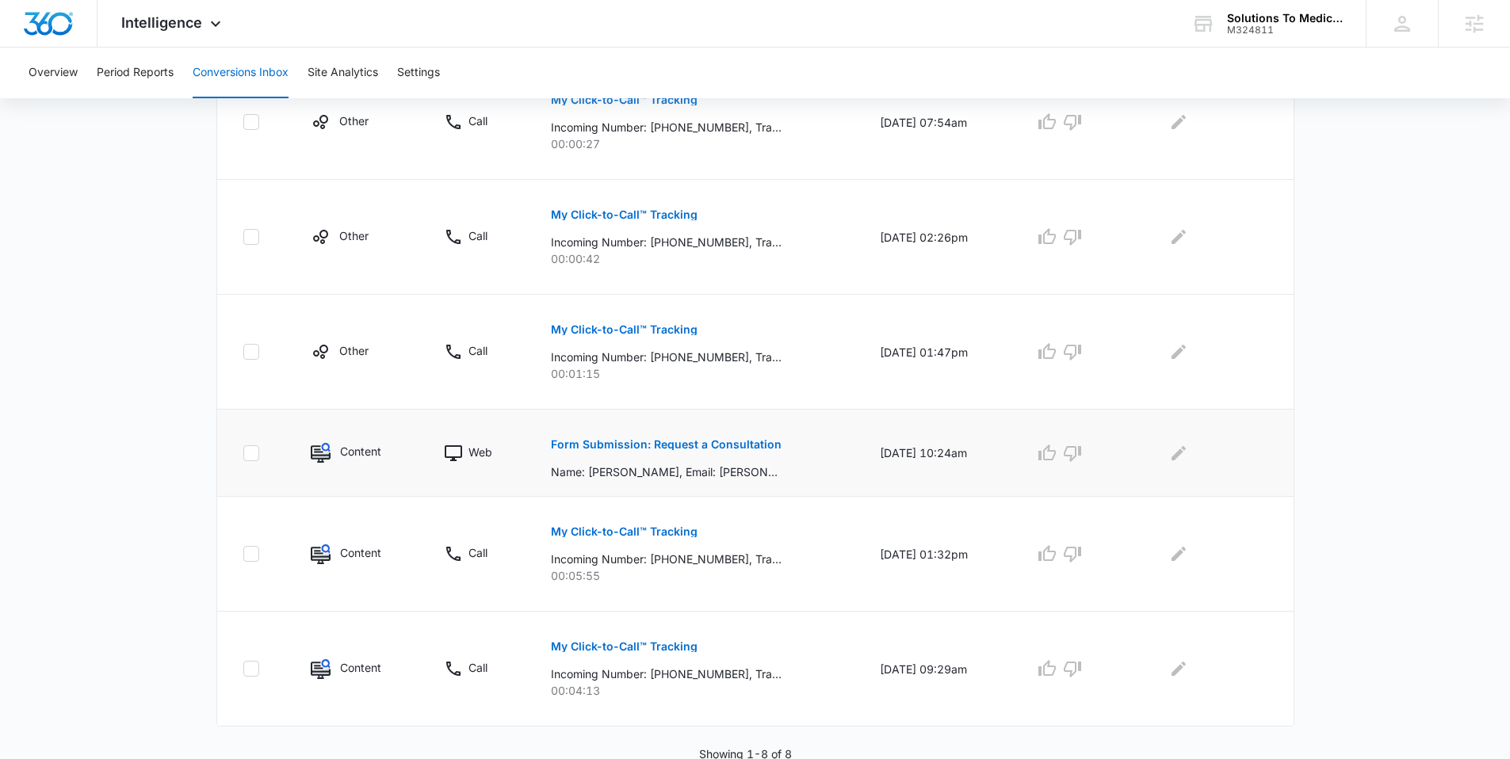
click at [668, 440] on p "Form Submission: Request a Consultation" at bounding box center [666, 444] width 231 height 11
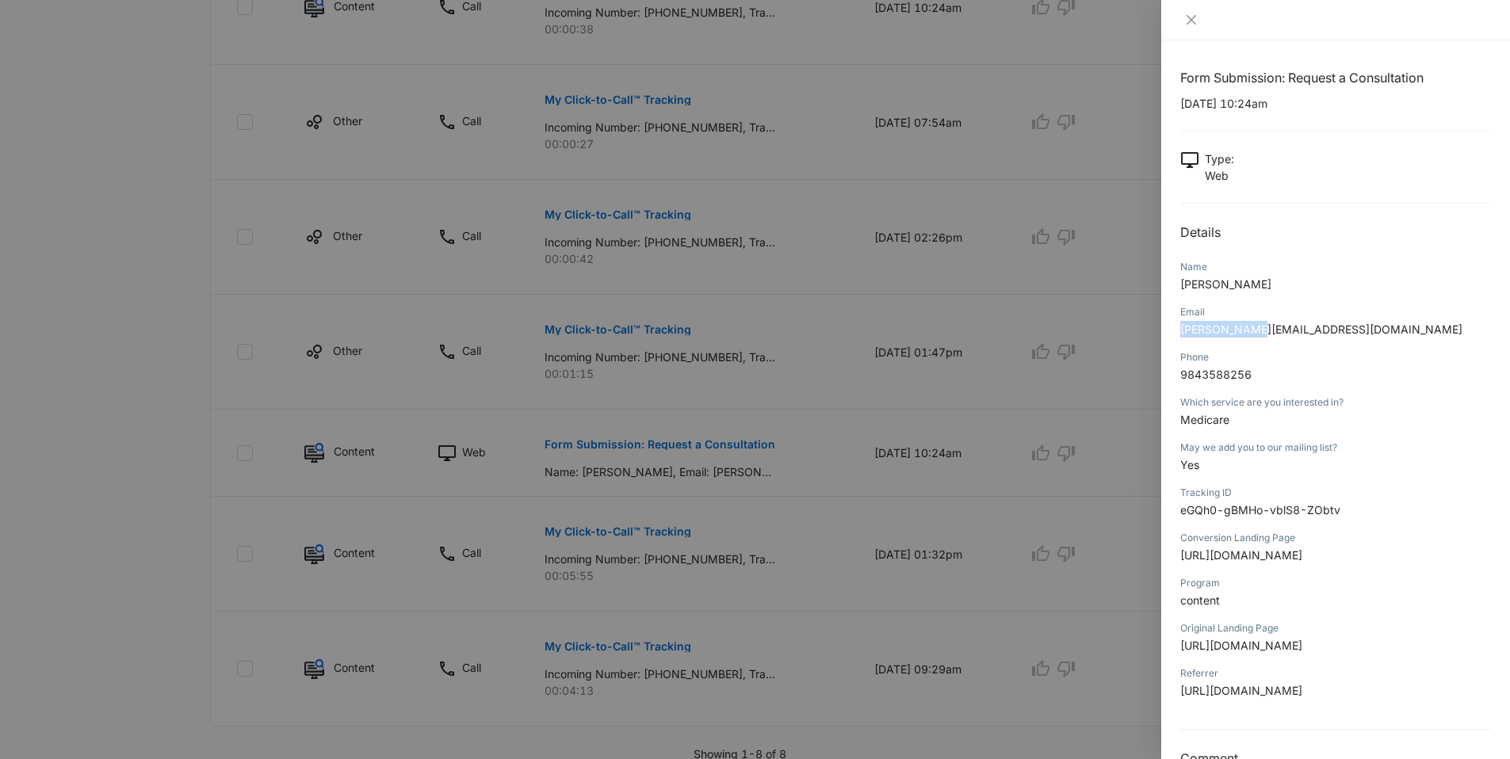
drag, startPoint x: 1257, startPoint y: 333, endPoint x: 1178, endPoint y: 336, distance: 79.3
click at [950, 336] on div "Form Submission: Request a Consultation 07/10/2025 at 10:24am Type : Web Detail…" at bounding box center [1335, 399] width 349 height 719
click at [950, 353] on div "Phone" at bounding box center [1335, 357] width 311 height 14
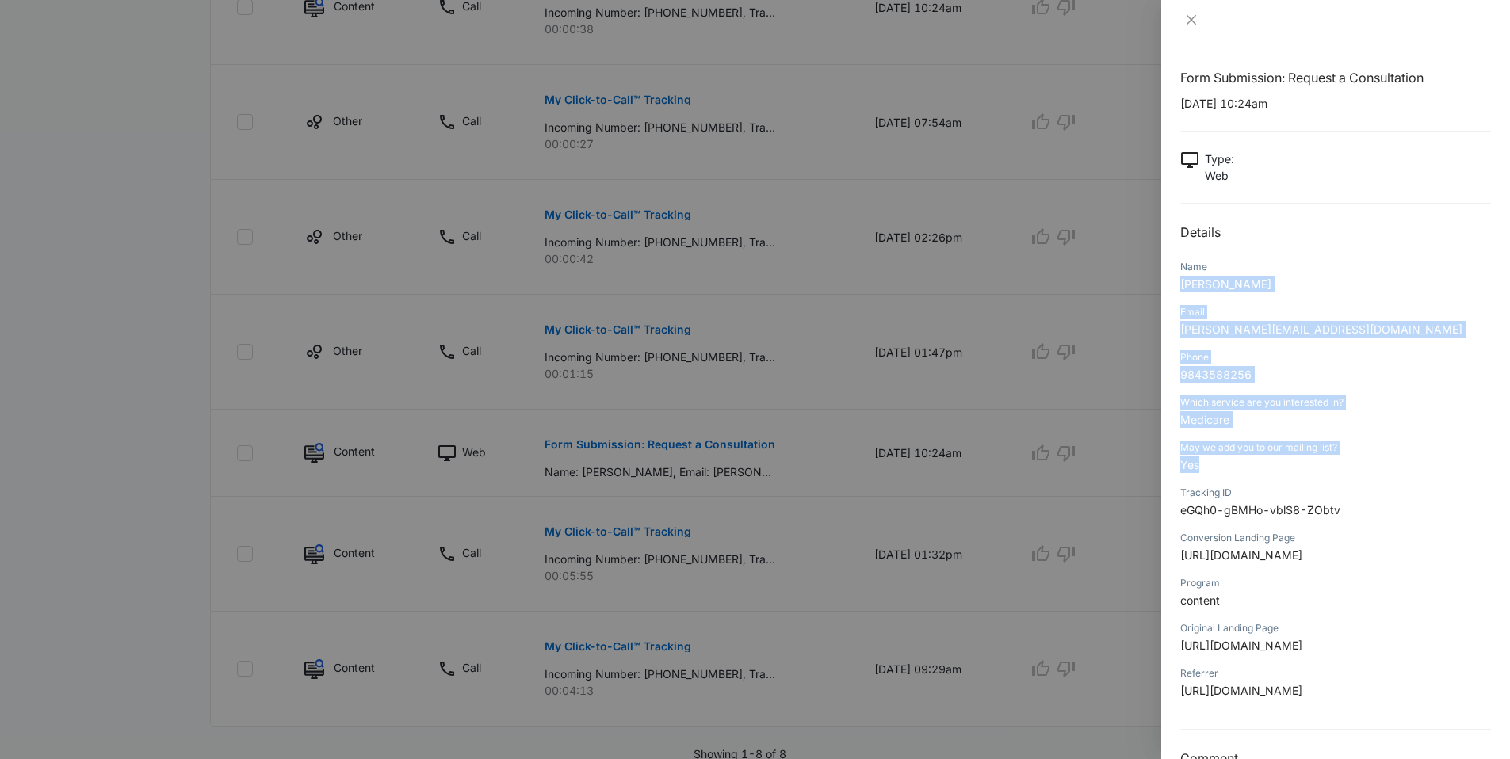
drag, startPoint x: 1181, startPoint y: 288, endPoint x: 1286, endPoint y: 464, distance: 205.1
click at [950, 464] on div "Form Submission: Request a Consultation 07/10/2025 at 10:24am Type : Web Detail…" at bounding box center [1335, 418] width 311 height 701
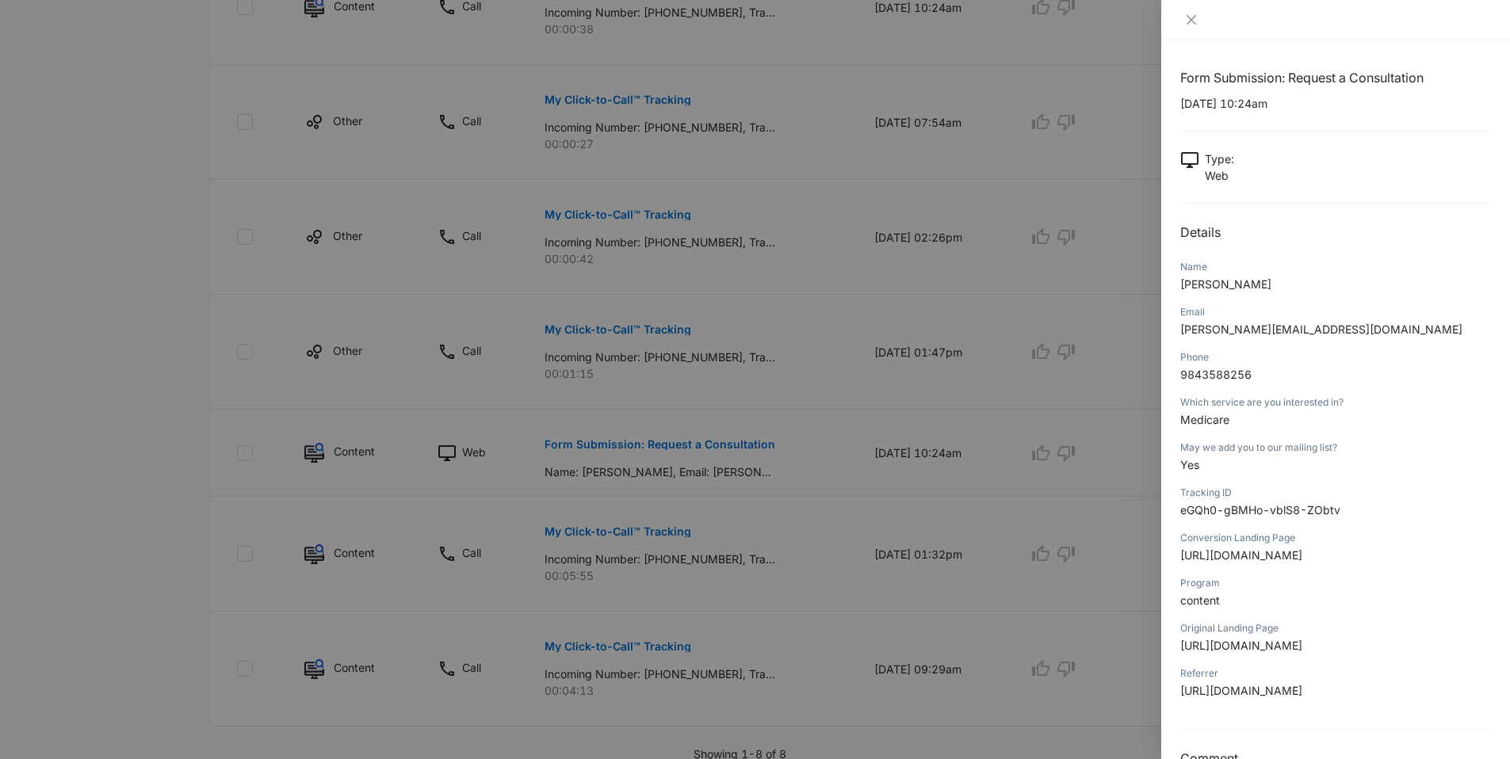
click at [950, 422] on p "Medicare" at bounding box center [1335, 419] width 311 height 17
click at [143, 427] on div at bounding box center [755, 379] width 1510 height 759
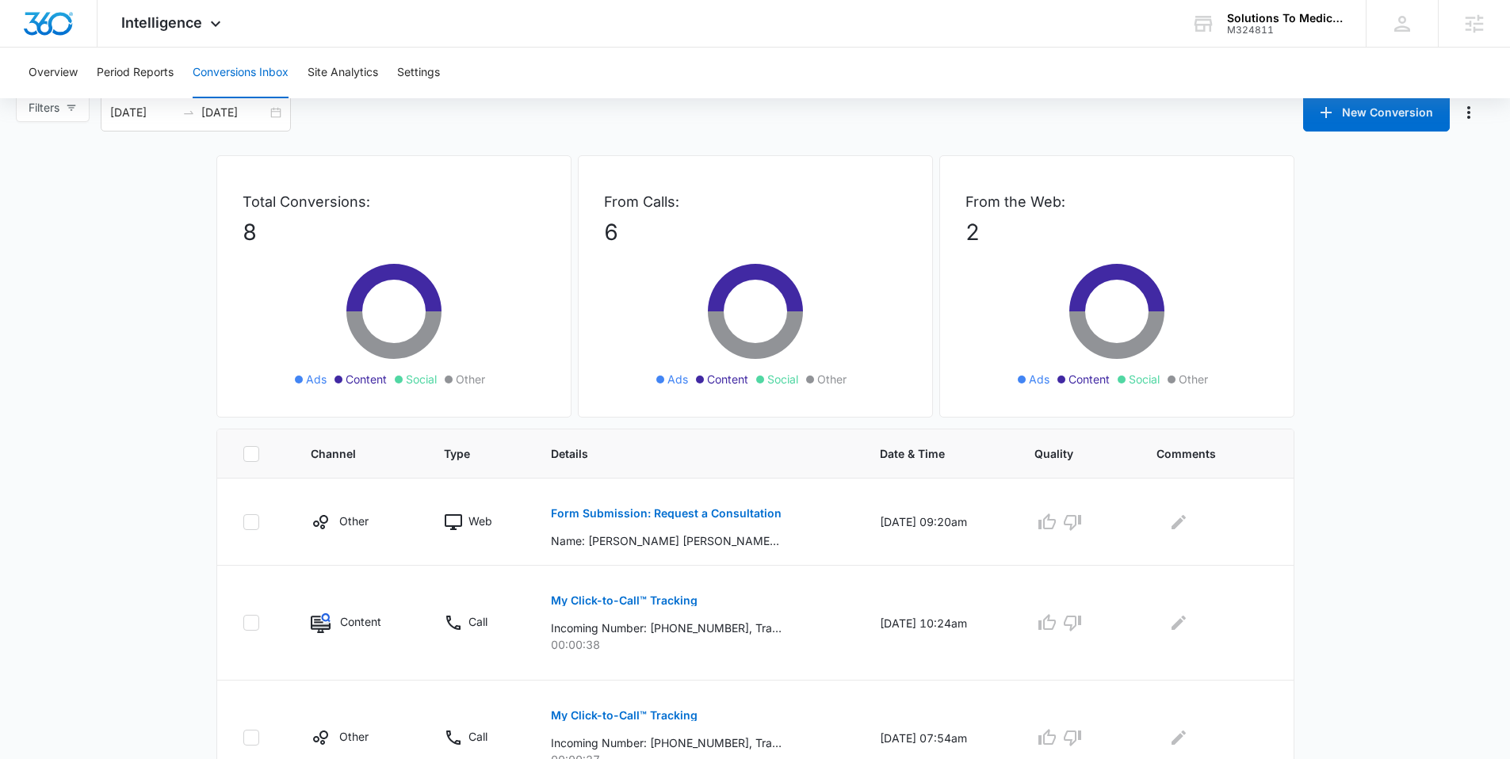
scroll to position [0, 0]
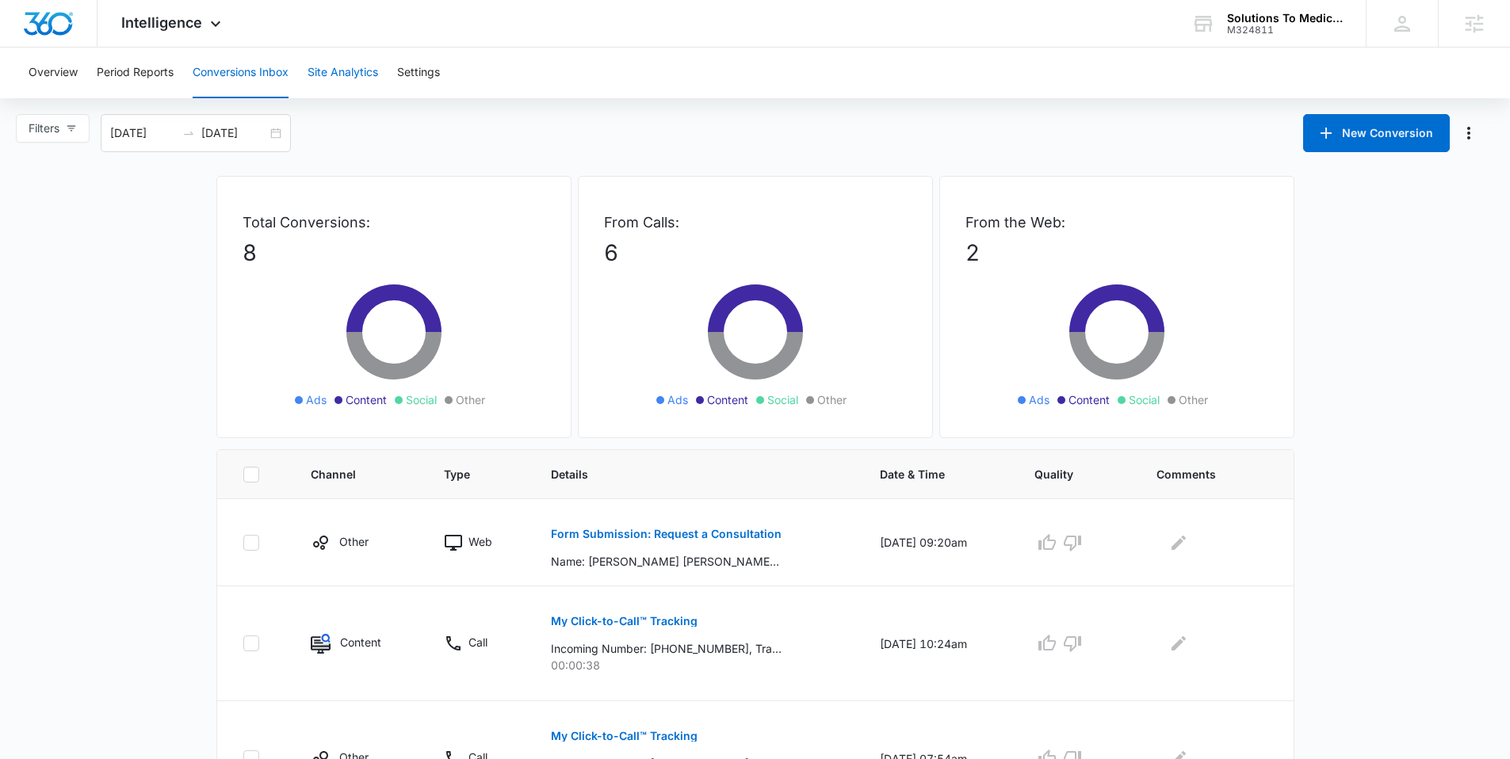
click at [323, 84] on button "Site Analytics" at bounding box center [342, 73] width 71 height 51
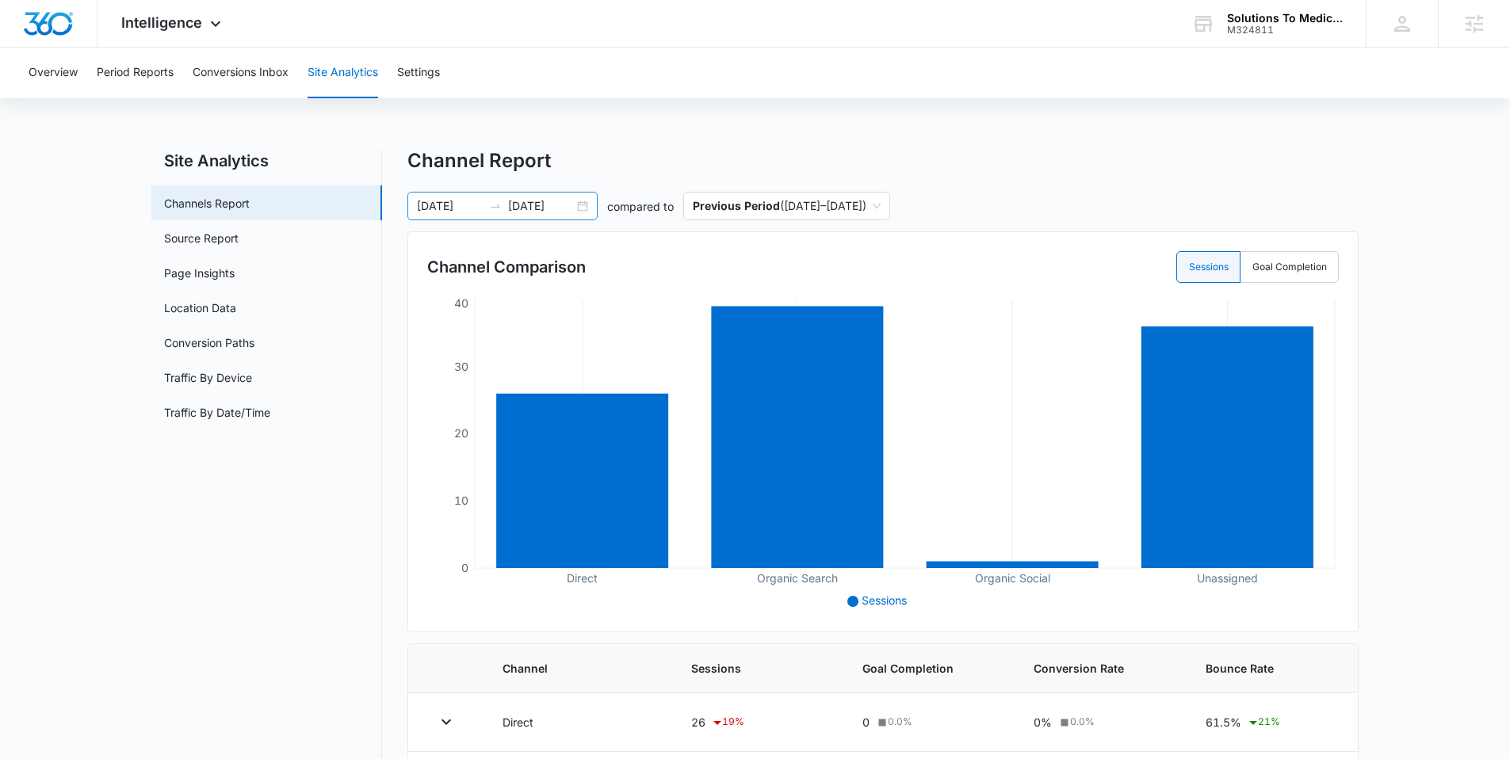
click at [583, 204] on div "06/01/2025 06/30/2025" at bounding box center [502, 206] width 190 height 29
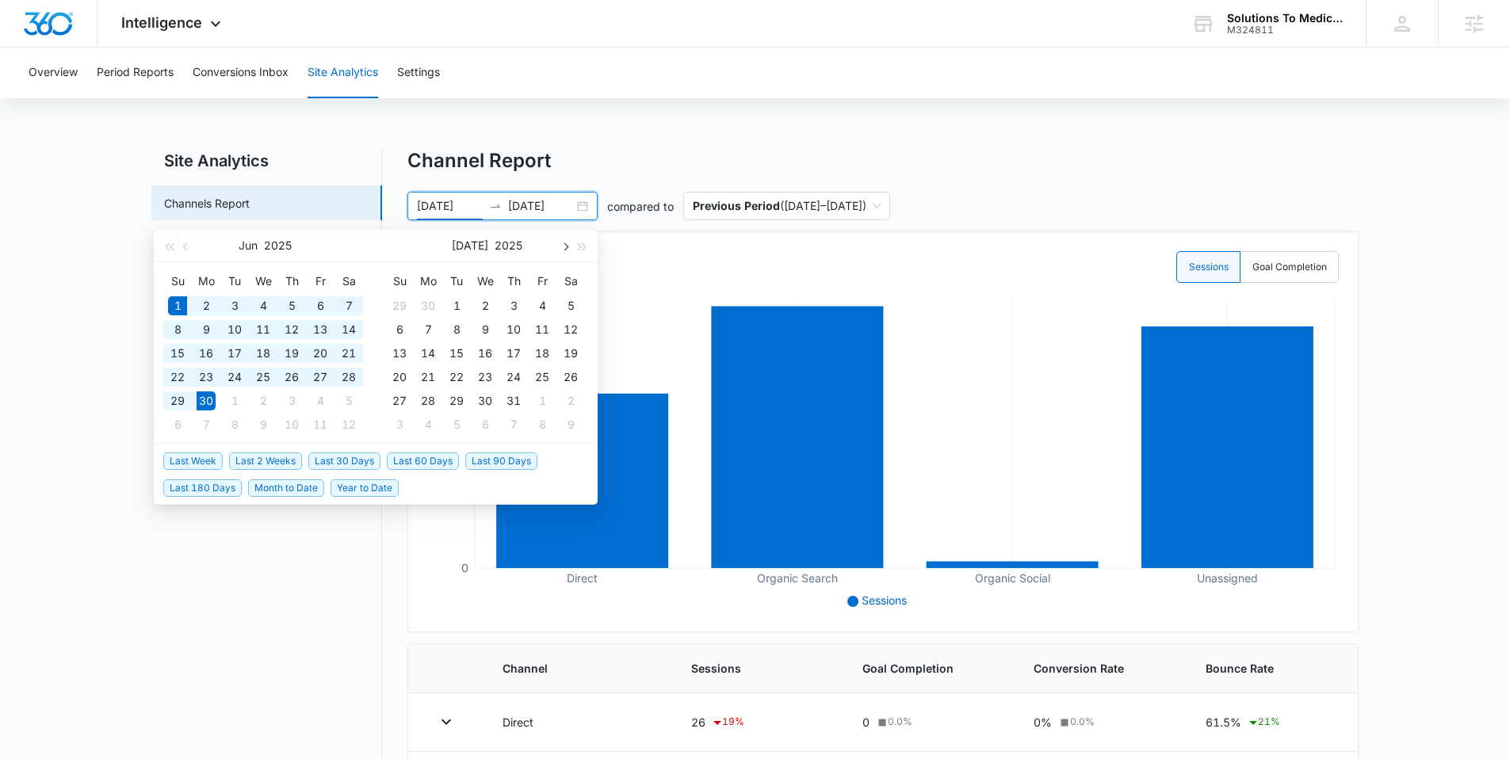
click at [559, 247] on button "button" at bounding box center [564, 246] width 17 height 32
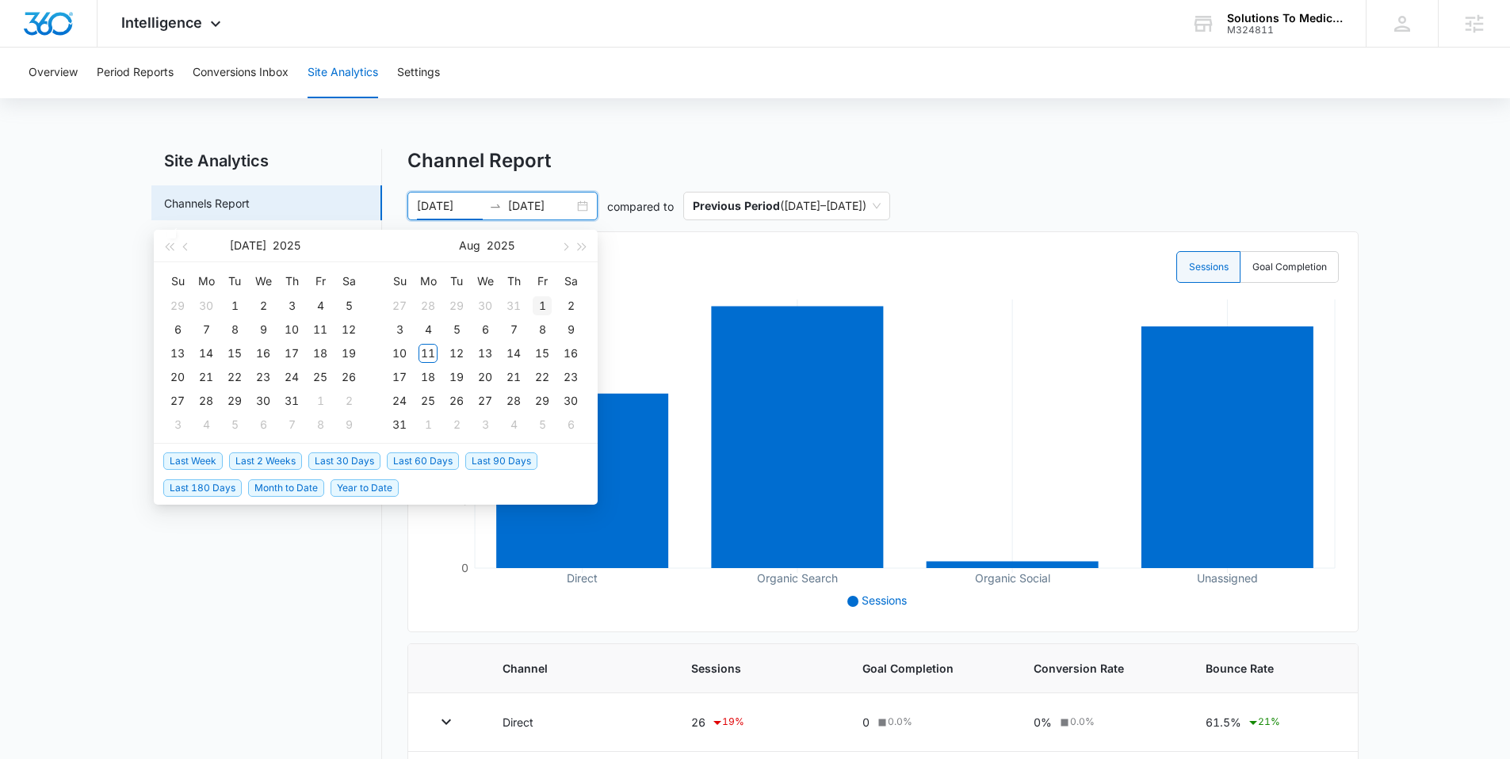
type input "08/01/2025"
click at [542, 302] on div "1" at bounding box center [542, 305] width 19 height 19
click at [560, 252] on button "button" at bounding box center [564, 246] width 17 height 32
type input "[DATE]"
click at [426, 358] on div "11" at bounding box center [427, 353] width 19 height 19
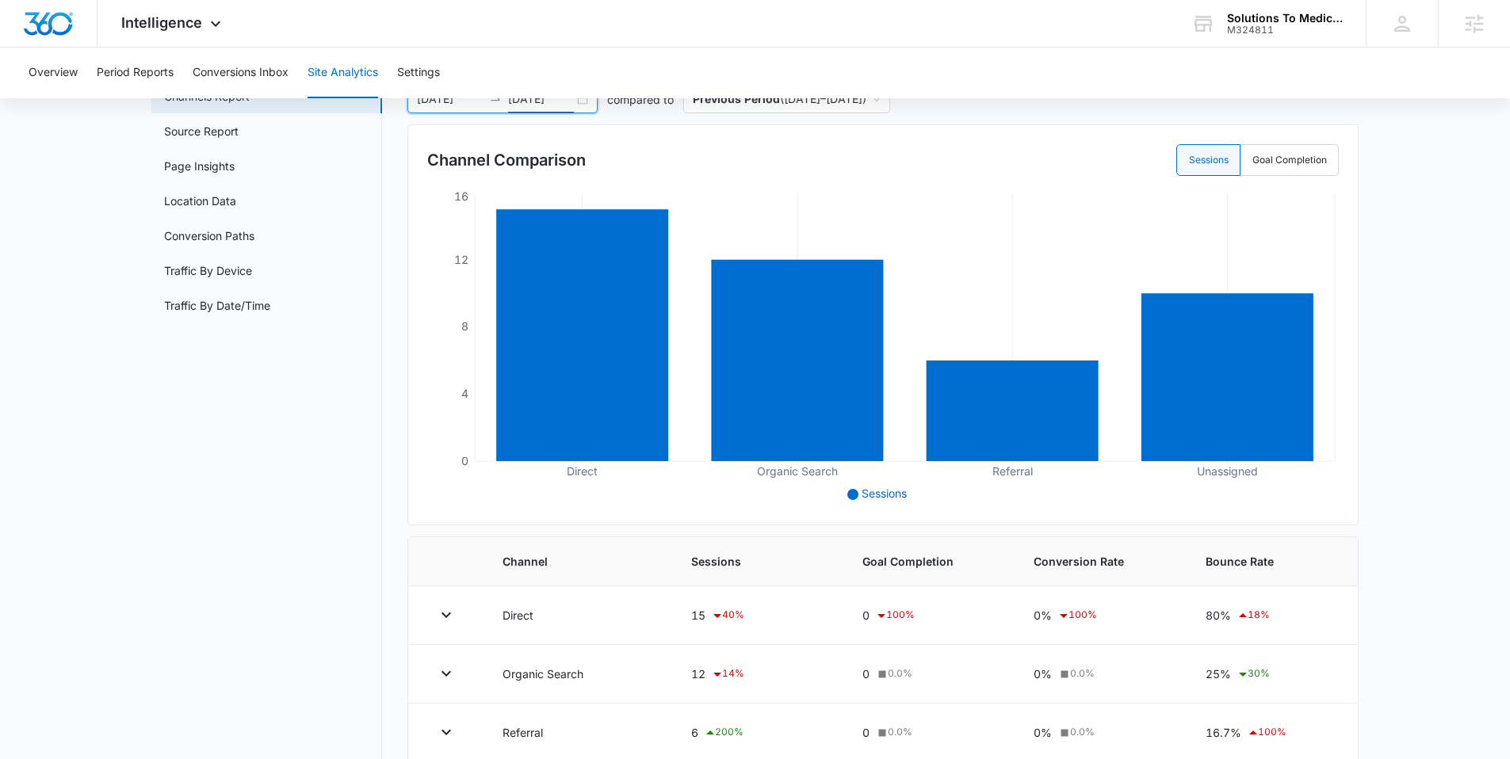
scroll to position [76, 0]
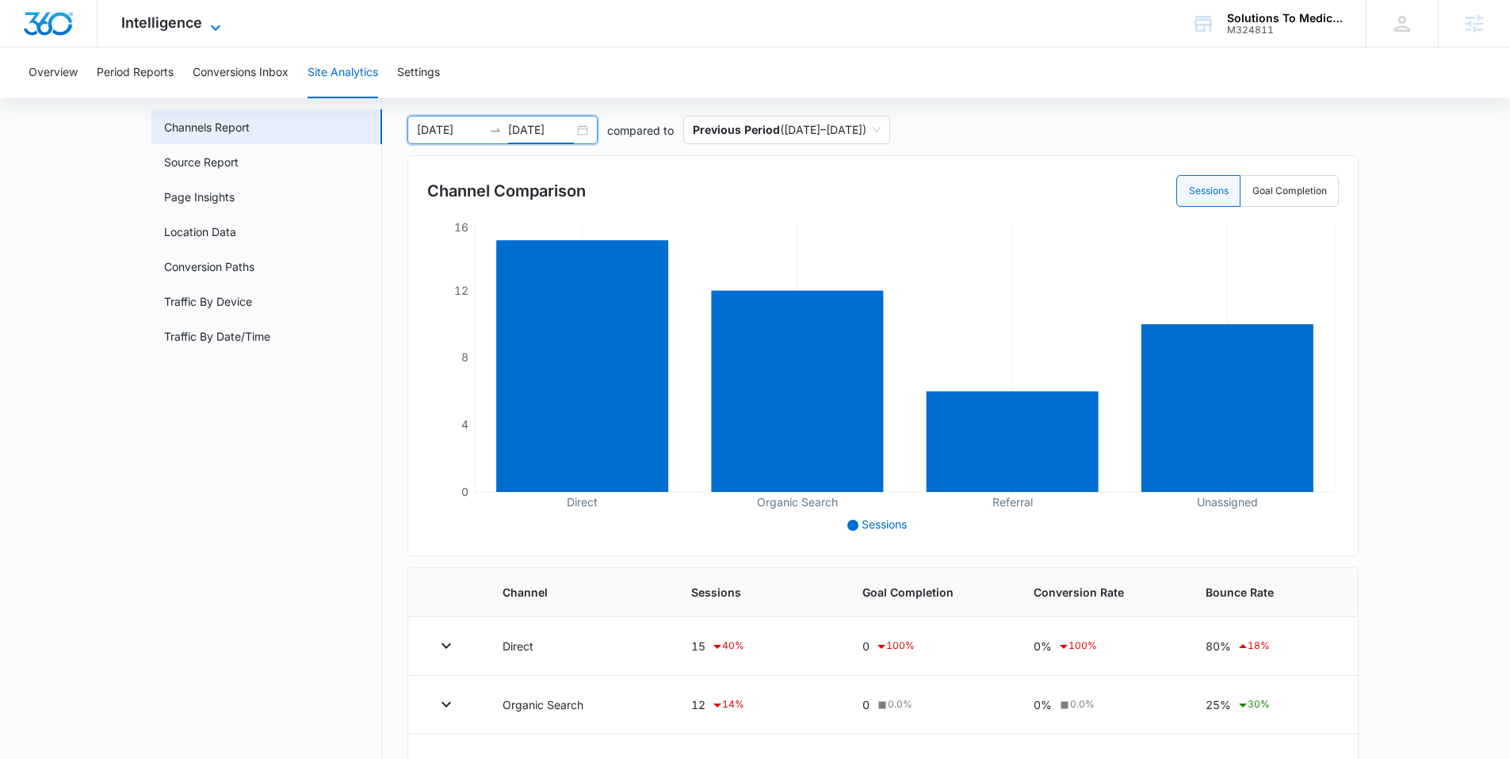
click at [166, 24] on span "Intelligence" at bounding box center [161, 22] width 81 height 17
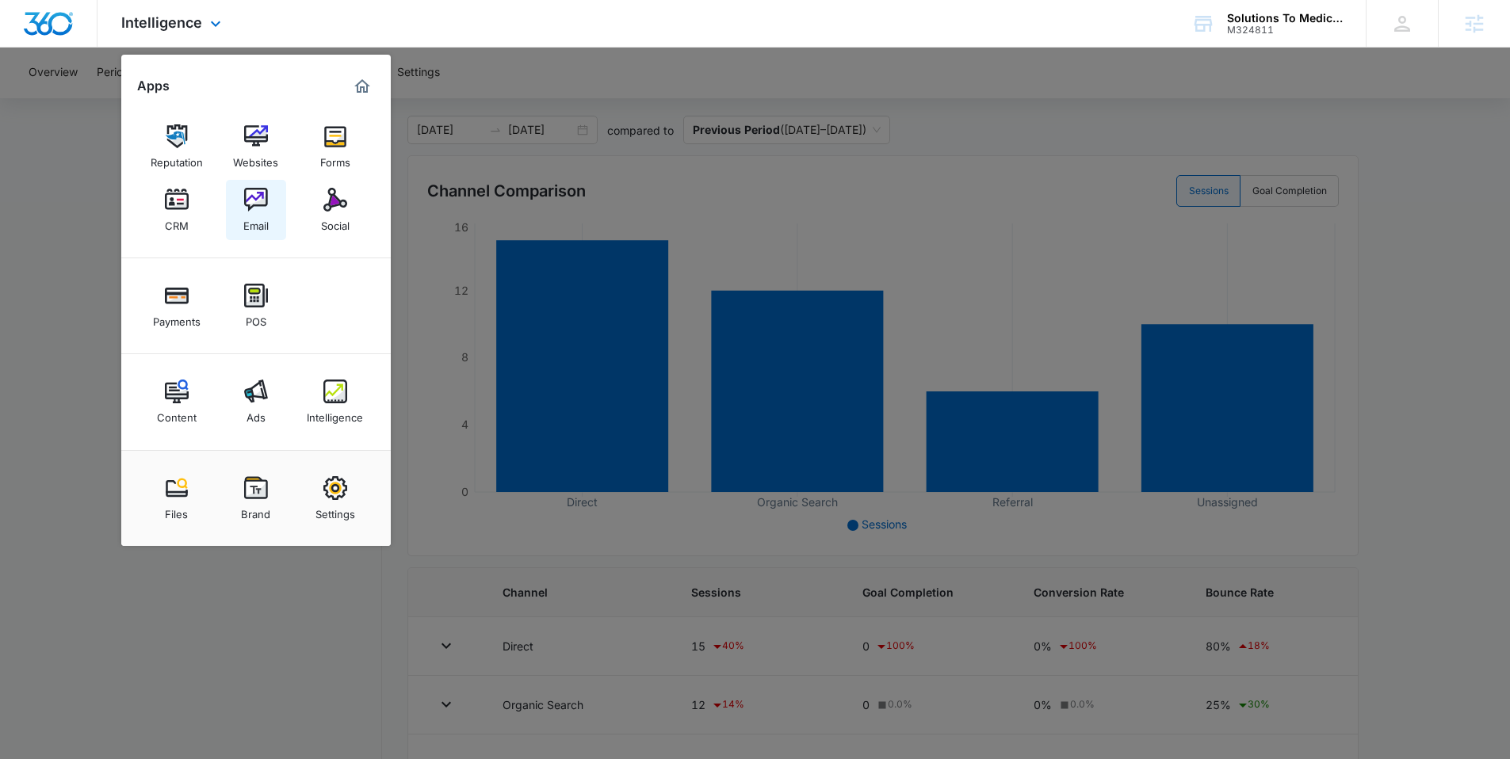
click at [266, 216] on div "Email" at bounding box center [255, 222] width 25 height 21
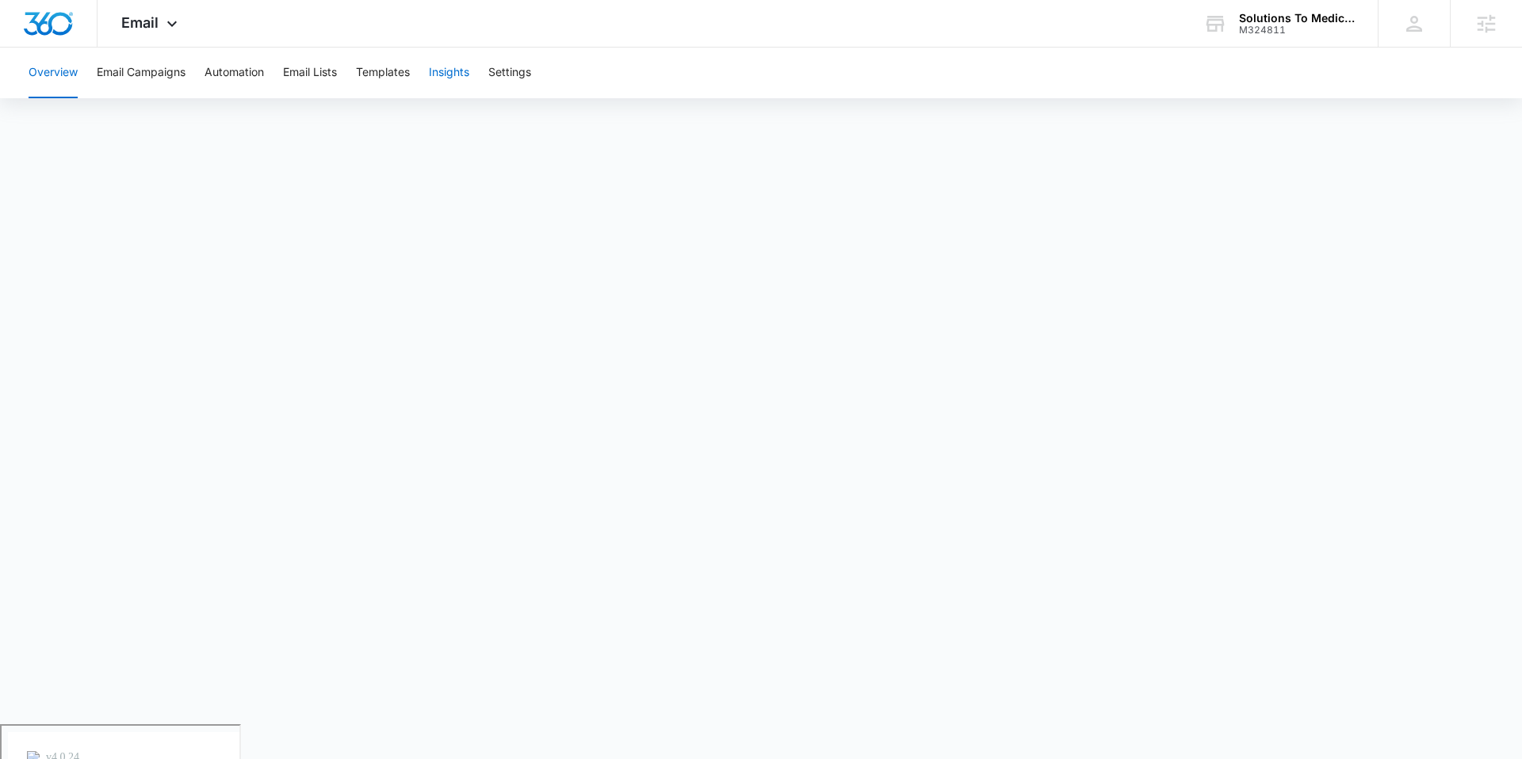
click at [443, 74] on button "Insights" at bounding box center [449, 73] width 40 height 51
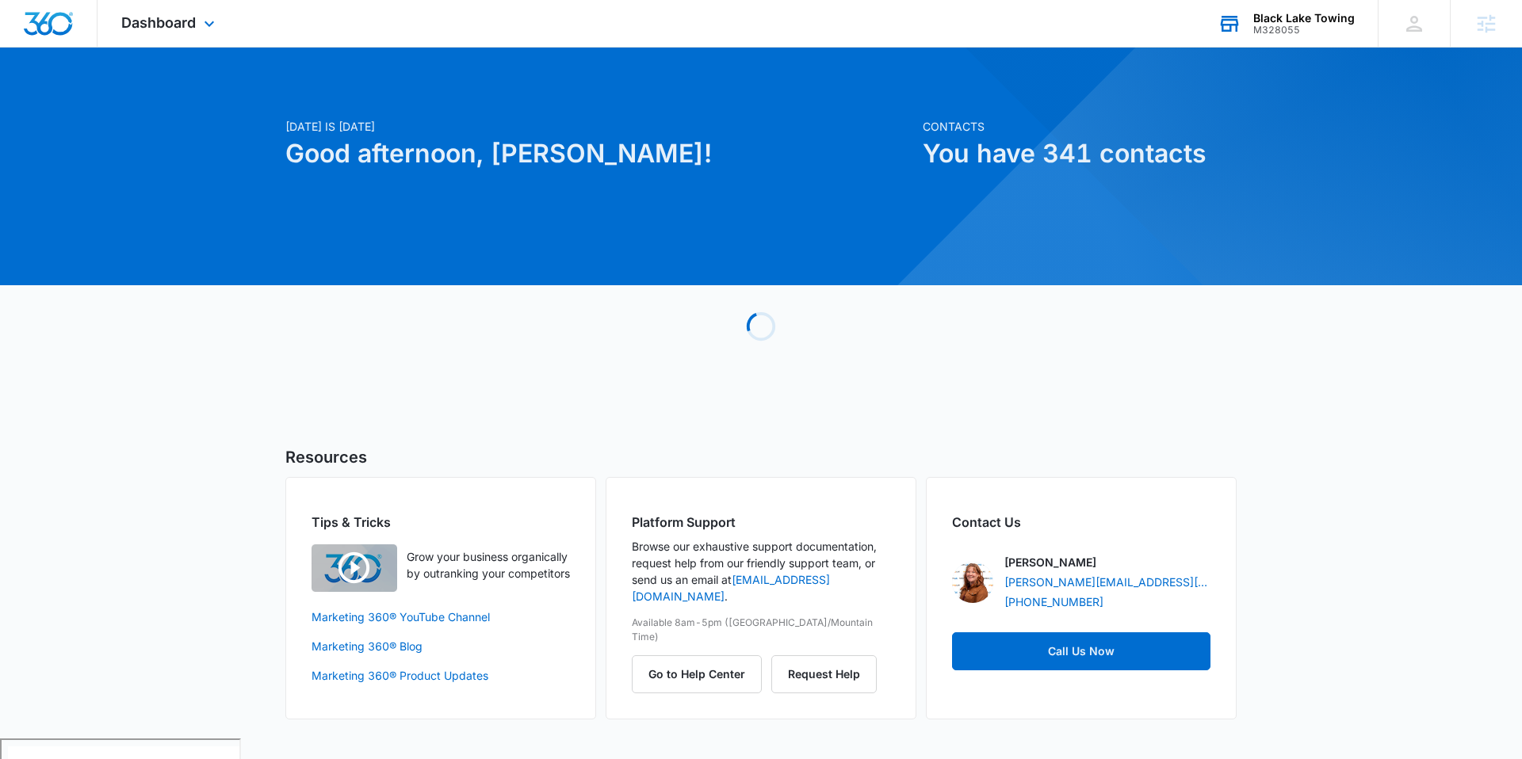
click at [1324, 26] on div "M328055" at bounding box center [1303, 30] width 101 height 11
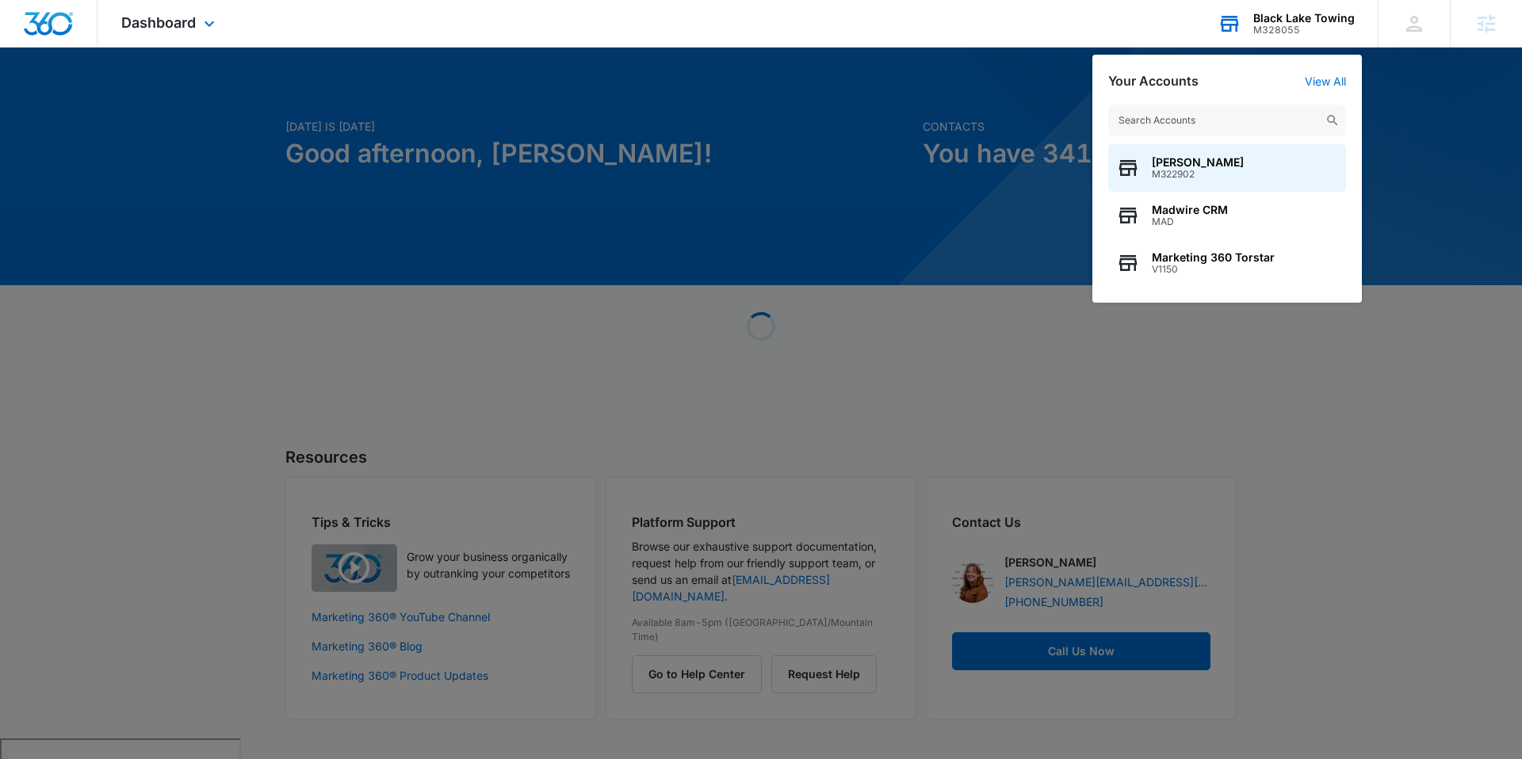
click at [1186, 115] on input "text" at bounding box center [1227, 121] width 238 height 32
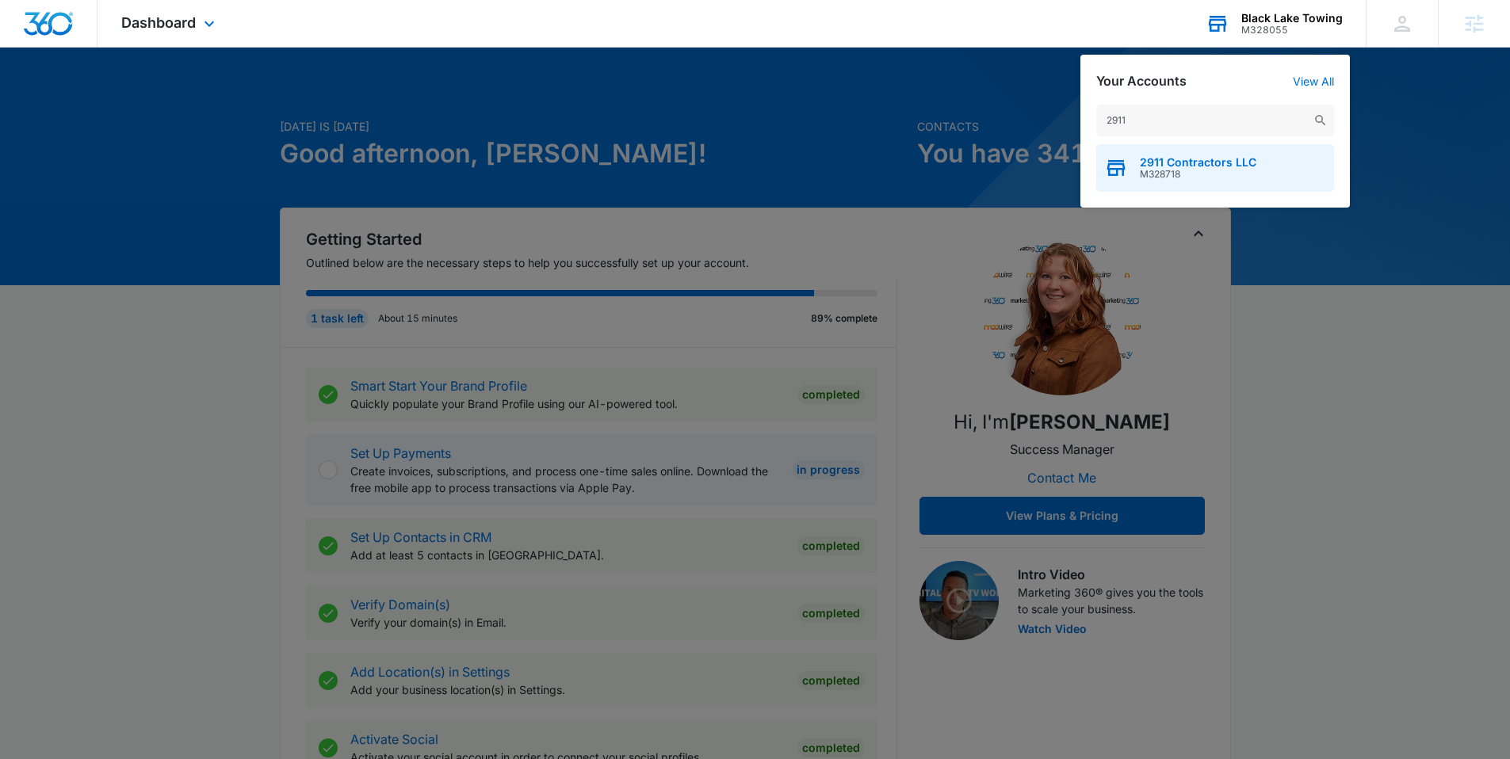
type input "2911"
click at [1163, 155] on div "2911 Contractors LLC M328718" at bounding box center [1215, 168] width 238 height 48
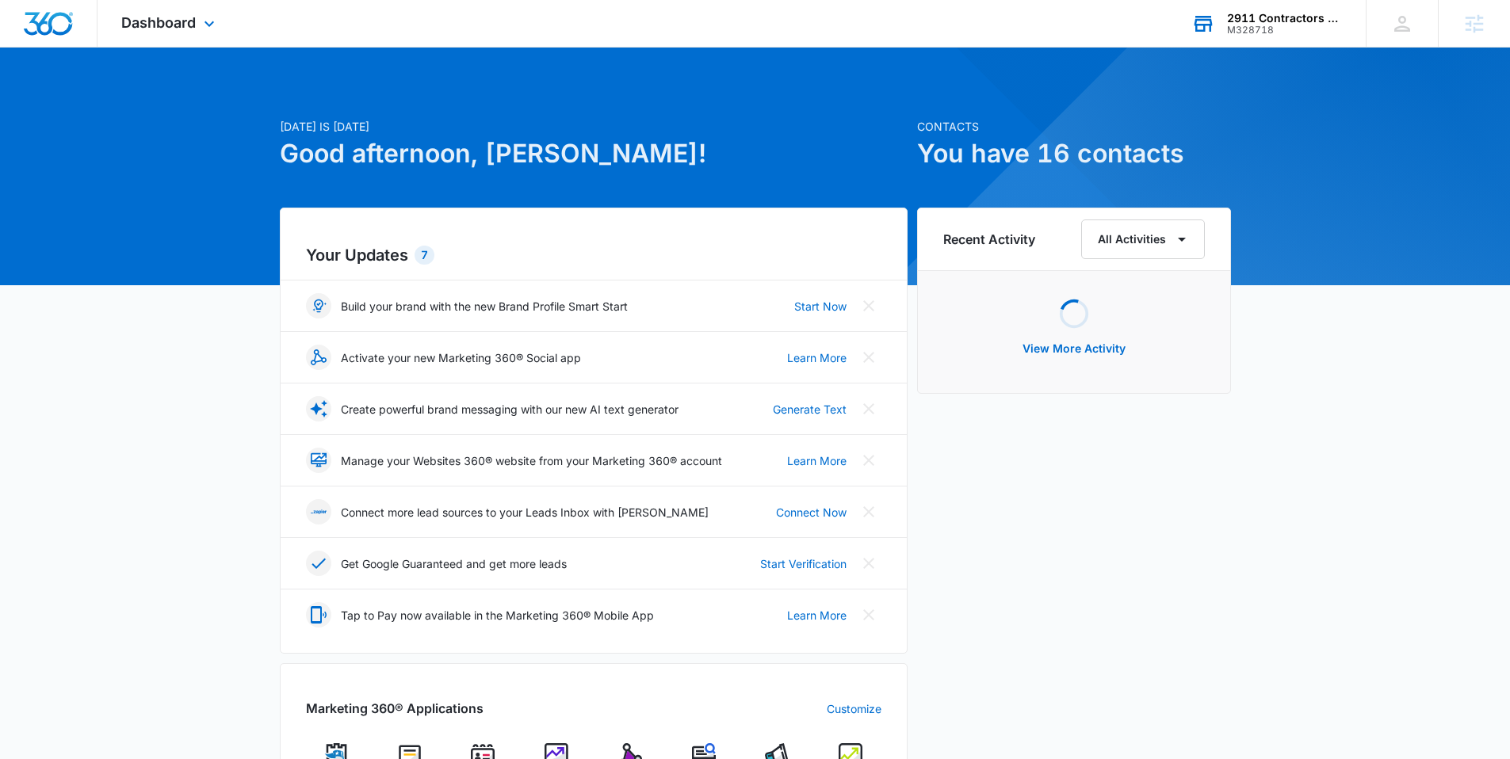
click at [115, 17] on div "Dashboard Apps Reputation Forms CRM Email Social POS Content Ads Intelligence F…" at bounding box center [169, 23] width 145 height 47
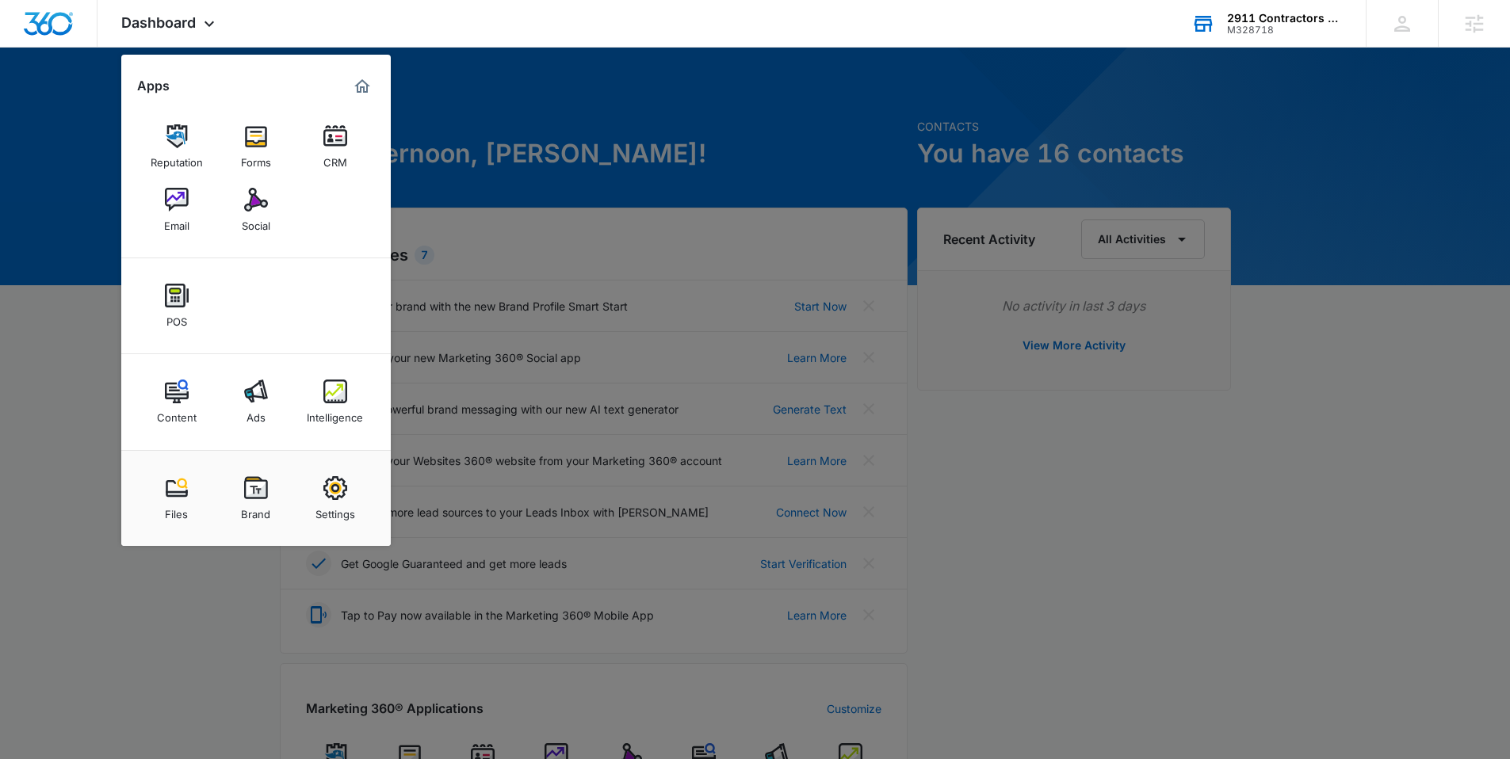
click at [327, 406] on div "Intelligence" at bounding box center [335, 413] width 56 height 21
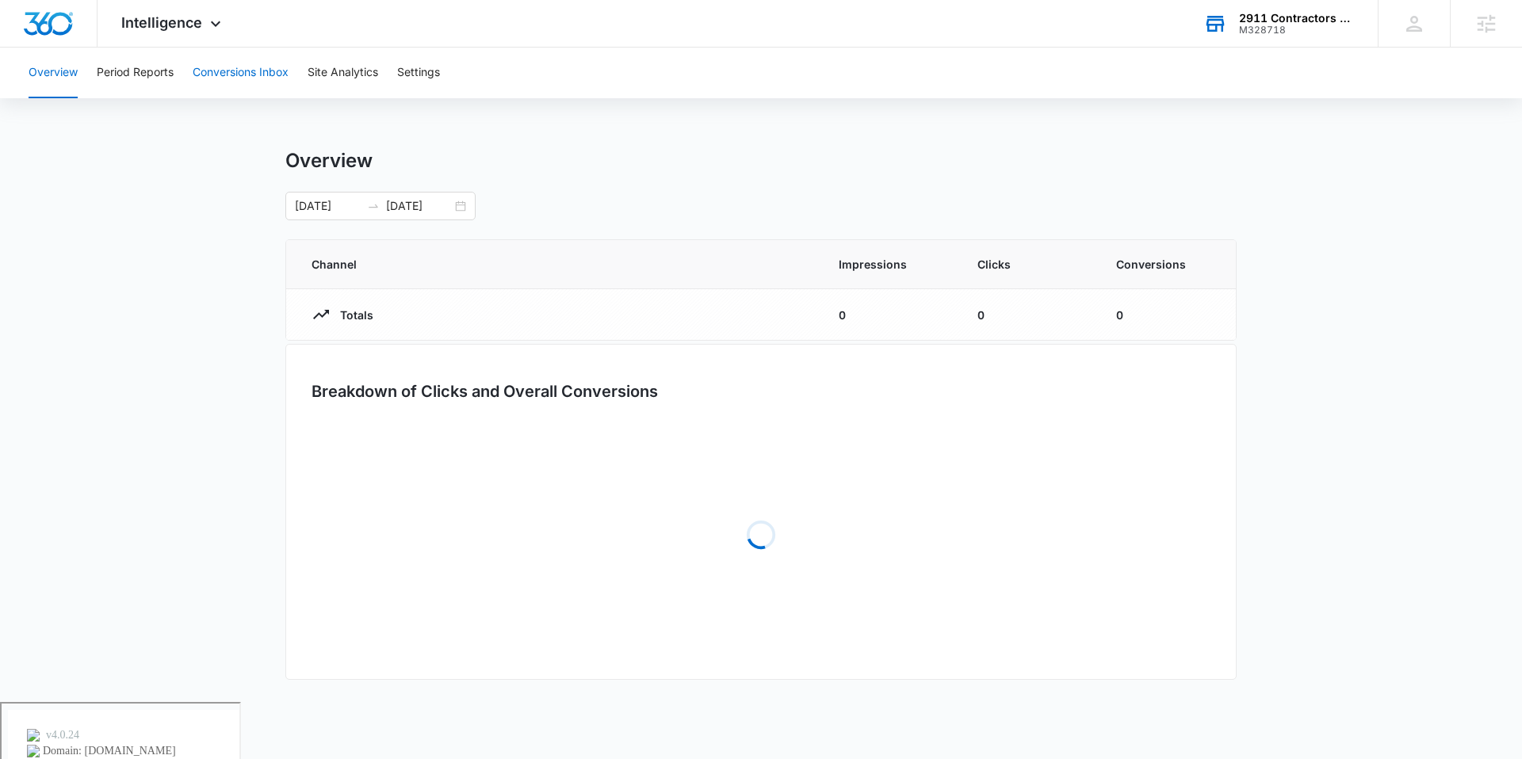
click at [259, 69] on button "Conversions Inbox" at bounding box center [241, 73] width 96 height 51
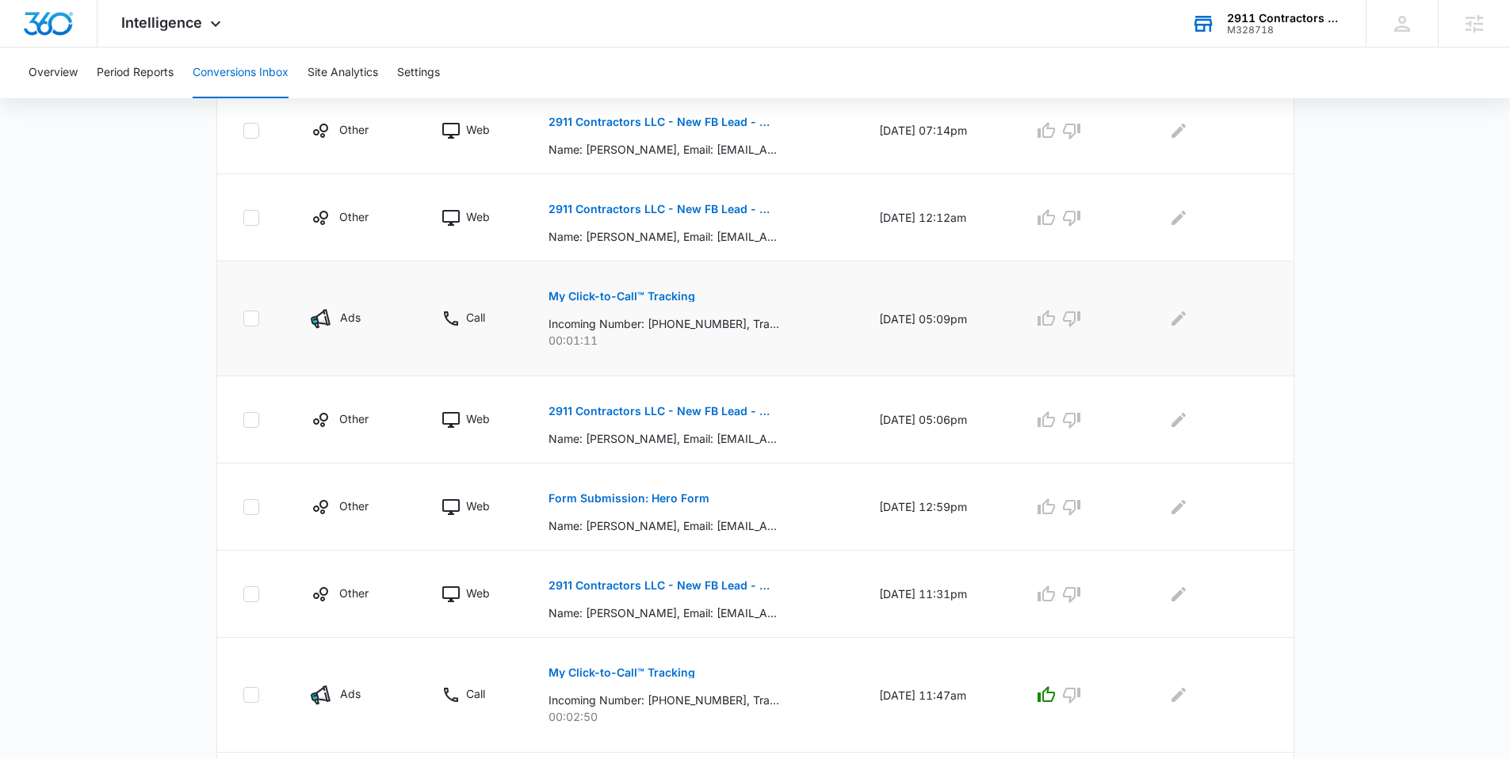
scroll to position [248, 0]
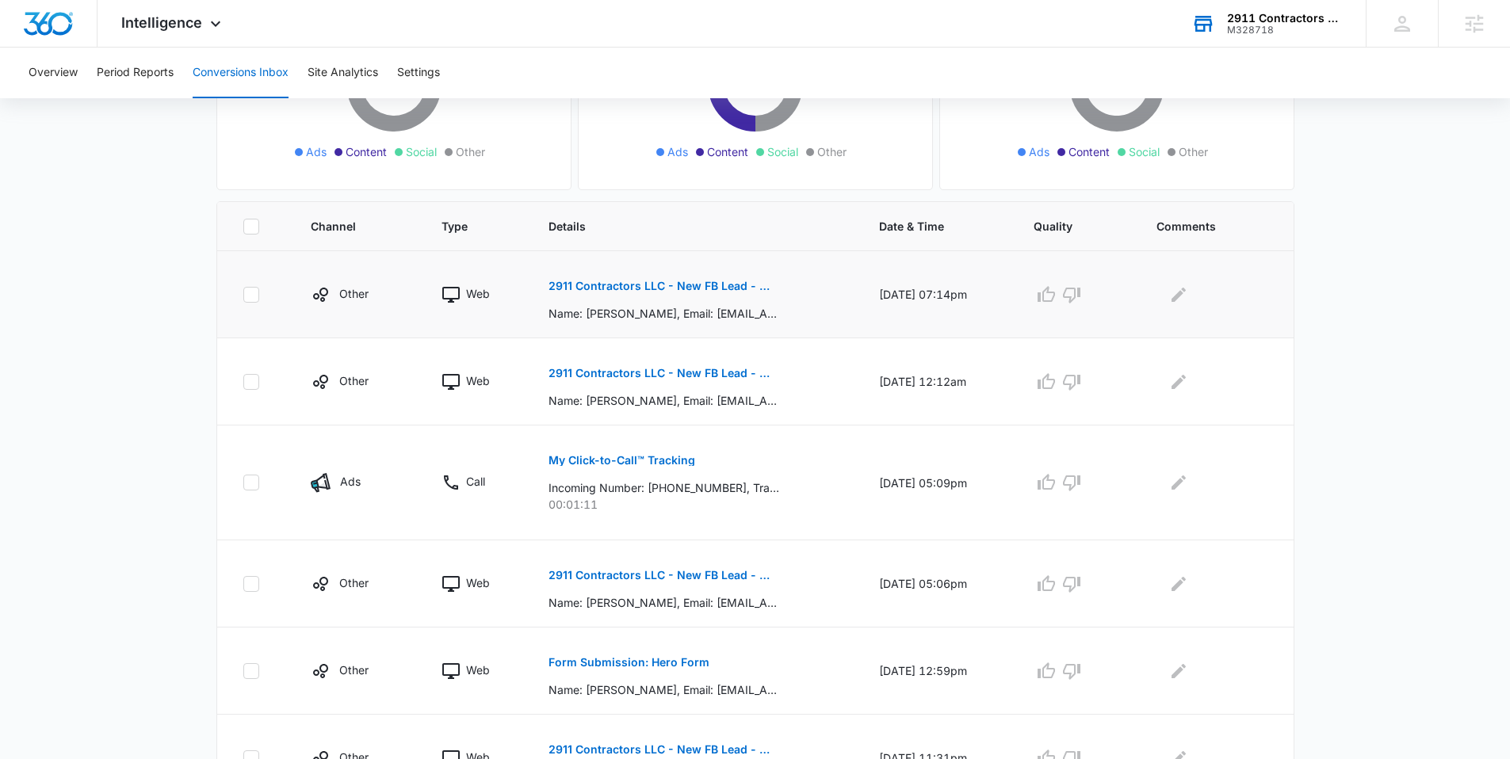
click at [665, 281] on p "2911 Contractors LLC - New FB Lead - M360 Notification" at bounding box center [663, 286] width 231 height 11
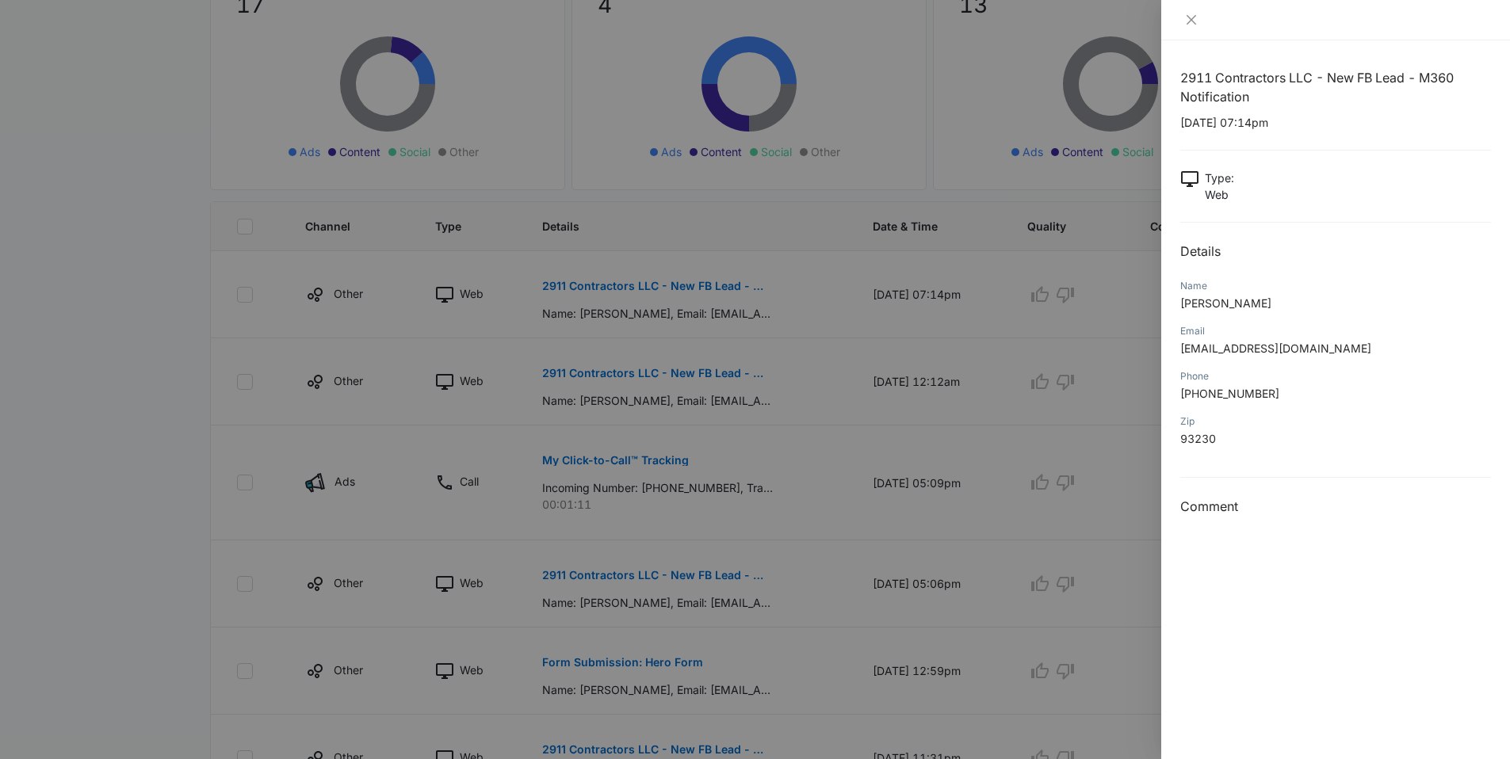
drag, startPoint x: 799, startPoint y: 368, endPoint x: 773, endPoint y: 367, distance: 25.4
click at [798, 368] on div at bounding box center [755, 379] width 1510 height 759
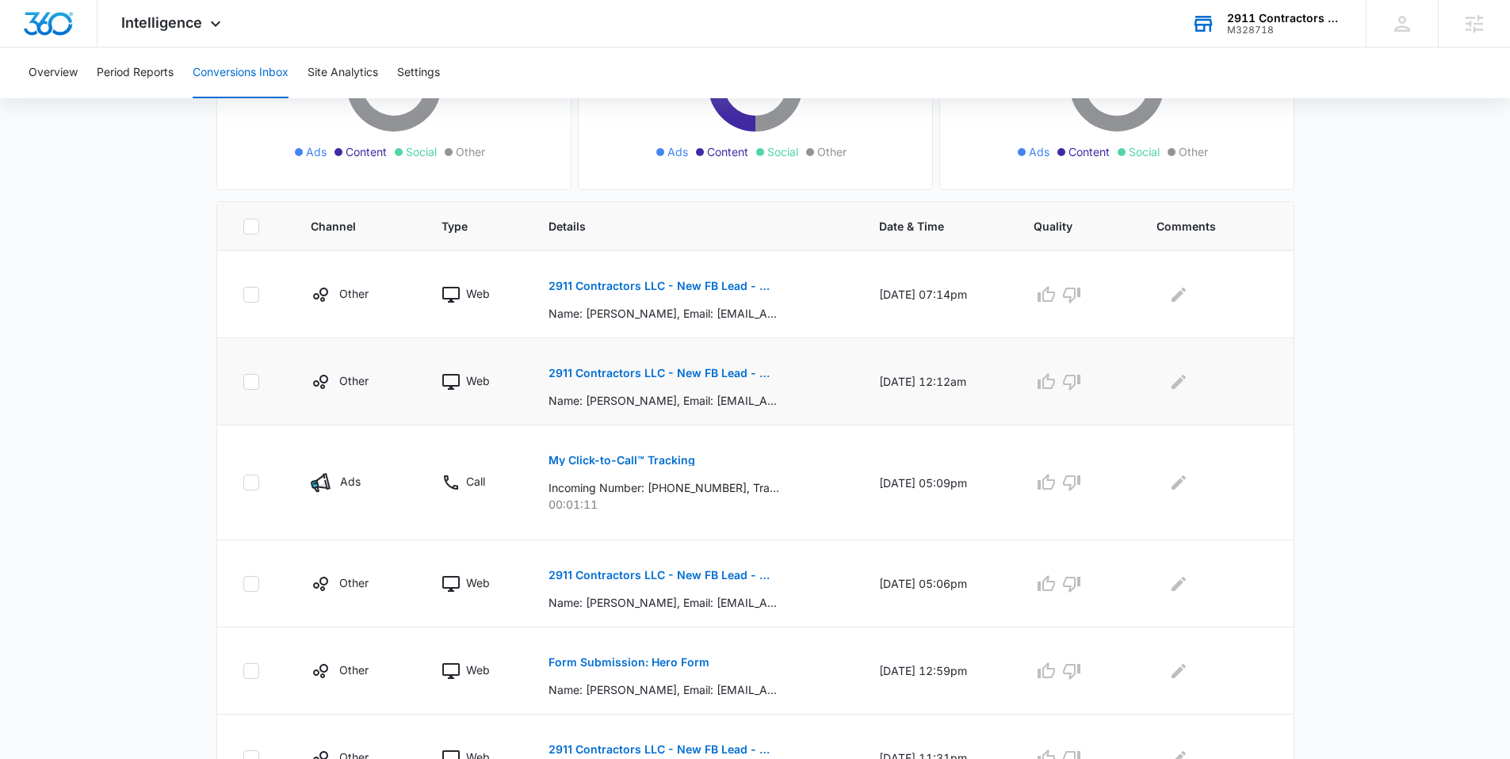
click at [696, 375] on p "2911 Contractors LLC - New FB Lead - M360 Notification" at bounding box center [663, 373] width 231 height 11
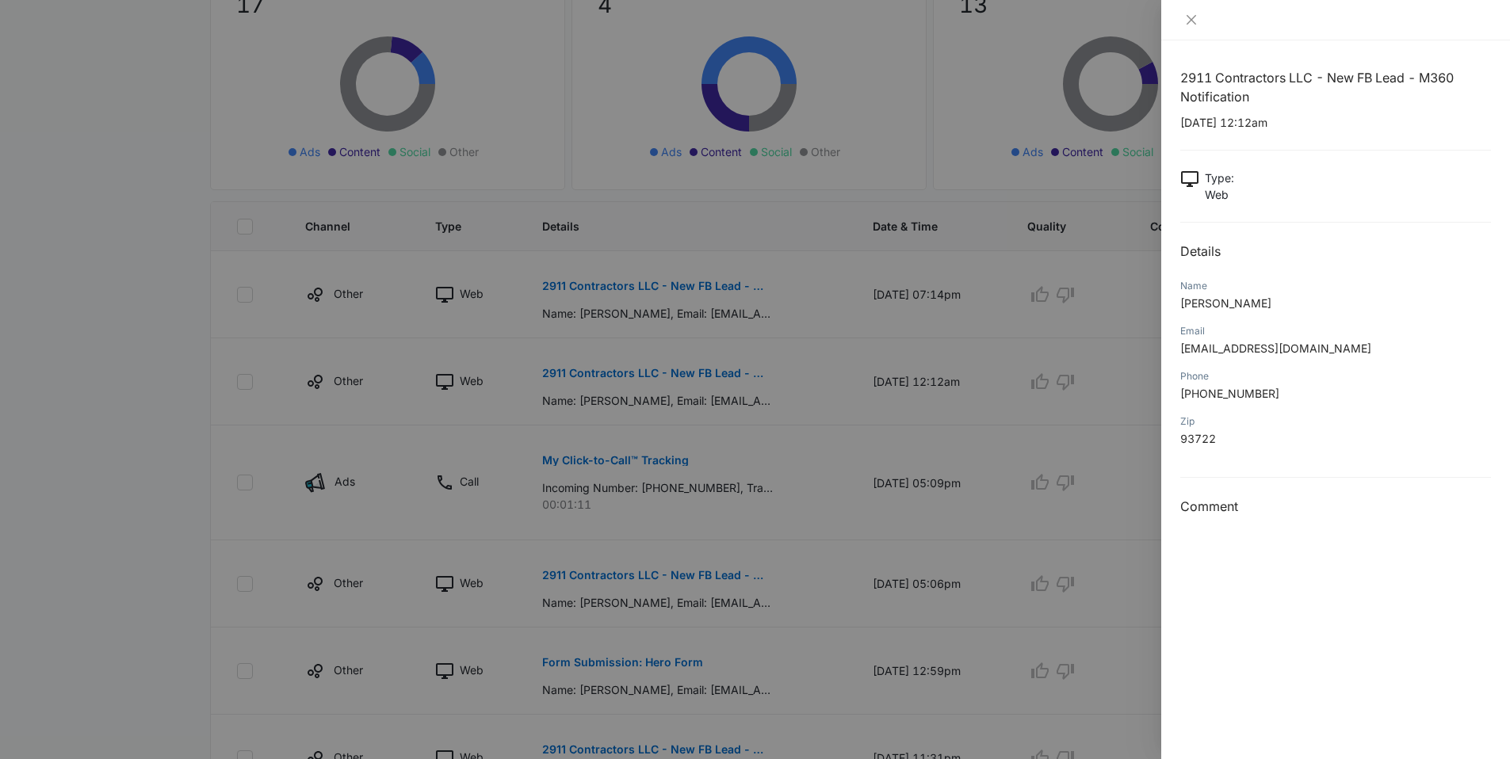
click at [838, 394] on div at bounding box center [755, 379] width 1510 height 759
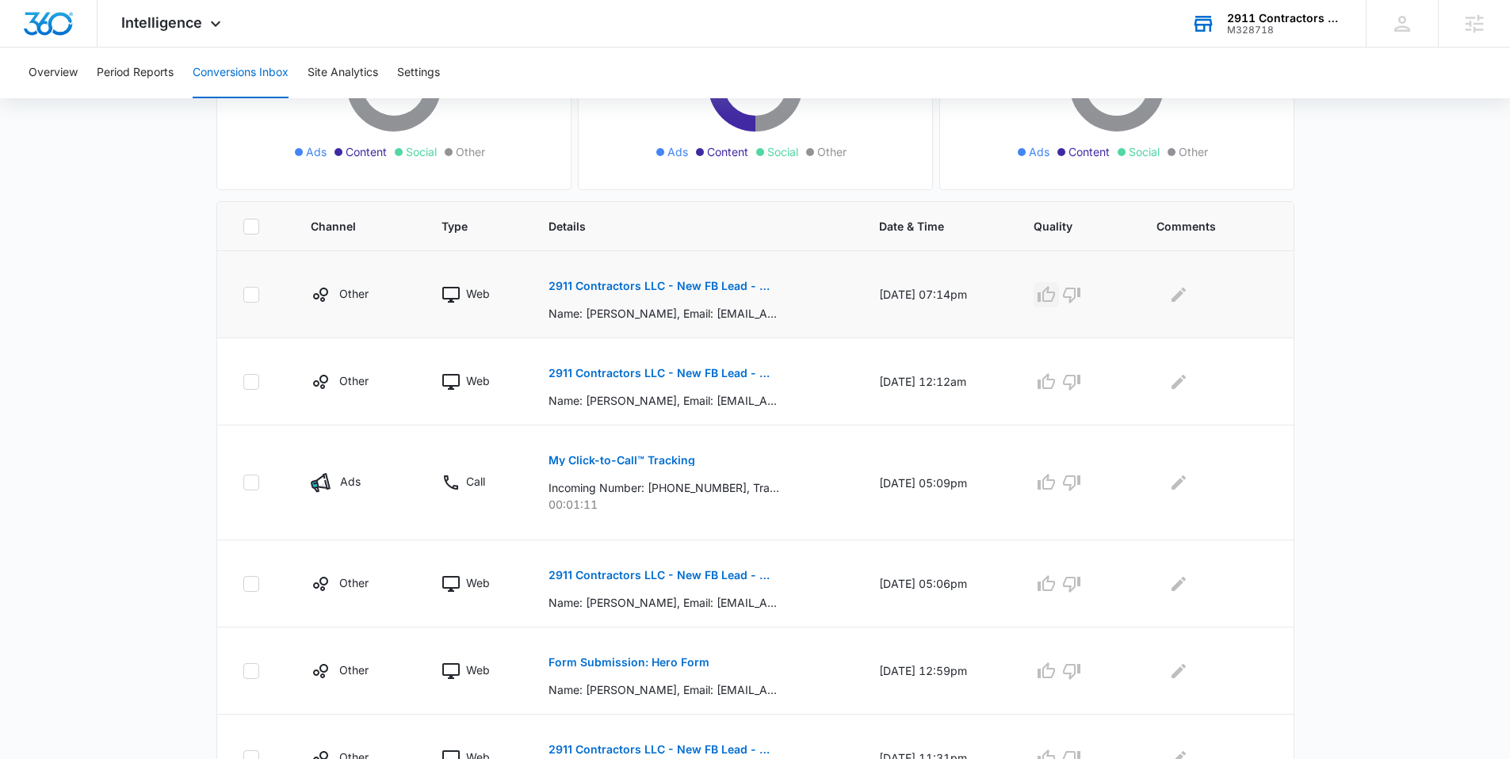
click at [1055, 292] on icon "button" at bounding box center [1045, 294] width 17 height 16
click at [1052, 376] on icon "button" at bounding box center [1046, 381] width 19 height 19
click at [659, 455] on p "My Click-to-Call™ Tracking" at bounding box center [621, 460] width 147 height 11
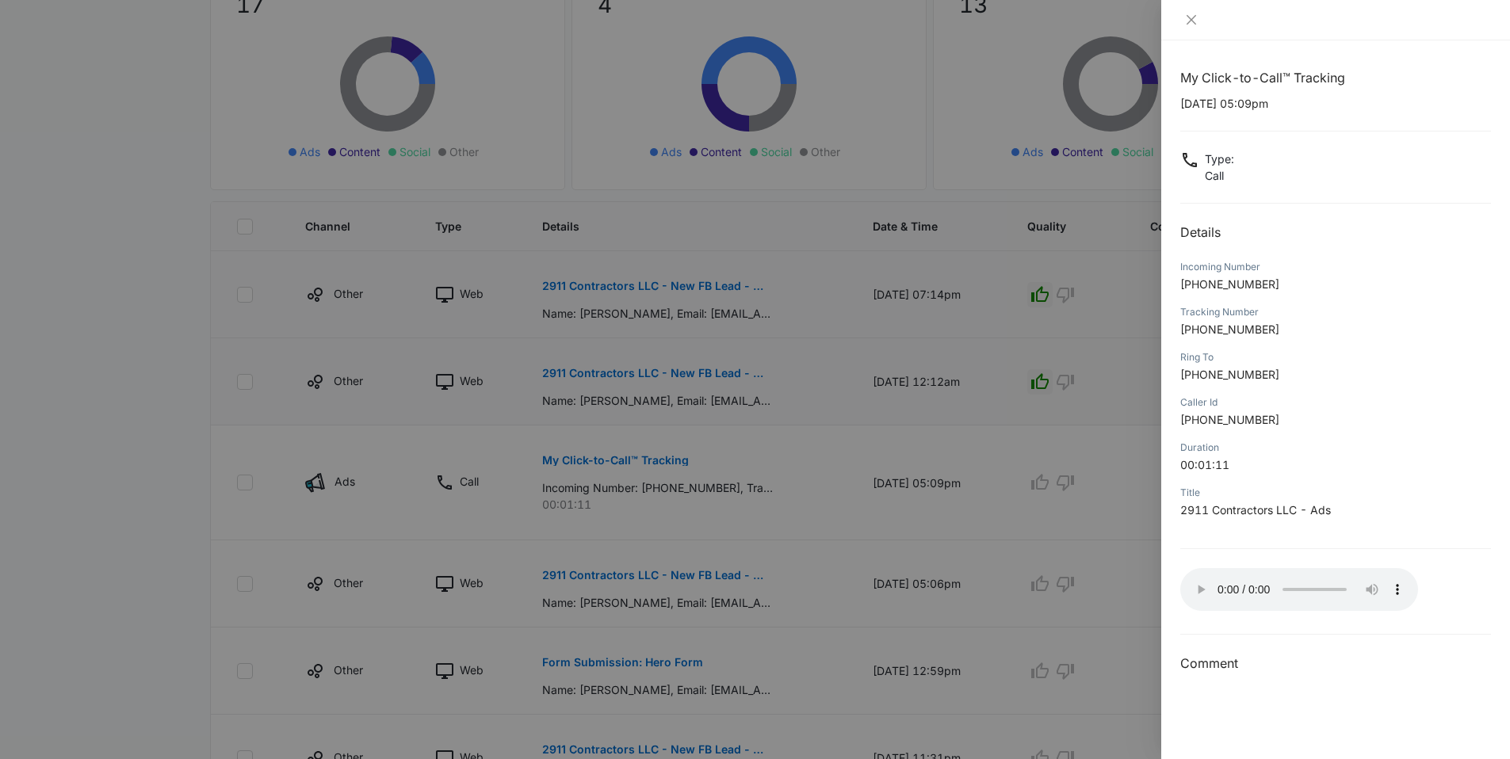
click at [1107, 530] on div at bounding box center [755, 379] width 1510 height 759
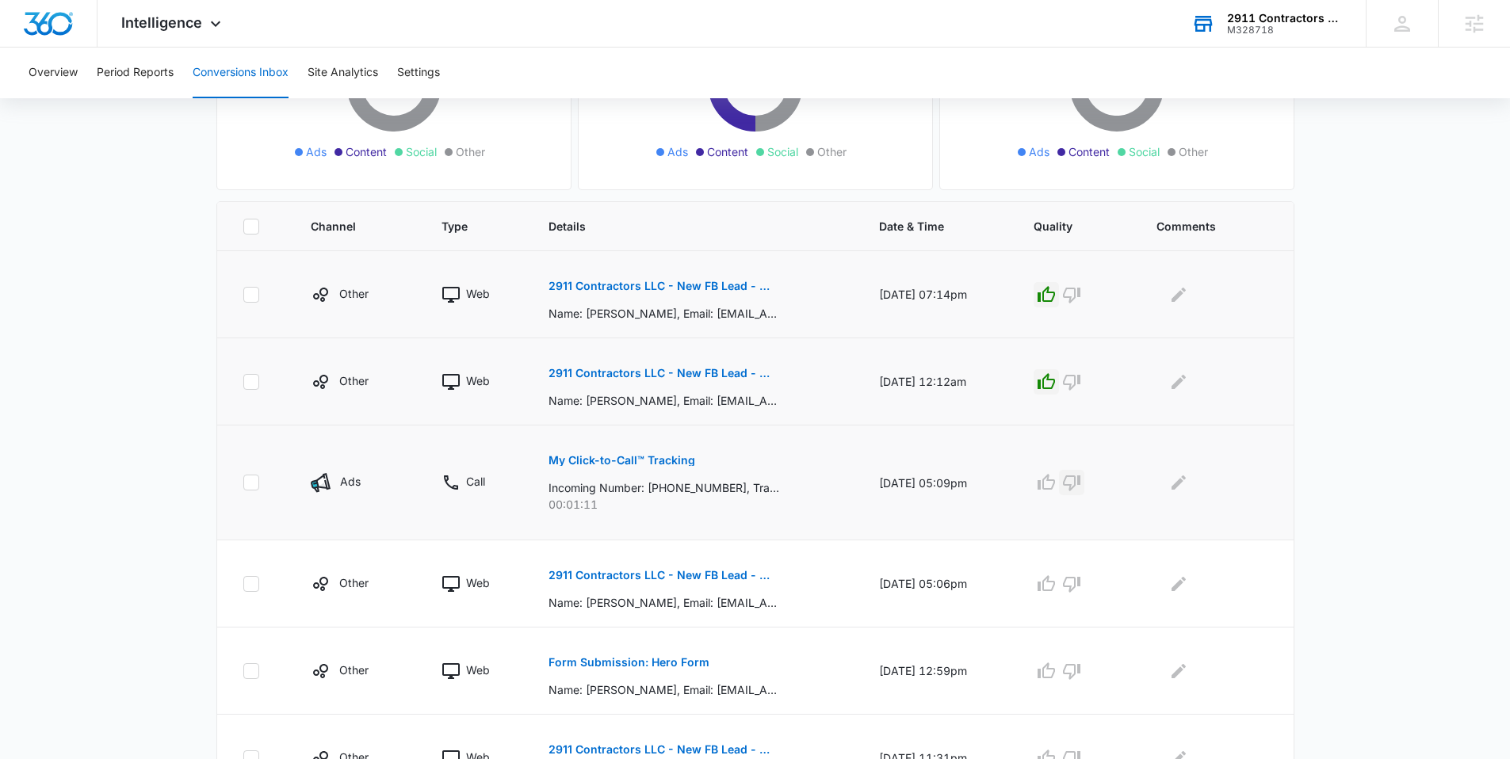
click at [1081, 490] on icon "button" at bounding box center [1071, 482] width 19 height 19
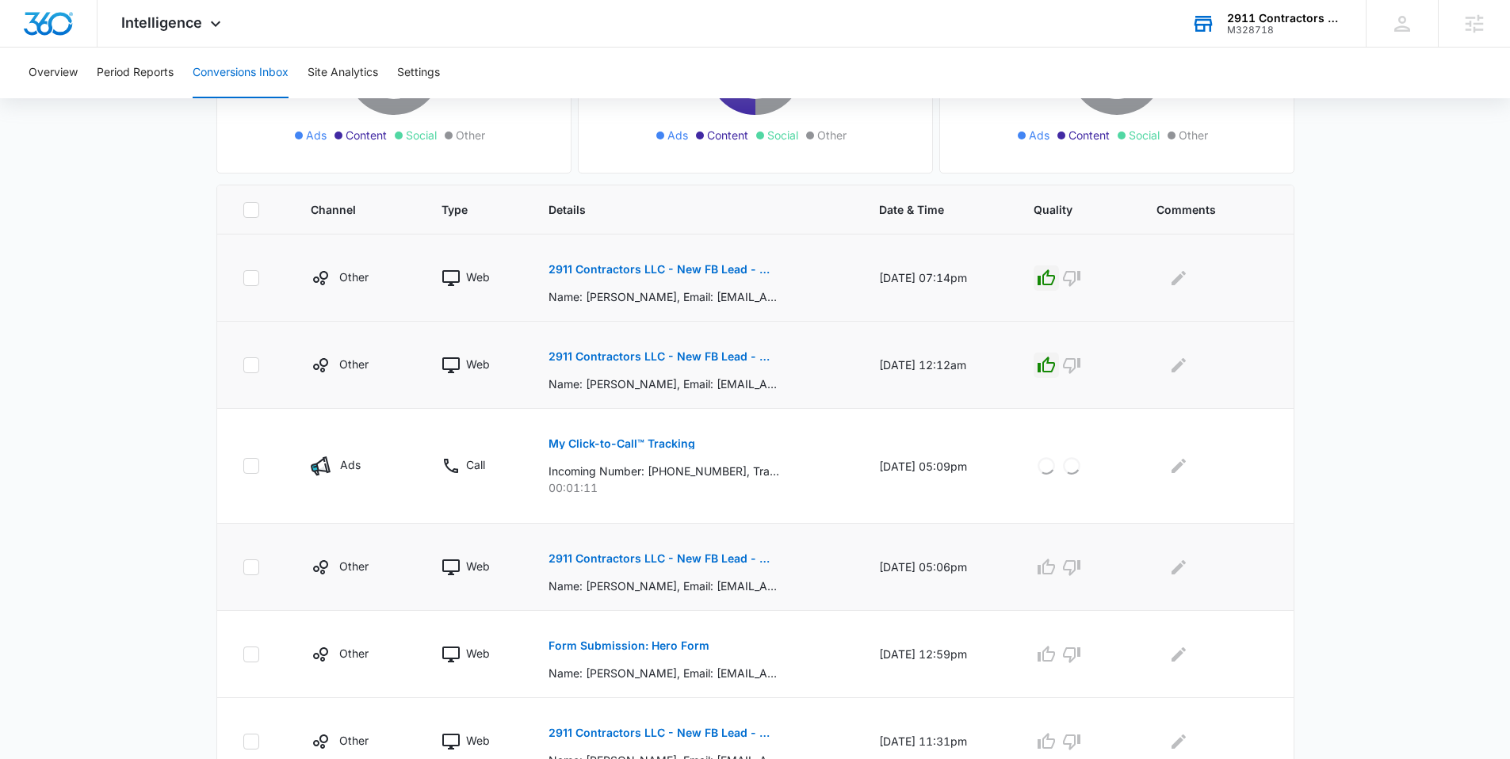
scroll to position [273, 0]
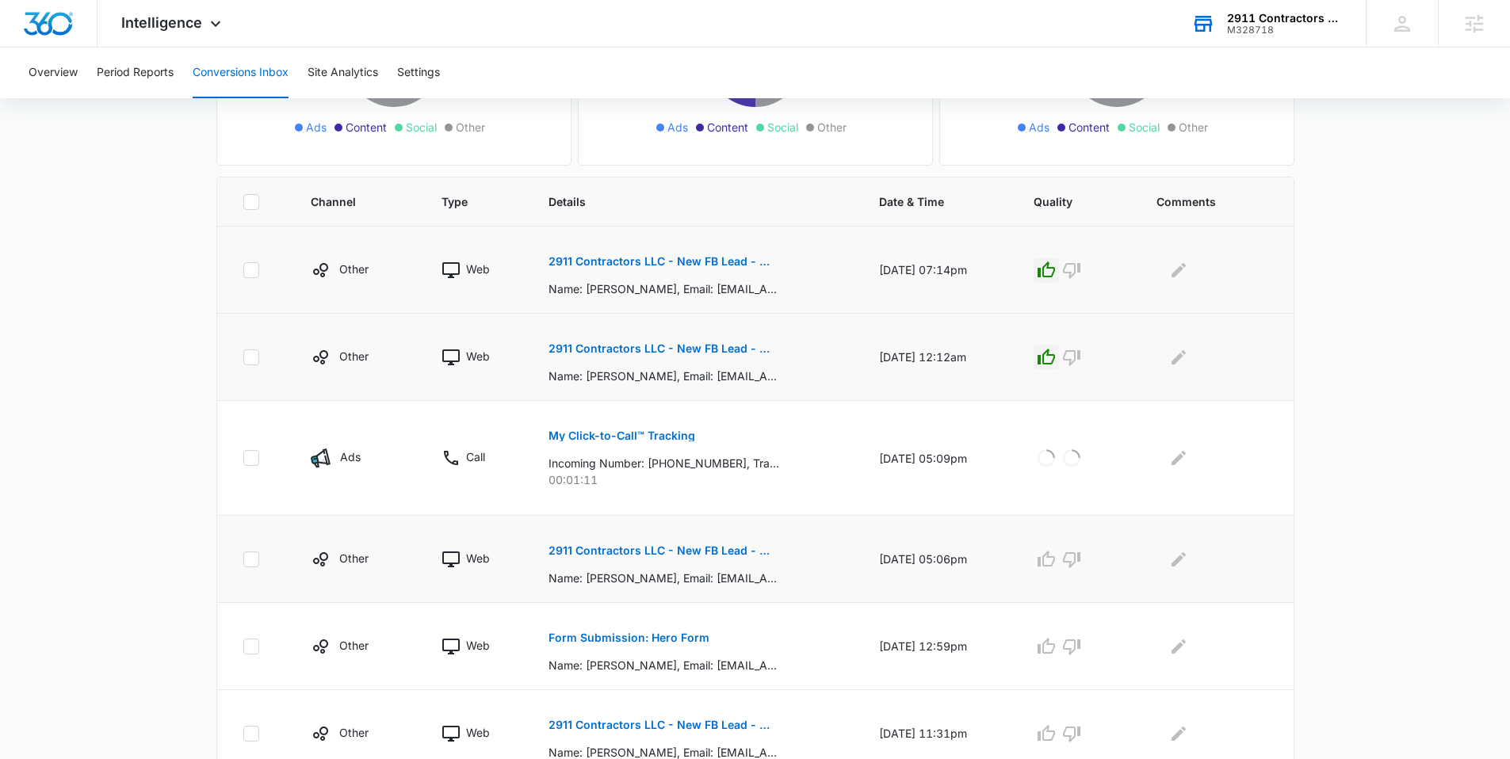
click at [712, 556] on p "2911 Contractors LLC - New FB Lead - M360 Notification" at bounding box center [663, 550] width 231 height 11
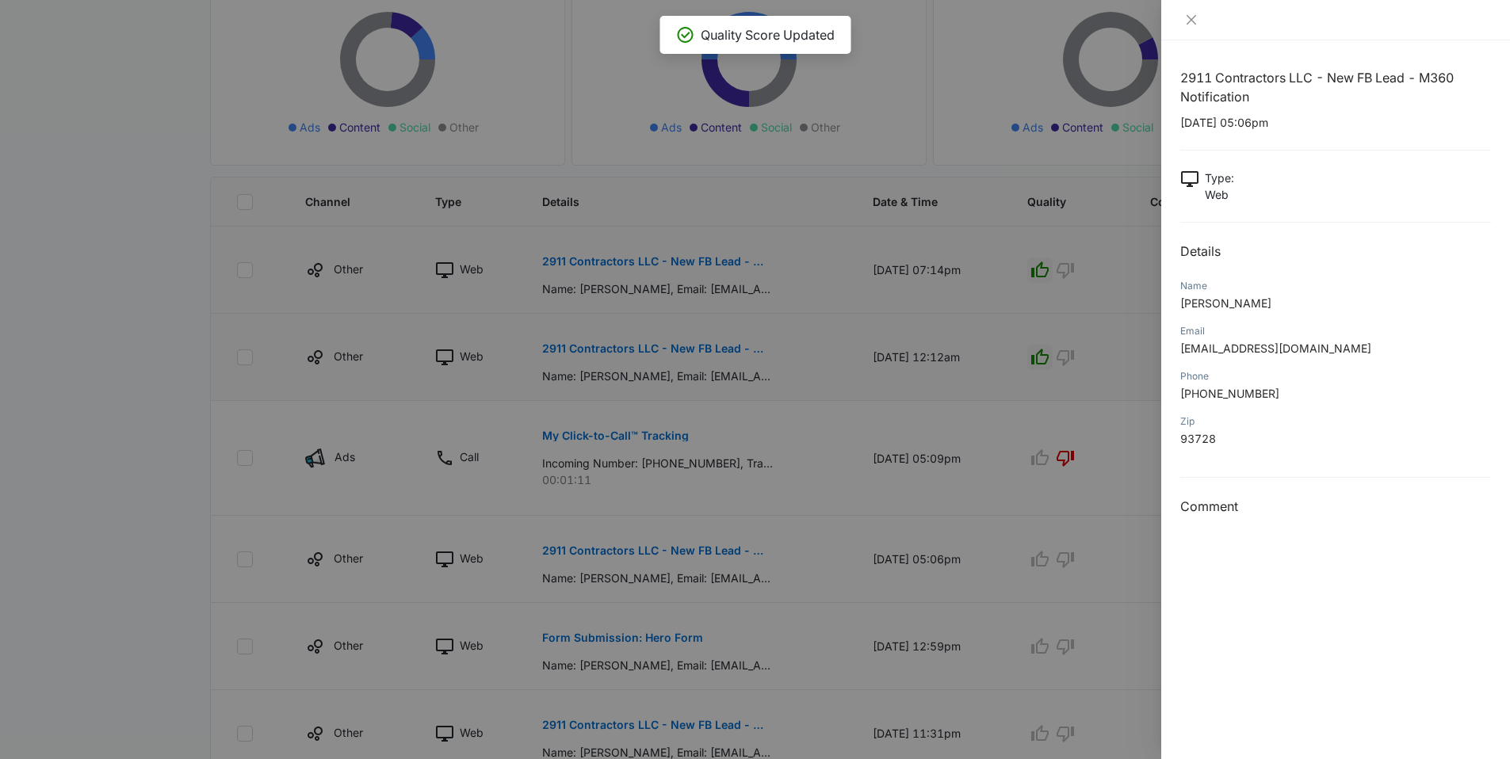
click at [1077, 495] on div at bounding box center [755, 379] width 1510 height 759
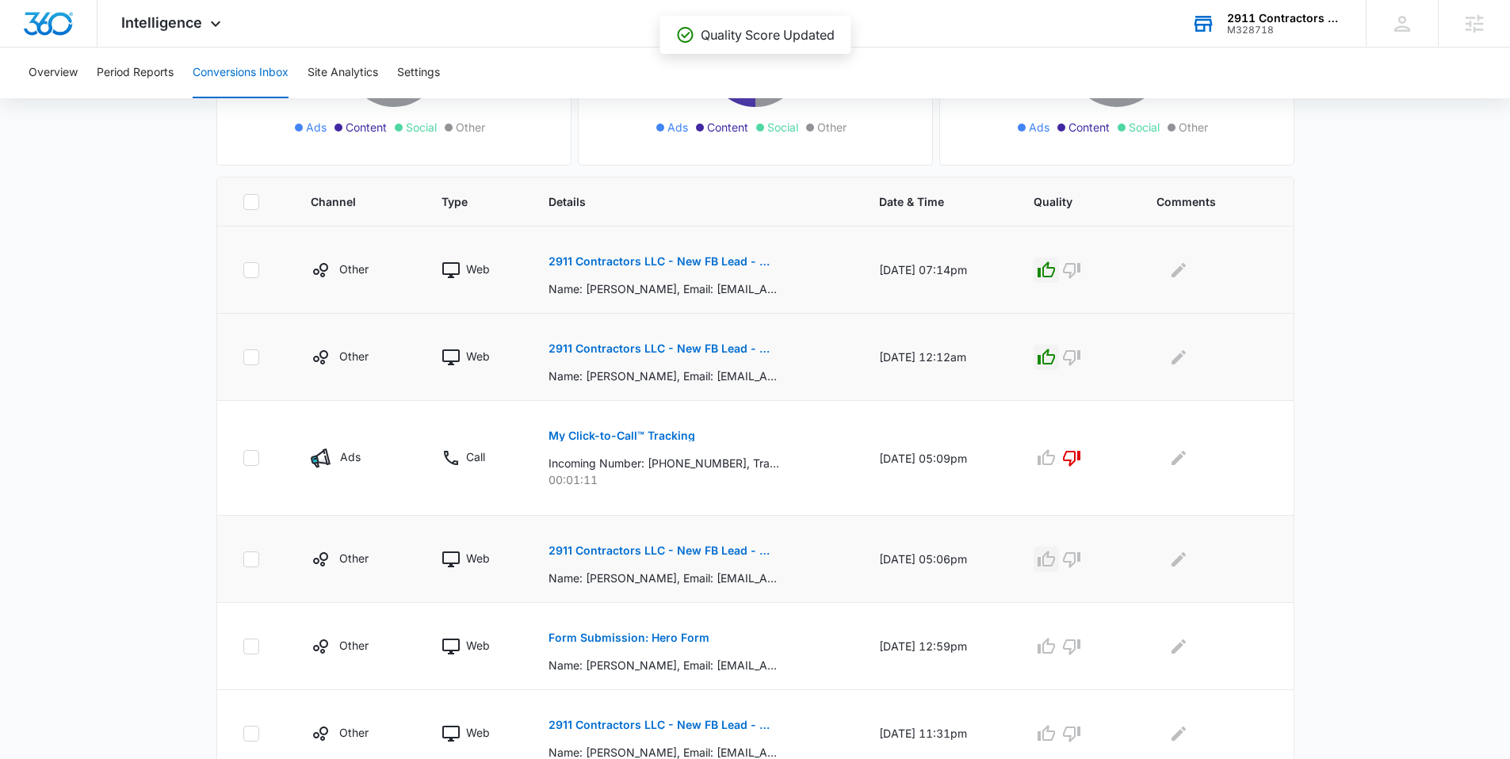
click at [1049, 556] on icon "button" at bounding box center [1046, 559] width 19 height 19
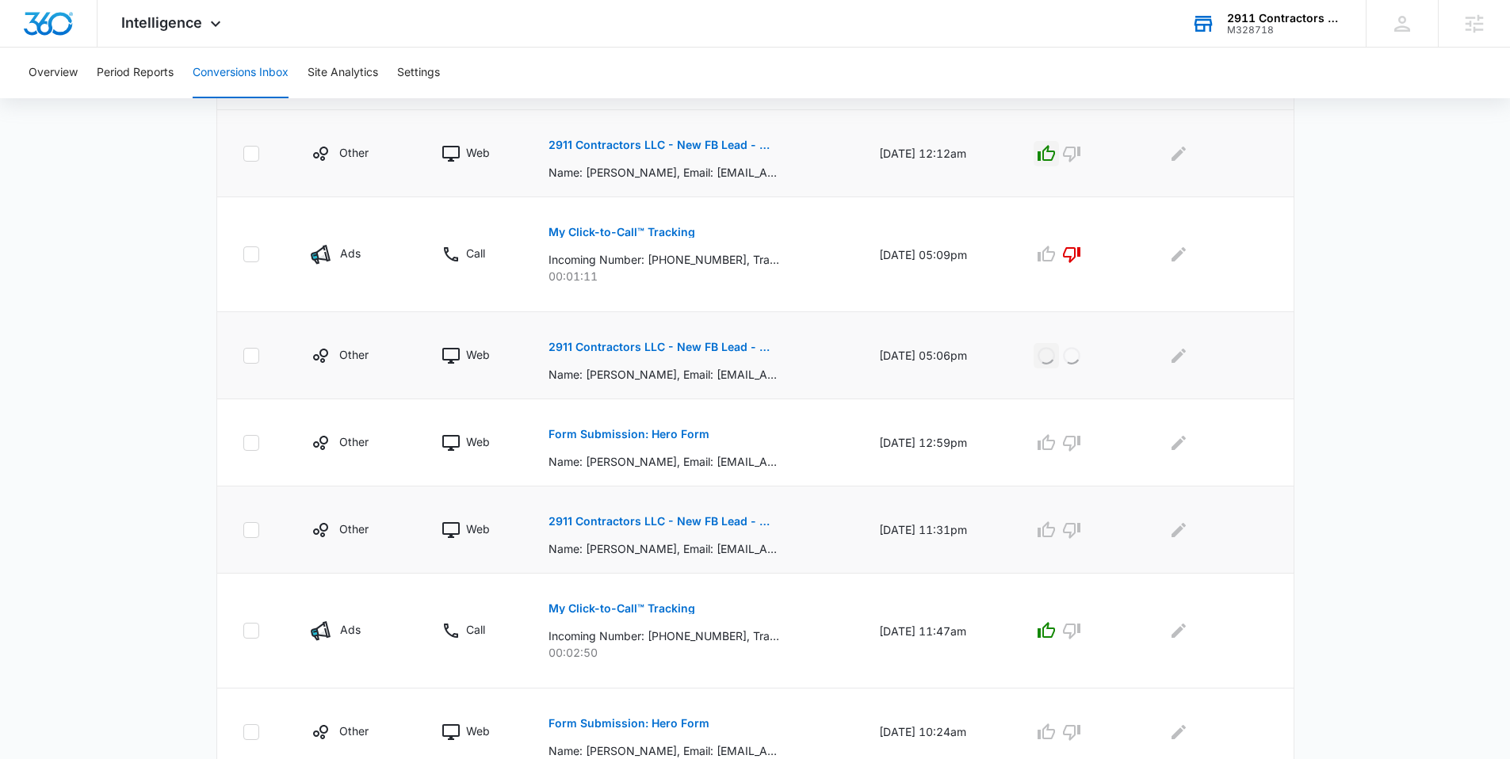
scroll to position [480, 0]
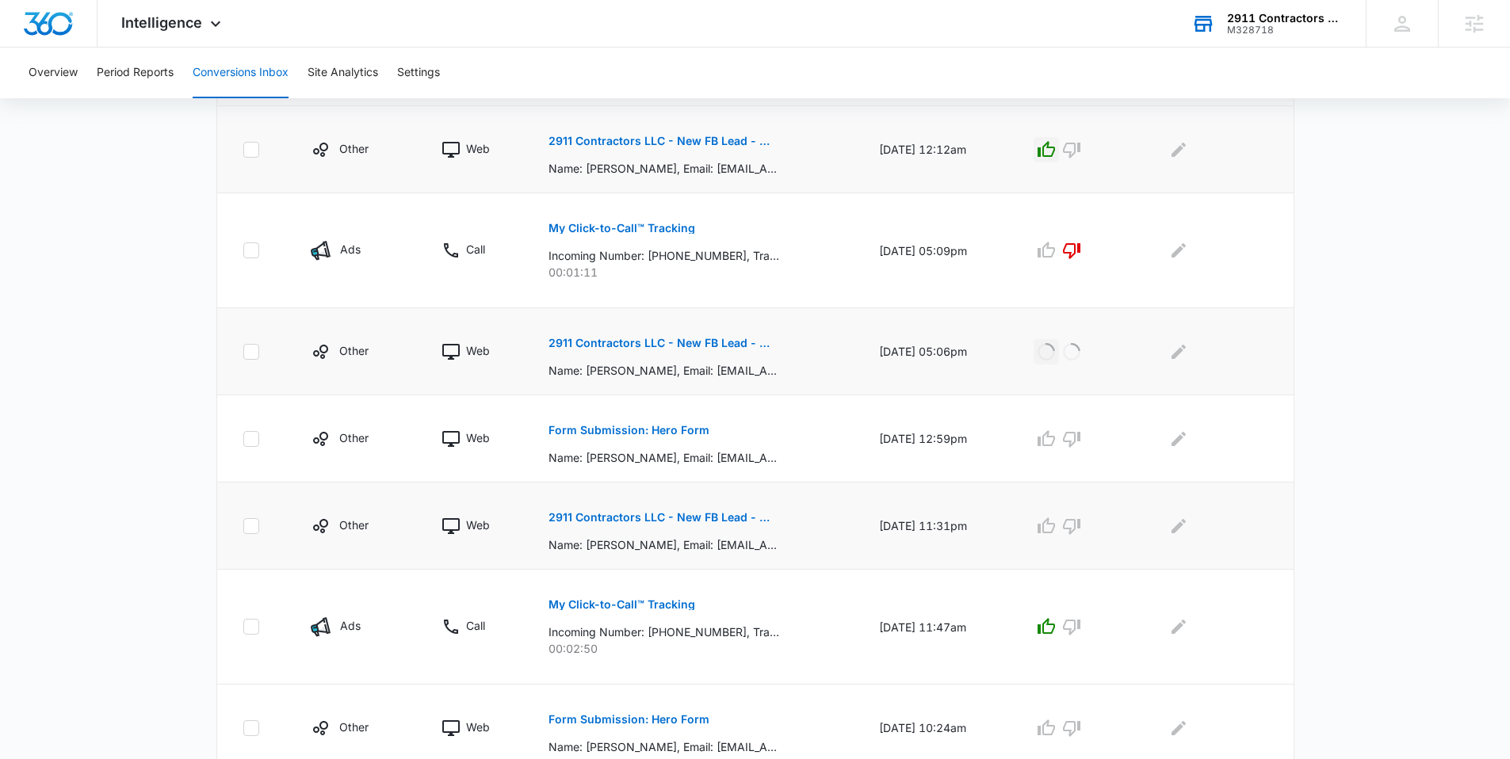
click at [701, 518] on p "2911 Contractors LLC - New FB Lead - M360 Notification" at bounding box center [663, 517] width 231 height 11
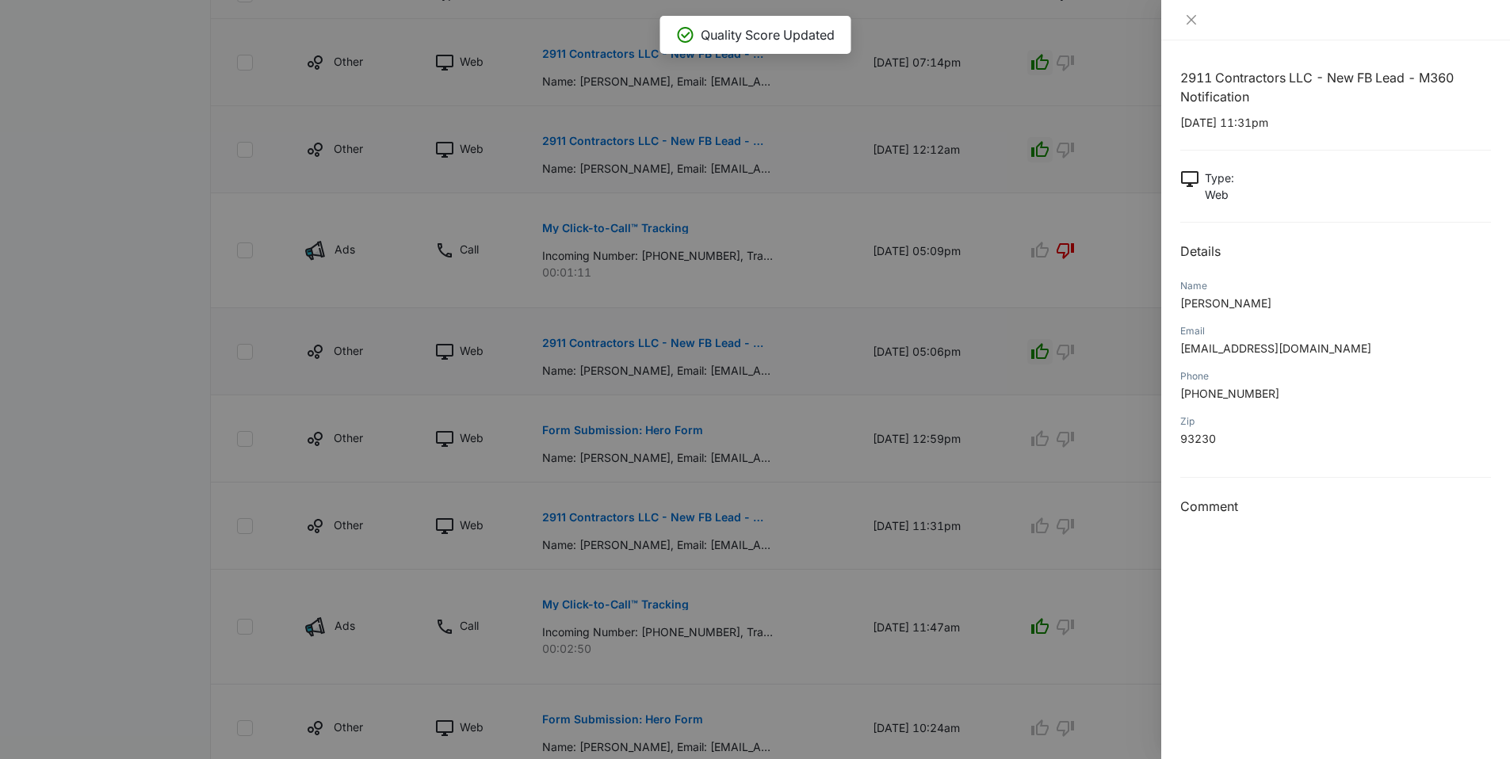
click at [936, 526] on div at bounding box center [755, 379] width 1510 height 759
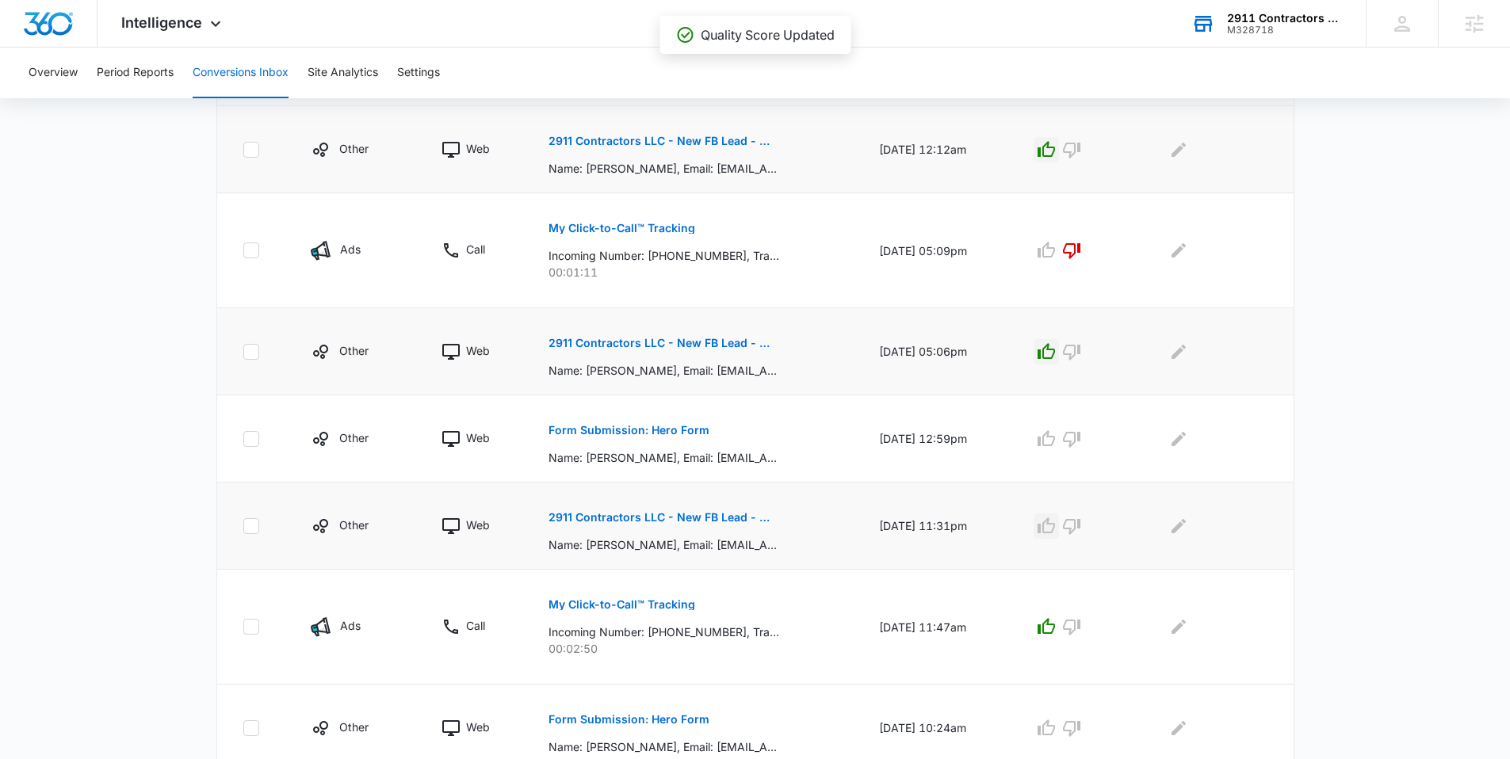
click at [1049, 526] on icon "button" at bounding box center [1045, 526] width 17 height 16
click at [704, 435] on div "Form Submission: Hero Form Name: Dale Galdo, Email: dgaldo@mapagency.com, Phone…" at bounding box center [694, 438] width 292 height 55
click at [679, 434] on p "Form Submission: Hero Form" at bounding box center [628, 430] width 161 height 11
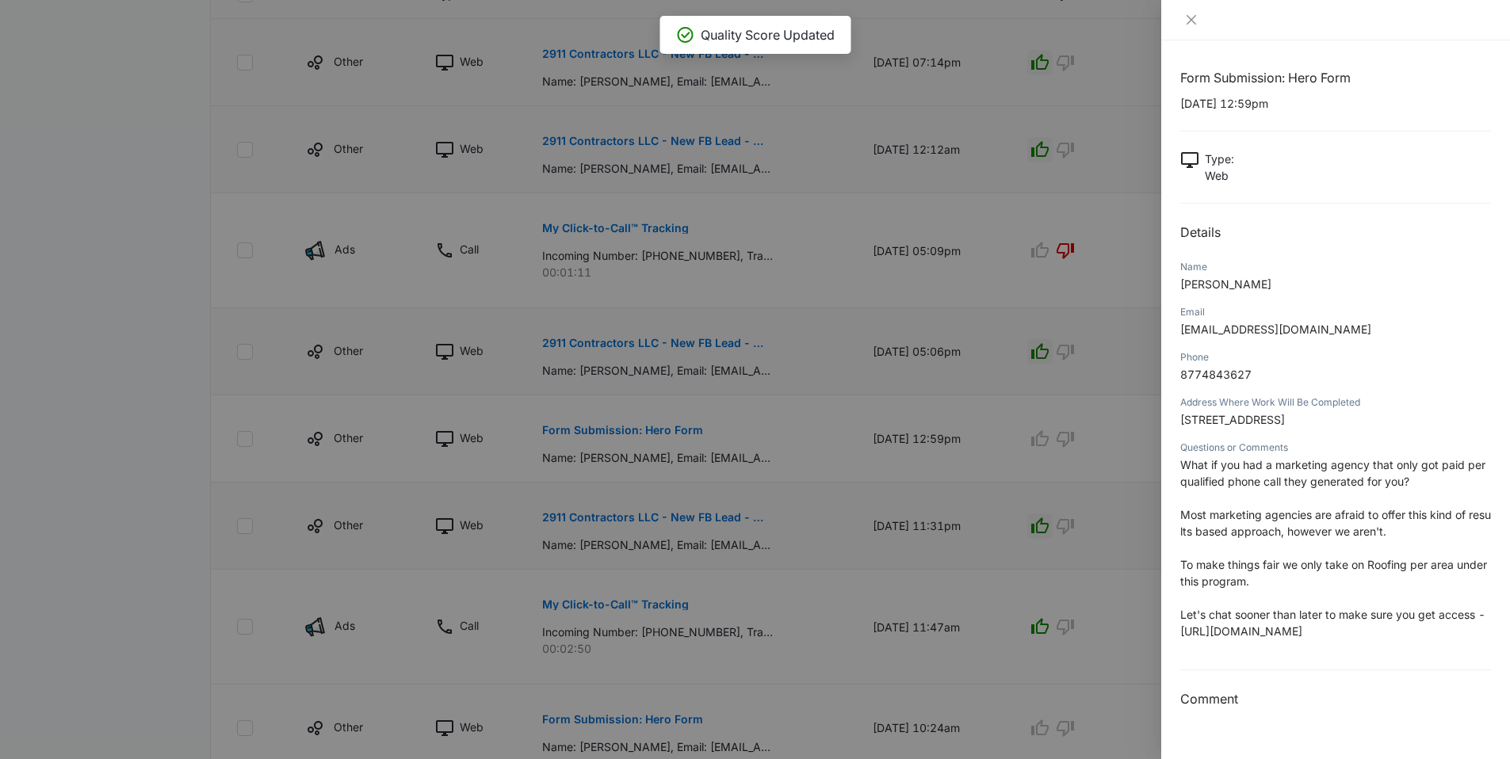
click at [991, 499] on div at bounding box center [755, 379] width 1510 height 759
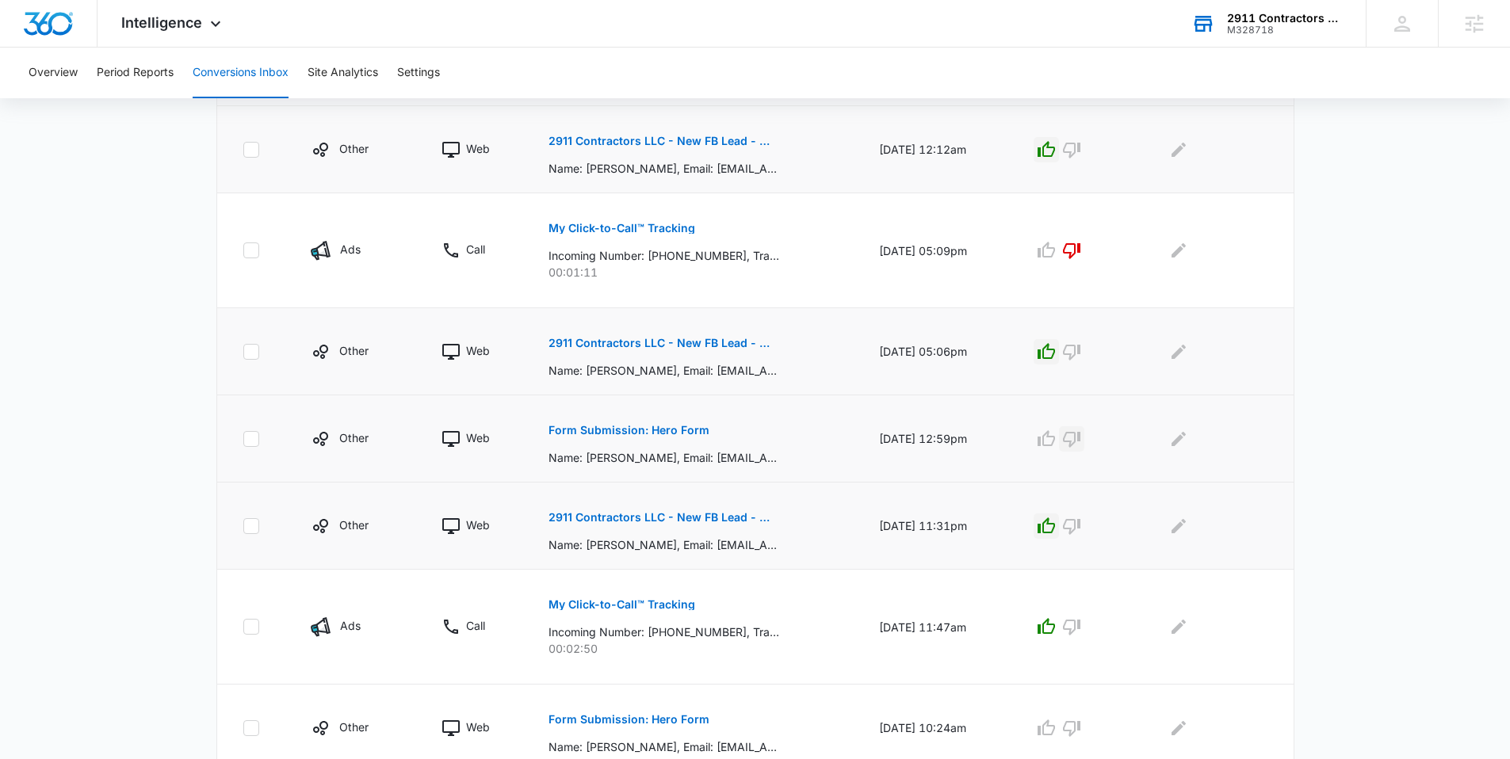
click at [1081, 445] on icon "button" at bounding box center [1071, 439] width 19 height 19
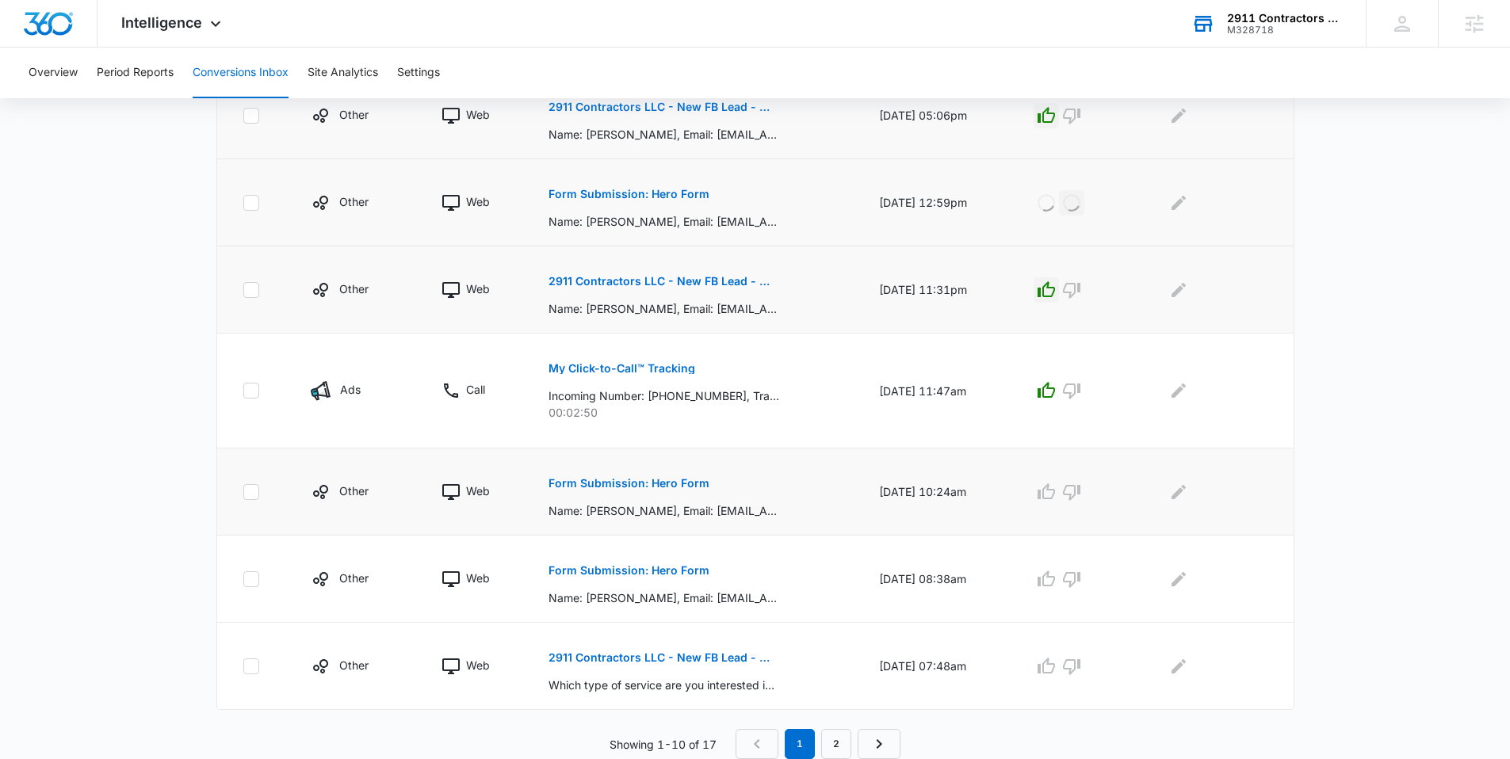
scroll to position [713, 0]
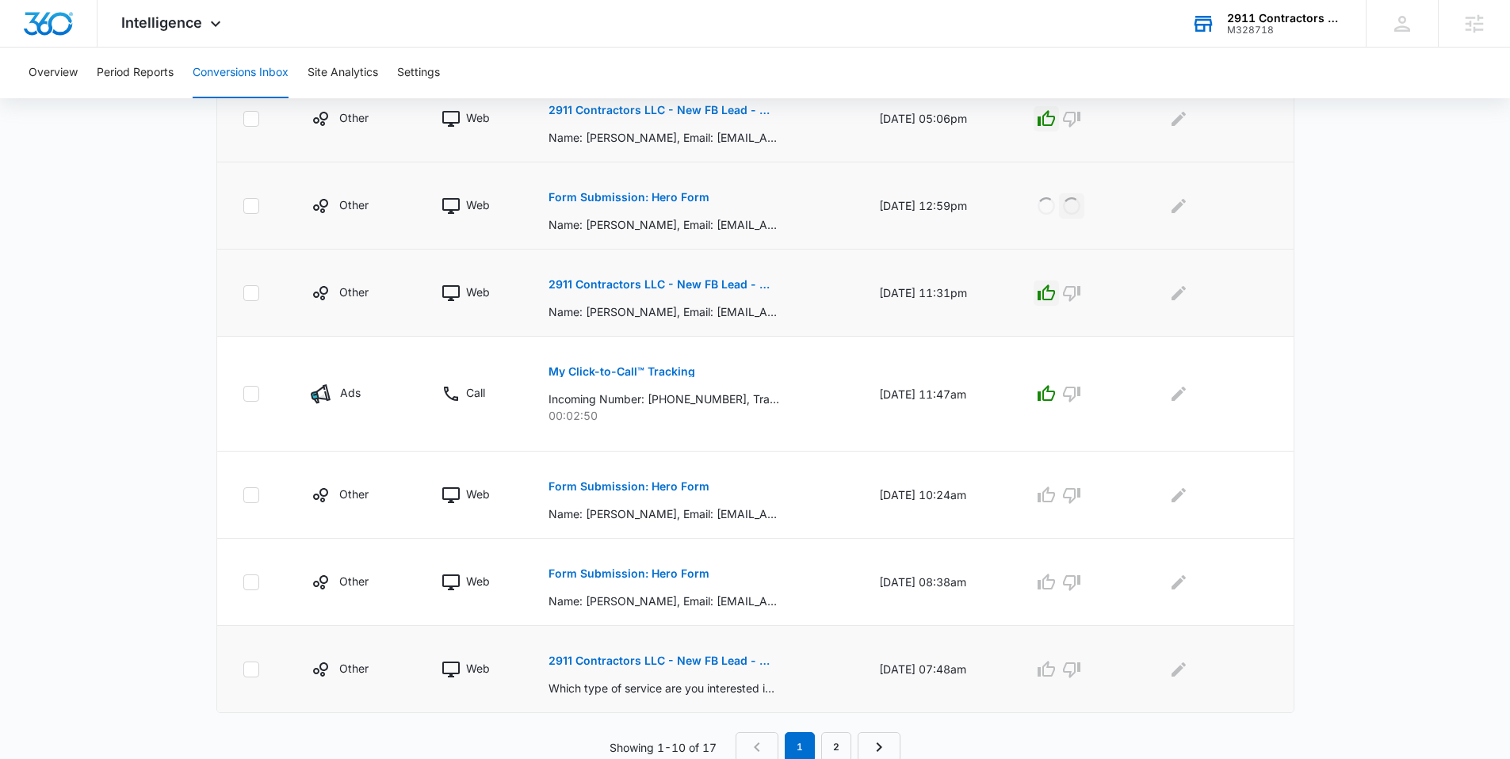
click at [681, 663] on p "2911 Contractors LLC - New FB Lead - M360 Notification" at bounding box center [663, 660] width 231 height 11
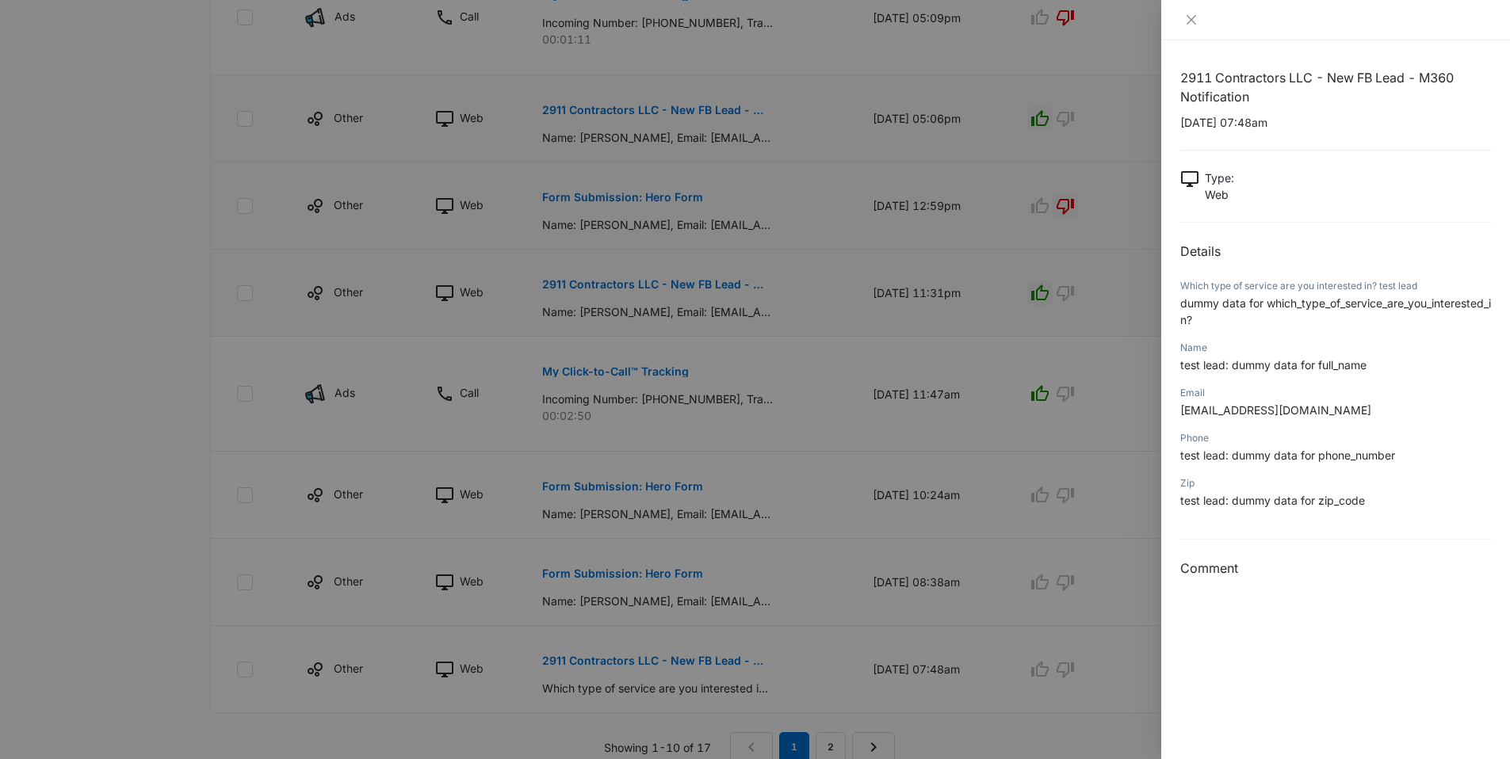
click at [799, 579] on div at bounding box center [755, 379] width 1510 height 759
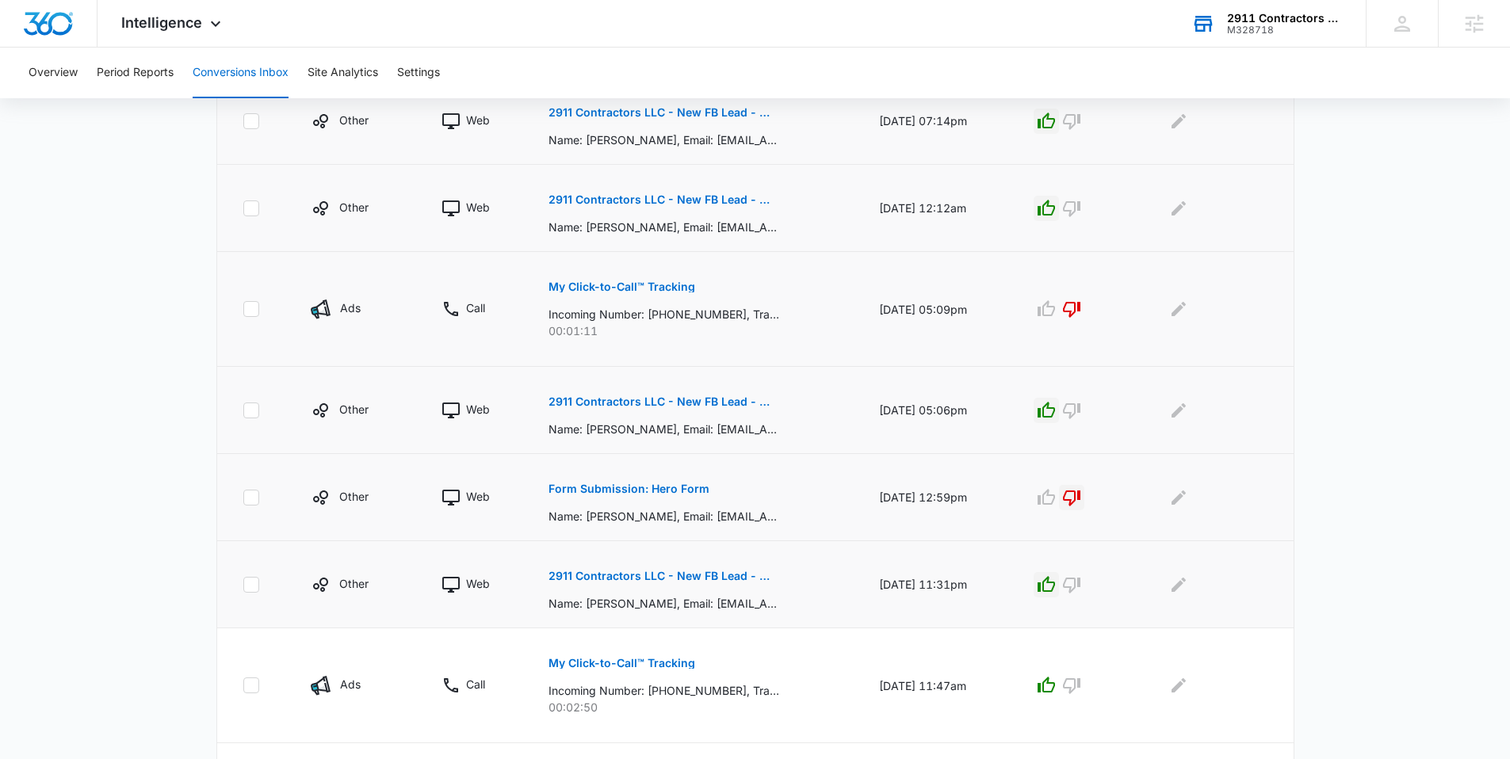
scroll to position [399, 0]
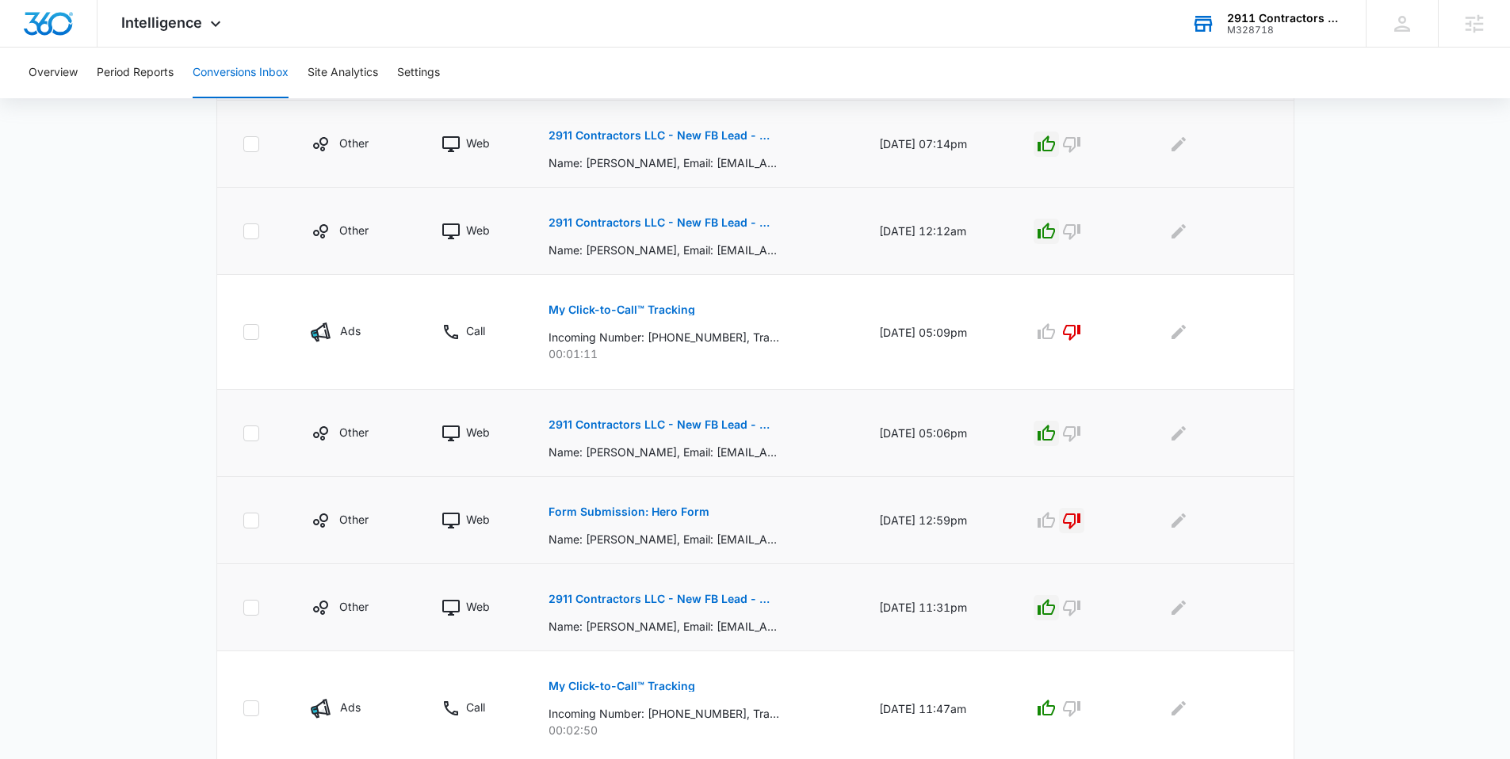
click at [709, 131] on p "2911 Contractors LLC - New FB Lead - M360 Notification" at bounding box center [663, 135] width 231 height 11
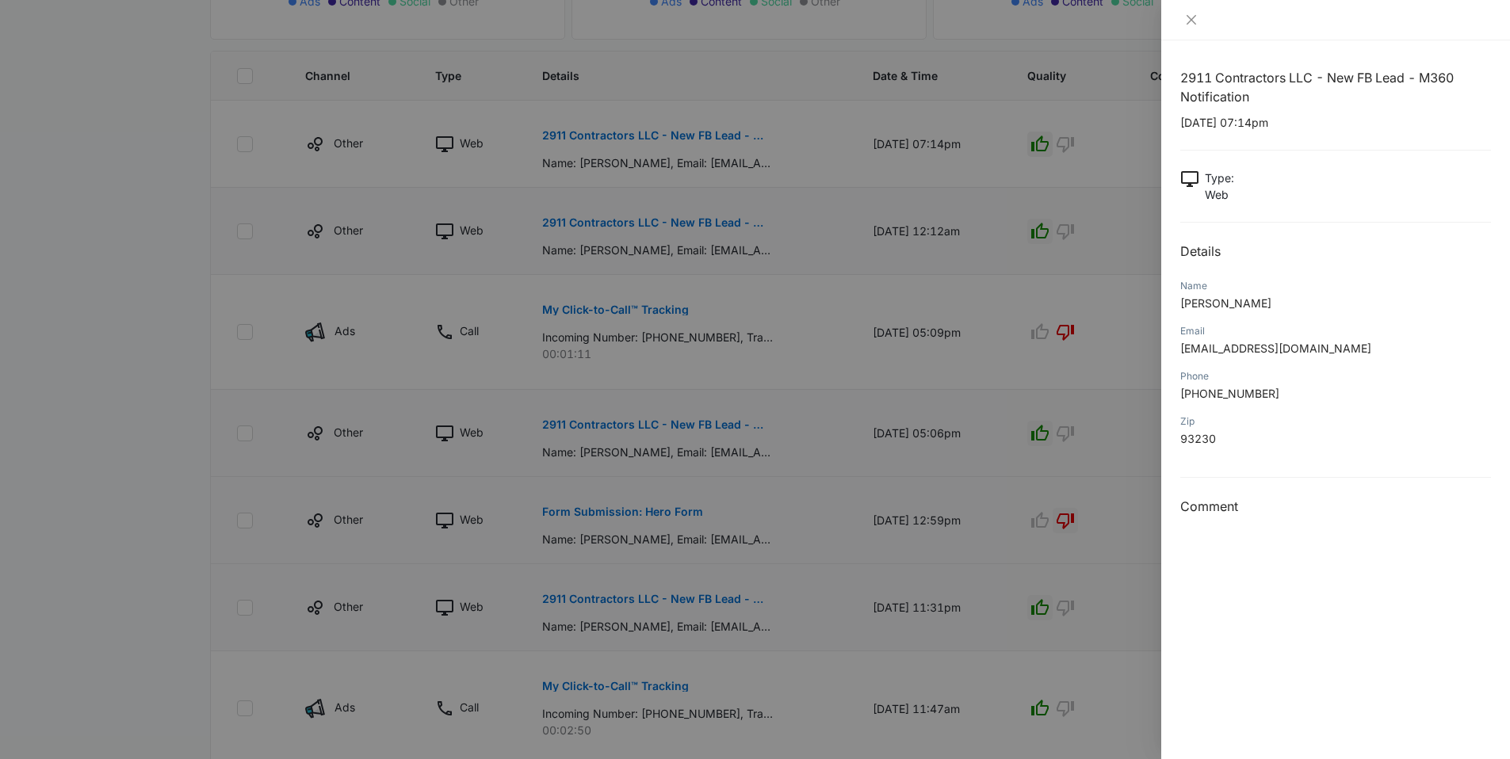
click at [1148, 487] on div at bounding box center [755, 379] width 1510 height 759
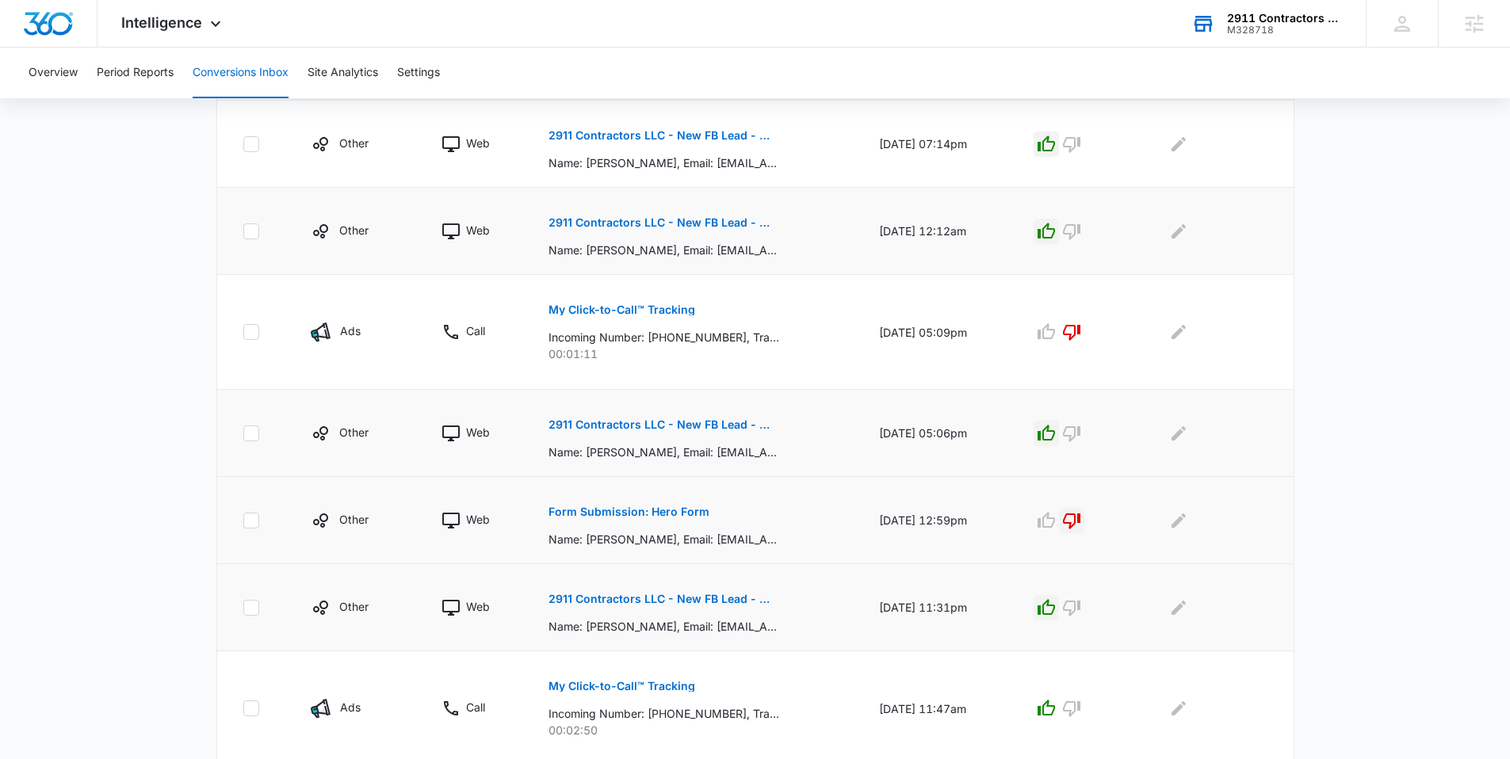
click at [712, 220] on p "2911 Contractors LLC - New FB Lead - M360 Notification" at bounding box center [663, 222] width 231 height 11
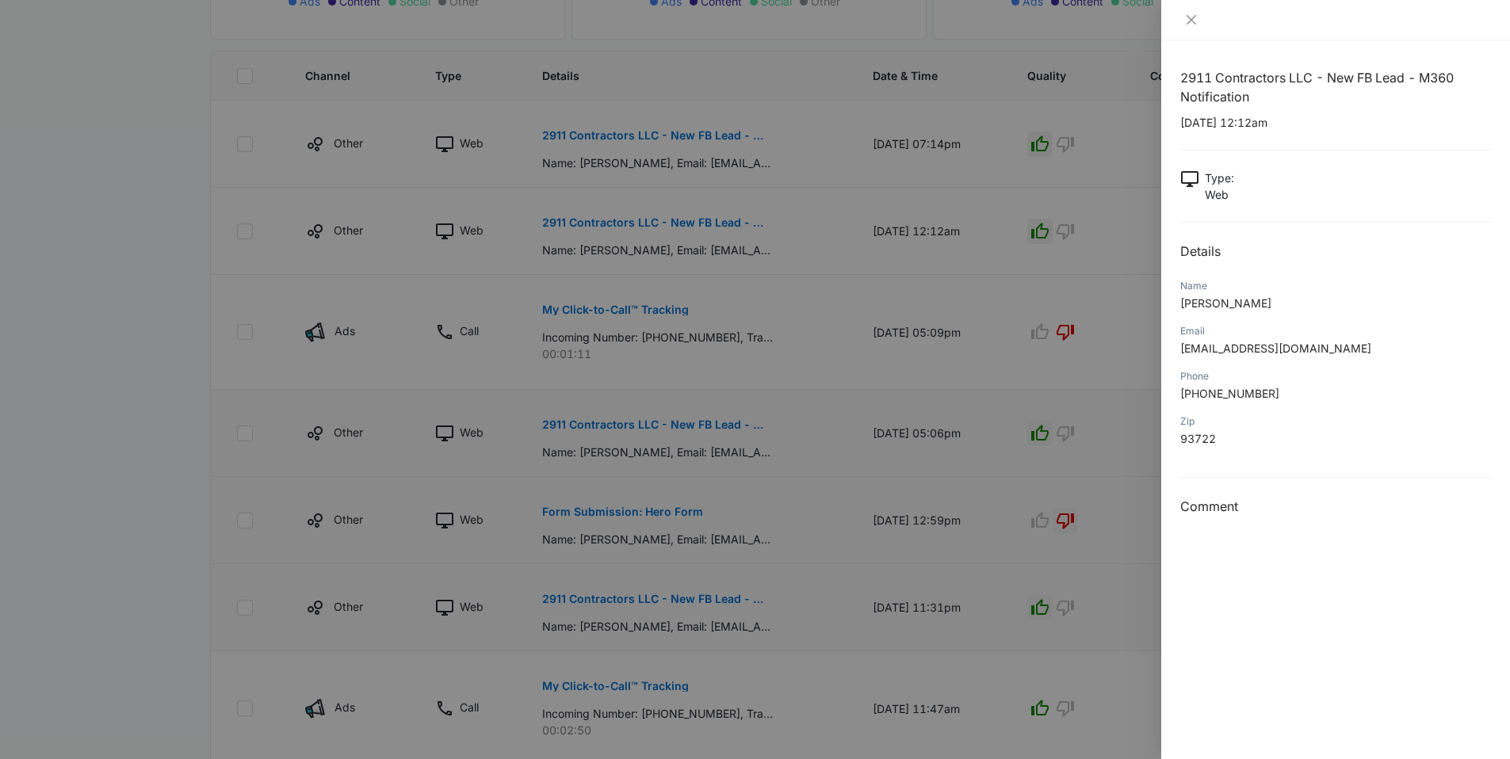
click at [709, 407] on div at bounding box center [755, 379] width 1510 height 759
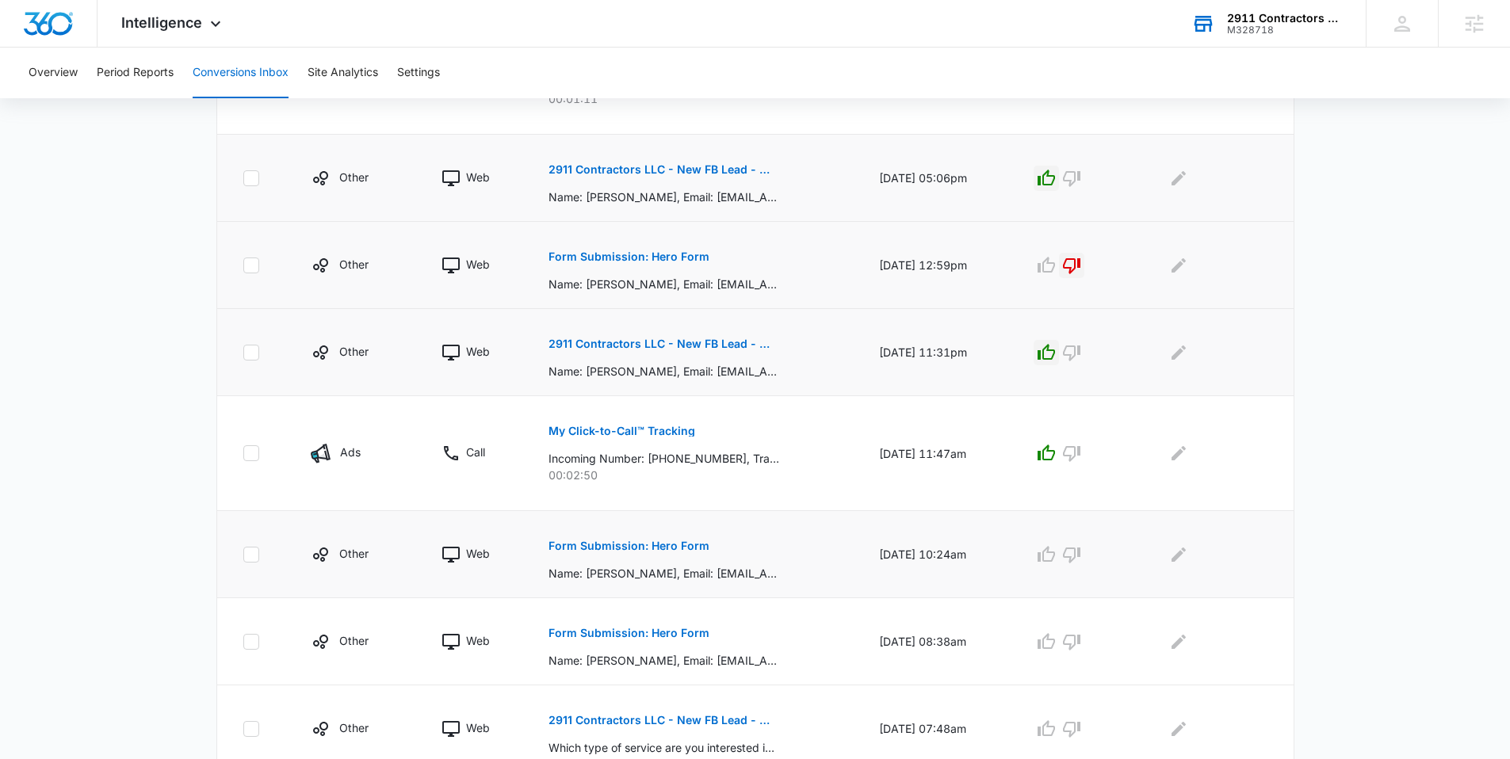
scroll to position [716, 0]
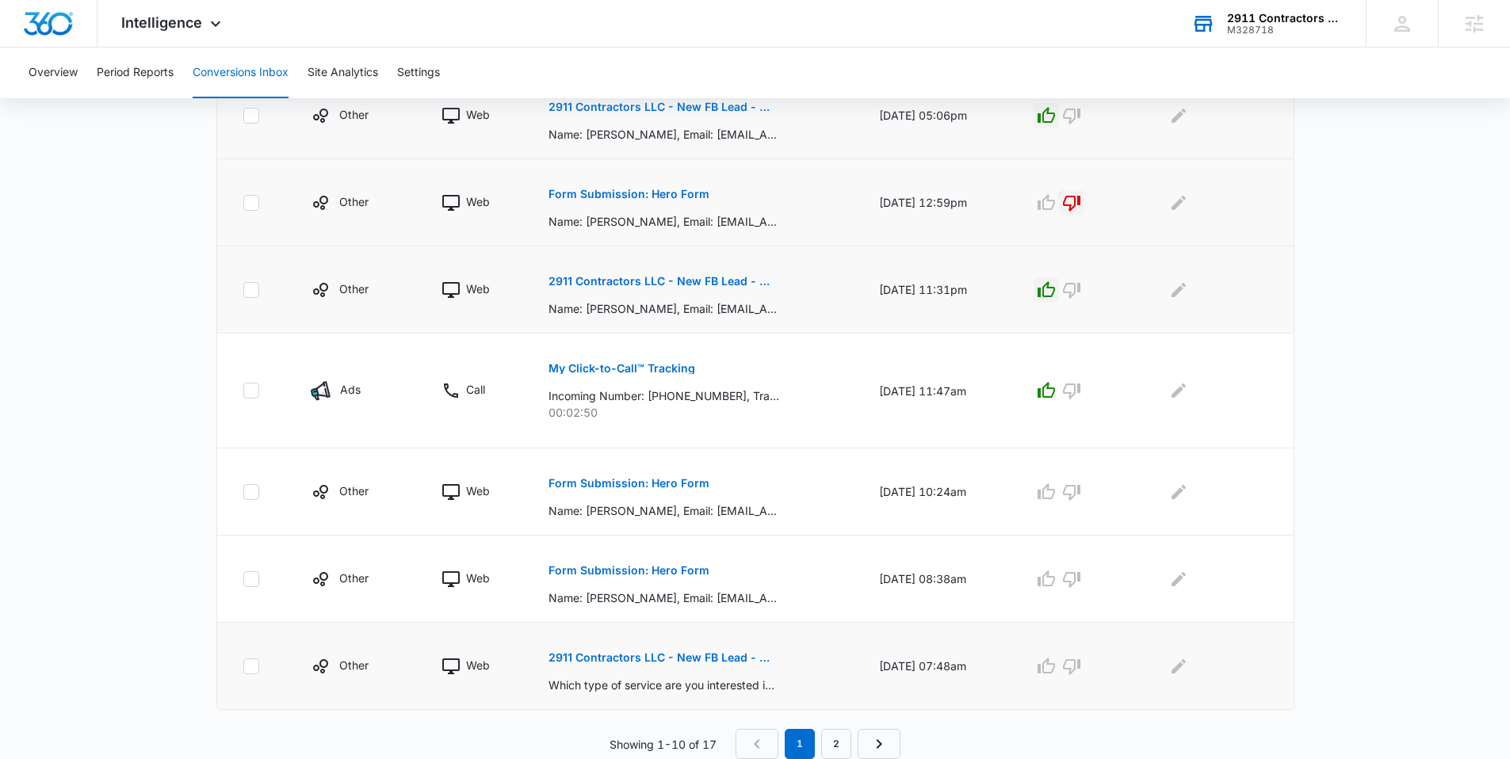
click at [632, 666] on button "2911 Contractors LLC - New FB Lead - M360 Notification" at bounding box center [663, 658] width 231 height 38
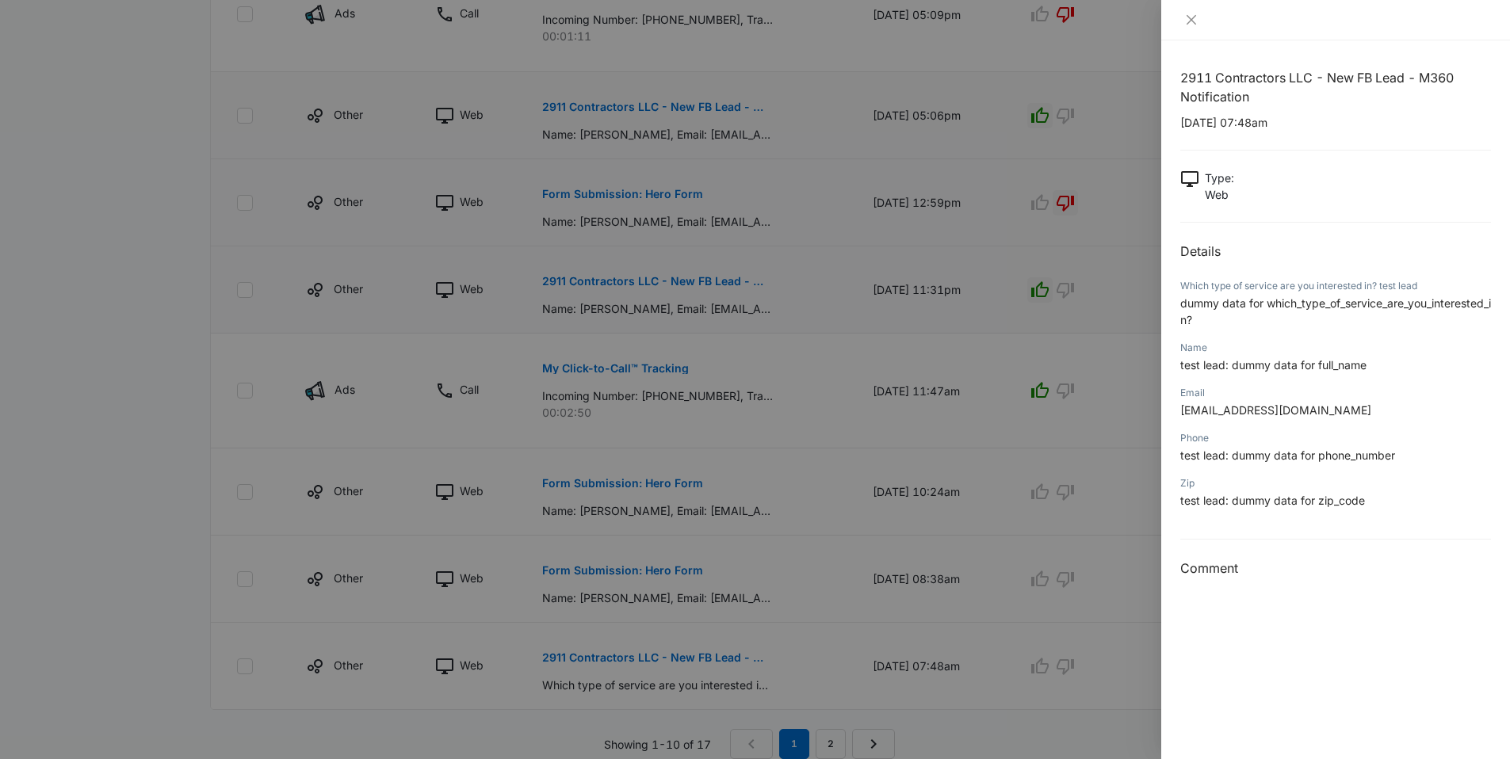
click at [723, 545] on div at bounding box center [755, 379] width 1510 height 759
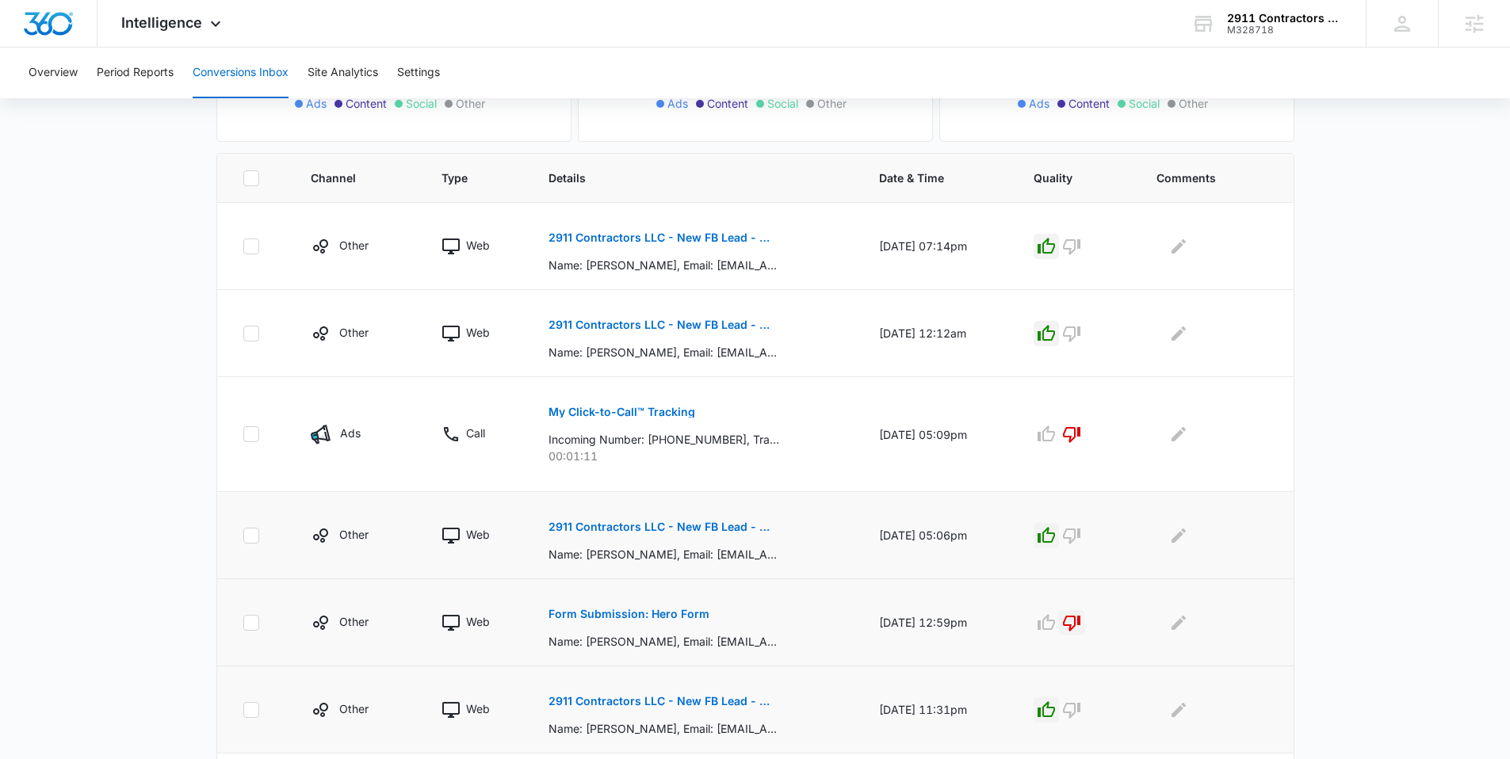
scroll to position [304, 0]
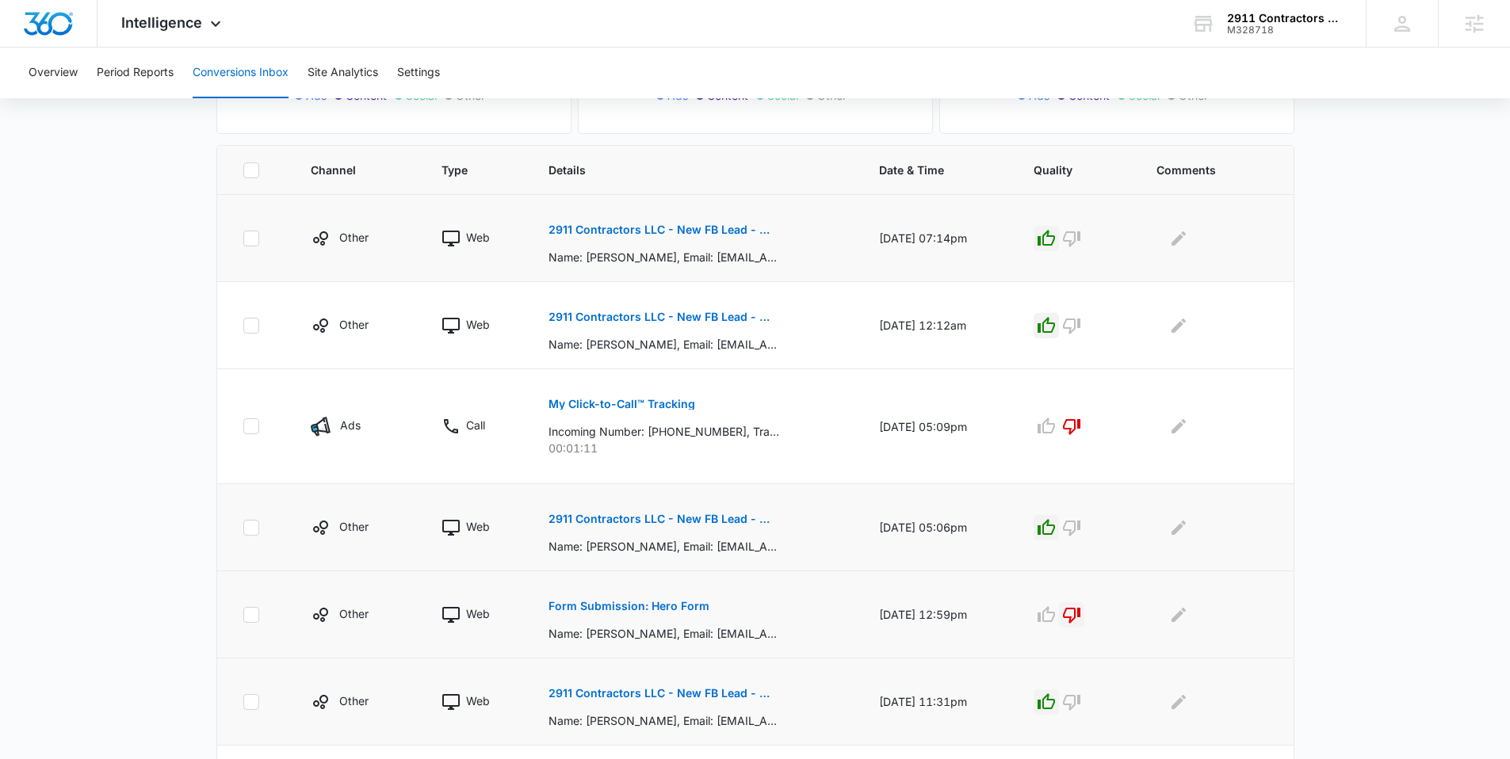
click at [679, 230] on p "2911 Contractors LLC - New FB Lead - M360 Notification" at bounding box center [663, 229] width 231 height 11
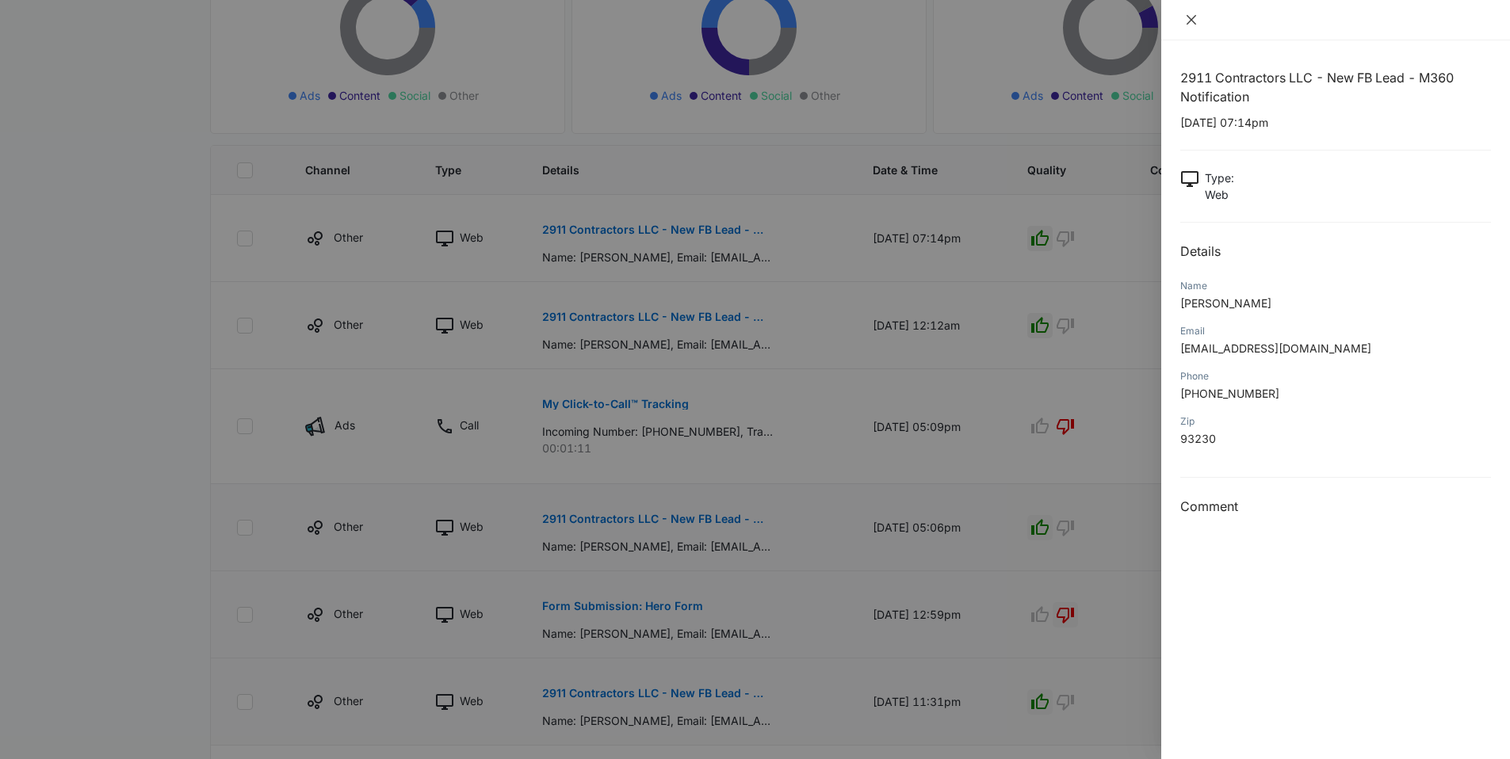
click at [1186, 25] on button "Close" at bounding box center [1191, 20] width 22 height 14
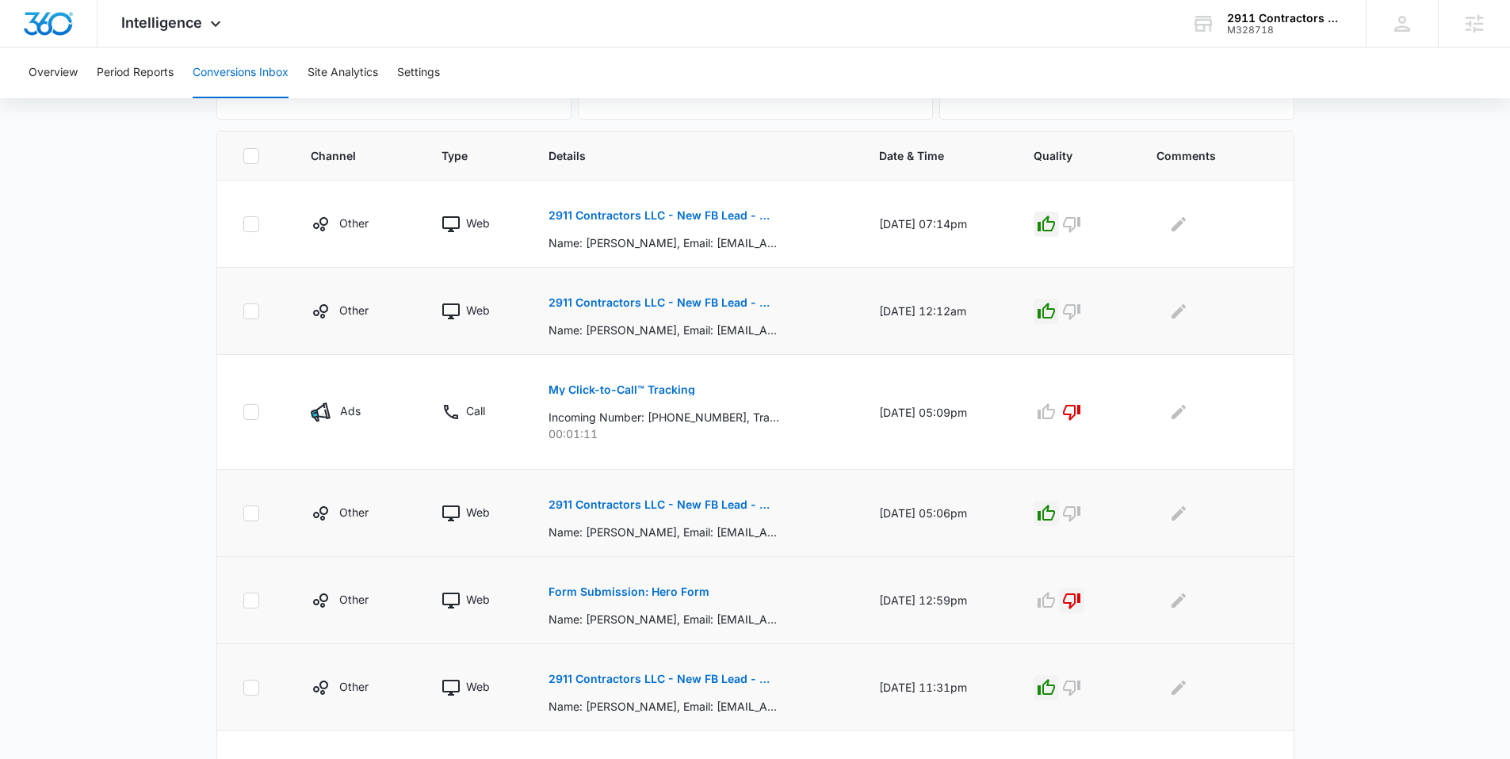
scroll to position [269, 0]
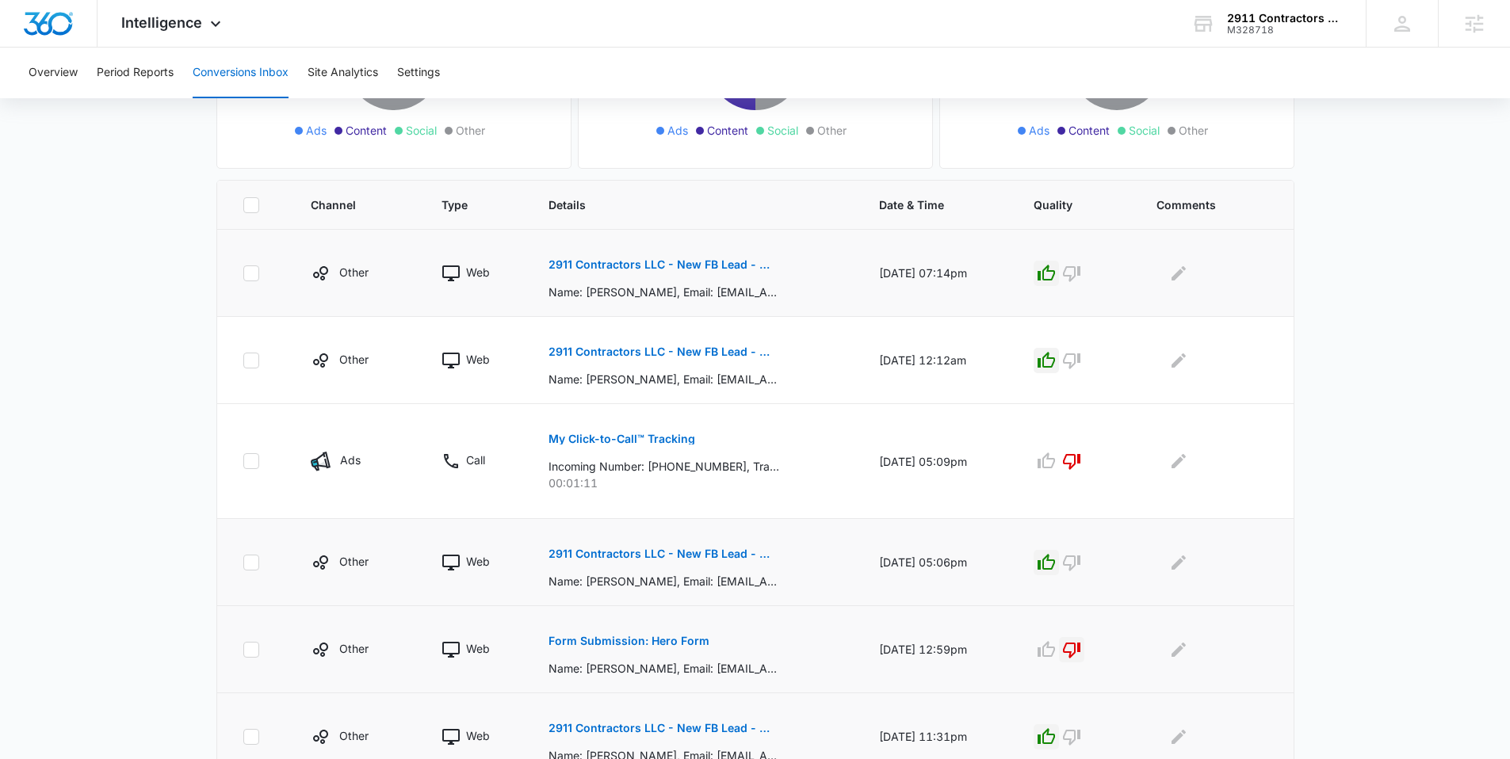
click at [623, 264] on p "2911 Contractors LLC - New FB Lead - M360 Notification" at bounding box center [663, 264] width 231 height 11
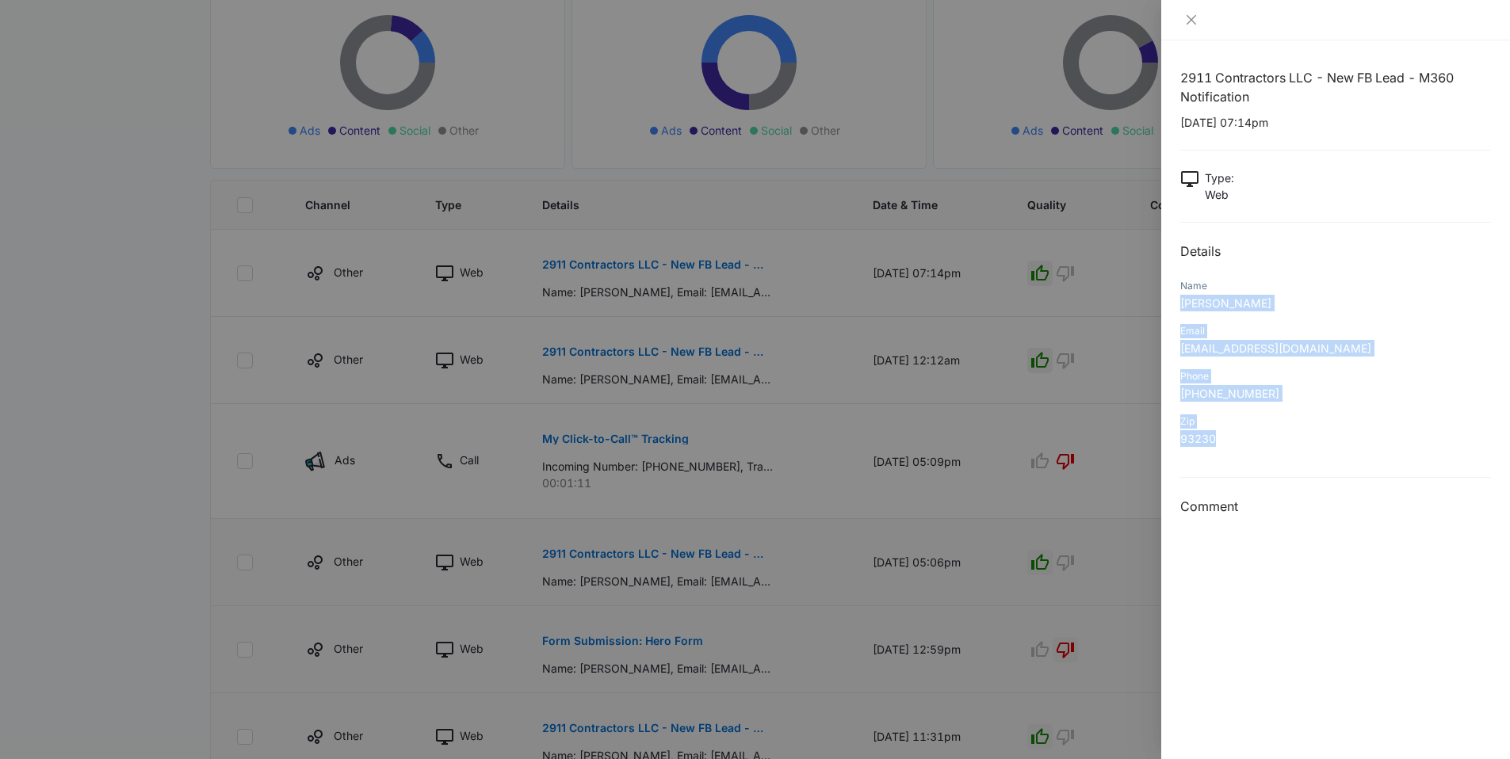
drag, startPoint x: 1240, startPoint y: 434, endPoint x: 1173, endPoint y: 299, distance: 151.3
click at [1173, 299] on div "2911 Contractors LLC - New FB Lead - M360 Notification 08/09/2025 at 07:14pm Ty…" at bounding box center [1335, 399] width 349 height 719
click at [1227, 270] on div "2911 Contractors LLC - New FB Lead - M360 Notification 08/09/2025 at 07:14pm Ty…" at bounding box center [1335, 292] width 311 height 449
drag, startPoint x: 1298, startPoint y: 343, endPoint x: 1174, endPoint y: 351, distance: 124.7
click at [1174, 351] on div "2911 Contractors LLC - New FB Lead - M360 Notification 08/09/2025 at 07:14pm Ty…" at bounding box center [1335, 399] width 349 height 719
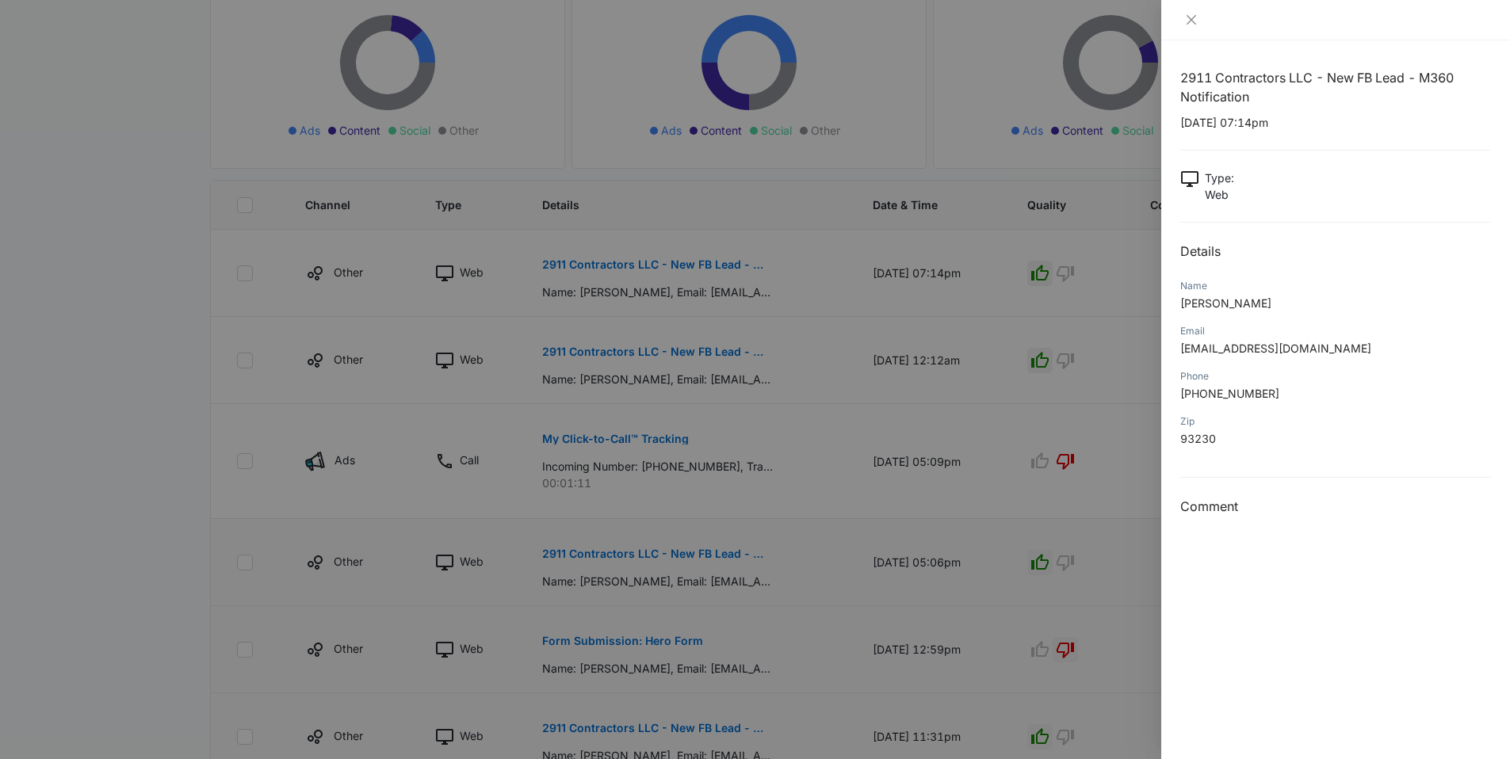
click at [1317, 455] on div "Zip 93230" at bounding box center [1335, 435] width 311 height 45
click at [1194, 21] on icon "close" at bounding box center [1191, 19] width 13 height 13
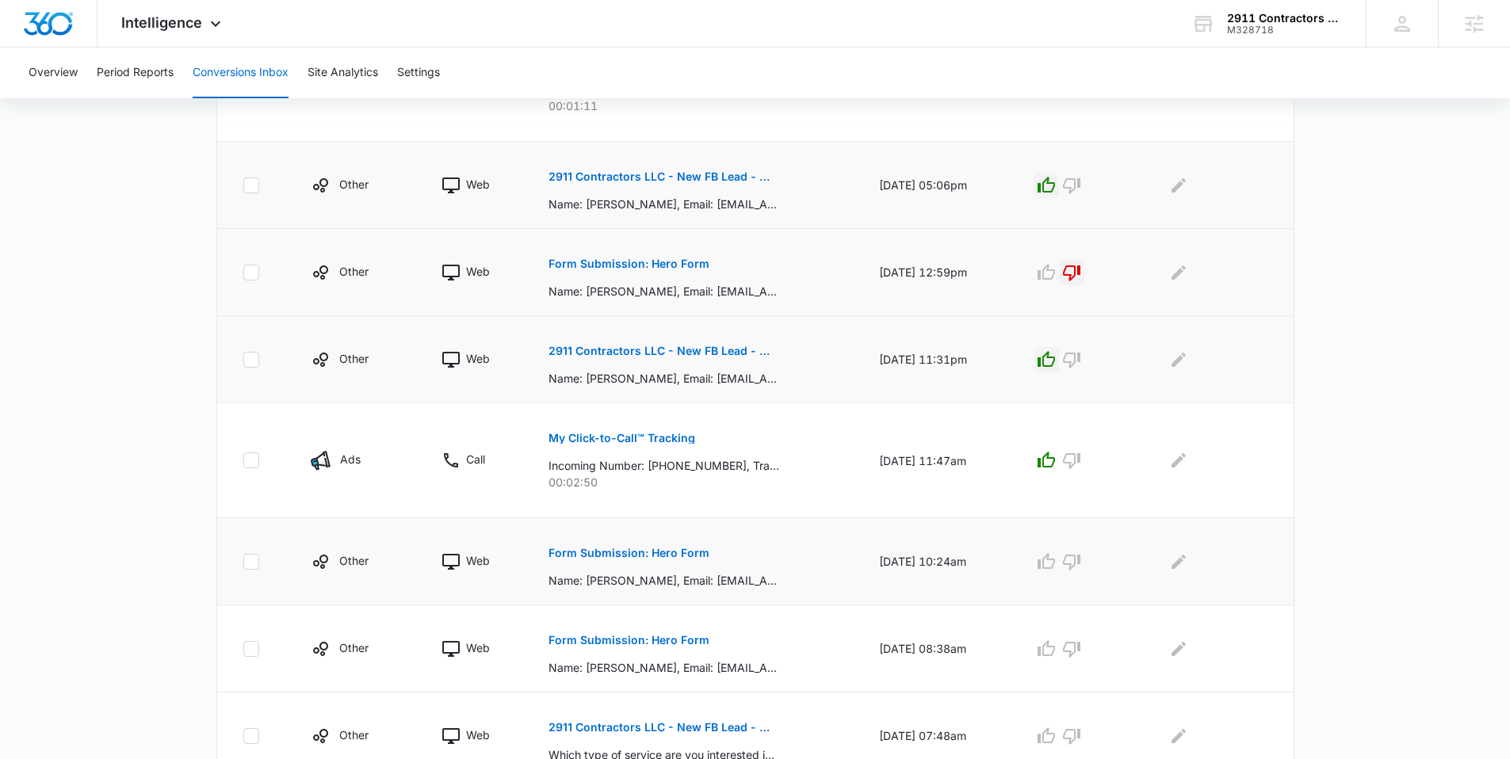
scroll to position [658, 0]
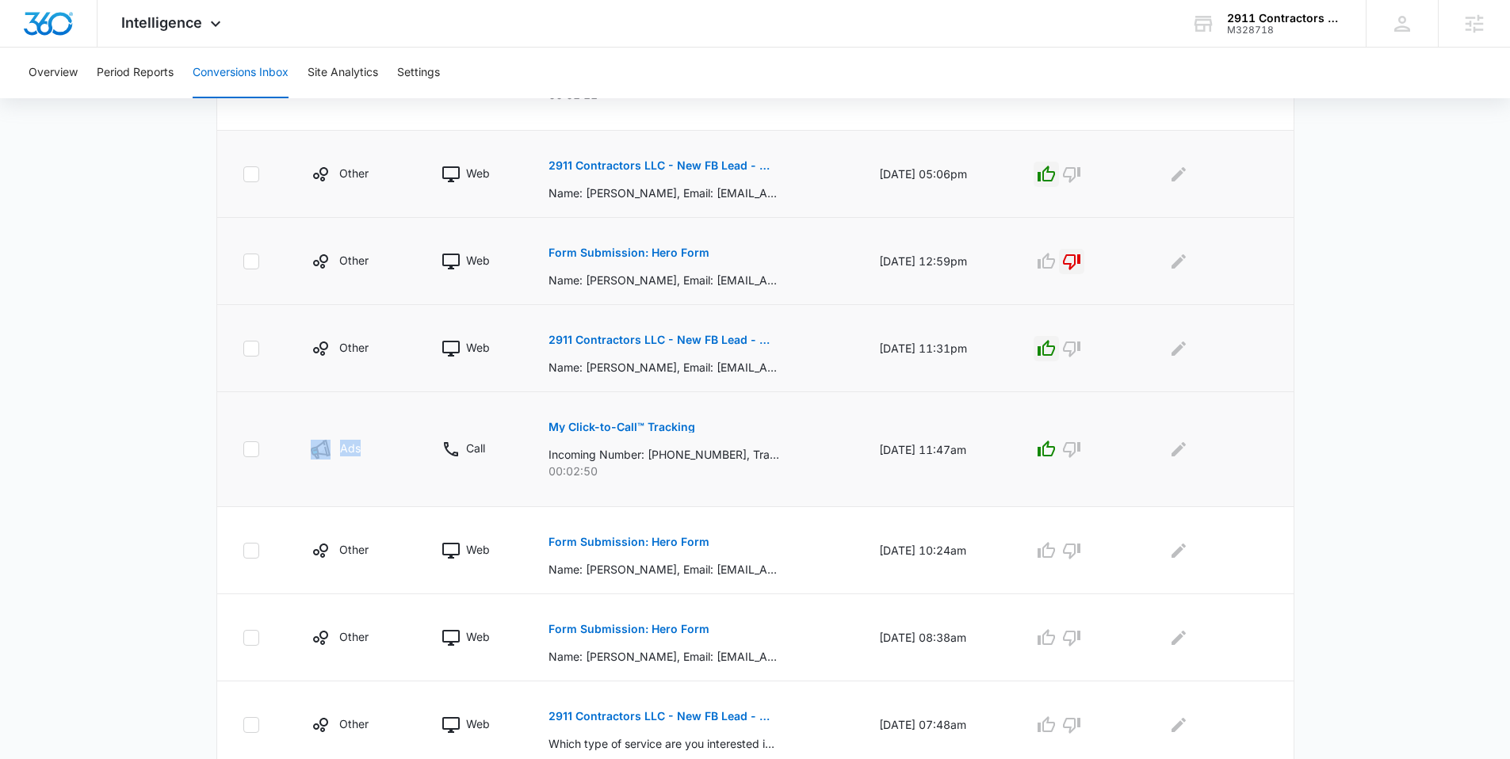
drag, startPoint x: 313, startPoint y: 447, endPoint x: 302, endPoint y: 446, distance: 11.1
click at [302, 446] on td "Ads" at bounding box center [357, 449] width 131 height 115
drag, startPoint x: 582, startPoint y: 471, endPoint x: 485, endPoint y: 472, distance: 96.7
click at [548, 472] on p "00:02:50" at bounding box center [694, 471] width 292 height 17
click at [163, 395] on main "Filters 07/12/2025 08/11/2025 New Conversion Total Conversions: 17 Ads Content …" at bounding box center [755, 137] width 1510 height 1362
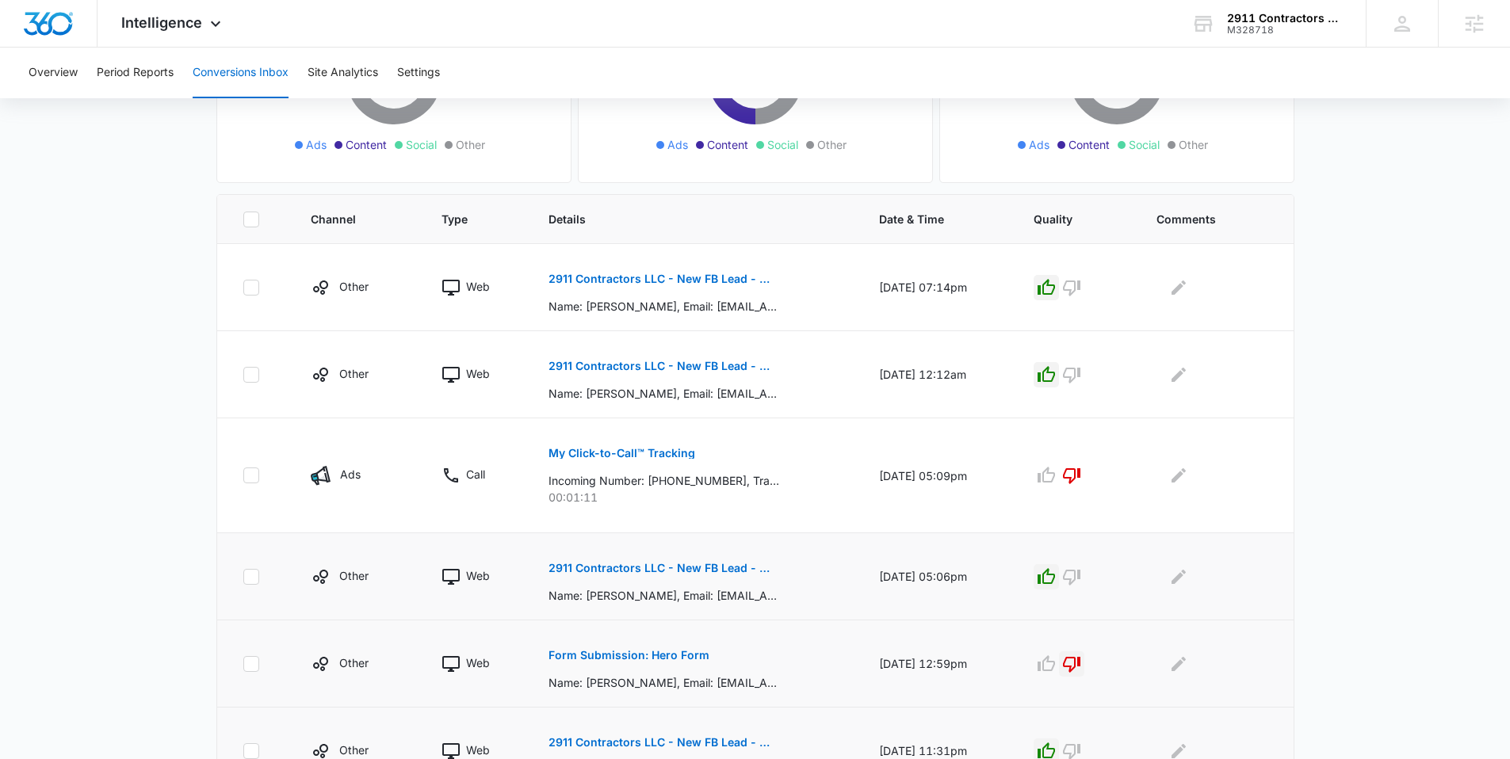
scroll to position [252, 0]
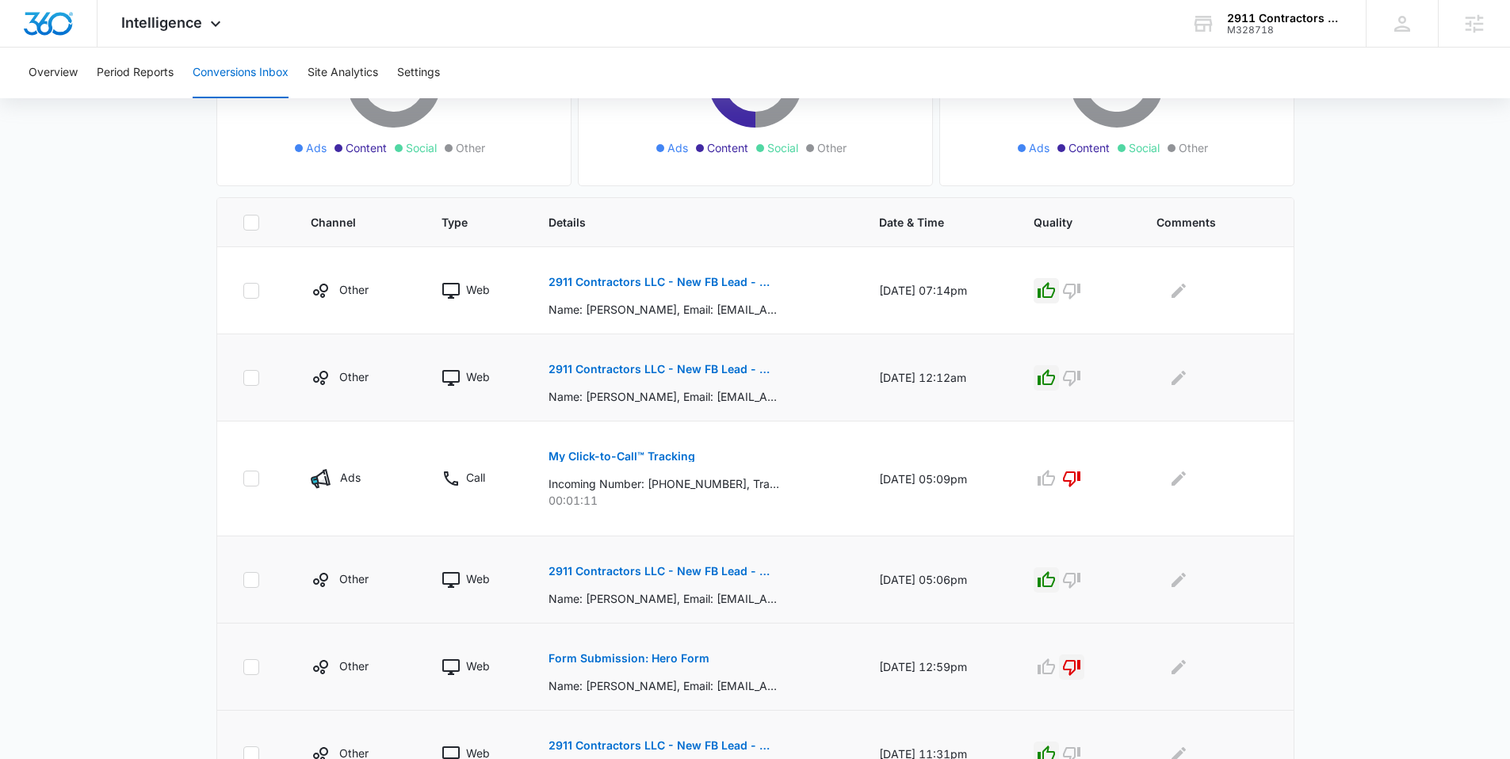
click at [590, 372] on p "2911 Contractors LLC - New FB Lead - M360 Notification" at bounding box center [663, 369] width 231 height 11
click at [734, 365] on p "2911 Contractors LLC - New FB Lead - M360 Notification" at bounding box center [663, 369] width 231 height 11
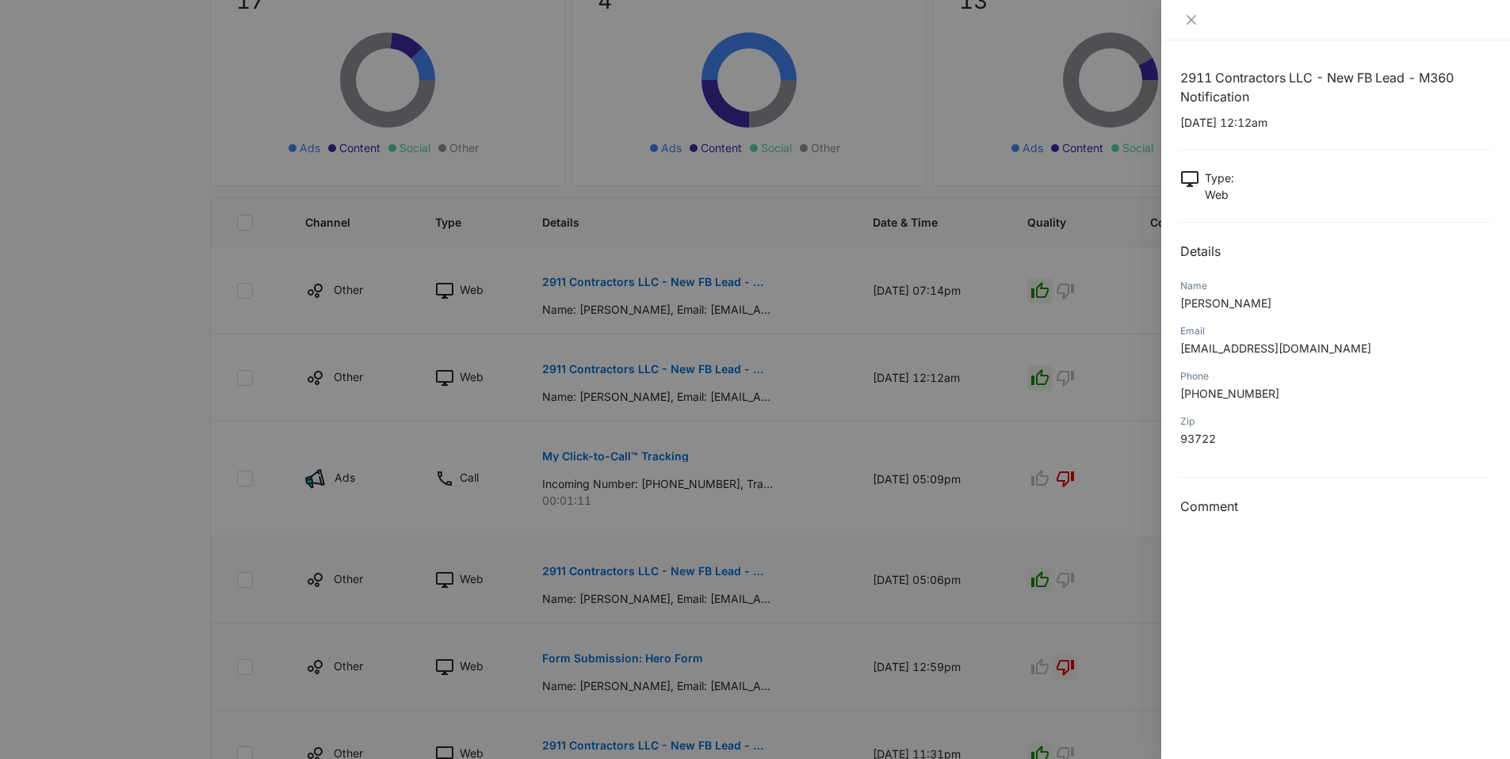
click at [142, 369] on div at bounding box center [755, 379] width 1510 height 759
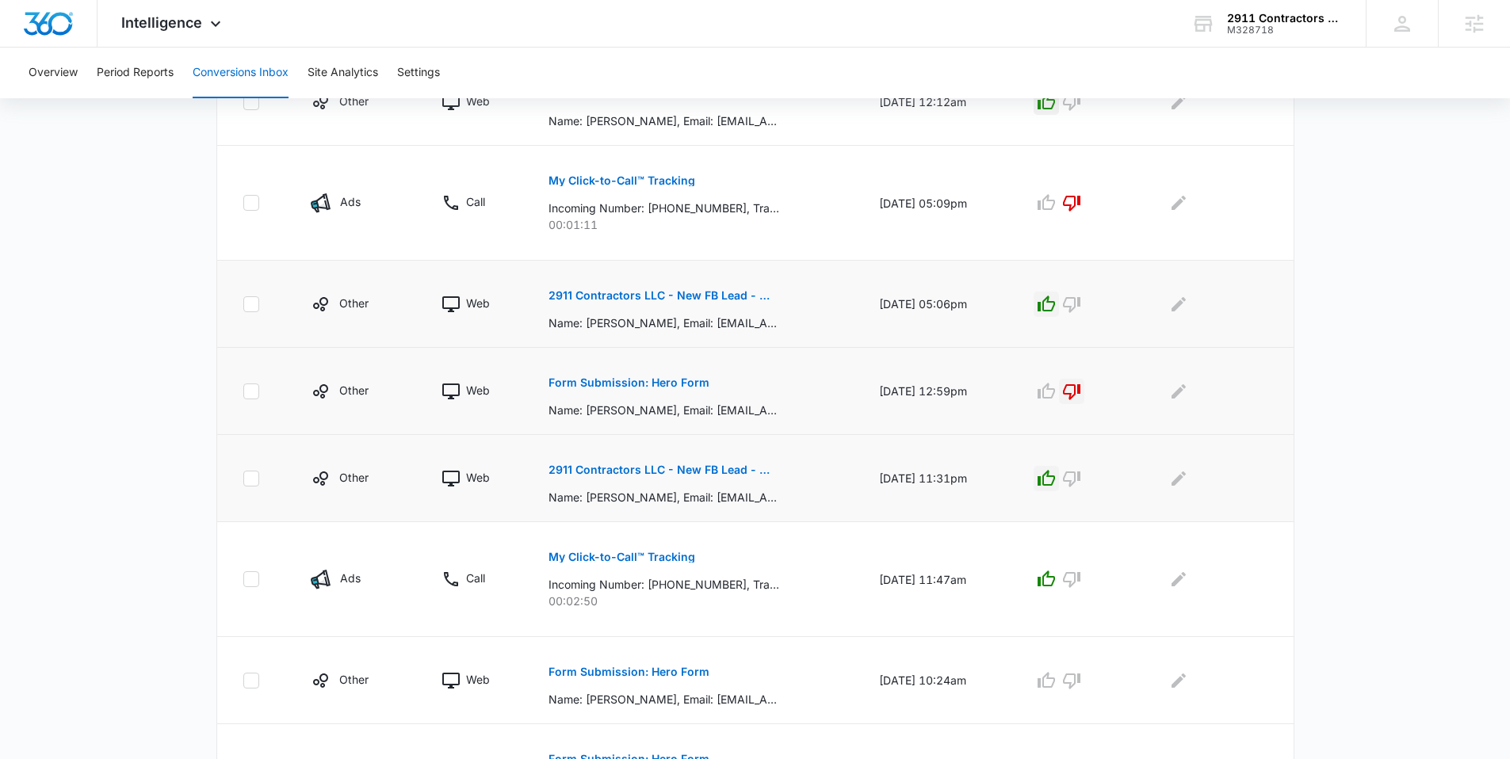
scroll to position [510, 0]
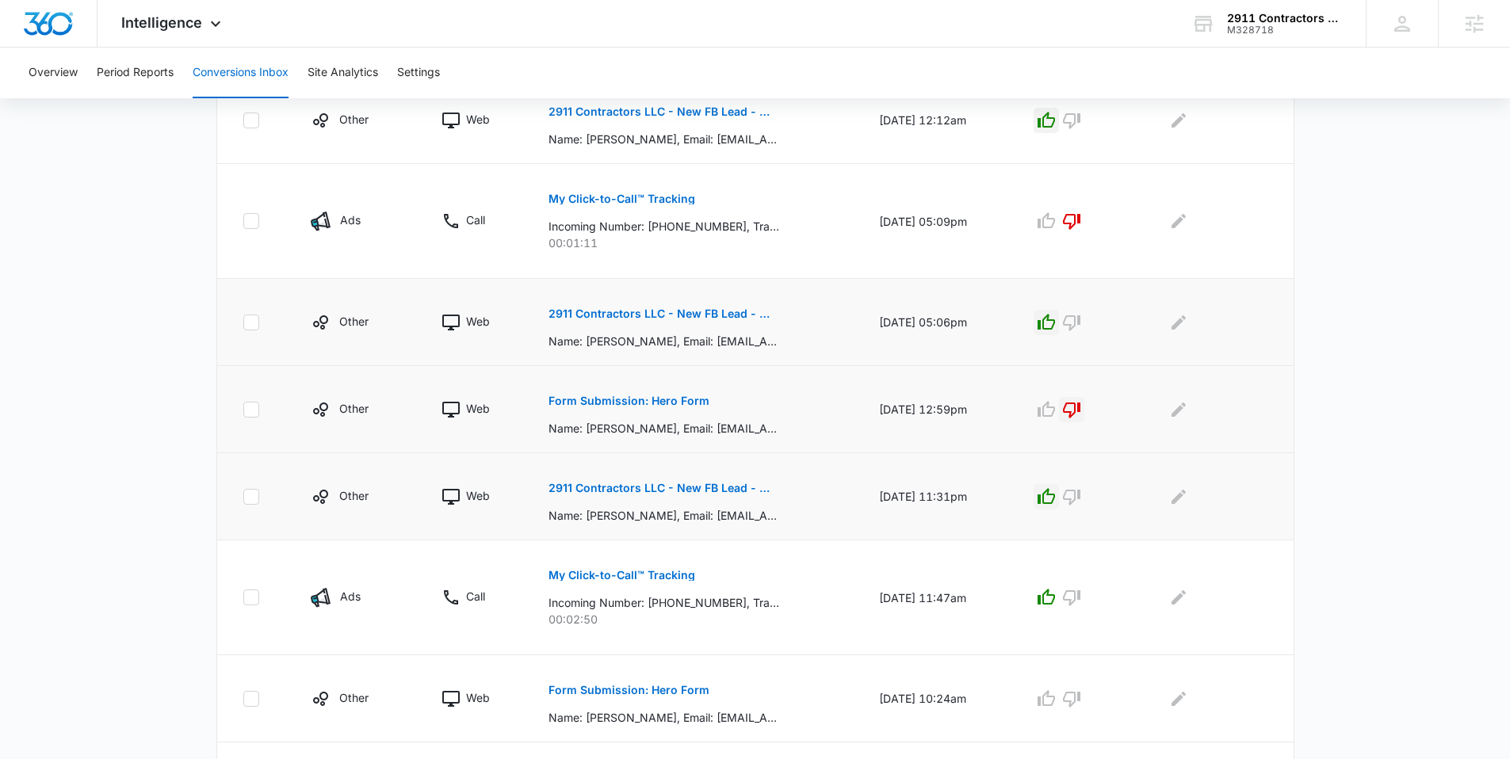
click at [690, 486] on p "2911 Contractors LLC - New FB Lead - M360 Notification" at bounding box center [663, 488] width 231 height 11
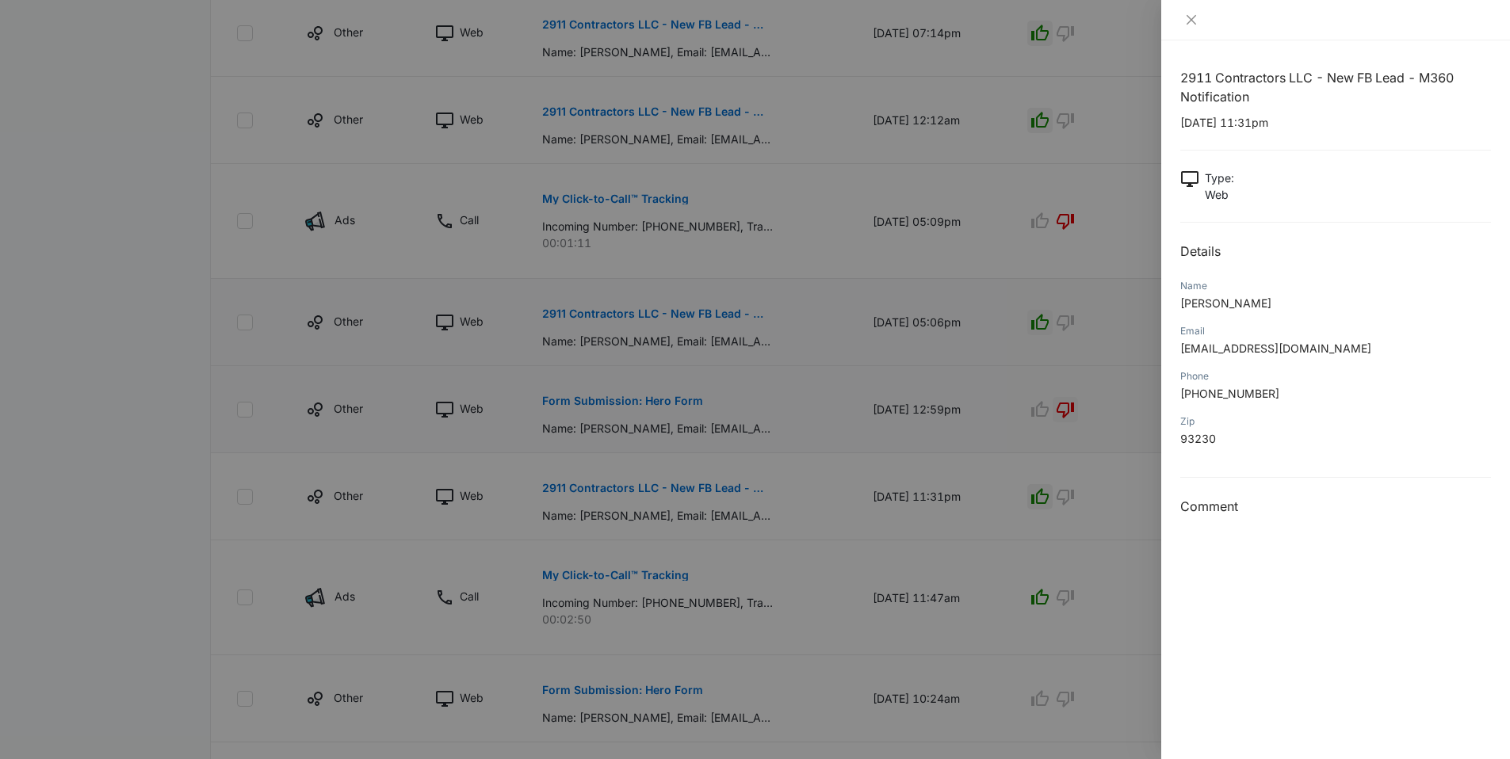
click at [136, 250] on div at bounding box center [755, 379] width 1510 height 759
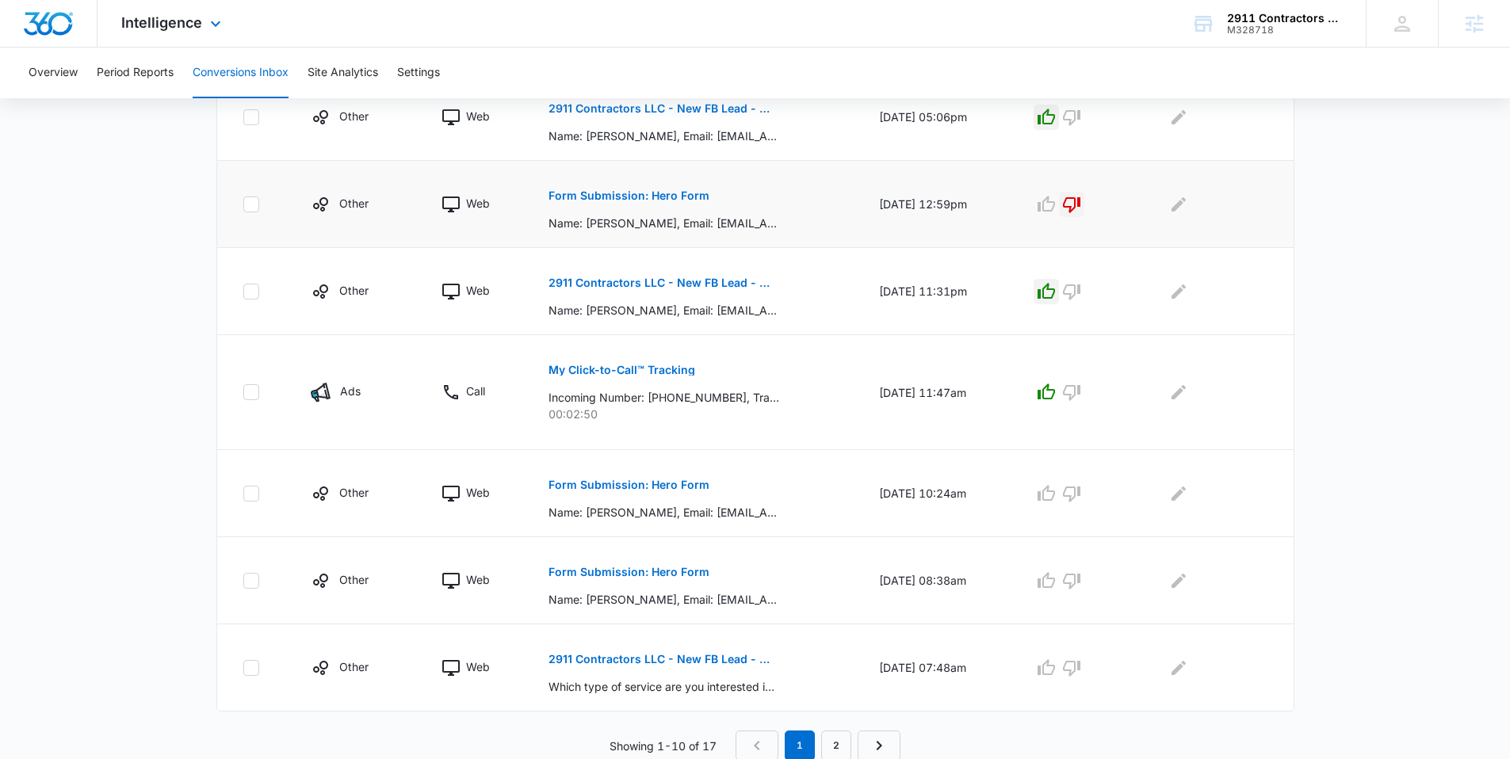
scroll to position [716, 0]
click at [647, 282] on p "2911 Contractors LLC - New FB Lead - M360 Notification" at bounding box center [663, 281] width 231 height 11
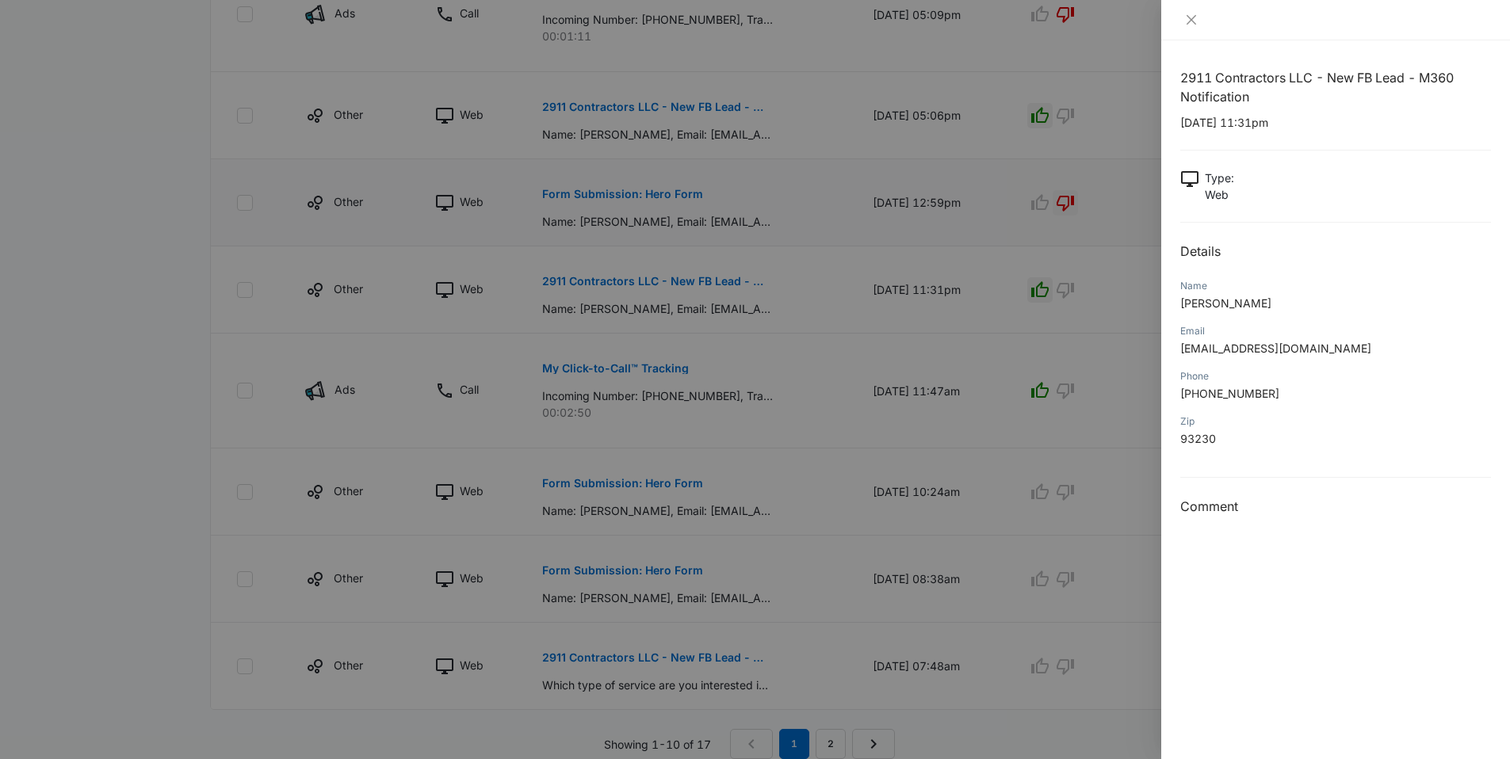
drag, startPoint x: 1279, startPoint y: 302, endPoint x: 1170, endPoint y: 306, distance: 109.4
click at [1170, 306] on div "2911 Contractors LLC - New FB Lead - M360 Notification 08/05/2025 at 11:31pm Ty…" at bounding box center [1335, 399] width 349 height 719
copy span "Carmen Salgado"
drag, startPoint x: 1301, startPoint y: 394, endPoint x: 1177, endPoint y: 396, distance: 124.4
click at [1177, 396] on div "2911 Contractors LLC - New FB Lead - M360 Notification 08/05/2025 at 11:31pm Ty…" at bounding box center [1335, 399] width 349 height 719
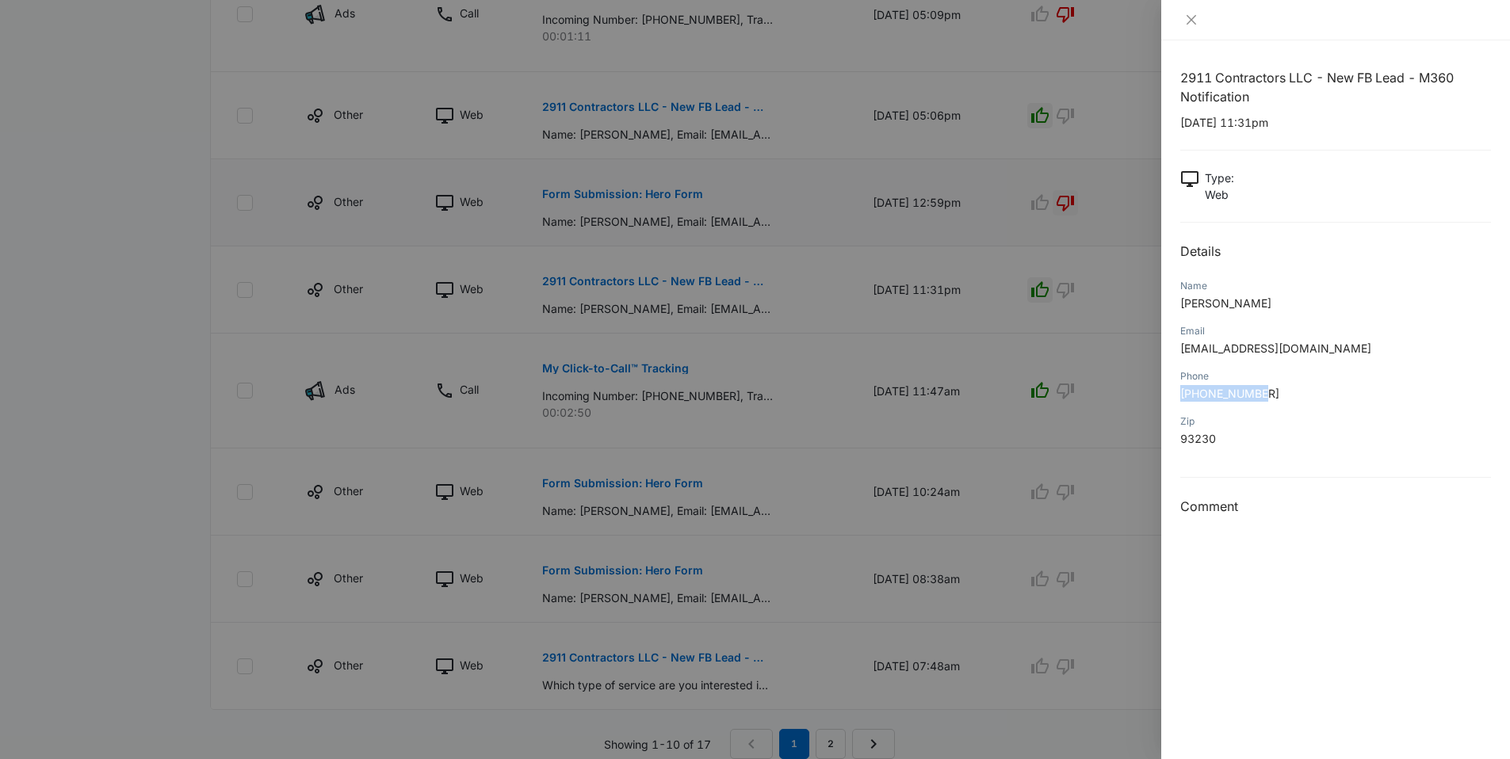
copy span "+15597563691"
drag, startPoint x: 156, startPoint y: 377, endPoint x: 172, endPoint y: 381, distance: 16.3
click at [155, 376] on div at bounding box center [755, 379] width 1510 height 759
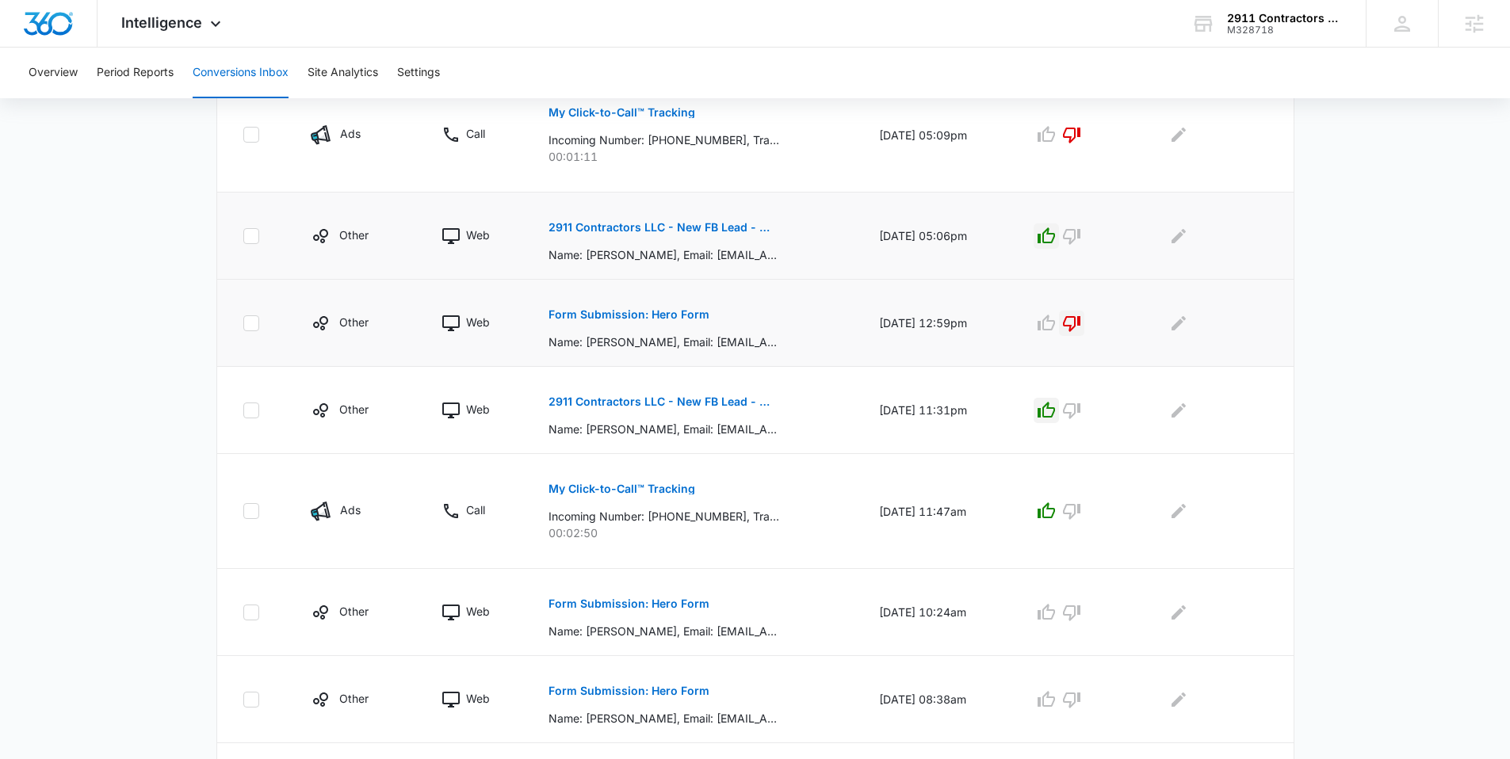
scroll to position [578, 0]
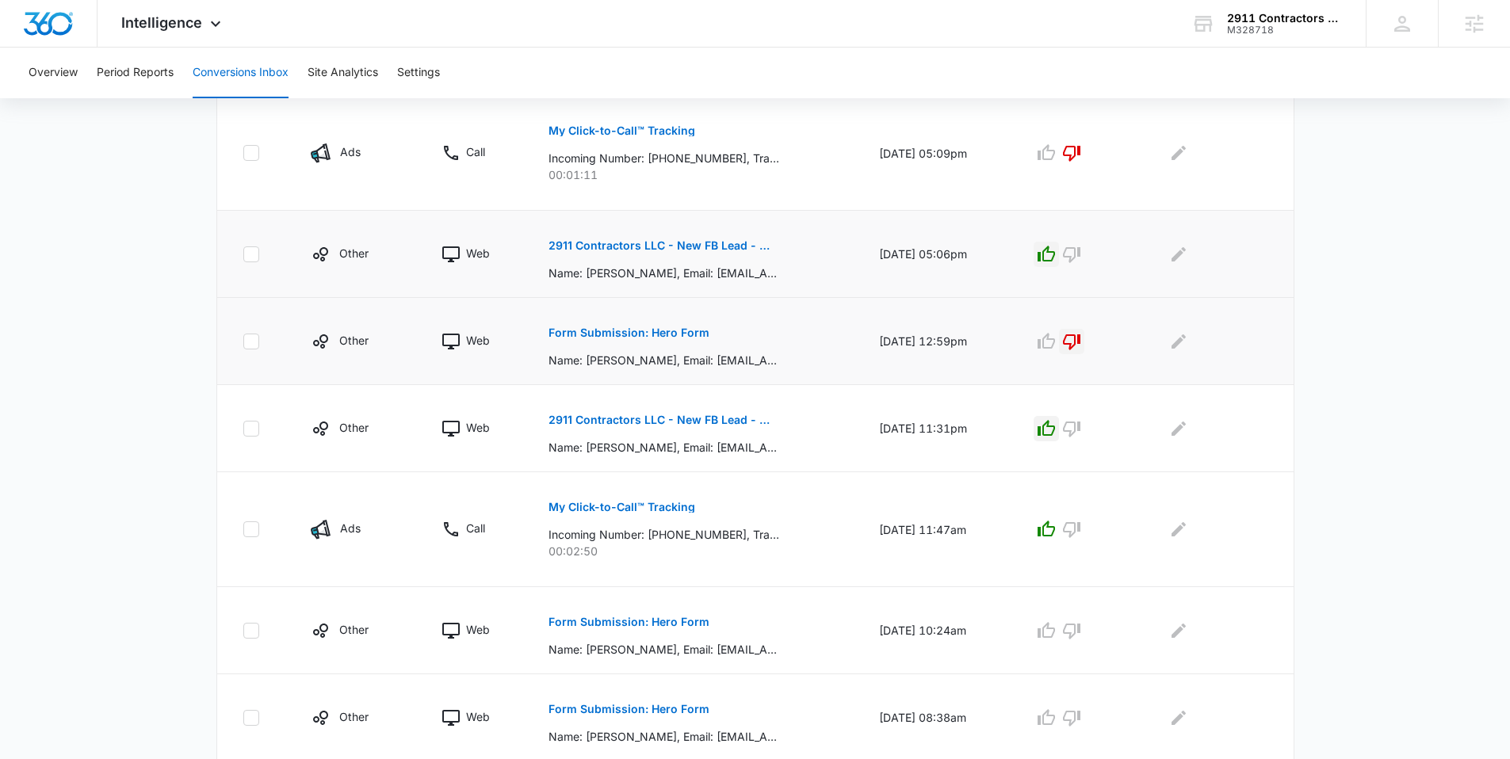
click at [633, 249] on p "2911 Contractors LLC - New FB Lead - M360 Notification" at bounding box center [663, 245] width 231 height 11
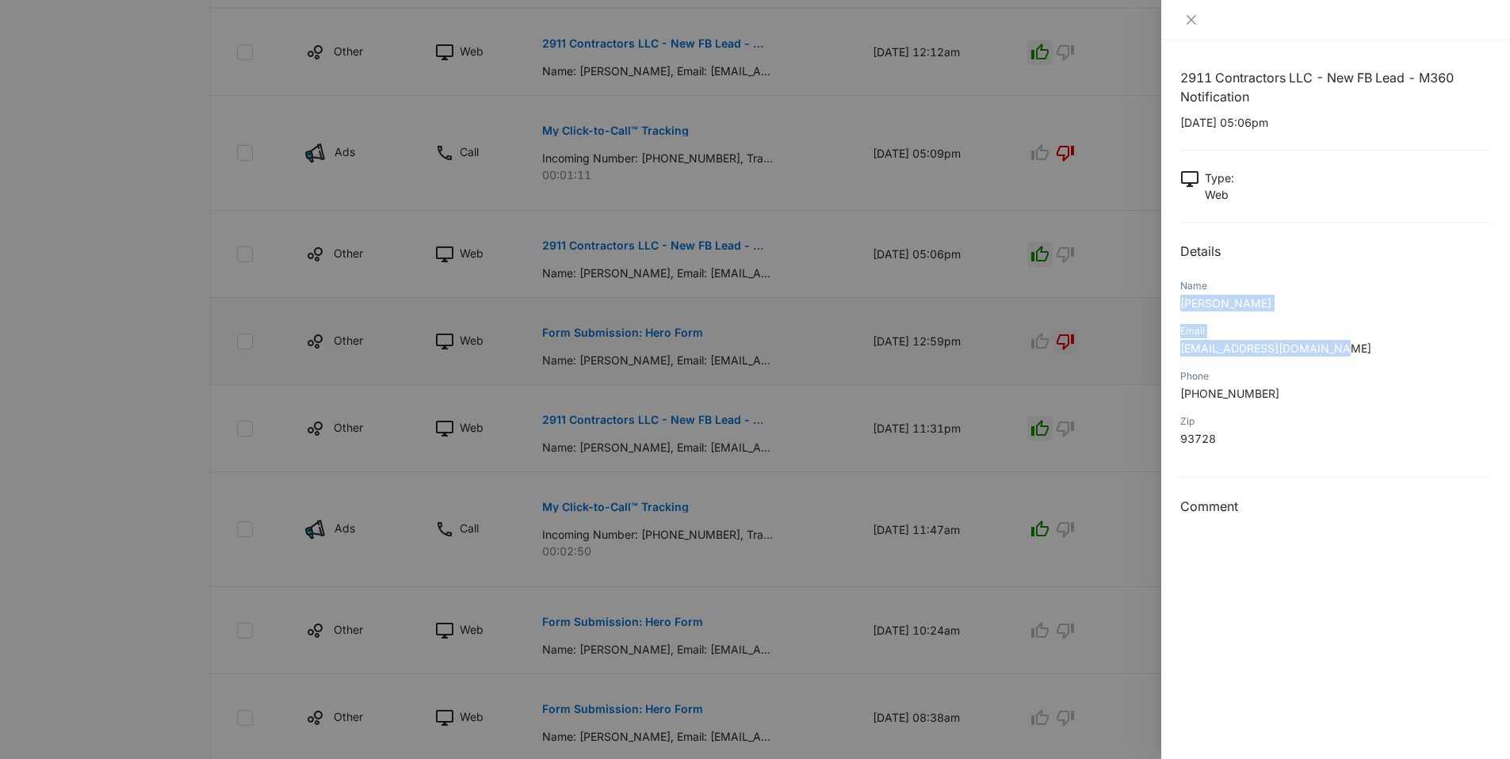
drag, startPoint x: 1354, startPoint y: 350, endPoint x: 1171, endPoint y: 305, distance: 188.6
click at [1171, 305] on div "2911 Contractors LLC - New FB Lead - M360 Notification 08/06/2025 at 05:06pm Ty…" at bounding box center [1335, 399] width 349 height 719
click at [1228, 327] on div "Email" at bounding box center [1335, 331] width 311 height 14
drag, startPoint x: 1259, startPoint y: 307, endPoint x: 1176, endPoint y: 299, distance: 82.8
click at [1176, 299] on div "2911 Contractors LLC - New FB Lead - M360 Notification 08/06/2025 at 05:06pm Ty…" at bounding box center [1335, 399] width 349 height 719
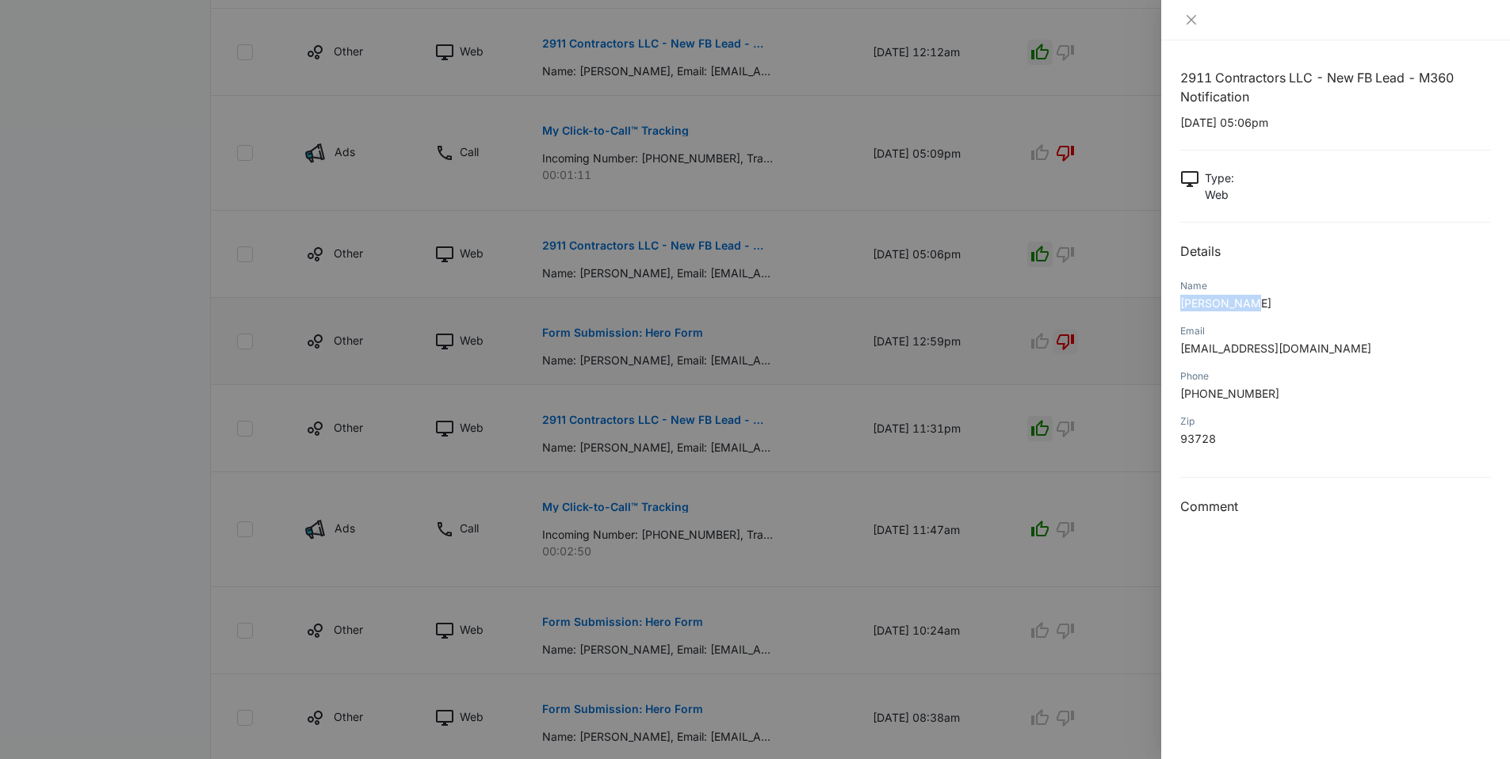
copy span "Helen Penny"
drag, startPoint x: 1273, startPoint y: 395, endPoint x: 1175, endPoint y: 395, distance: 98.3
click at [1175, 395] on div "2911 Contractors LLC - New FB Lead - M360 Notification 08/06/2025 at 05:06pm Ty…" at bounding box center [1335, 399] width 349 height 719
copy span "+15594305726"
click at [1333, 369] on div "Phone +15594305726" at bounding box center [1335, 390] width 311 height 45
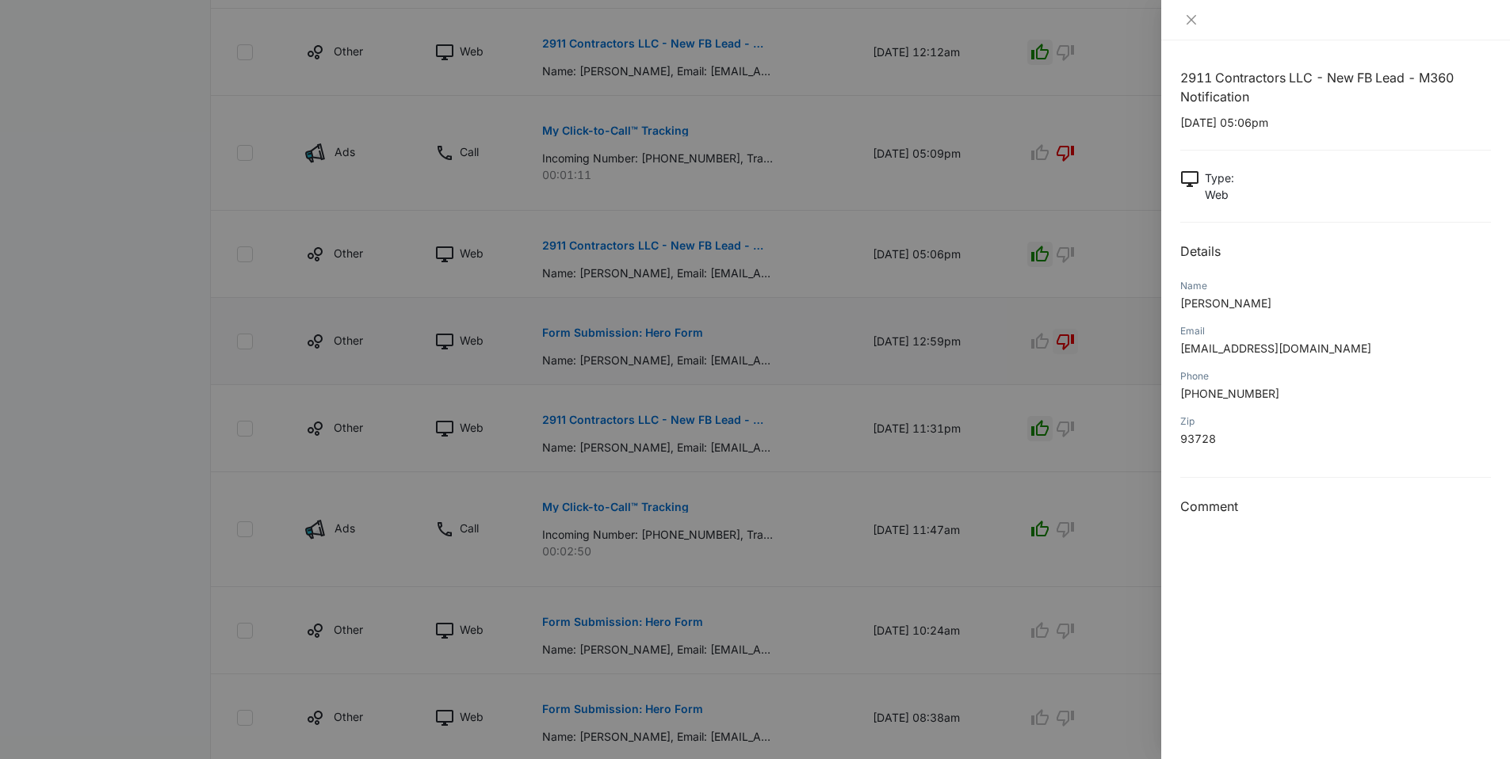
click at [53, 384] on div at bounding box center [755, 379] width 1510 height 759
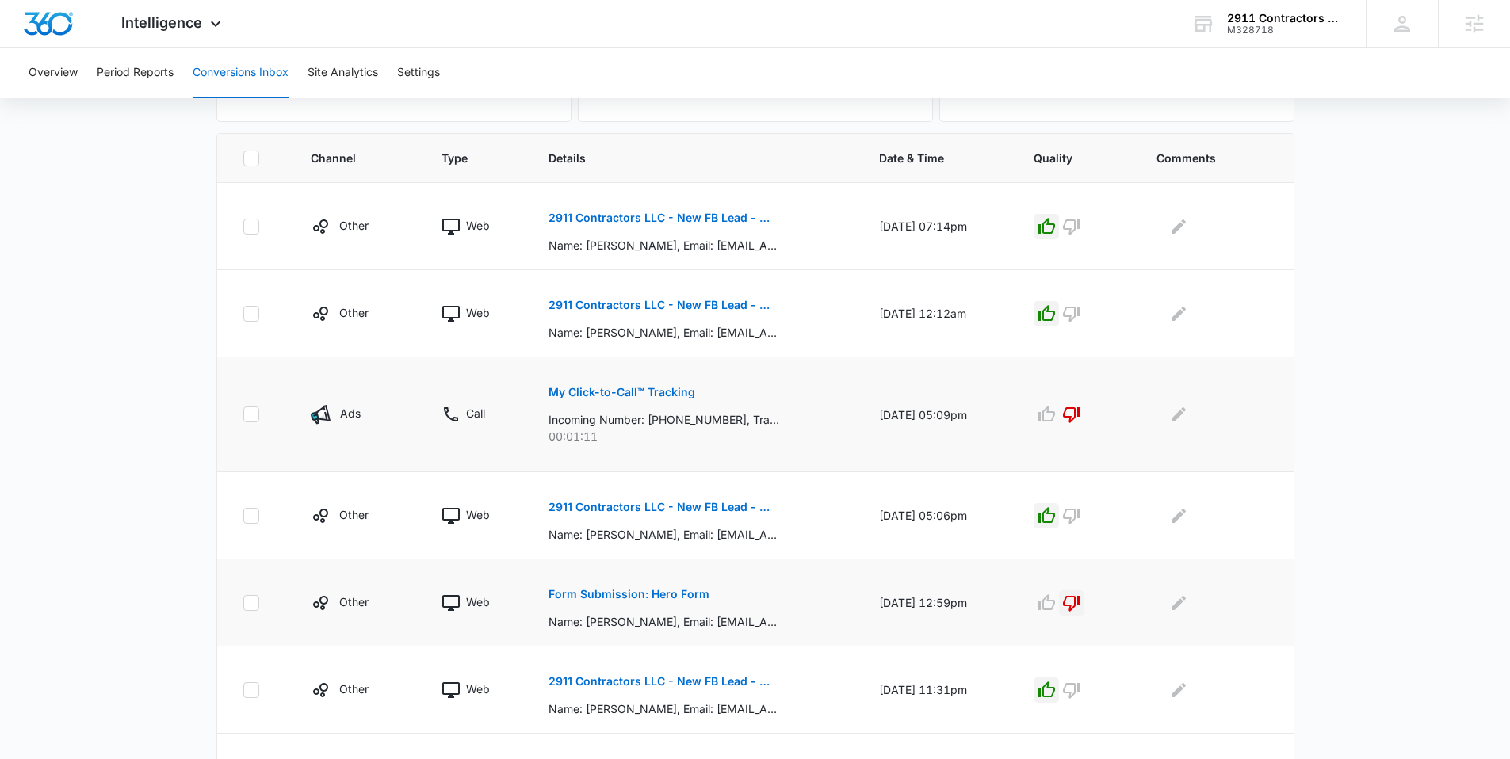
scroll to position [300, 0]
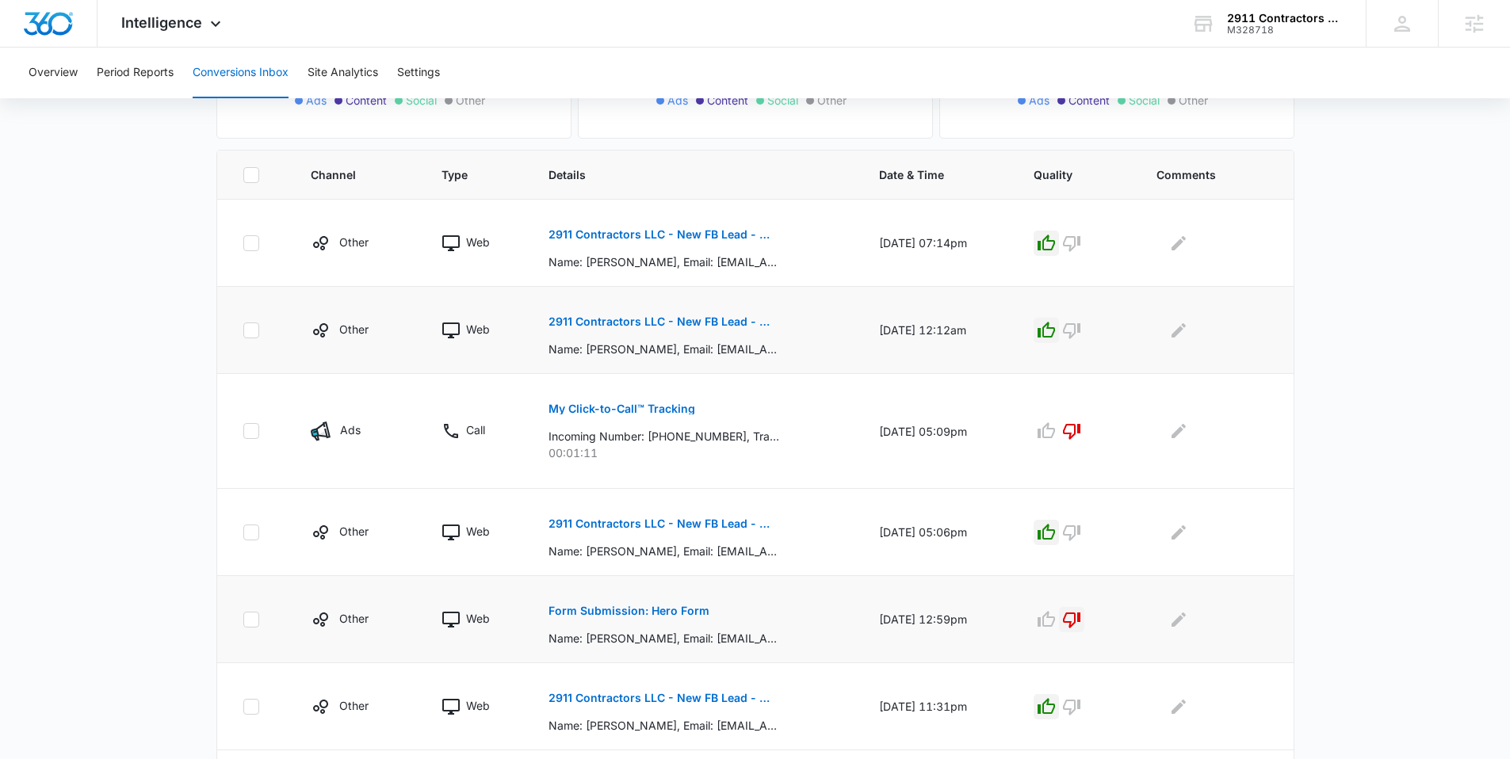
click at [677, 325] on p "2911 Contractors LLC - New FB Lead - M360 Notification" at bounding box center [663, 321] width 231 height 11
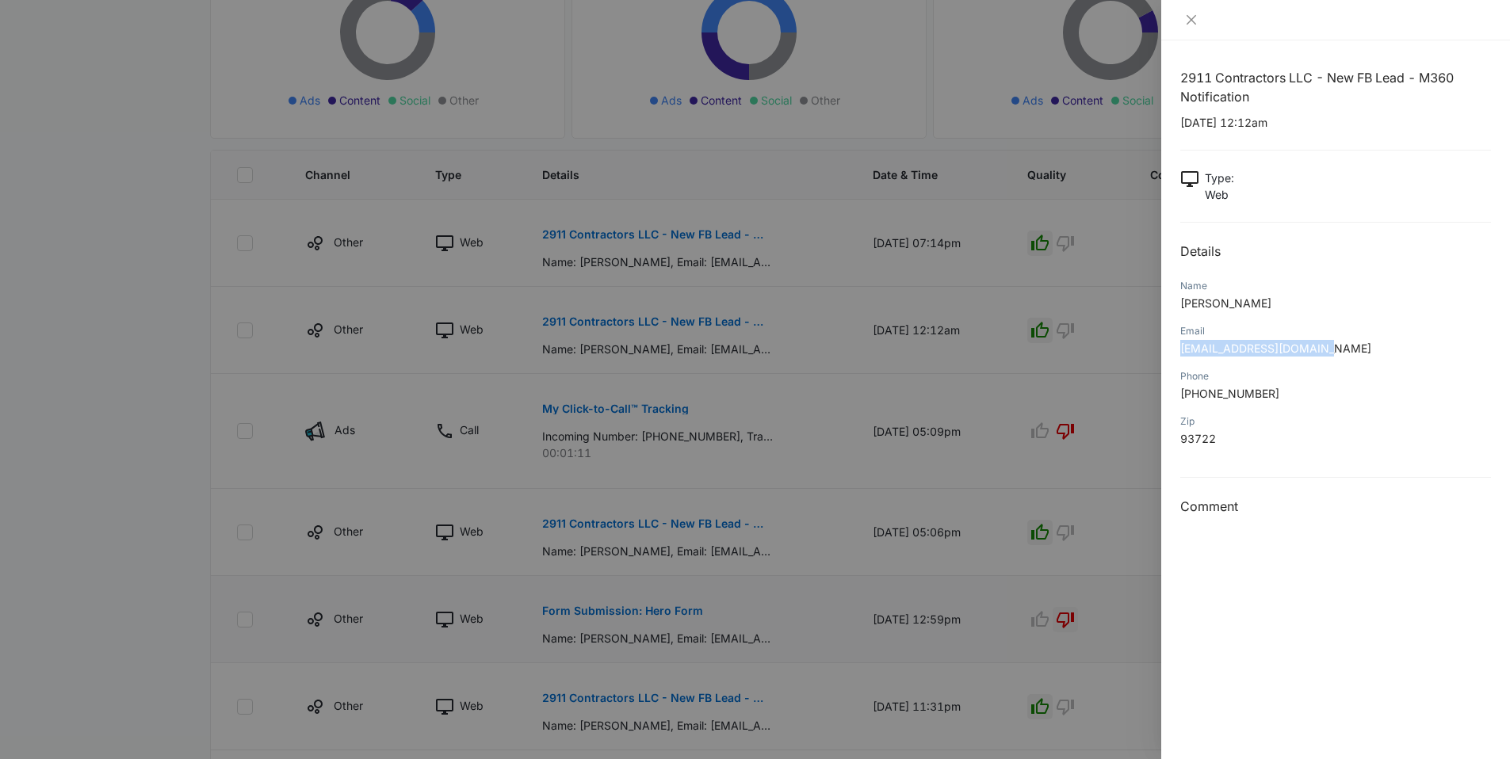
drag, startPoint x: 1341, startPoint y: 344, endPoint x: 1175, endPoint y: 352, distance: 166.6
click at [1171, 353] on div "2911 Contractors LLC - New FB Lead - M360 Notification 08/09/2025 at 12:12am Ty…" at bounding box center [1335, 399] width 349 height 719
copy span "tommbeard5553@gmail.com"
click at [1257, 298] on p "Tommy Beard" at bounding box center [1335, 303] width 311 height 17
drag, startPoint x: 1256, startPoint y: 298, endPoint x: 1199, endPoint y: 303, distance: 57.3
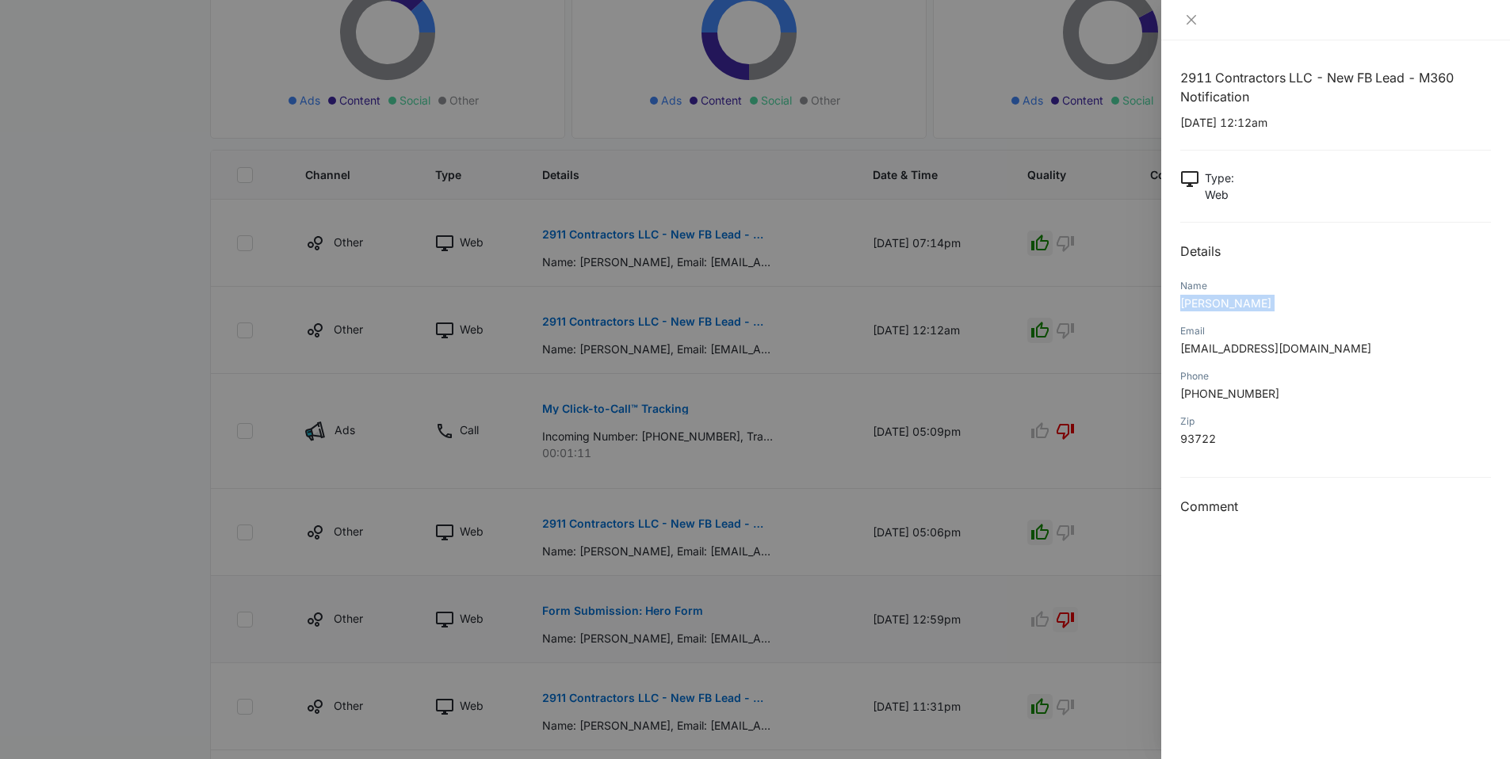
click at [1199, 303] on p "Tommy Beard" at bounding box center [1335, 303] width 311 height 17
copy span "Tommy Beard"
click at [1317, 390] on p "+15599189177" at bounding box center [1335, 393] width 311 height 17
drag, startPoint x: 1291, startPoint y: 387, endPoint x: 1183, endPoint y: 389, distance: 107.8
click at [1183, 389] on p "+15599189177" at bounding box center [1335, 393] width 311 height 17
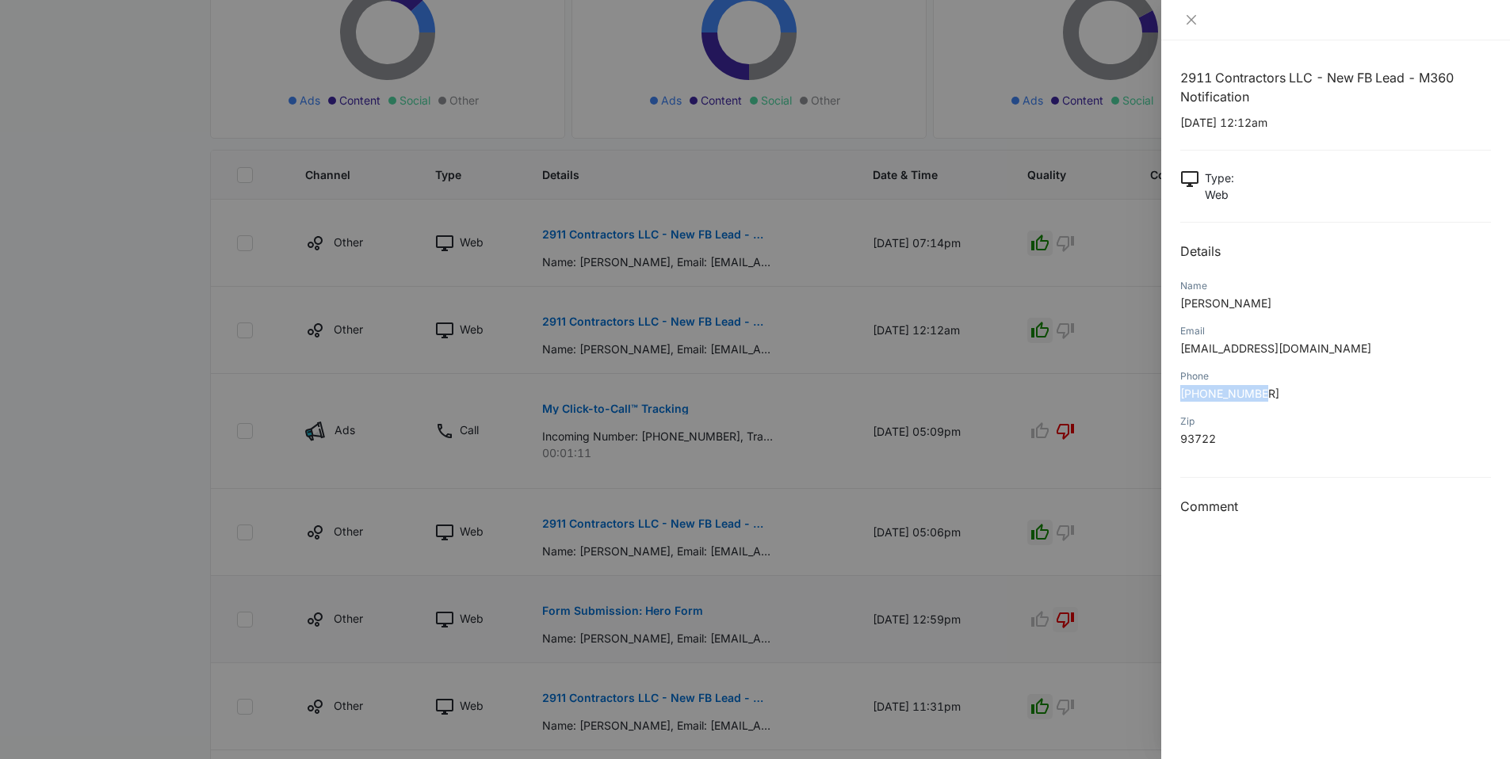
copy span "+15599189177"
click at [533, 236] on div at bounding box center [755, 379] width 1510 height 759
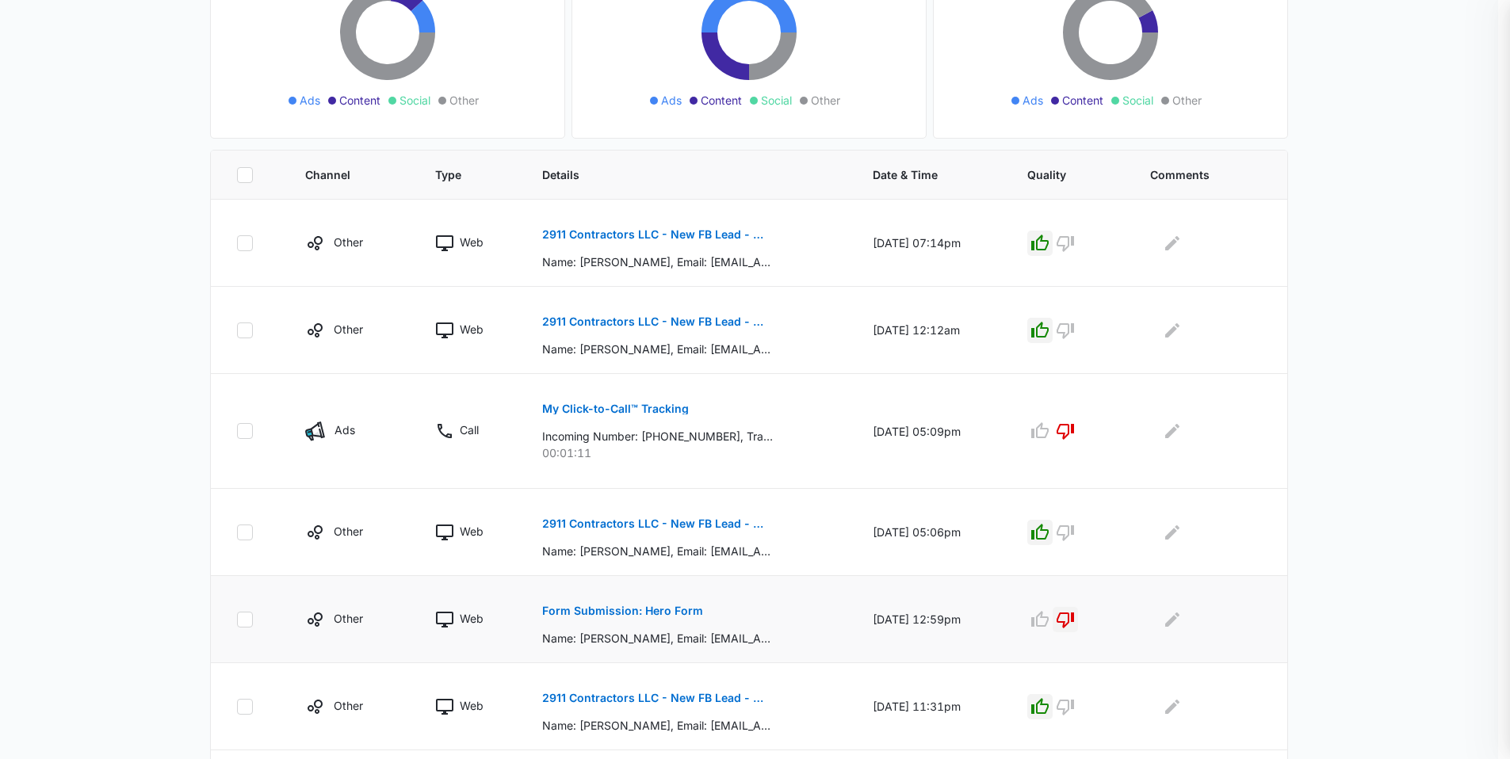
click at [544, 233] on div at bounding box center [755, 379] width 1510 height 759
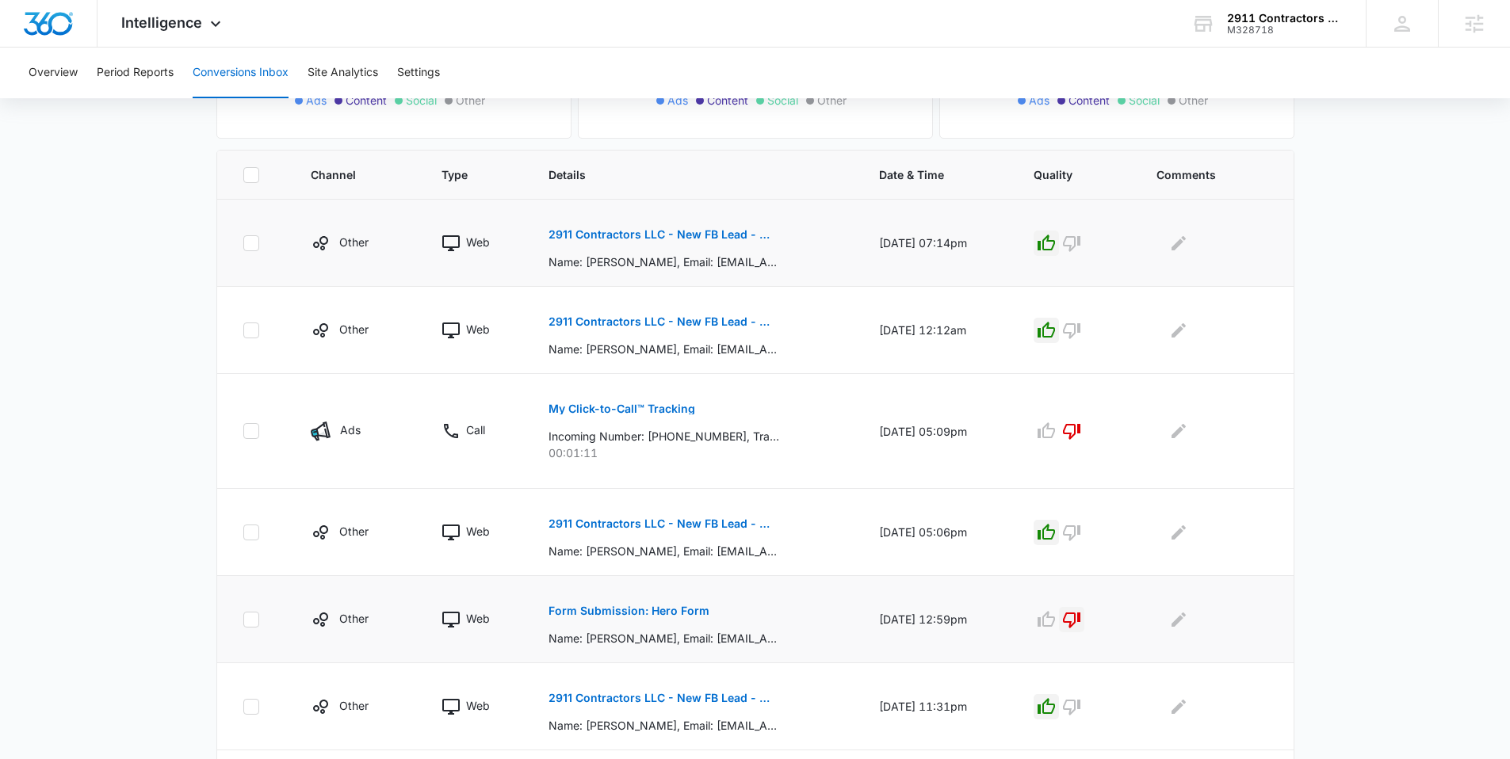
click at [557, 235] on p "2911 Contractors LLC - New FB Lead - M360 Notification" at bounding box center [663, 234] width 231 height 11
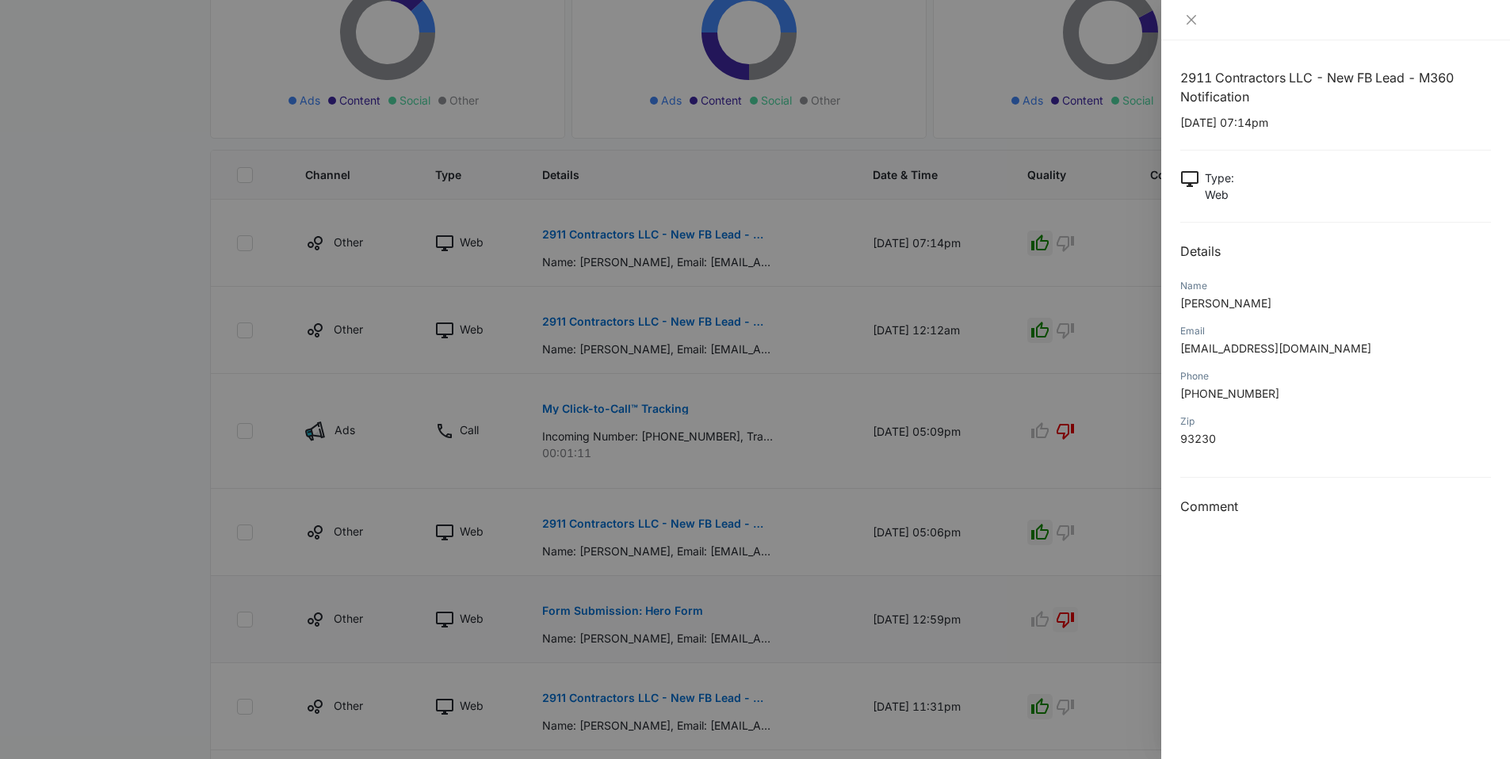
drag, startPoint x: 1292, startPoint y: 313, endPoint x: 1181, endPoint y: 310, distance: 111.0
click at [1181, 310] on div "Name Rosemary Orozco" at bounding box center [1335, 299] width 311 height 45
copy span "Rosemary Orozco"
drag, startPoint x: 1290, startPoint y: 396, endPoint x: 1213, endPoint y: 377, distance: 80.0
click at [1213, 377] on div "Phone +15595724709" at bounding box center [1335, 390] width 311 height 45
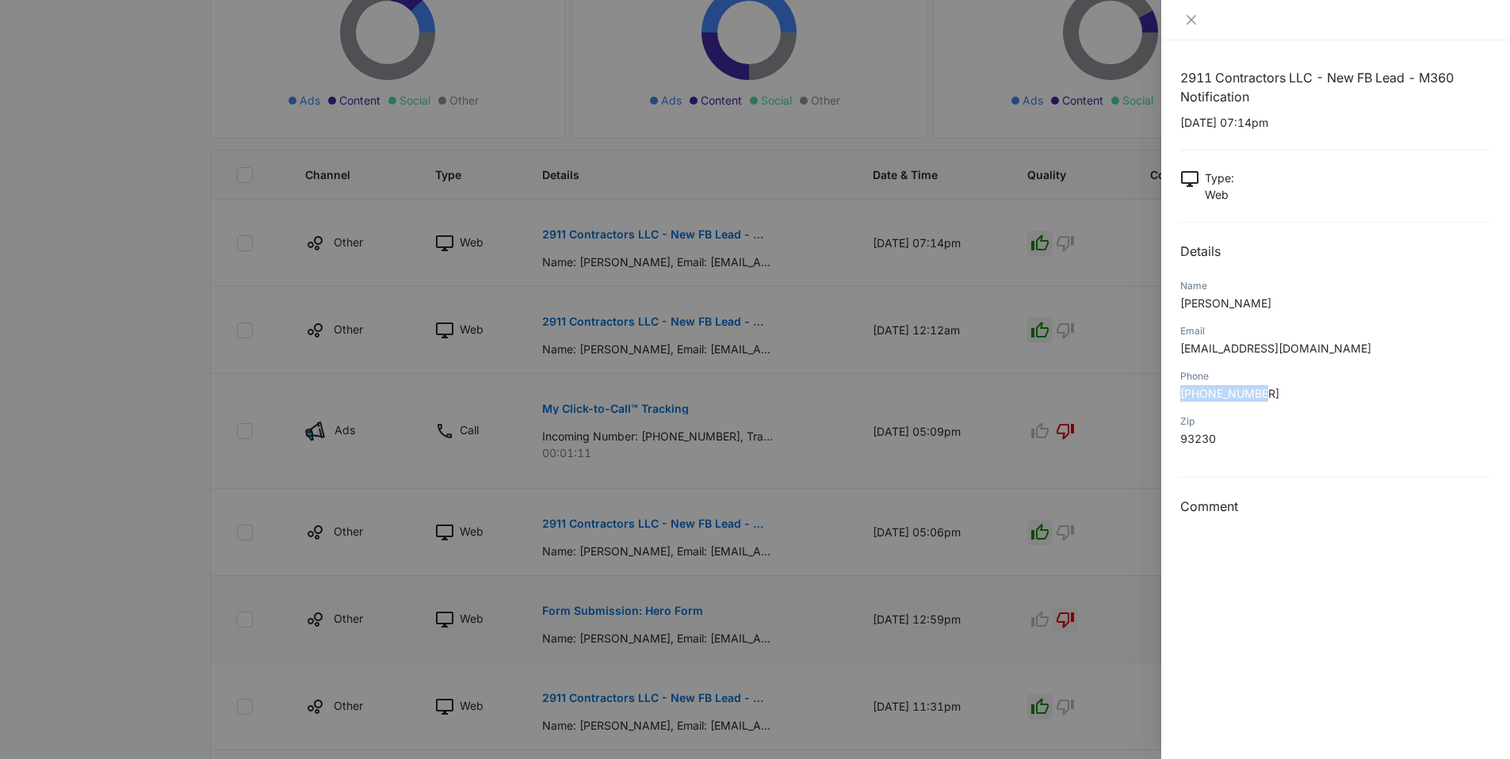
copy div "+15595724709"
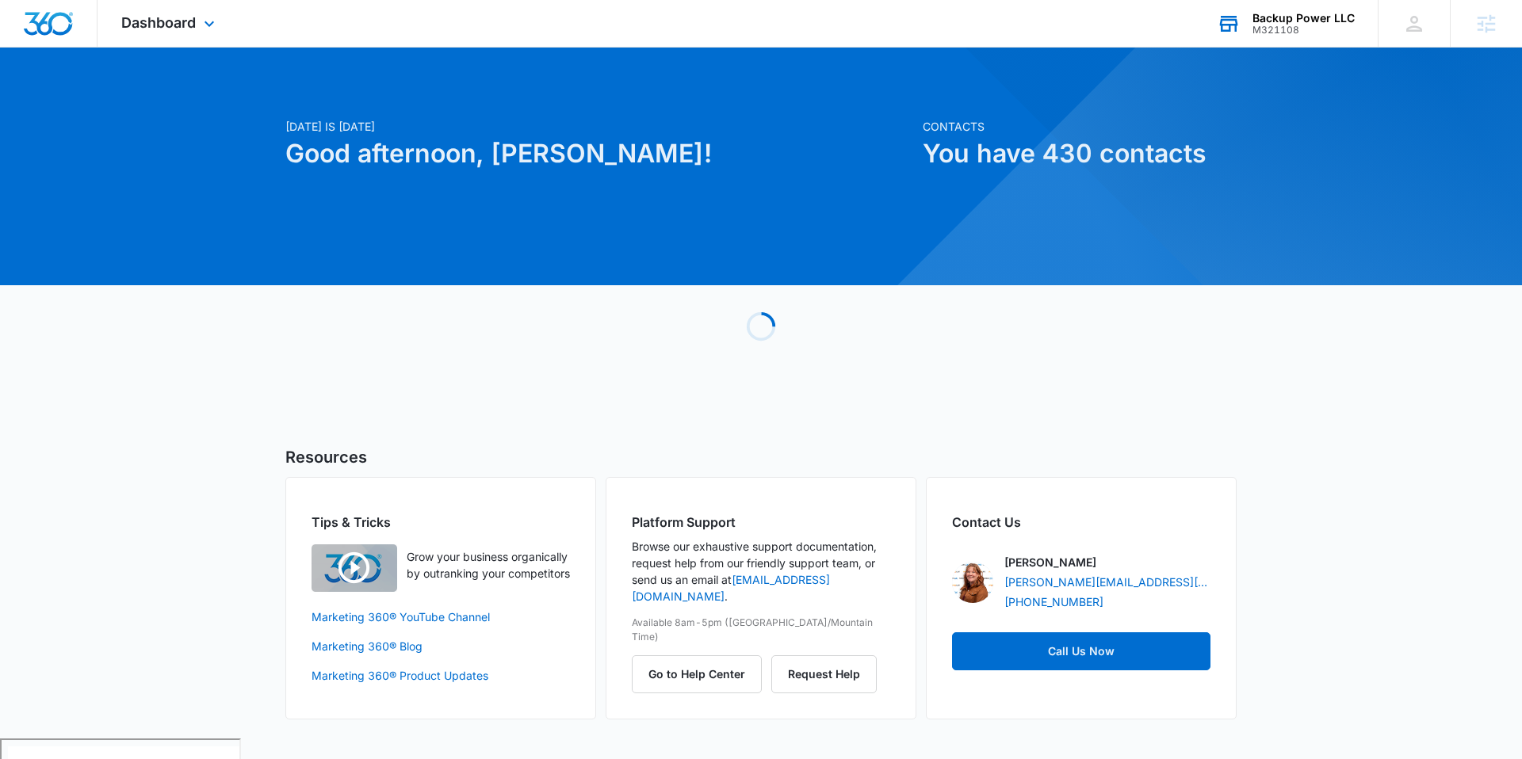
click at [1282, 27] on div "M321108" at bounding box center [1303, 30] width 102 height 11
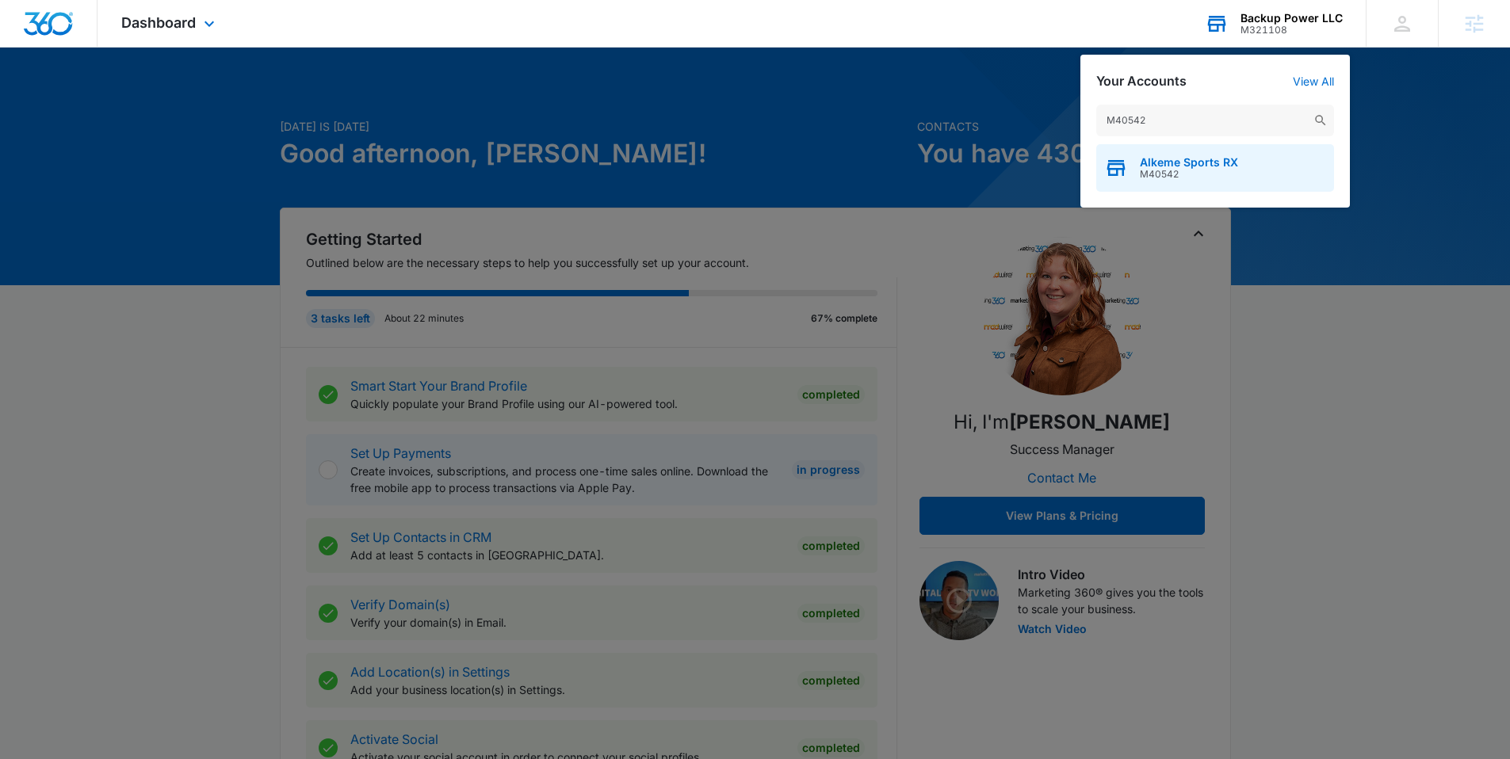
type input "M40542"
click at [1180, 160] on span "Alkeme Sports RX" at bounding box center [1189, 162] width 98 height 13
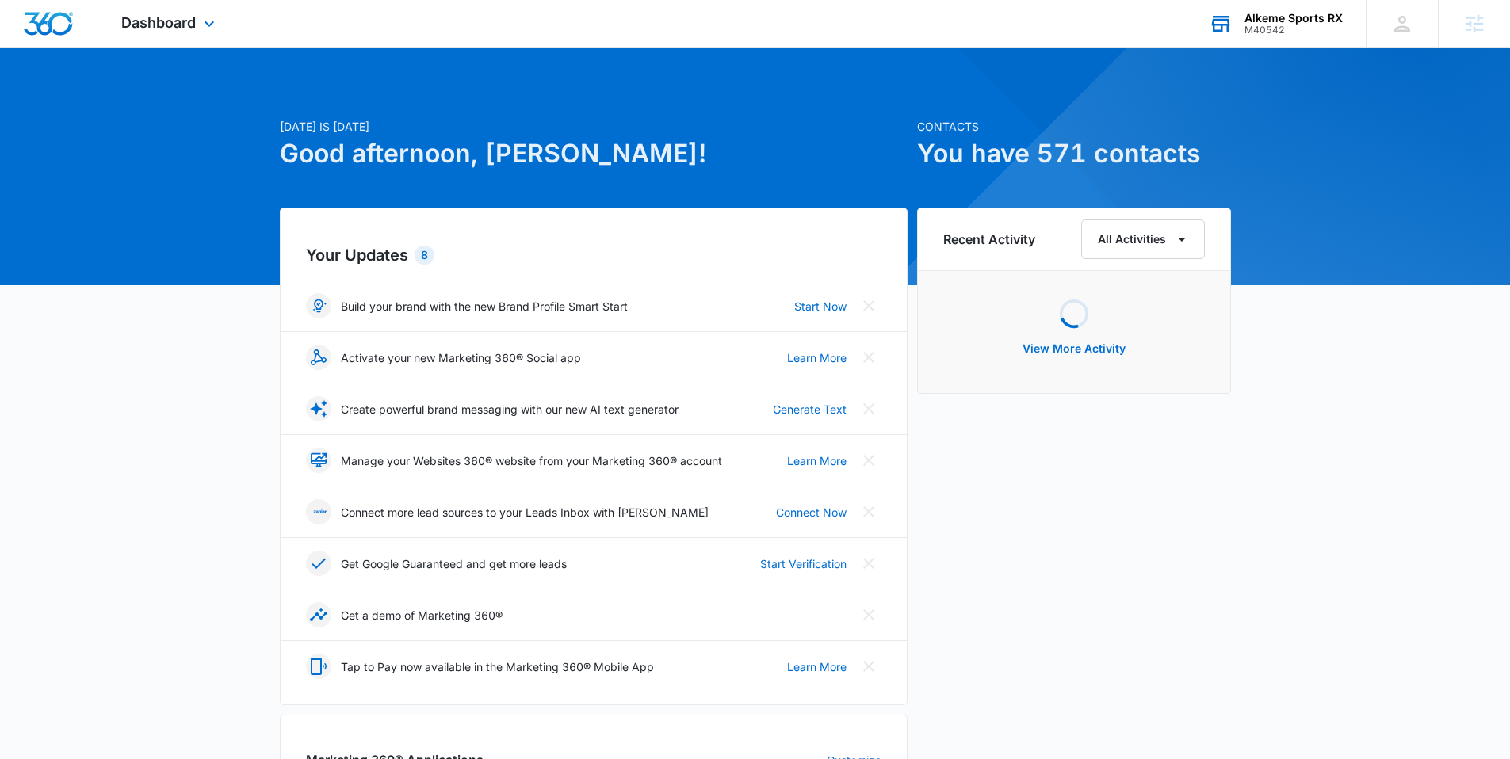
click at [113, 34] on div "Dashboard Apps Reputation Websites Forms CRM Email Social Shop Payments POS Con…" at bounding box center [169, 23] width 145 height 47
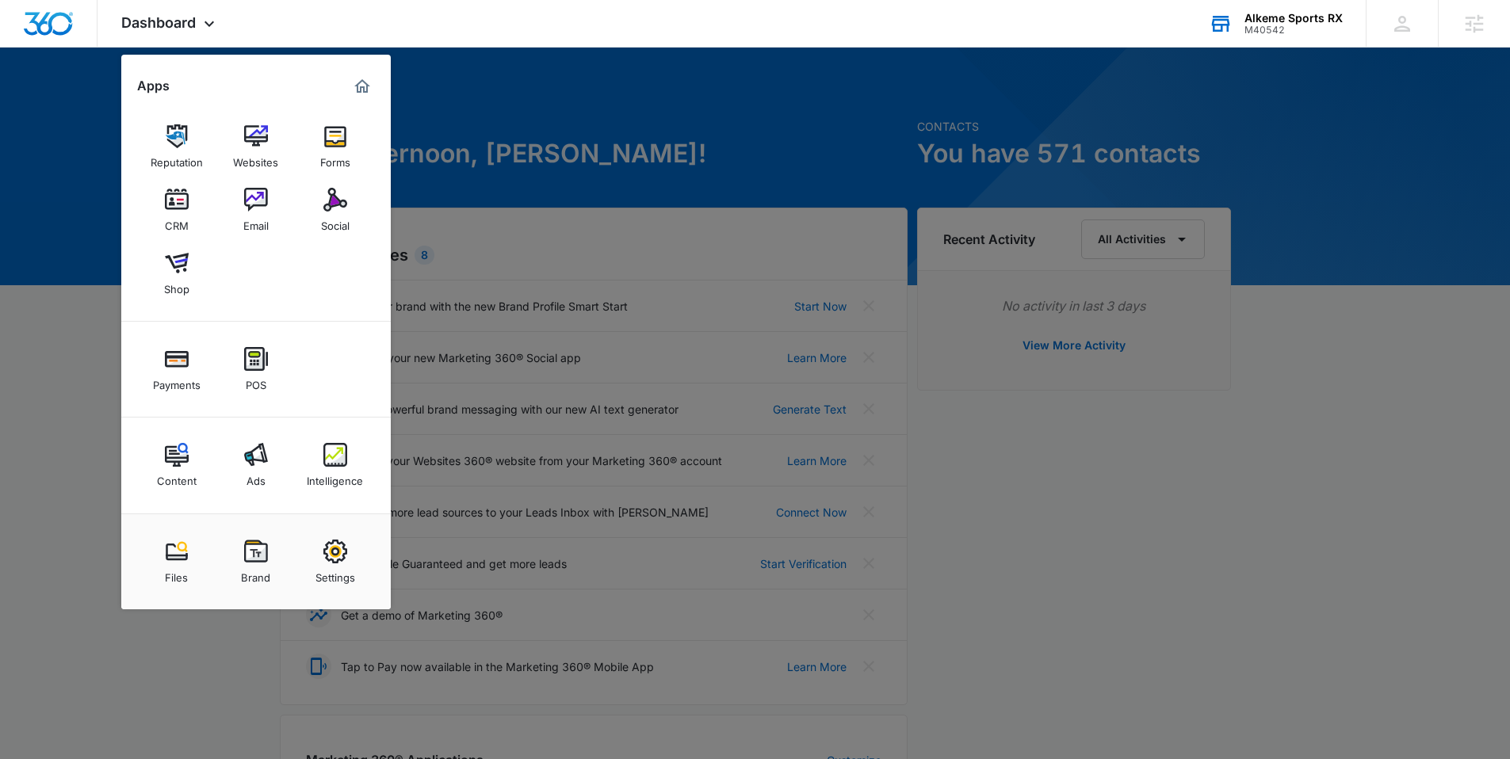
click at [427, 92] on div at bounding box center [755, 379] width 1510 height 759
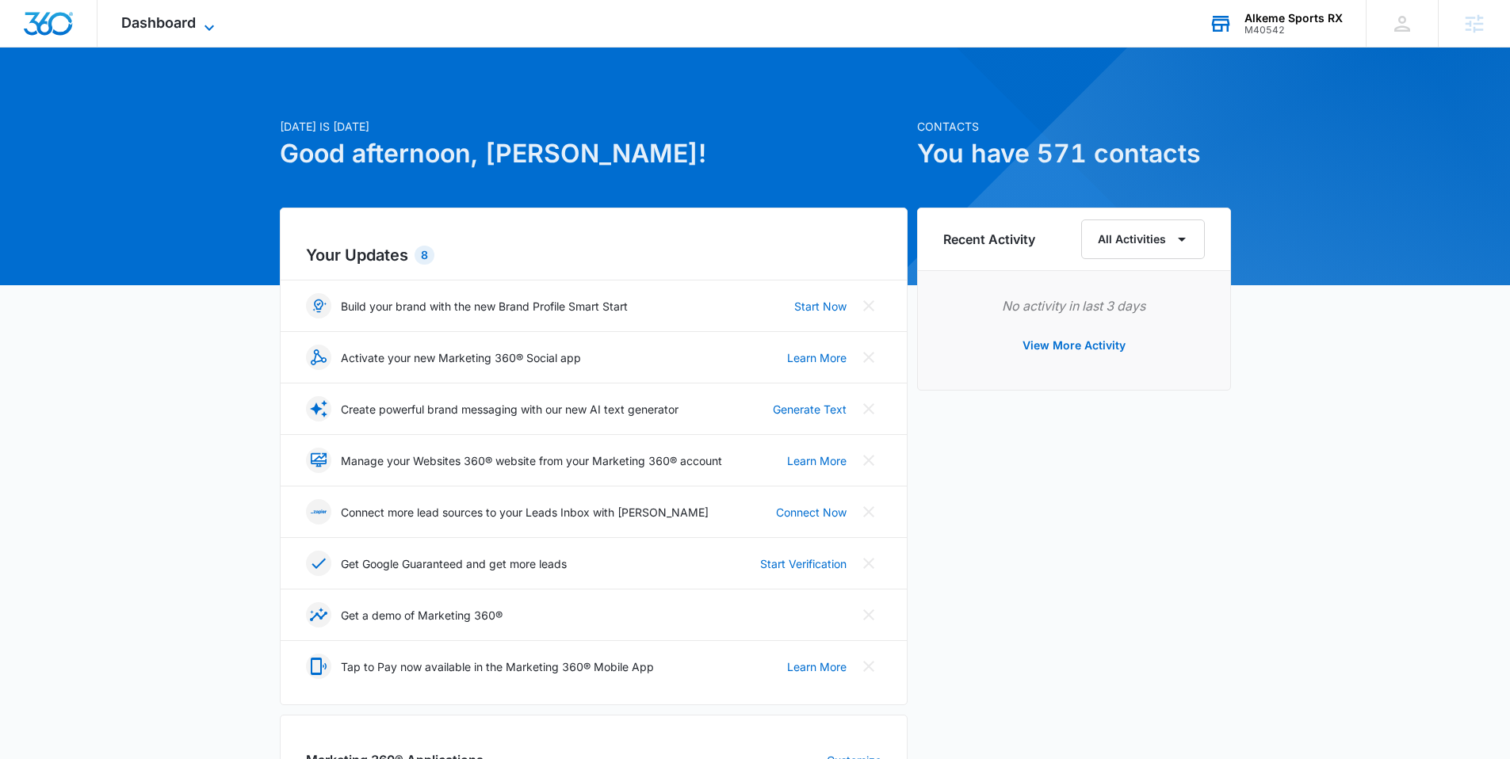
click at [151, 23] on span "Dashboard" at bounding box center [158, 22] width 74 height 17
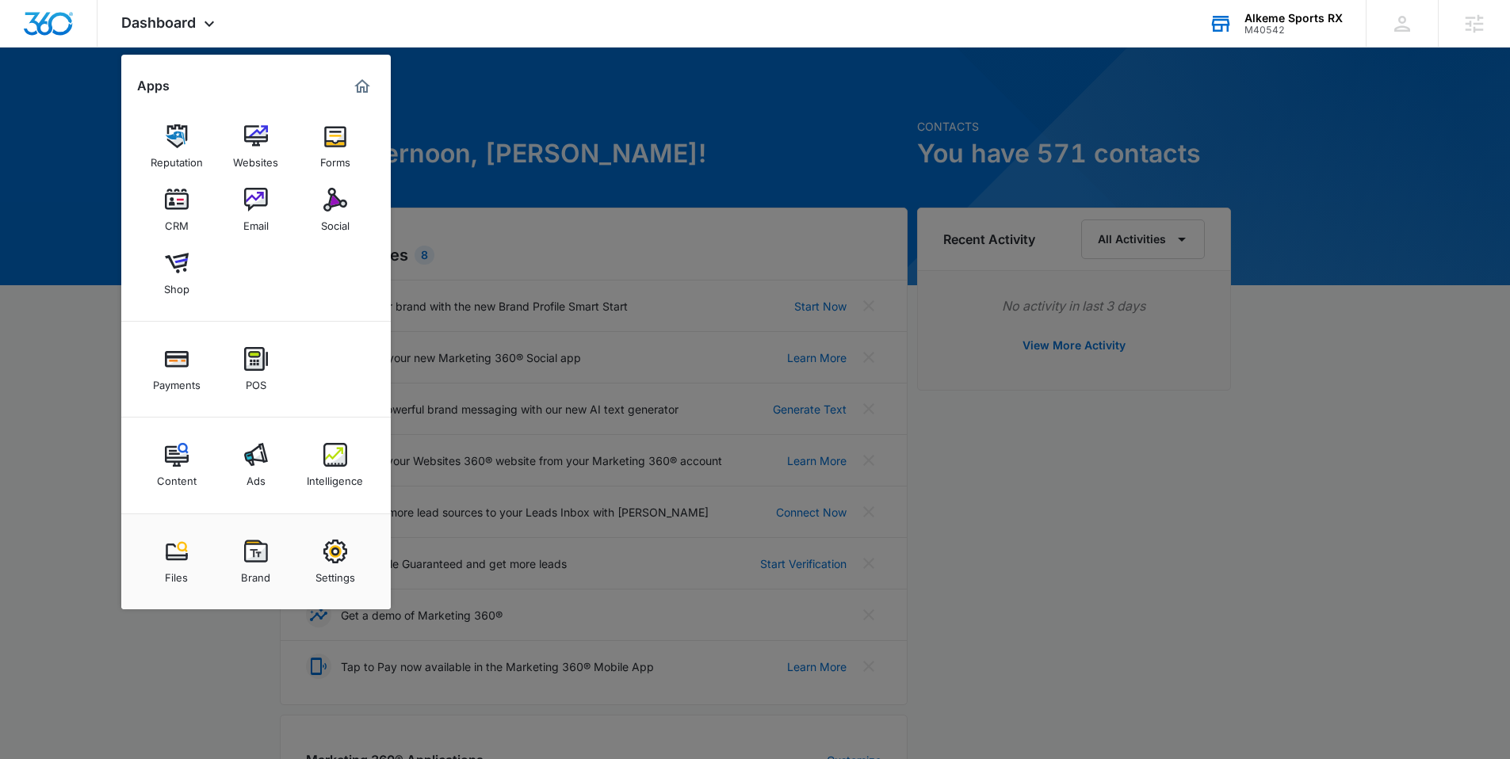
click at [749, 173] on div at bounding box center [755, 379] width 1510 height 759
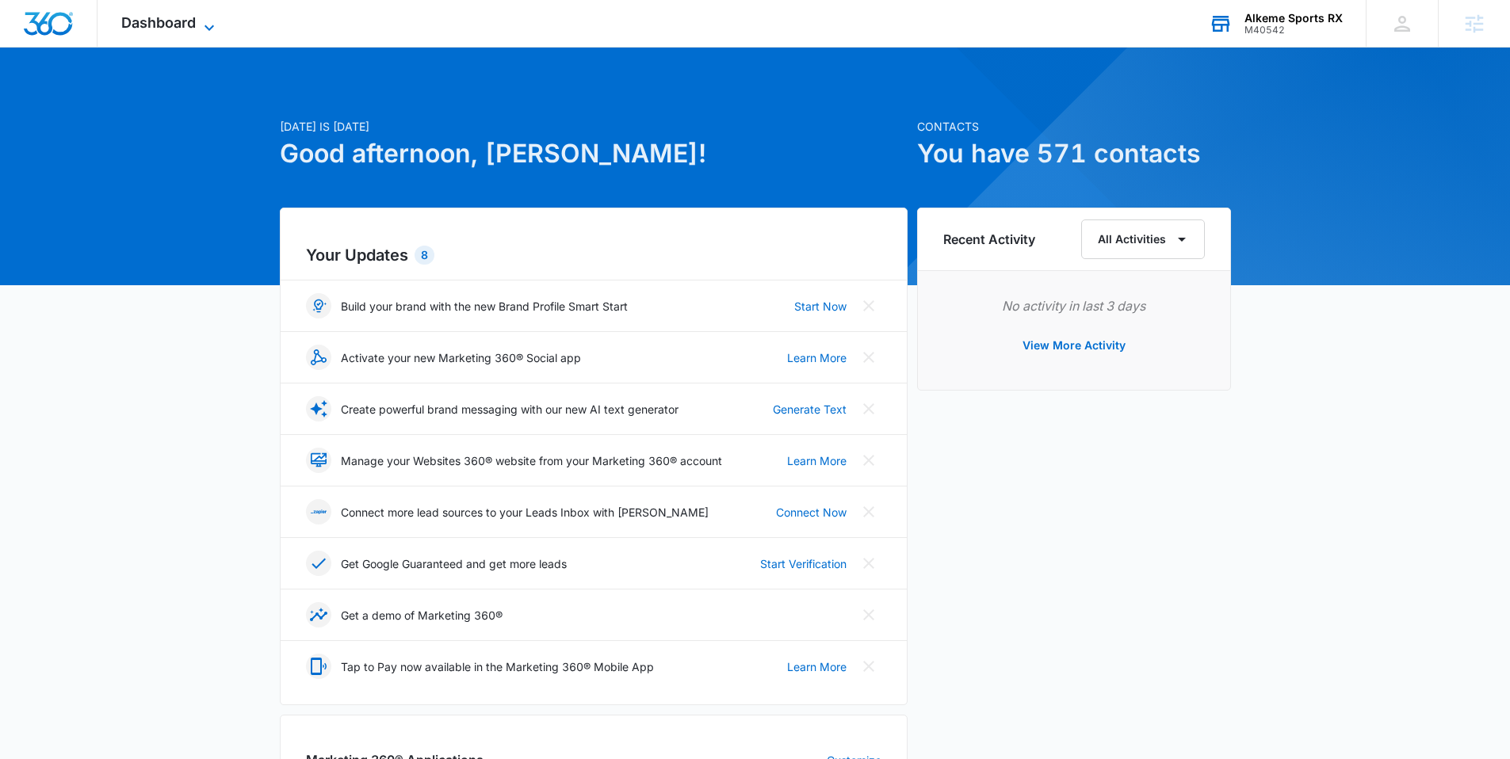
click at [183, 14] on span "Dashboard" at bounding box center [158, 22] width 74 height 17
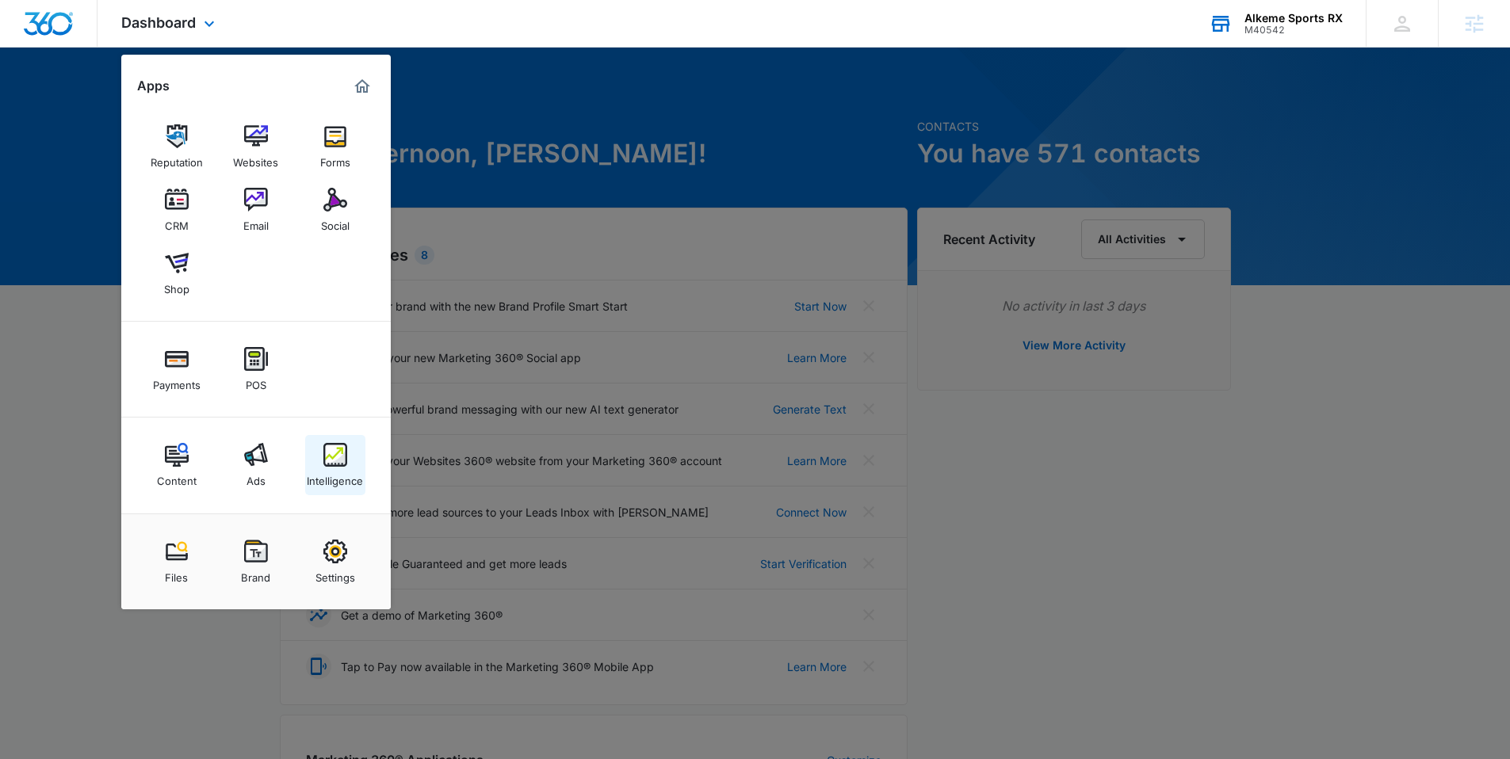
click at [336, 465] on img at bounding box center [335, 455] width 24 height 24
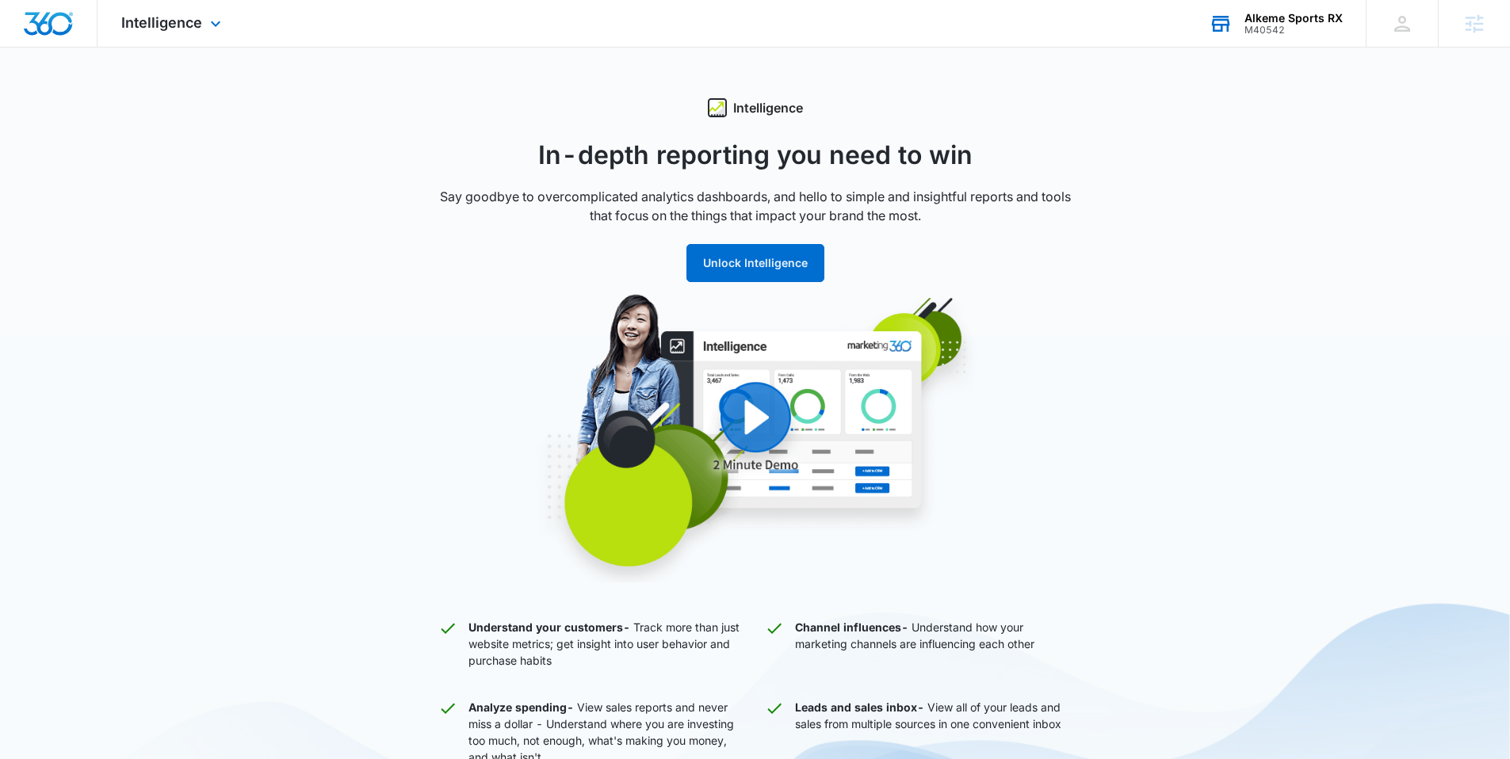
click at [201, 18] on div "Intelligence Apps Reputation Websites Forms CRM Email Social Shop Payments POS …" at bounding box center [172, 23] width 151 height 47
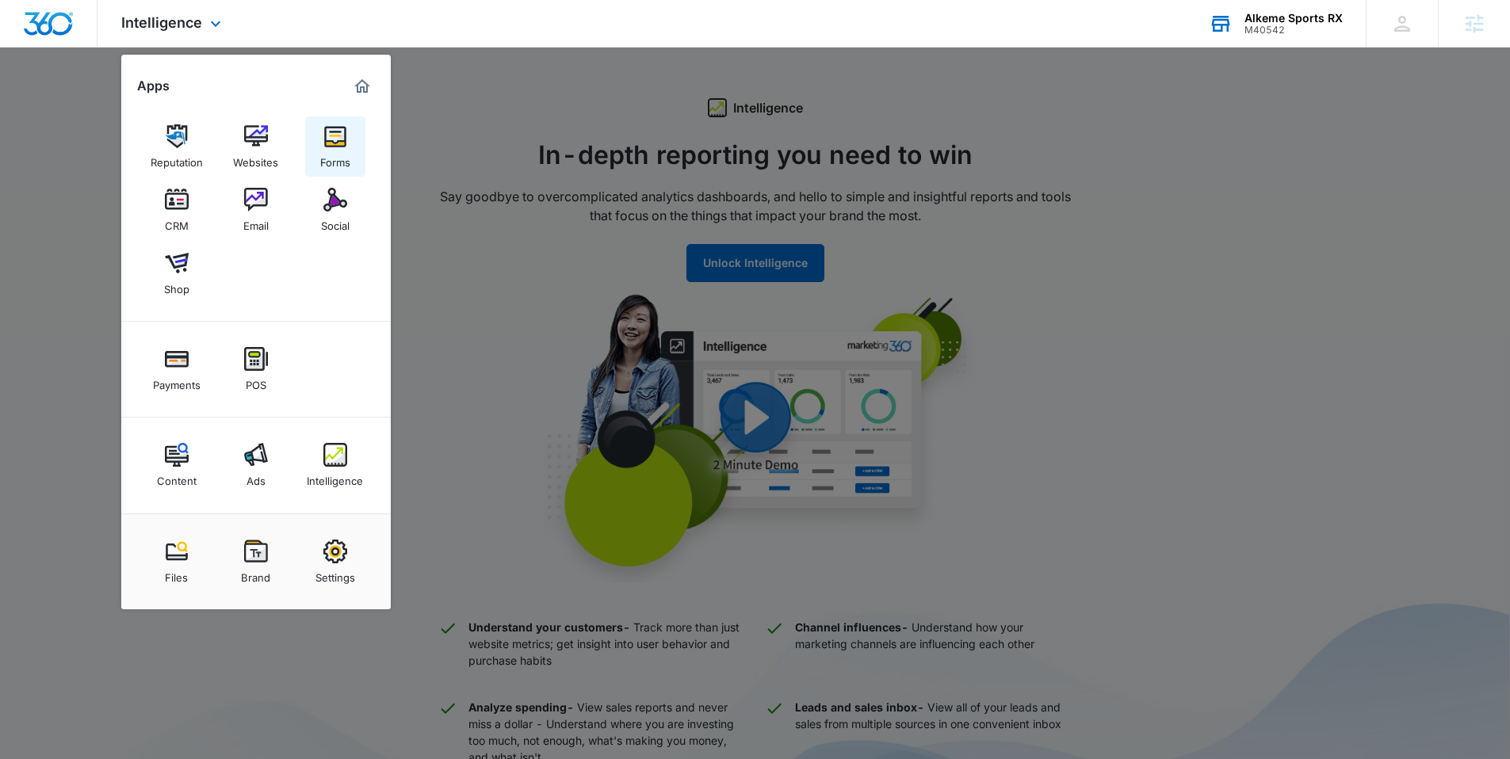
click at [311, 136] on link "Forms" at bounding box center [335, 147] width 60 height 60
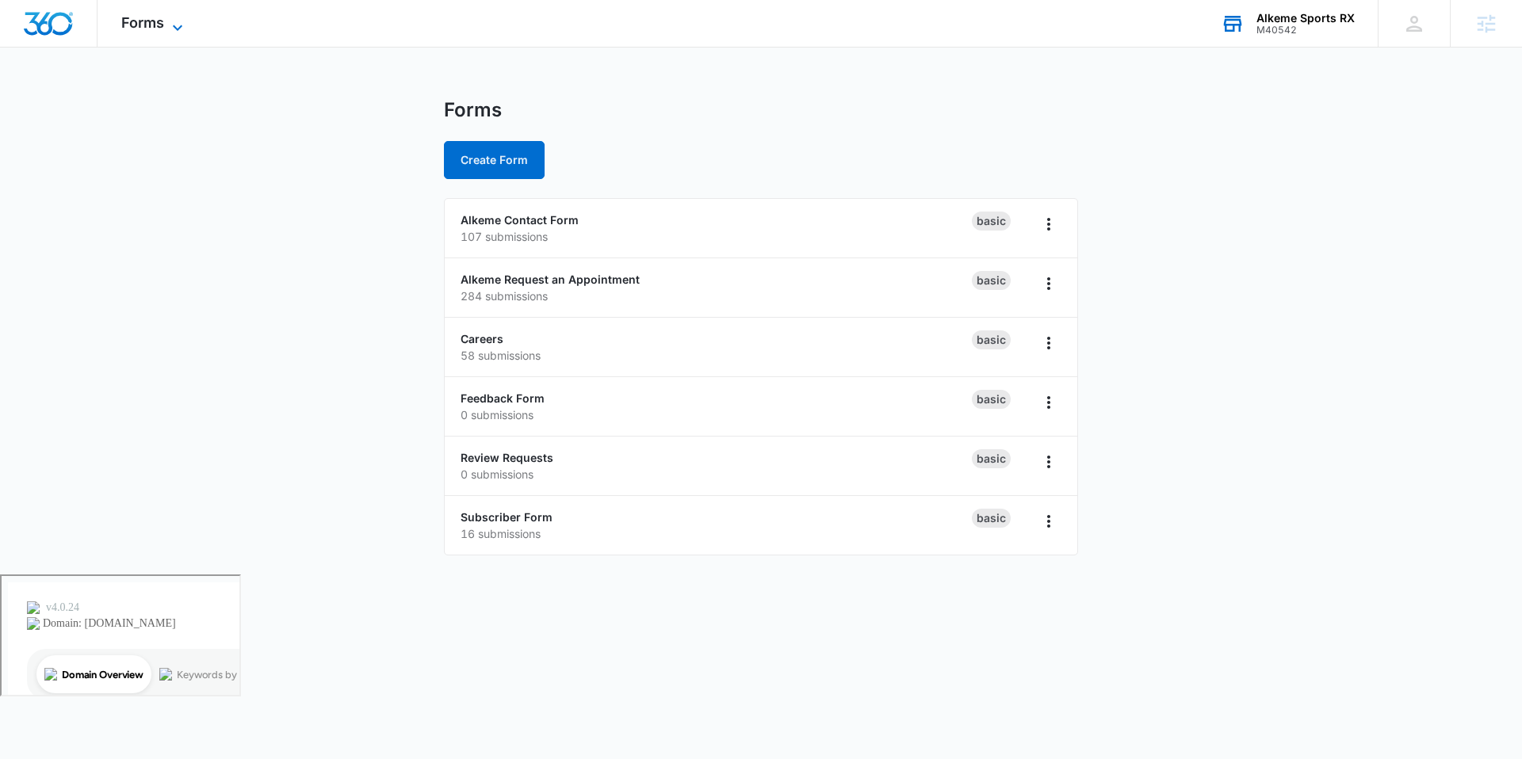
click at [181, 20] on icon at bounding box center [177, 27] width 19 height 19
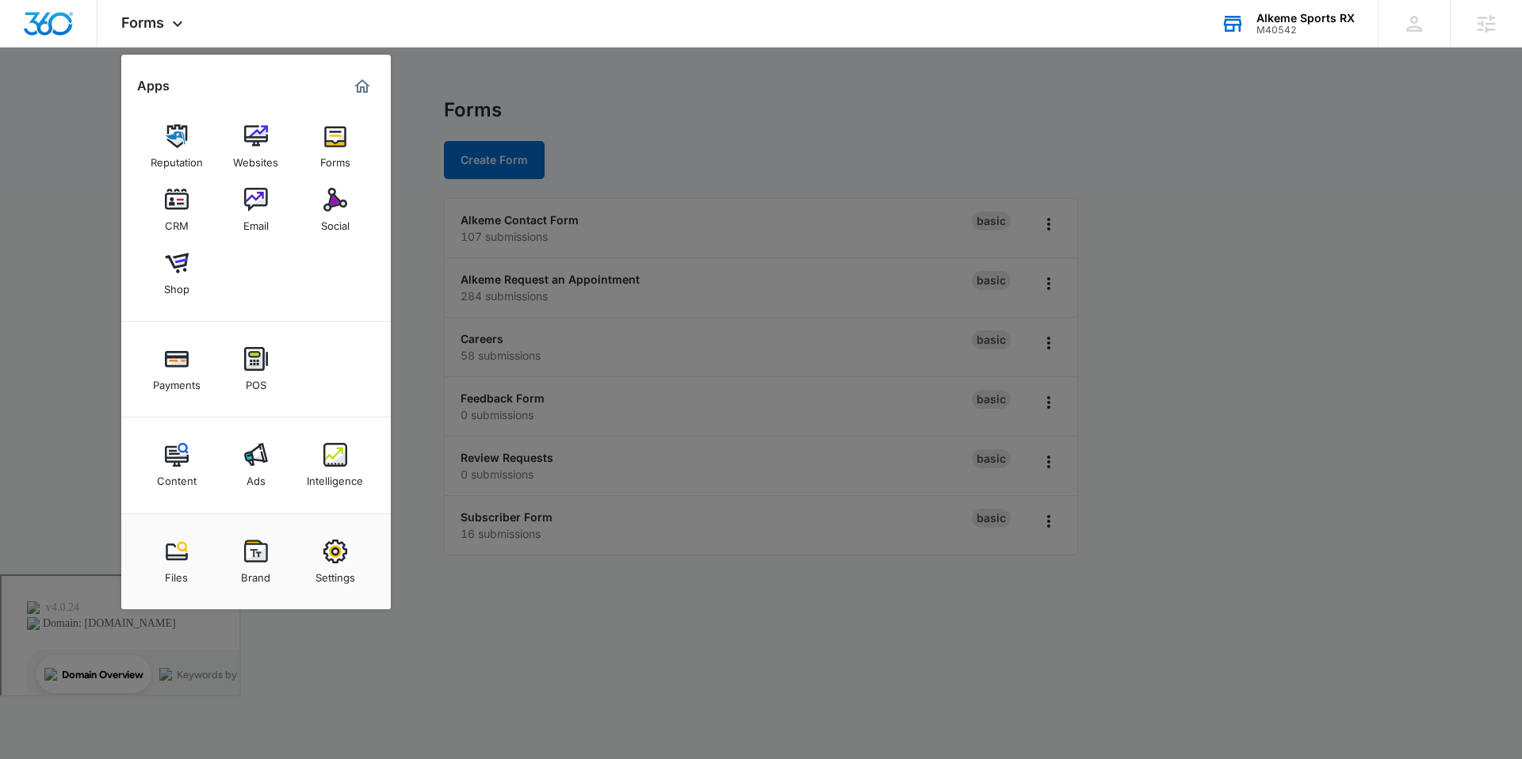
drag, startPoint x: 880, startPoint y: 116, endPoint x: 869, endPoint y: 109, distance: 13.2
click at [880, 116] on div at bounding box center [761, 379] width 1522 height 759
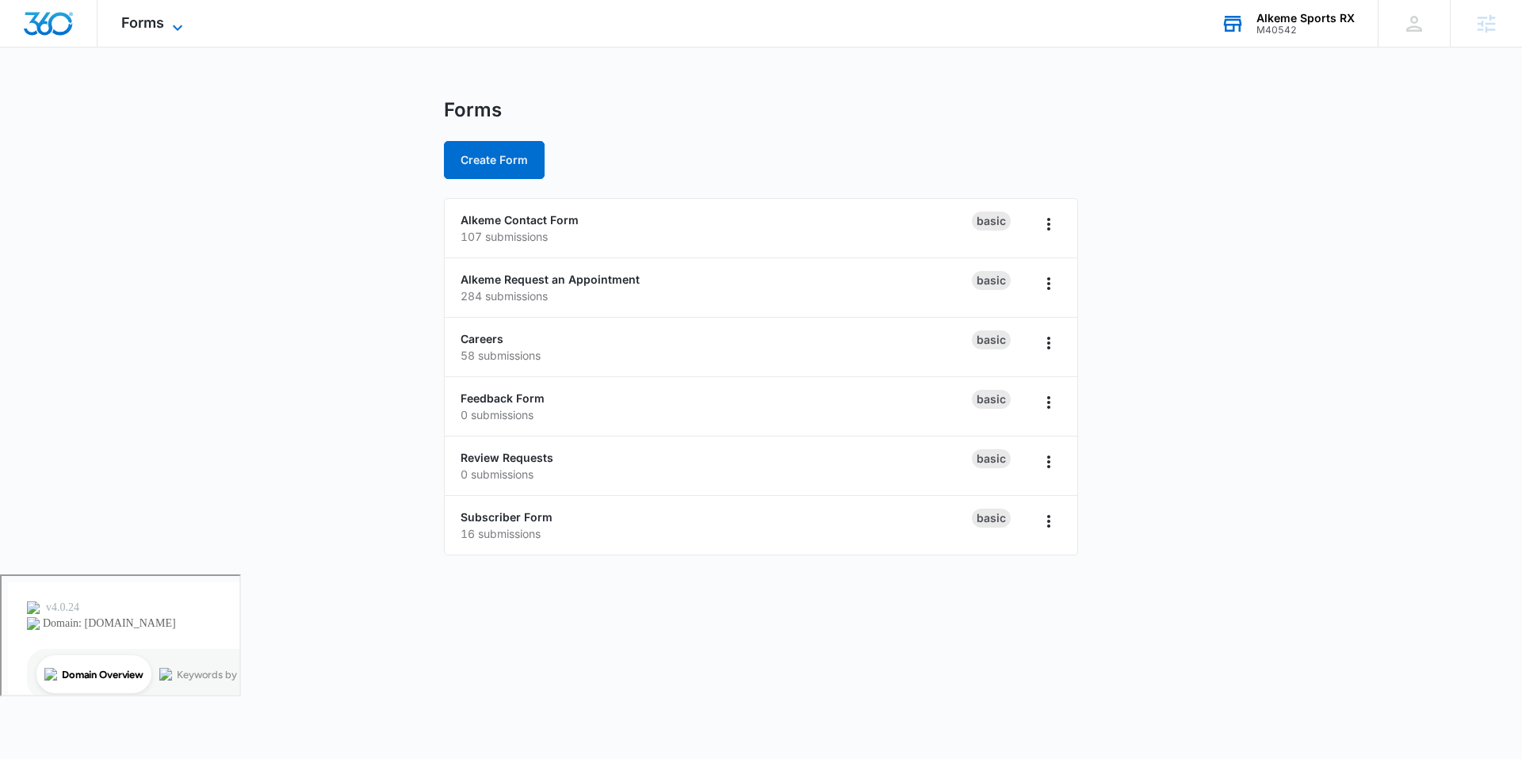
click at [170, 18] on icon at bounding box center [177, 27] width 19 height 19
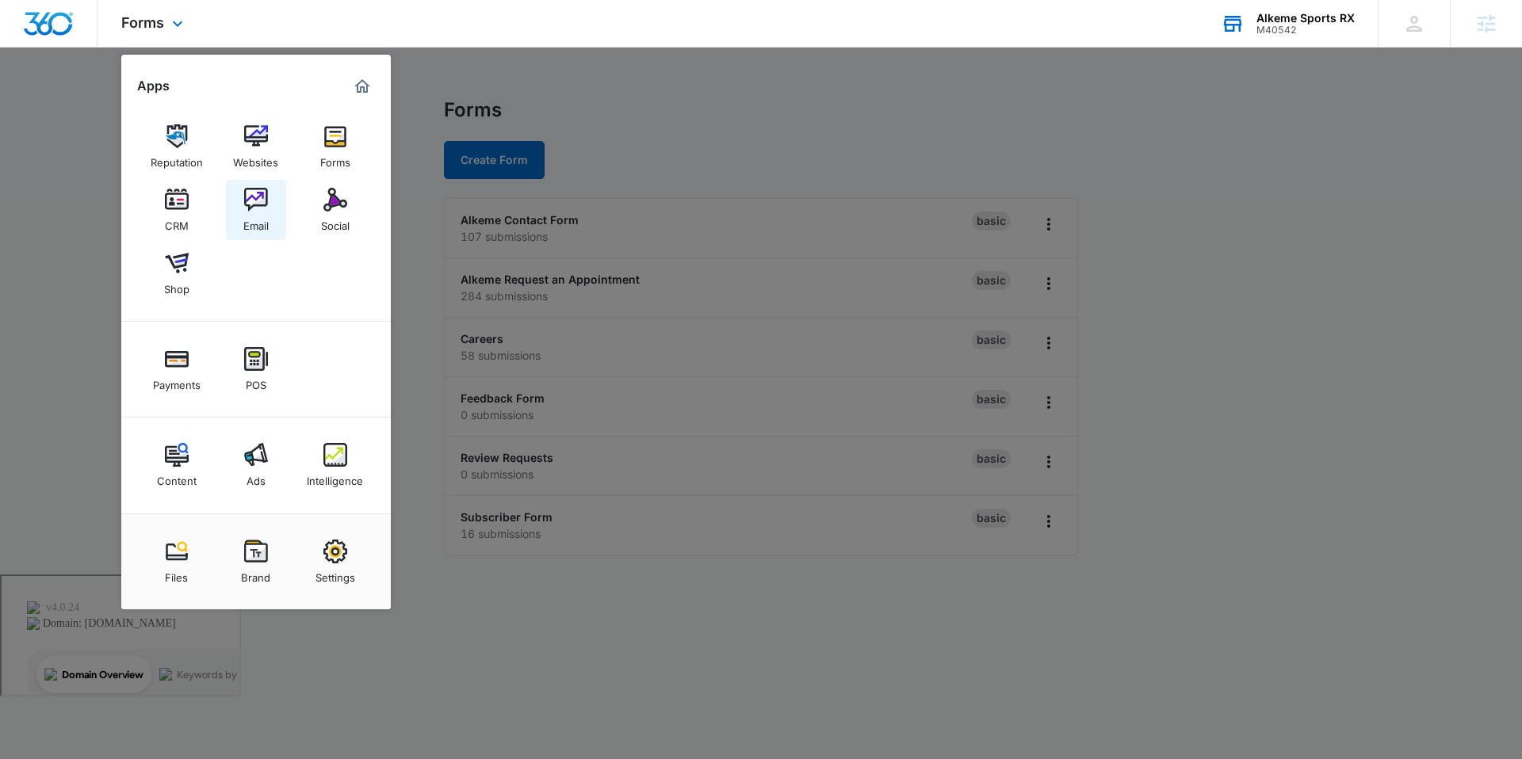
click at [233, 202] on link "Email" at bounding box center [256, 210] width 60 height 60
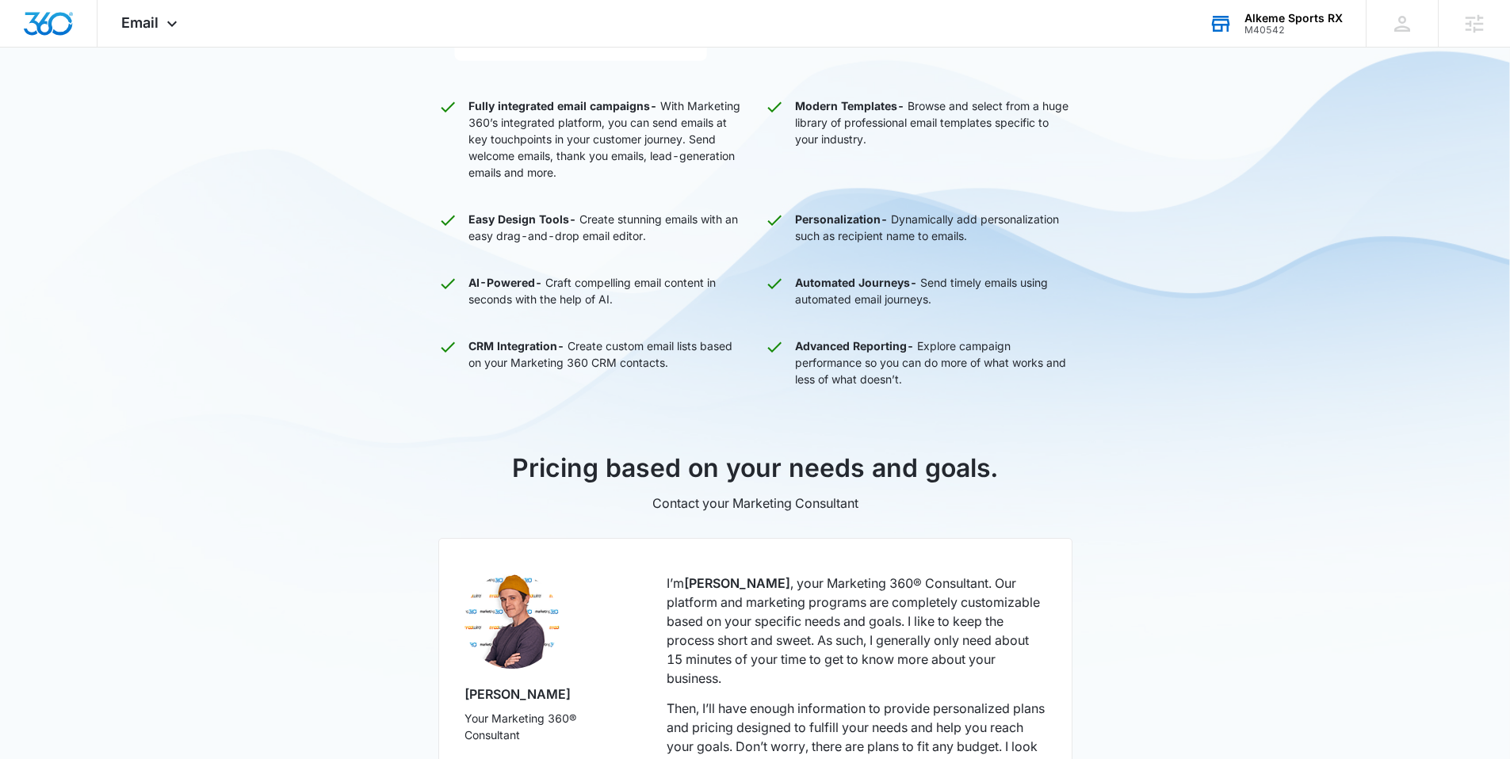
scroll to position [773, 0]
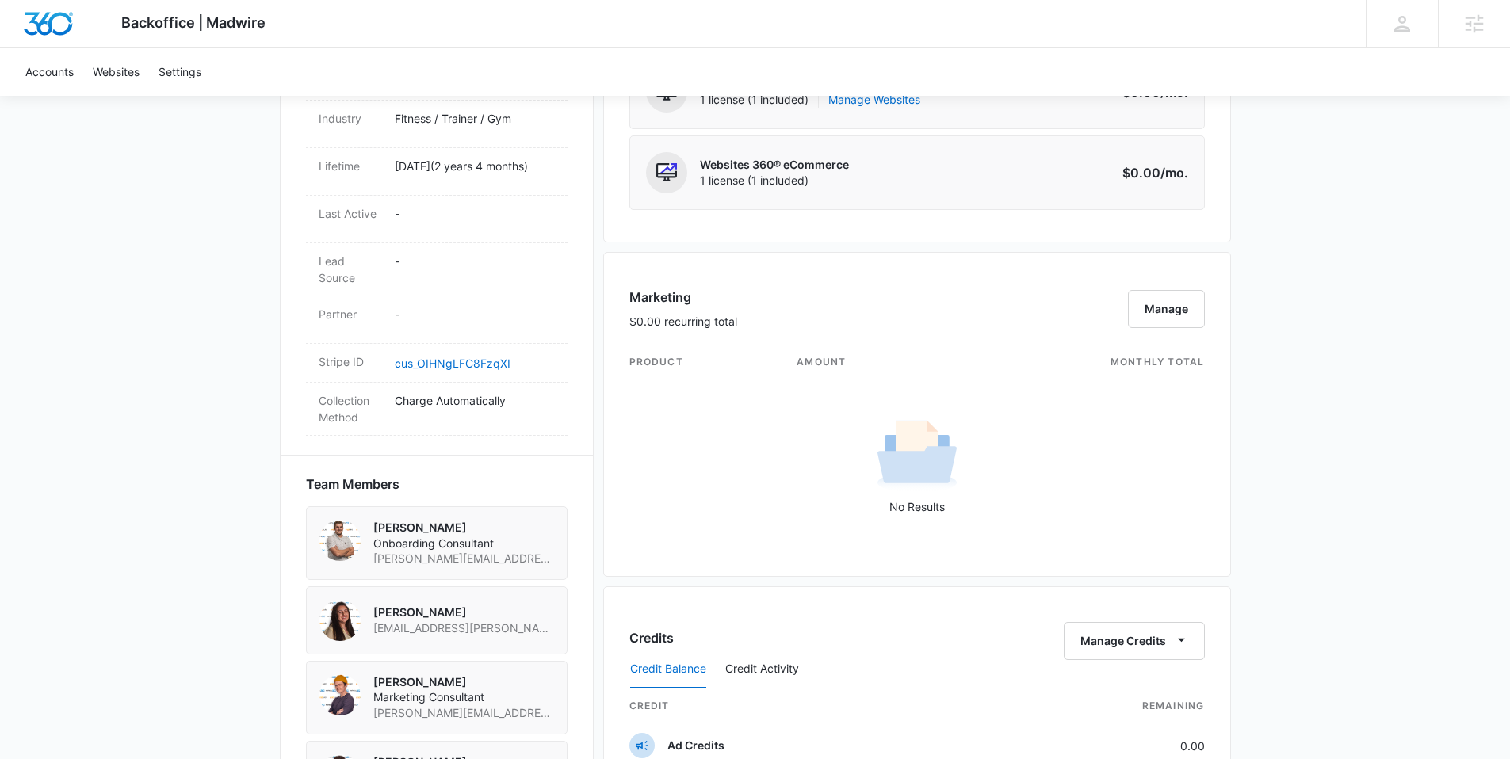
scroll to position [1503, 0]
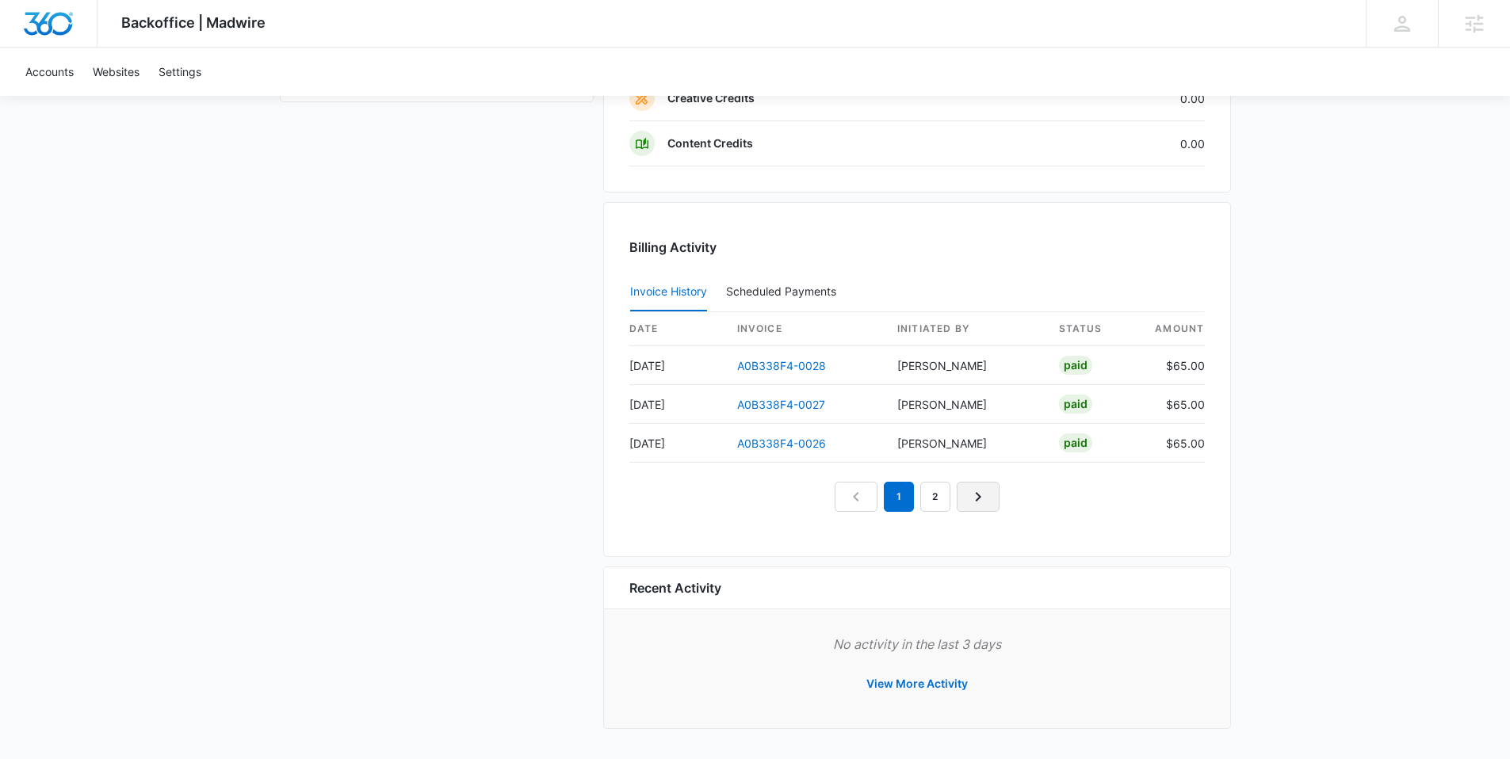
click at [957, 496] on link "Next Page" at bounding box center [978, 497] width 43 height 30
click at [950, 498] on link "3" at bounding box center [953, 497] width 30 height 30
click at [854, 491] on link "1" at bounding box center [862, 497] width 30 height 30
